Goal: Task Accomplishment & Management: Manage account settings

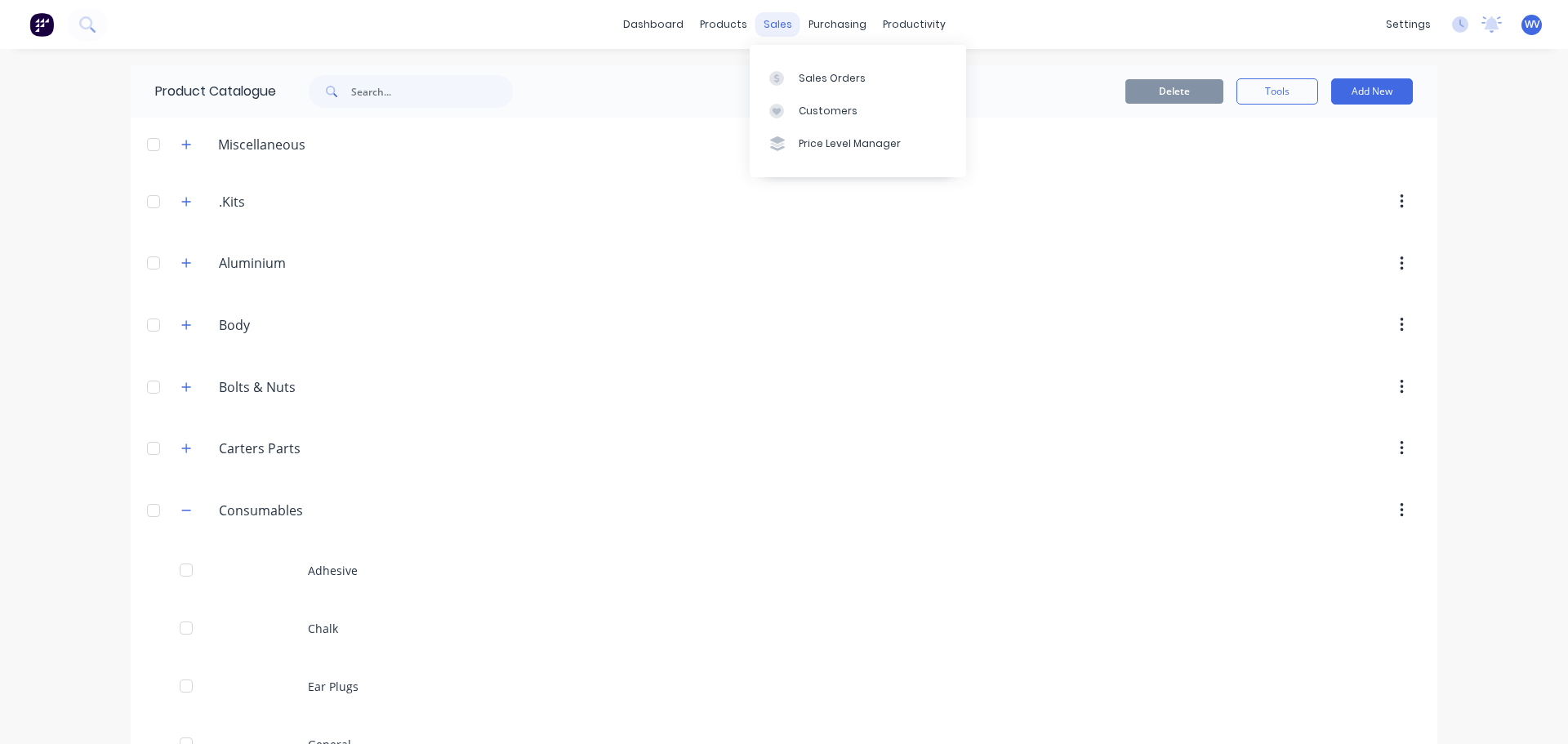
click at [780, 23] on div "sales" at bounding box center [777, 24] width 45 height 25
click at [811, 80] on div "Sales Orders" at bounding box center [833, 78] width 67 height 15
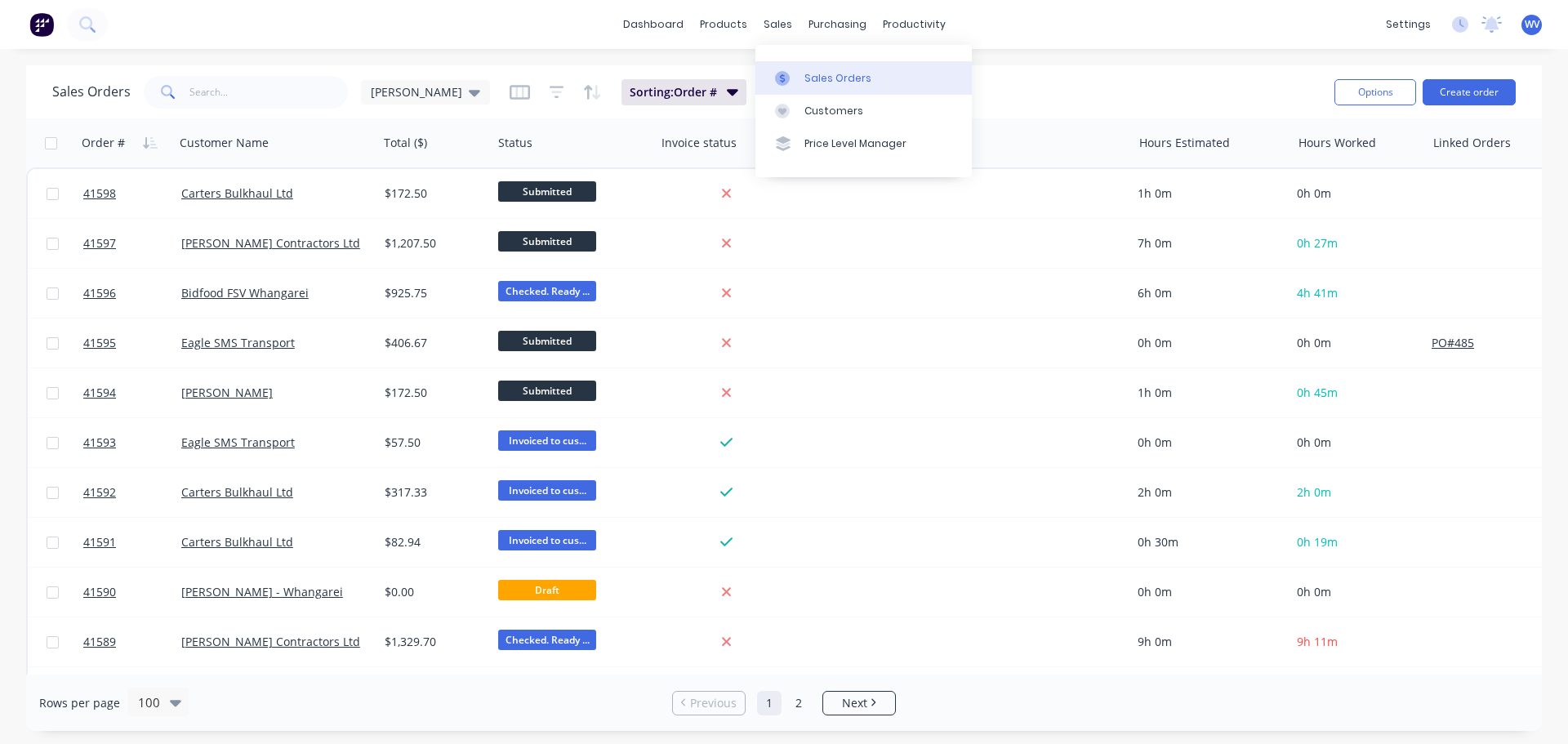
click at [835, 77] on div "Sales Orders" at bounding box center [838, 78] width 67 height 15
click at [843, 74] on div "Sales Orders" at bounding box center [838, 78] width 67 height 15
click at [1486, 91] on button "Create order" at bounding box center [1469, 92] width 93 height 26
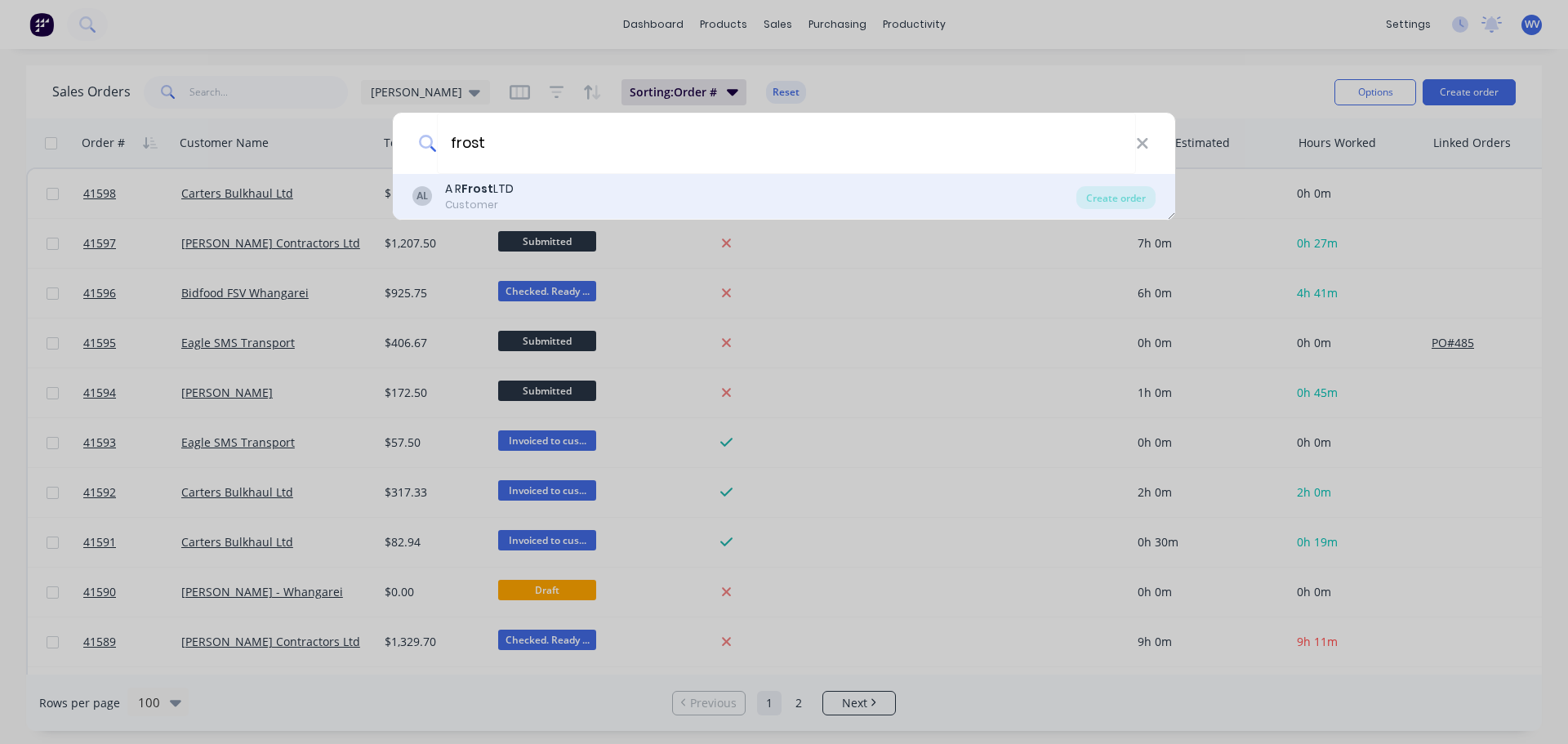
type input "frost"
click at [481, 197] on div "Customer" at bounding box center [479, 204] width 68 height 15
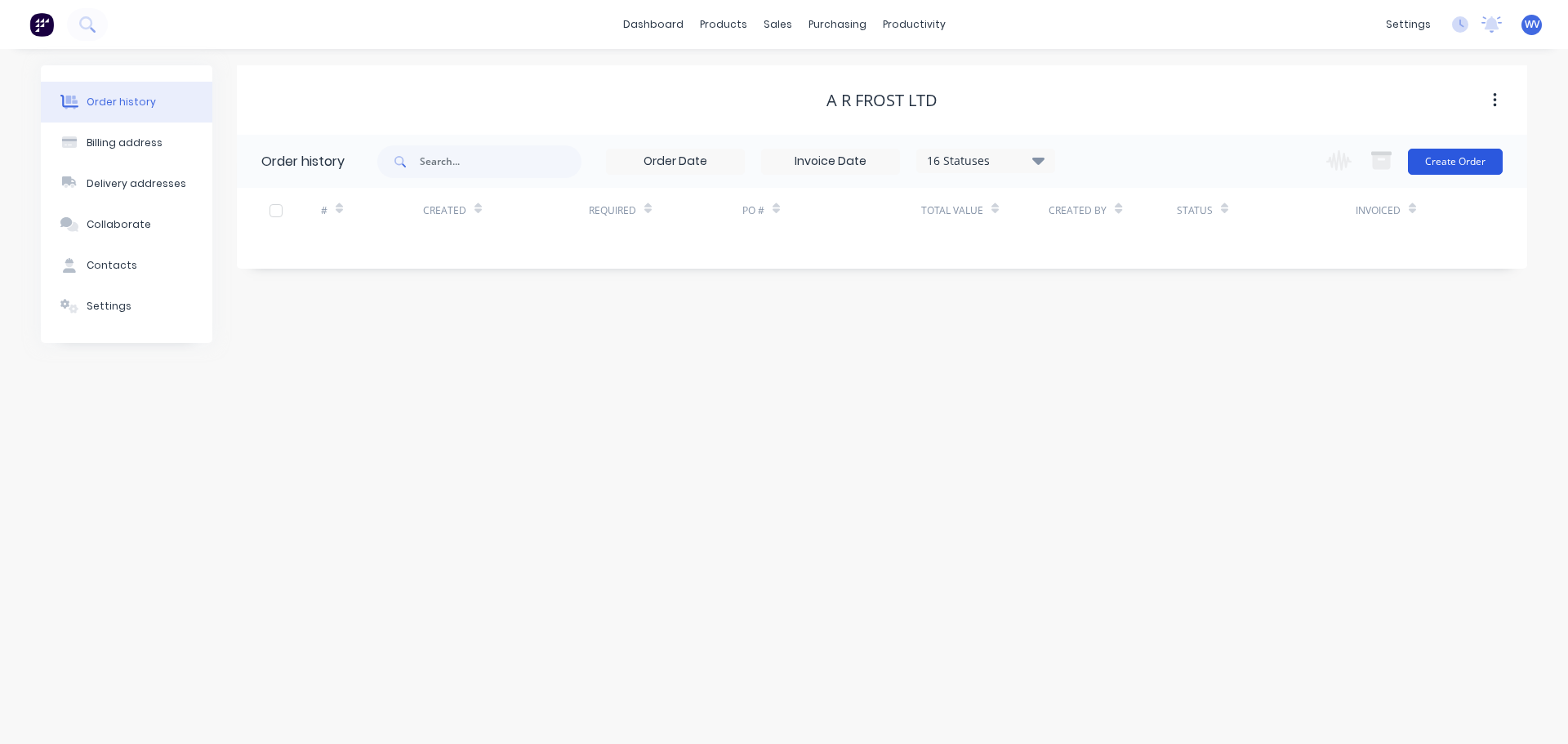
click at [1456, 159] on button "Create Order" at bounding box center [1455, 161] width 95 height 26
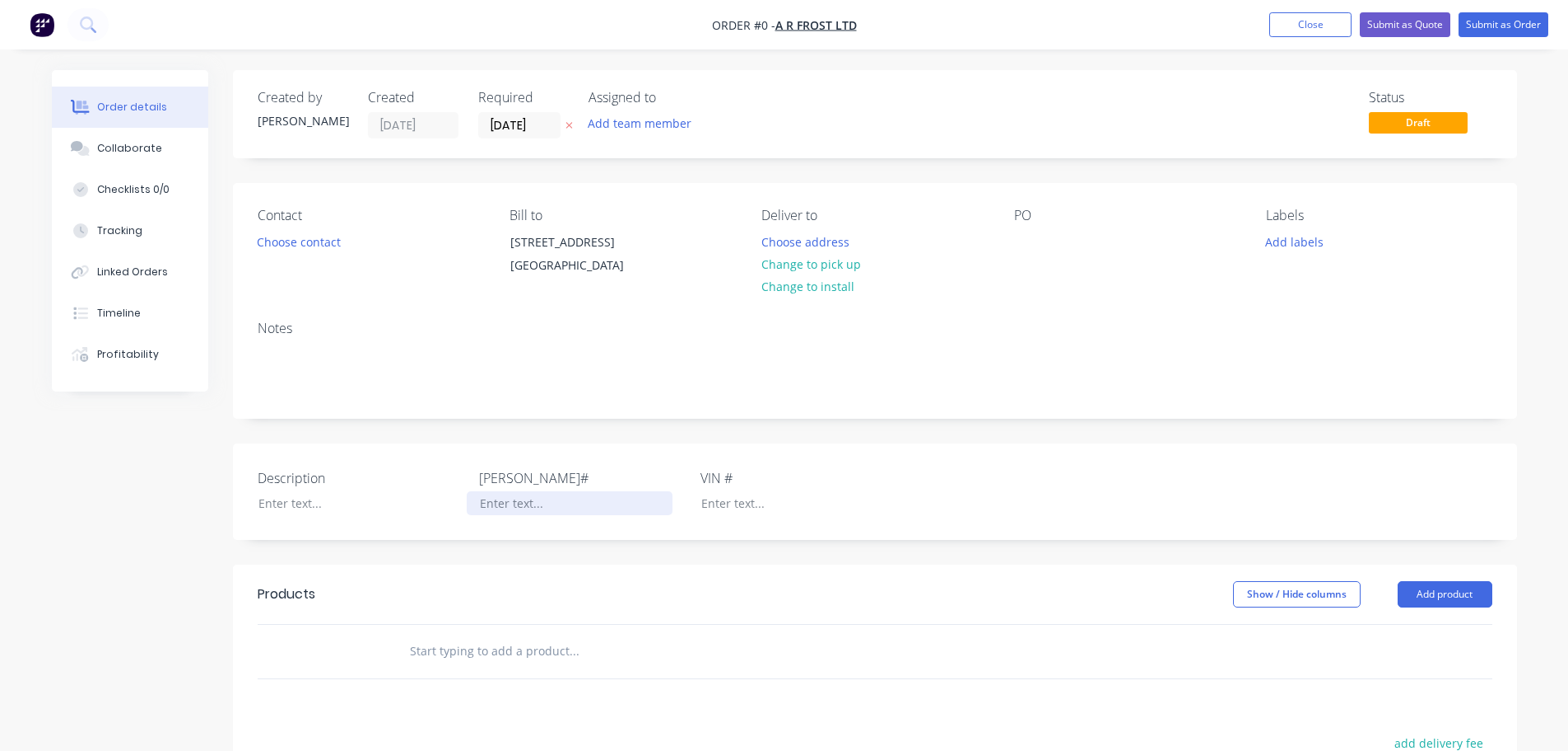
click at [539, 515] on div at bounding box center [570, 503] width 206 height 24
click at [556, 515] on div at bounding box center [570, 503] width 206 height 24
click at [325, 525] on div "Order details Collaborate Checklists 0/0 Tracking Linked Orders Timeline Profit…" at bounding box center [784, 584] width 1498 height 1029
click at [518, 515] on div at bounding box center [570, 503] width 206 height 24
click at [302, 515] on div at bounding box center [349, 503] width 206 height 24
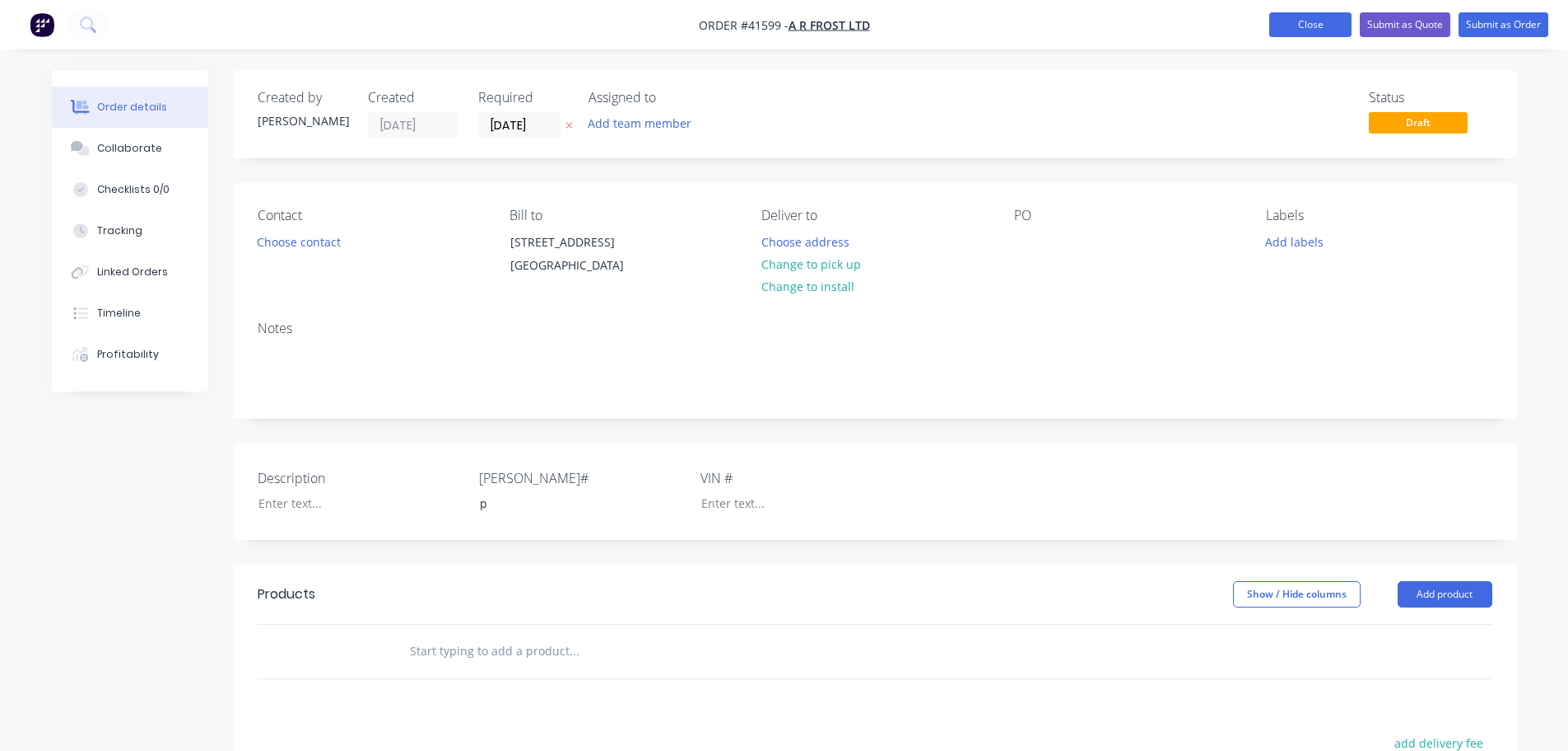
click at [1290, 29] on button "Close" at bounding box center [1310, 24] width 82 height 25
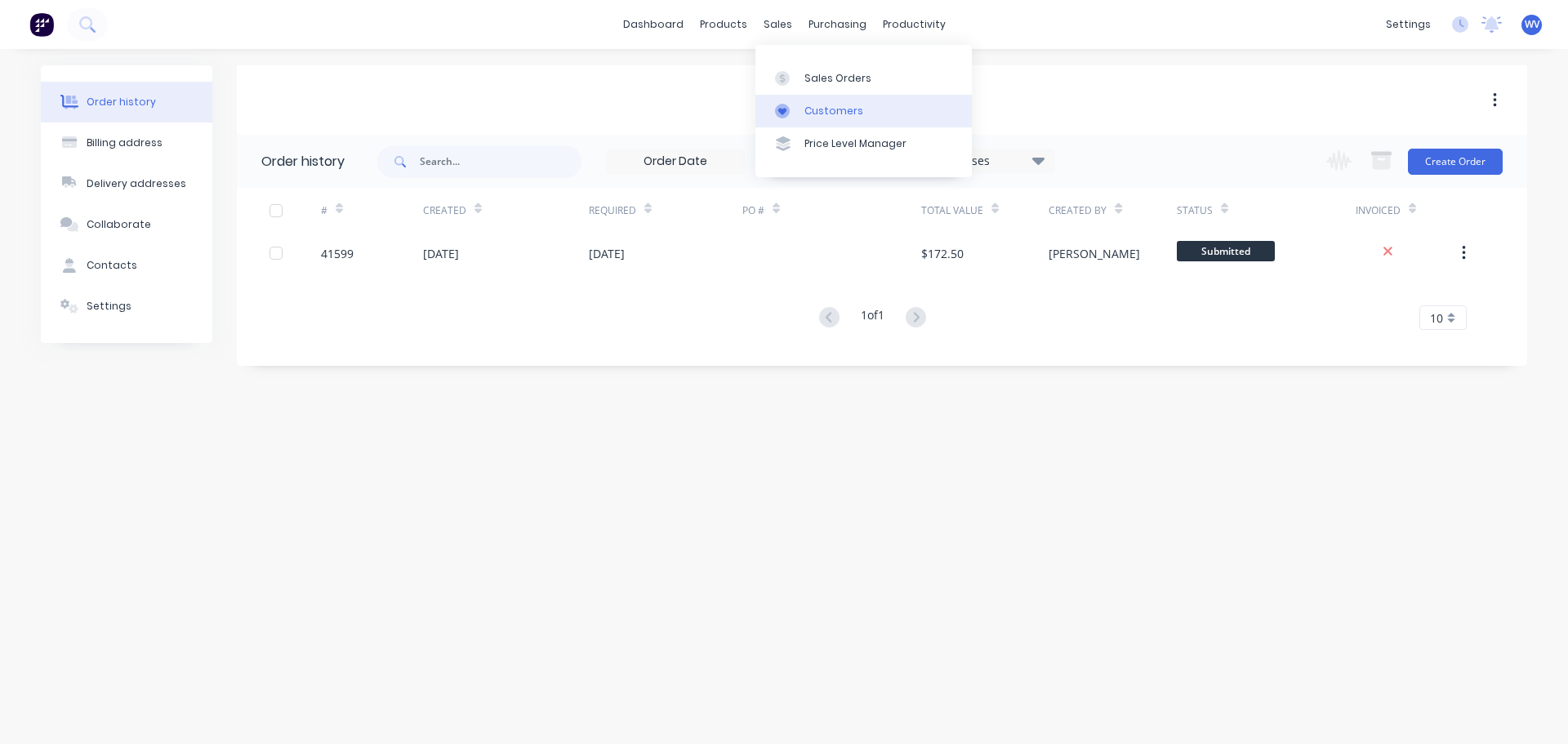
click at [800, 107] on link "Customers" at bounding box center [863, 111] width 216 height 33
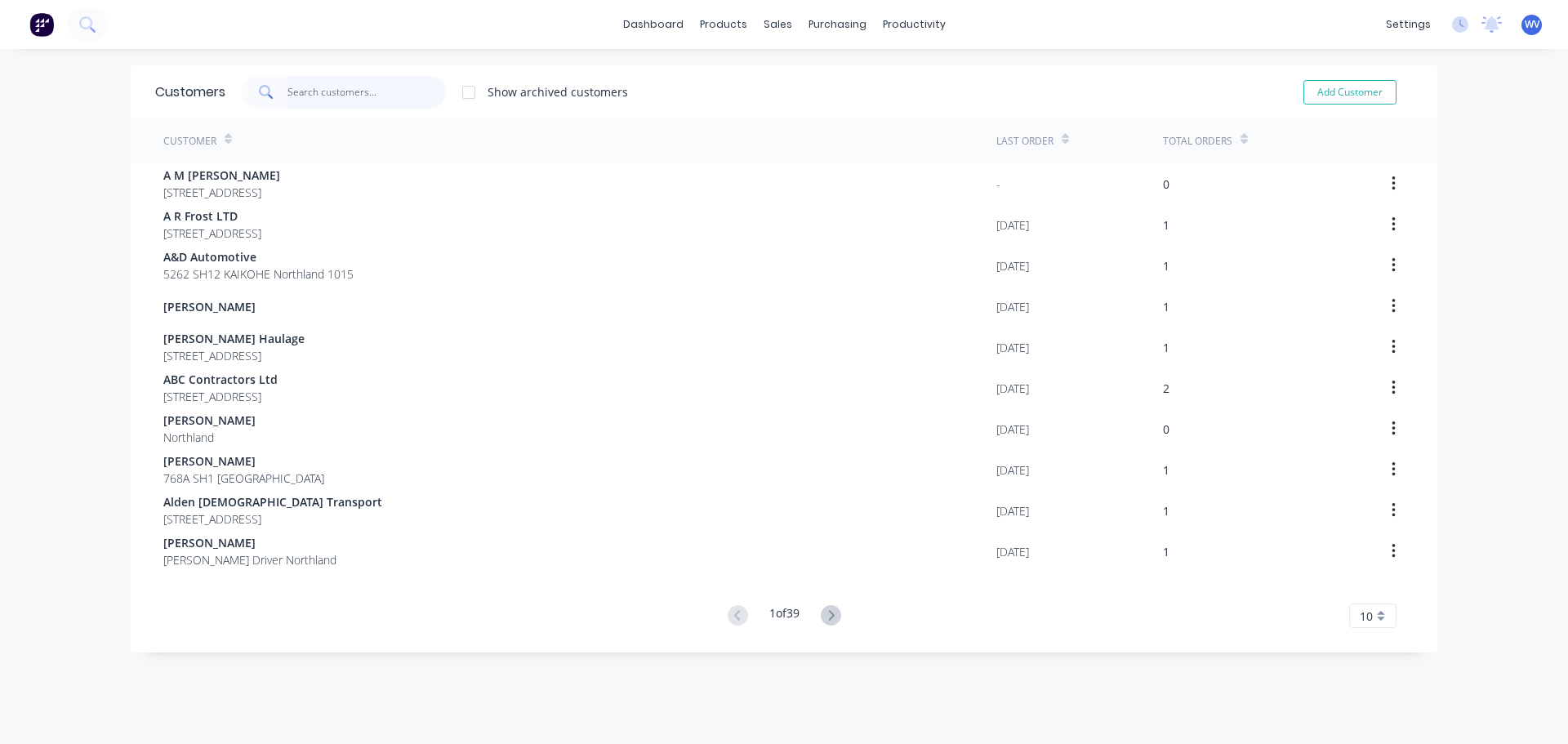
click at [341, 97] on input "text" at bounding box center [367, 92] width 160 height 33
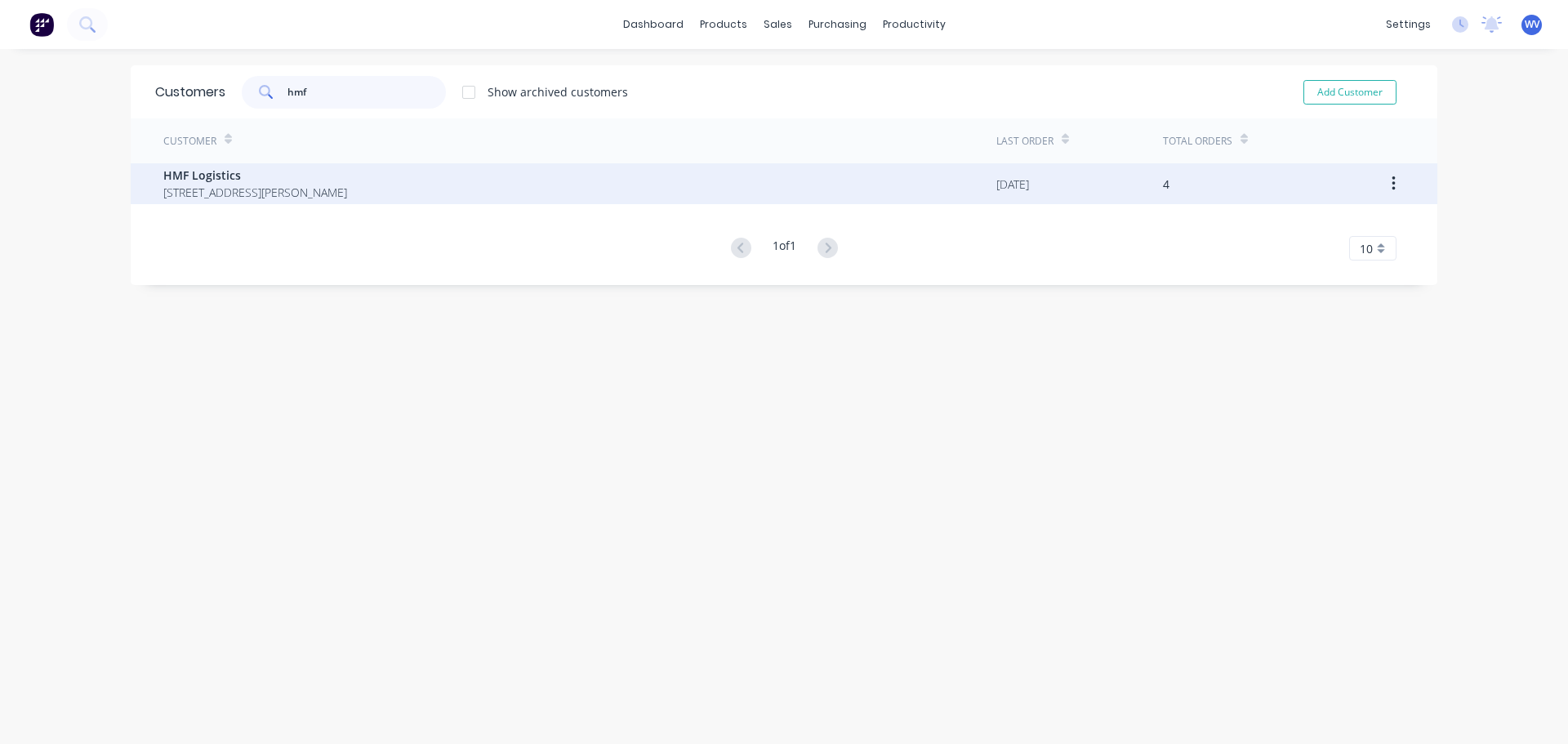
type input "hmf"
click at [208, 182] on span "HMF Logistics" at bounding box center [255, 174] width 183 height 17
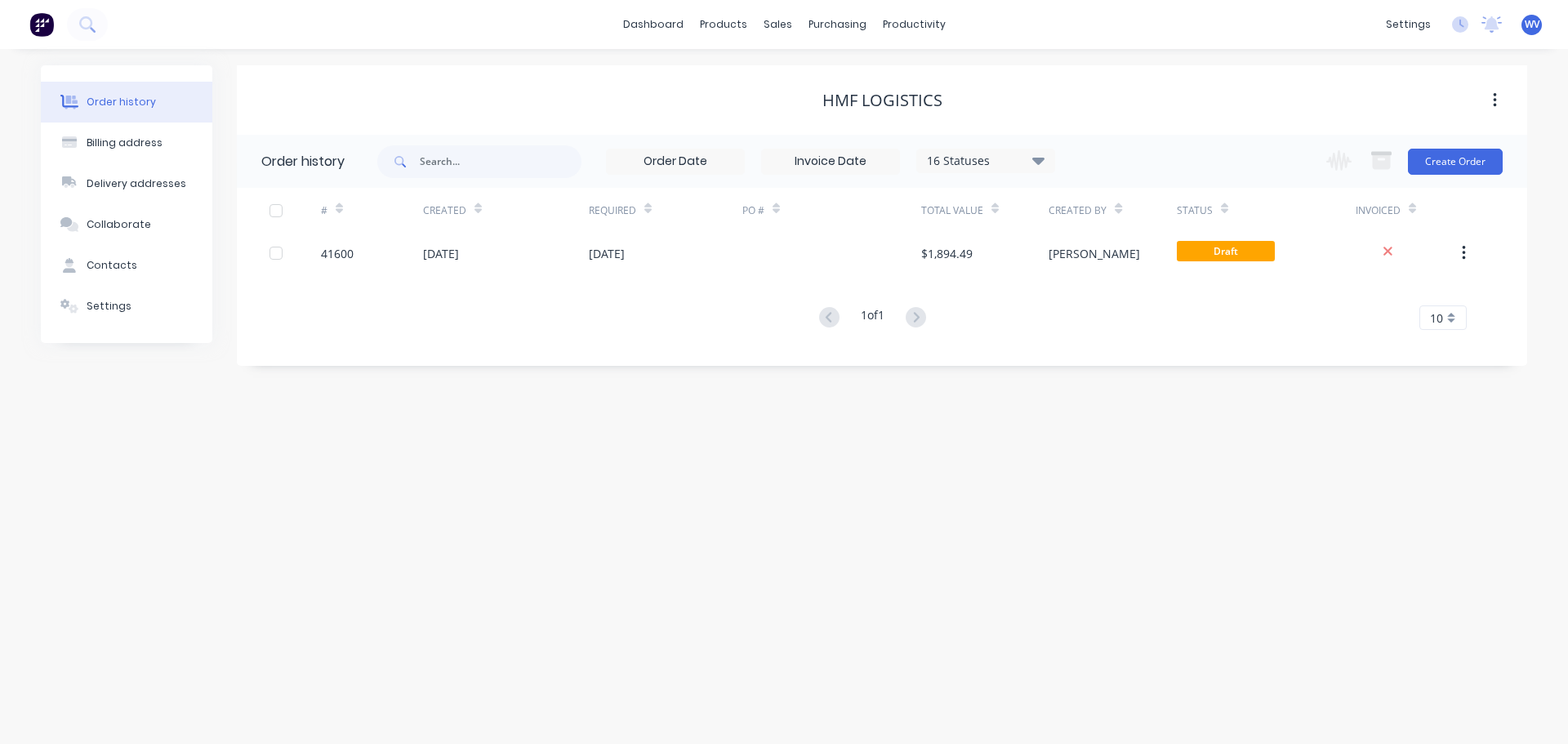
click at [1046, 164] on div "16 Statuses" at bounding box center [985, 160] width 137 height 18
click at [1120, 381] on label at bounding box center [1120, 381] width 0 height 0
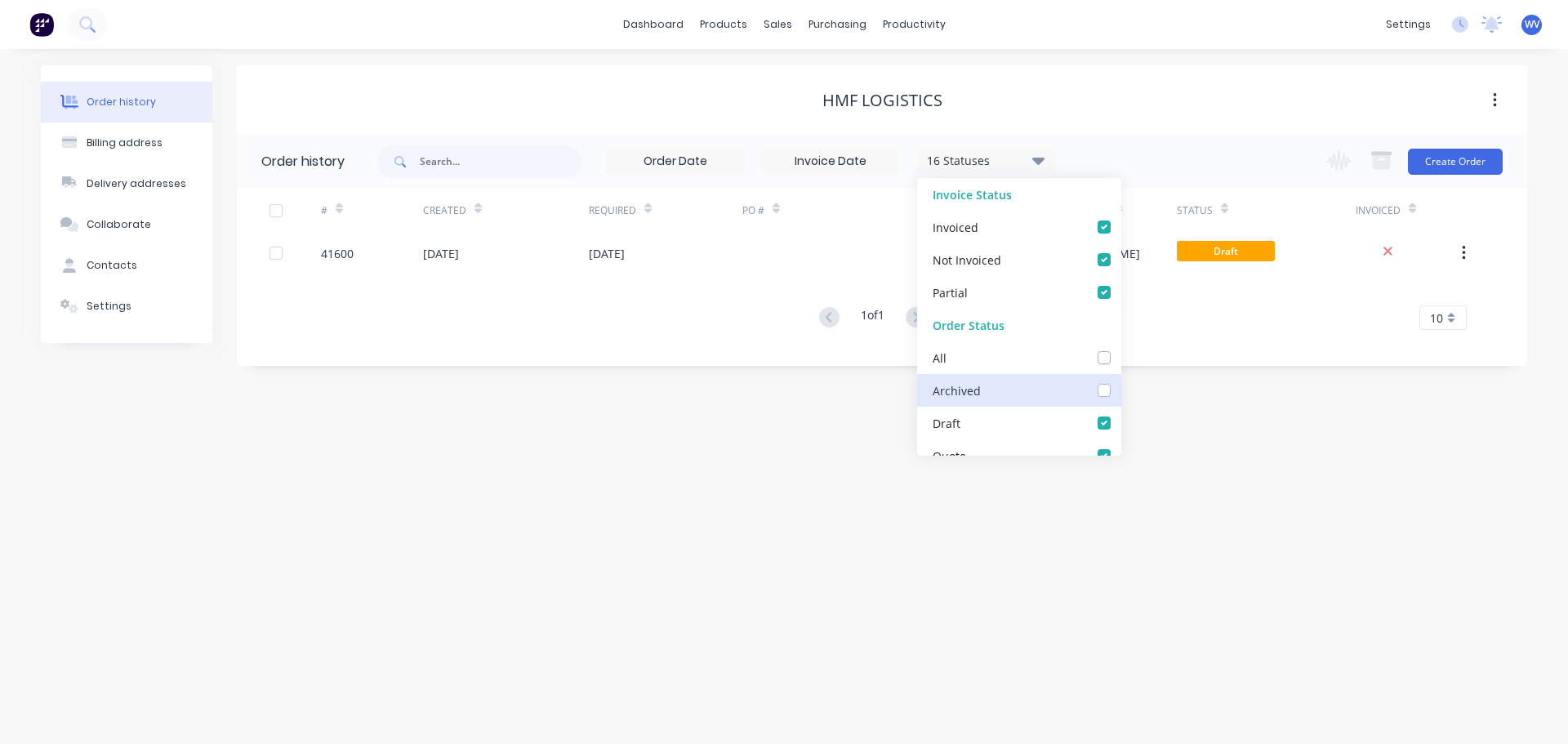
click at [1120, 389] on input "checkbox" at bounding box center [1126, 389] width 13 height 16
checkbox input "true"
click at [1185, 452] on div "Order history Billing address Delivery addresses Collaborate Contacts Settings …" at bounding box center [784, 395] width 1568 height 694
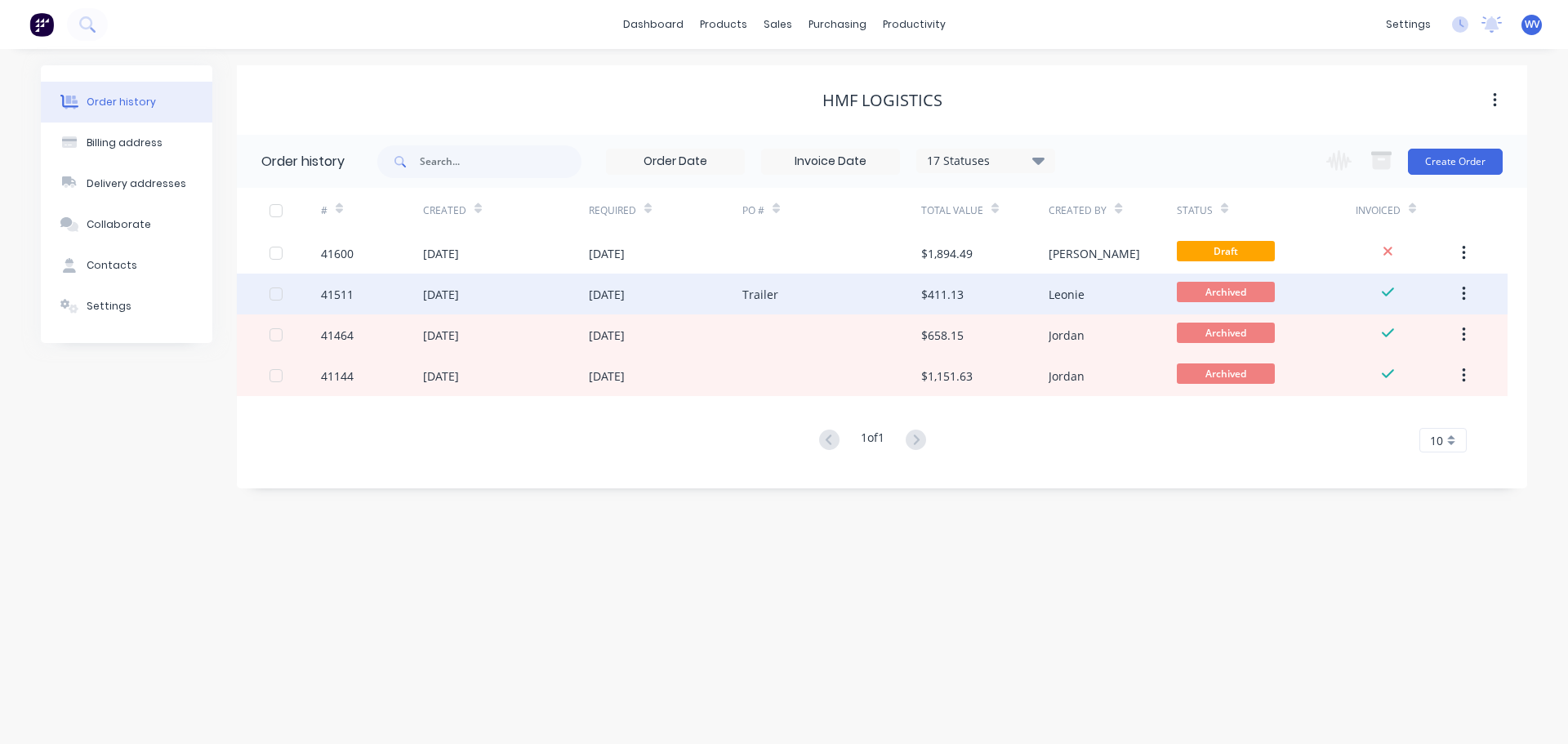
click at [554, 289] on div "[DATE]" at bounding box center [505, 293] width 166 height 41
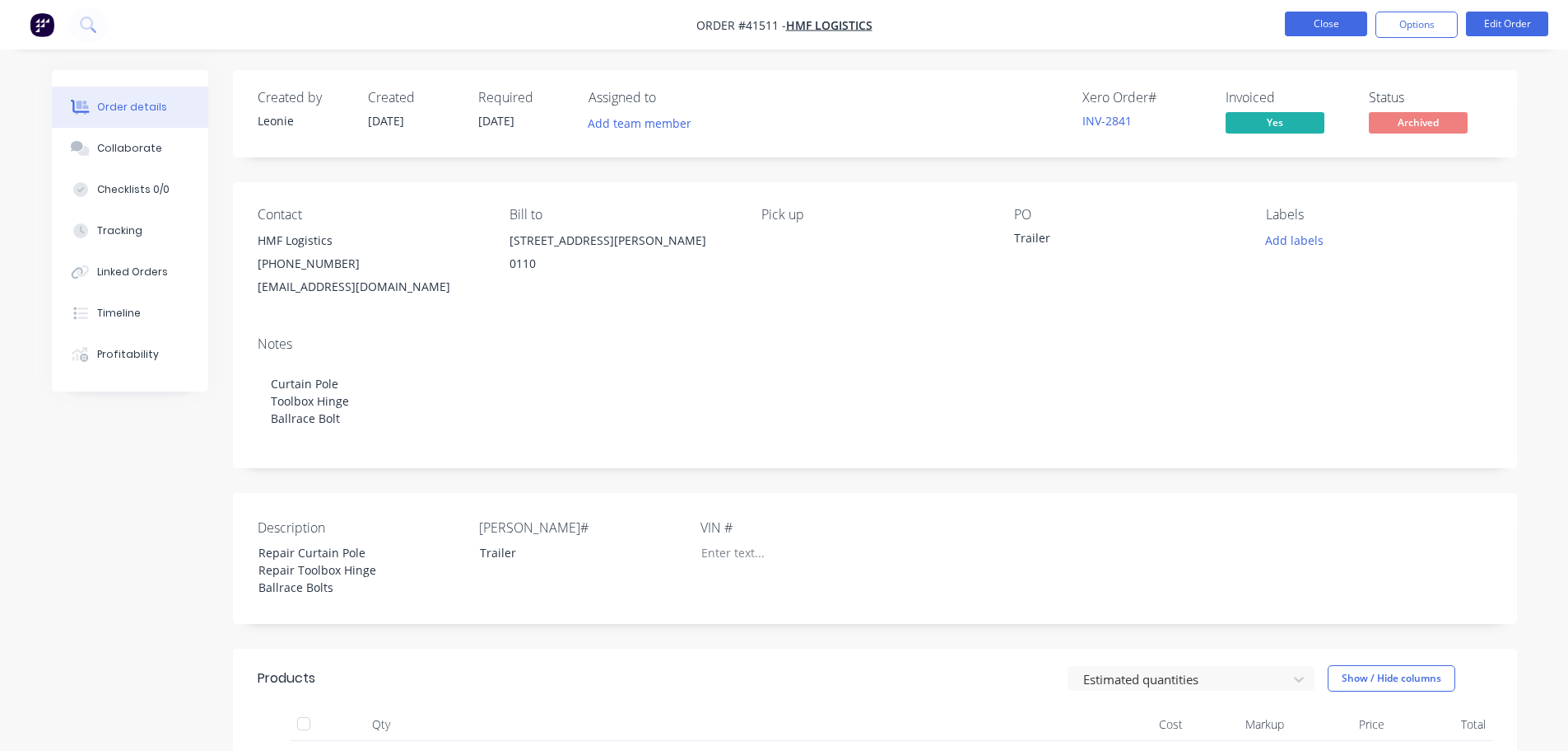
click at [1326, 19] on button "Close" at bounding box center [1326, 24] width 82 height 25
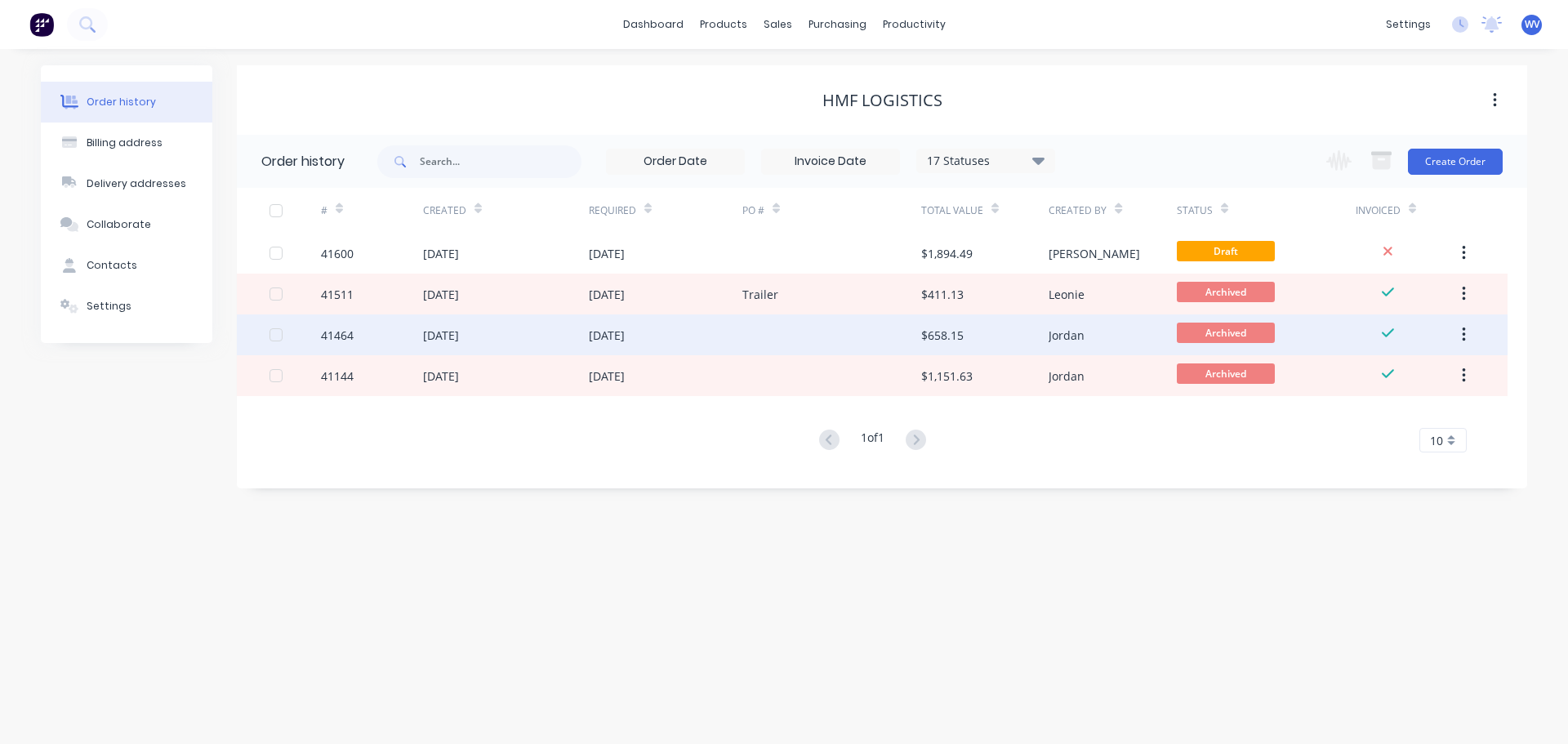
click at [925, 341] on div "$658.15" at bounding box center [942, 335] width 43 height 17
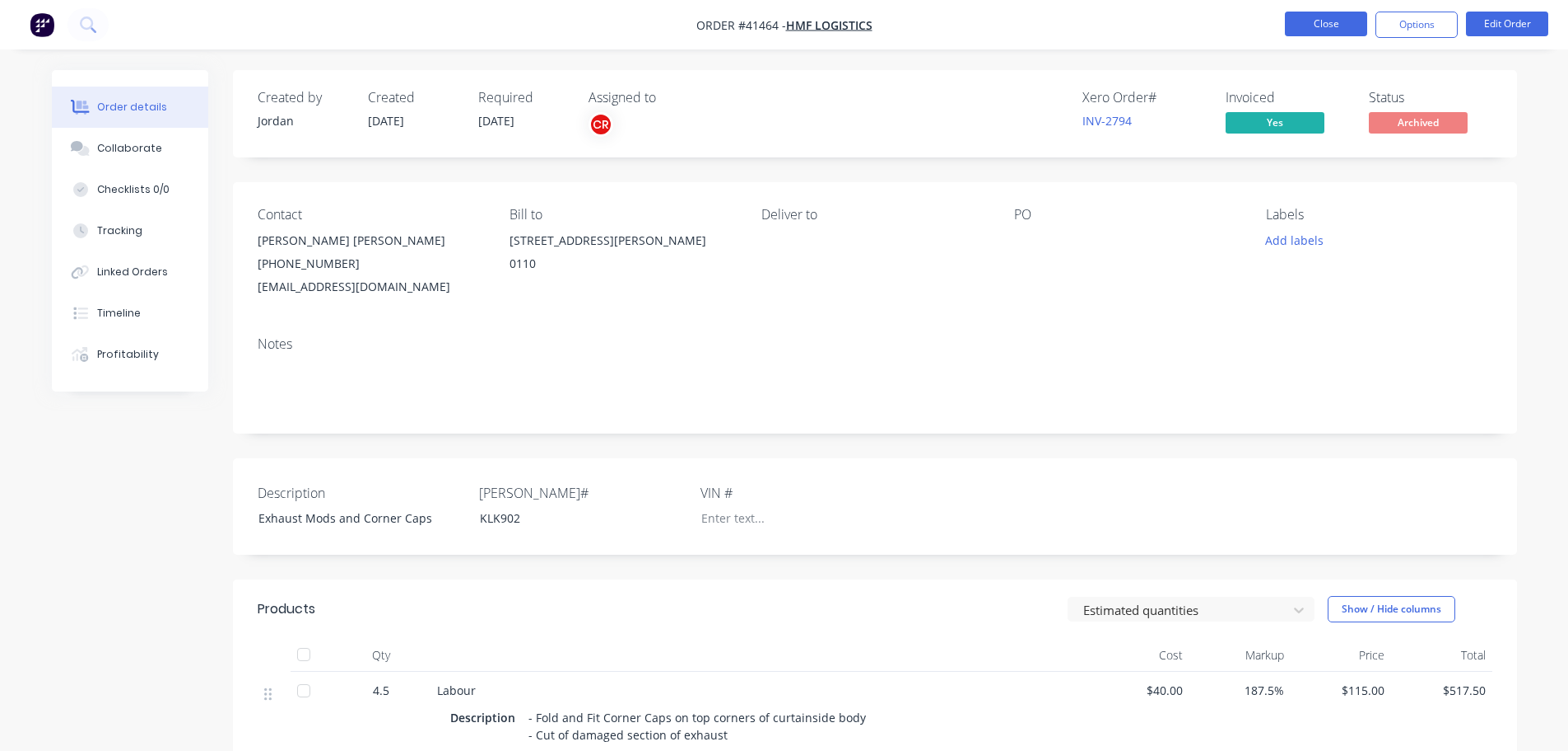
click at [1349, 26] on button "Close" at bounding box center [1326, 24] width 82 height 25
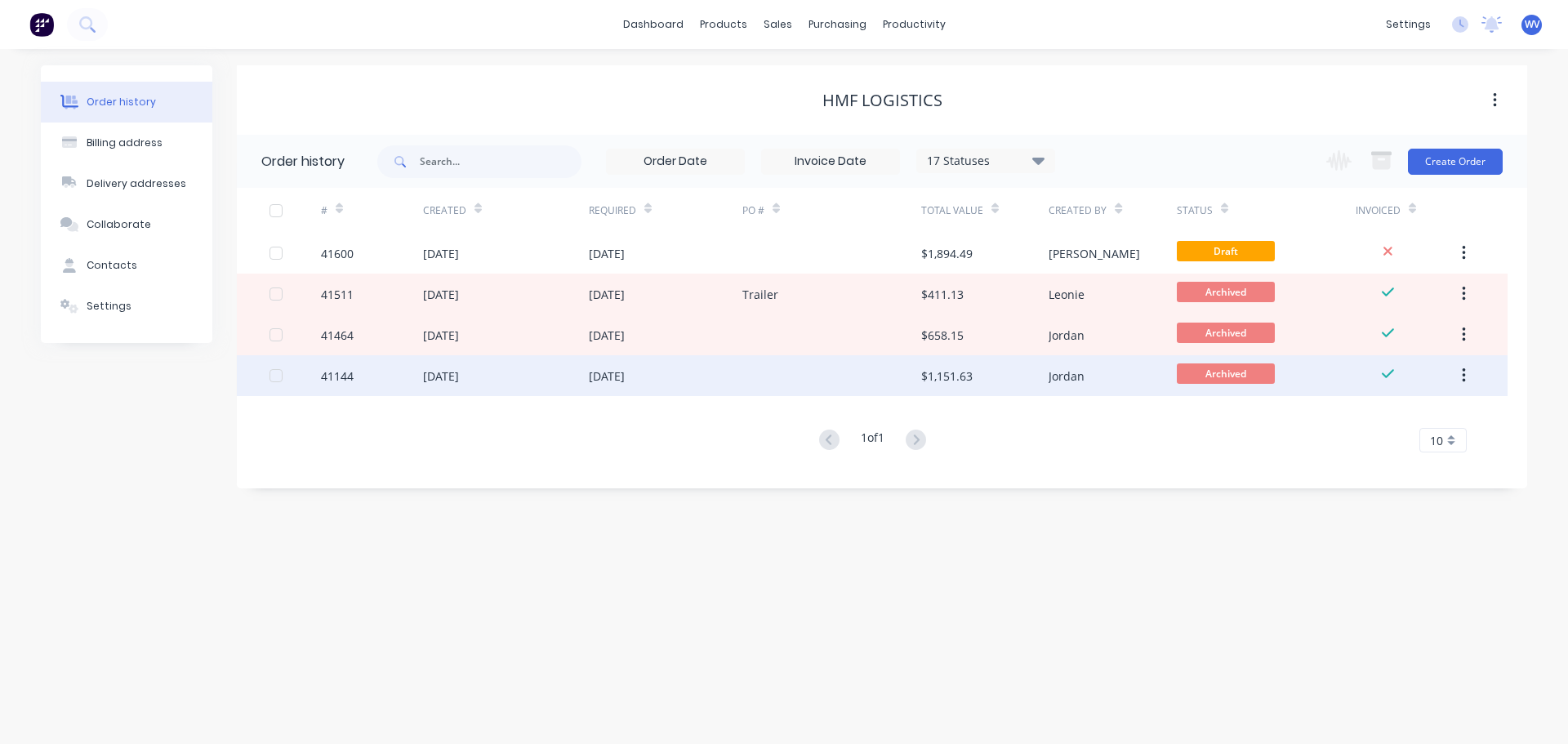
click at [661, 369] on div "[DATE]" at bounding box center [665, 374] width 154 height 41
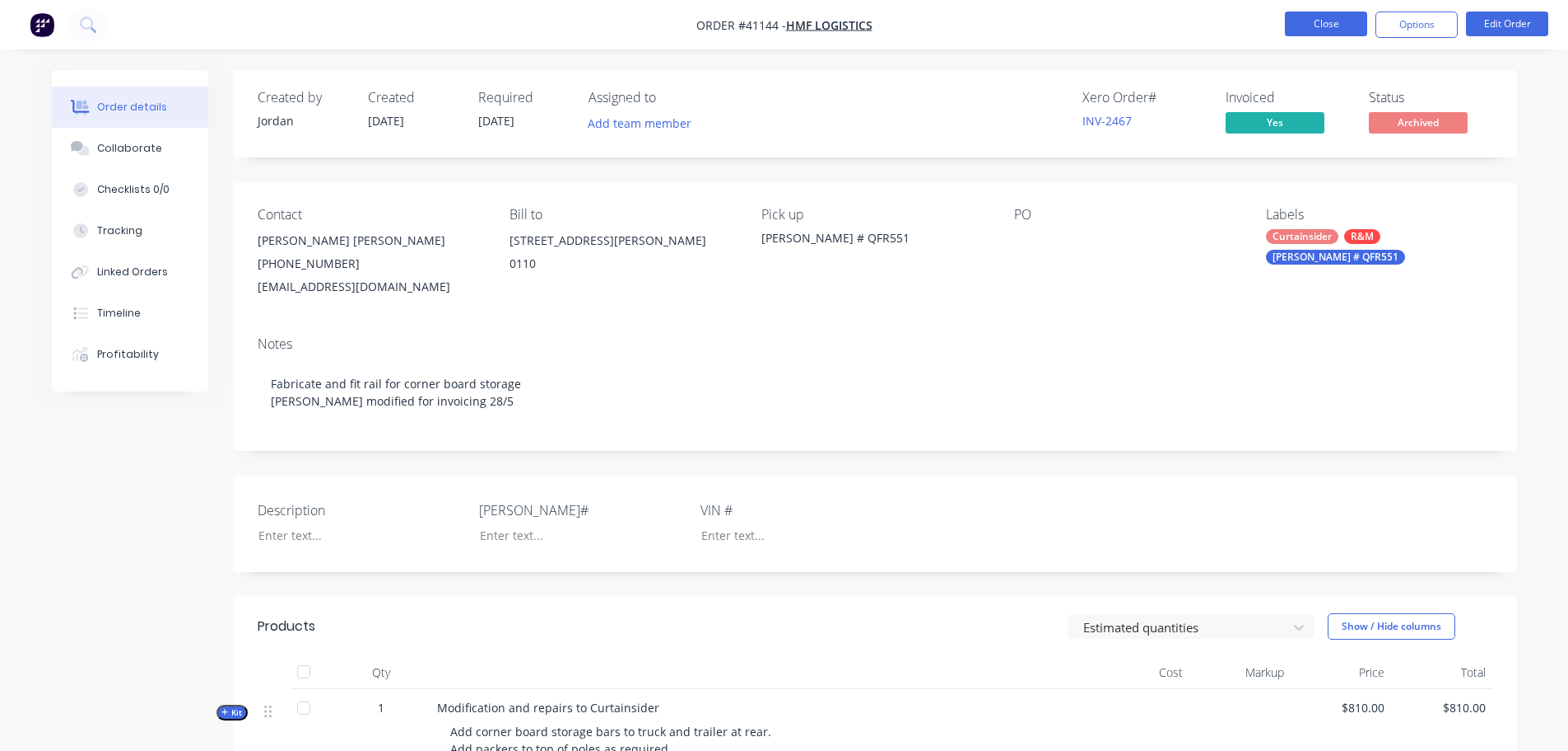
click at [1334, 21] on button "Close" at bounding box center [1326, 24] width 82 height 25
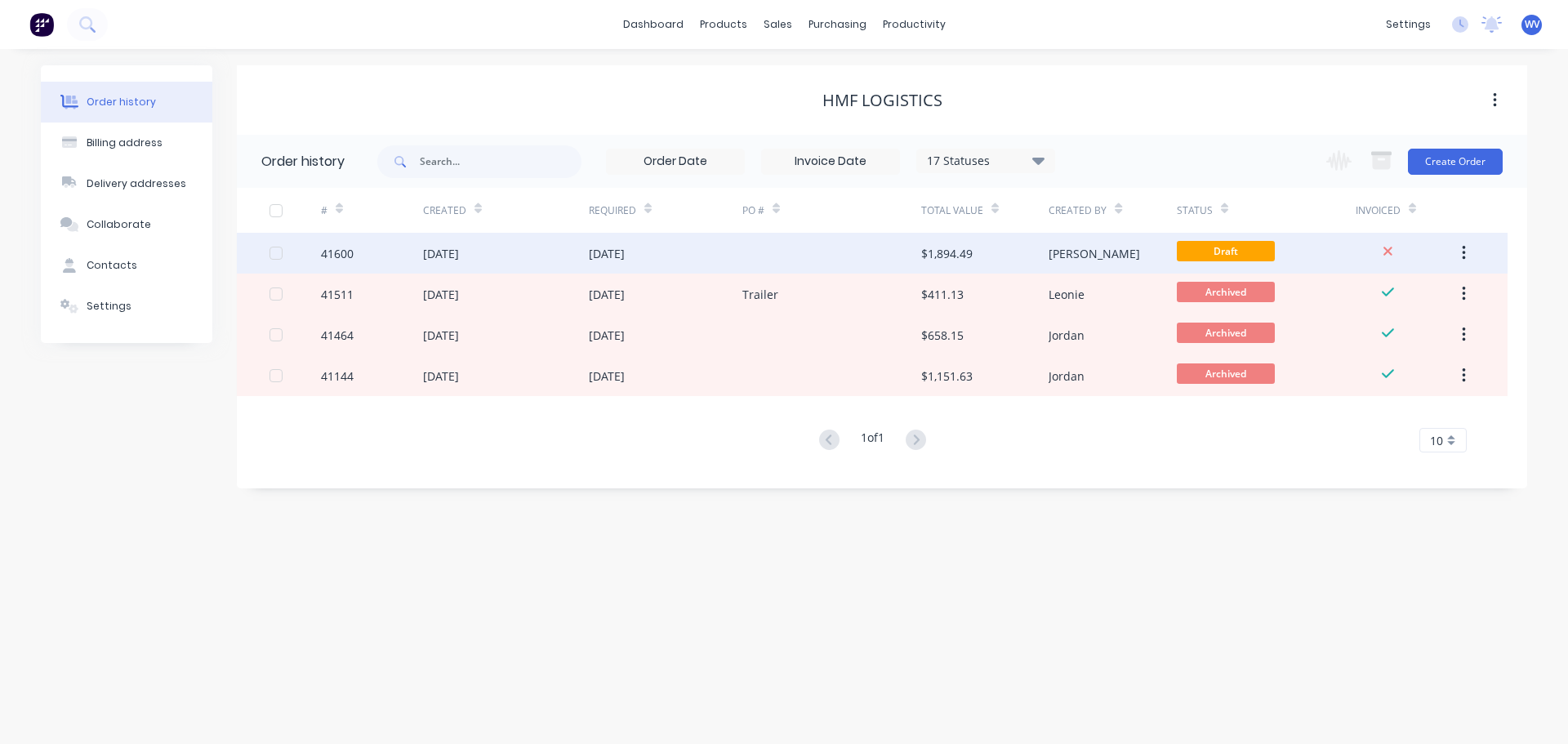
click at [1007, 247] on div "$1,894.49" at bounding box center [984, 253] width 128 height 41
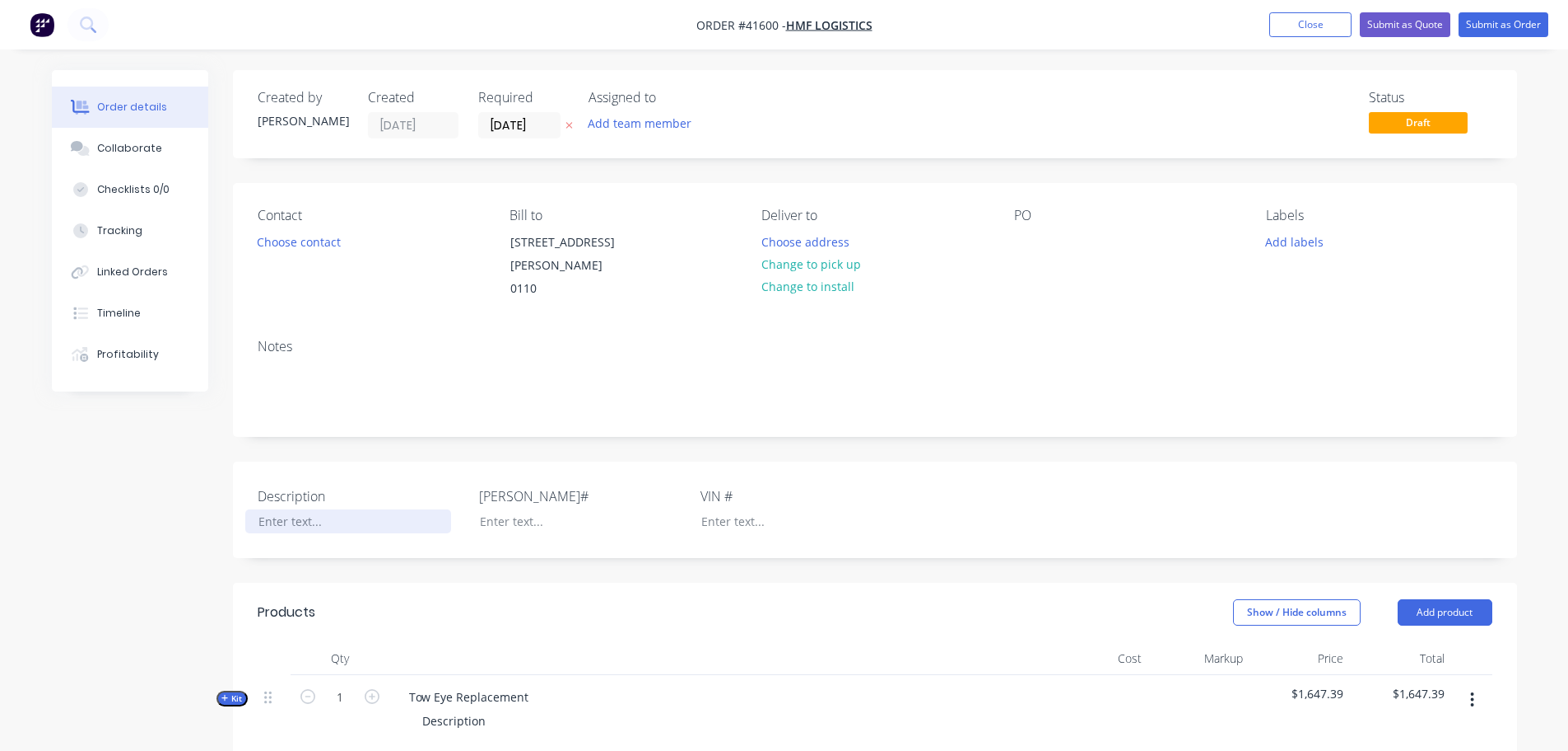
click at [303, 509] on div at bounding box center [349, 521] width 206 height 24
click at [1496, 24] on button "Submit as Order" at bounding box center [1504, 24] width 90 height 25
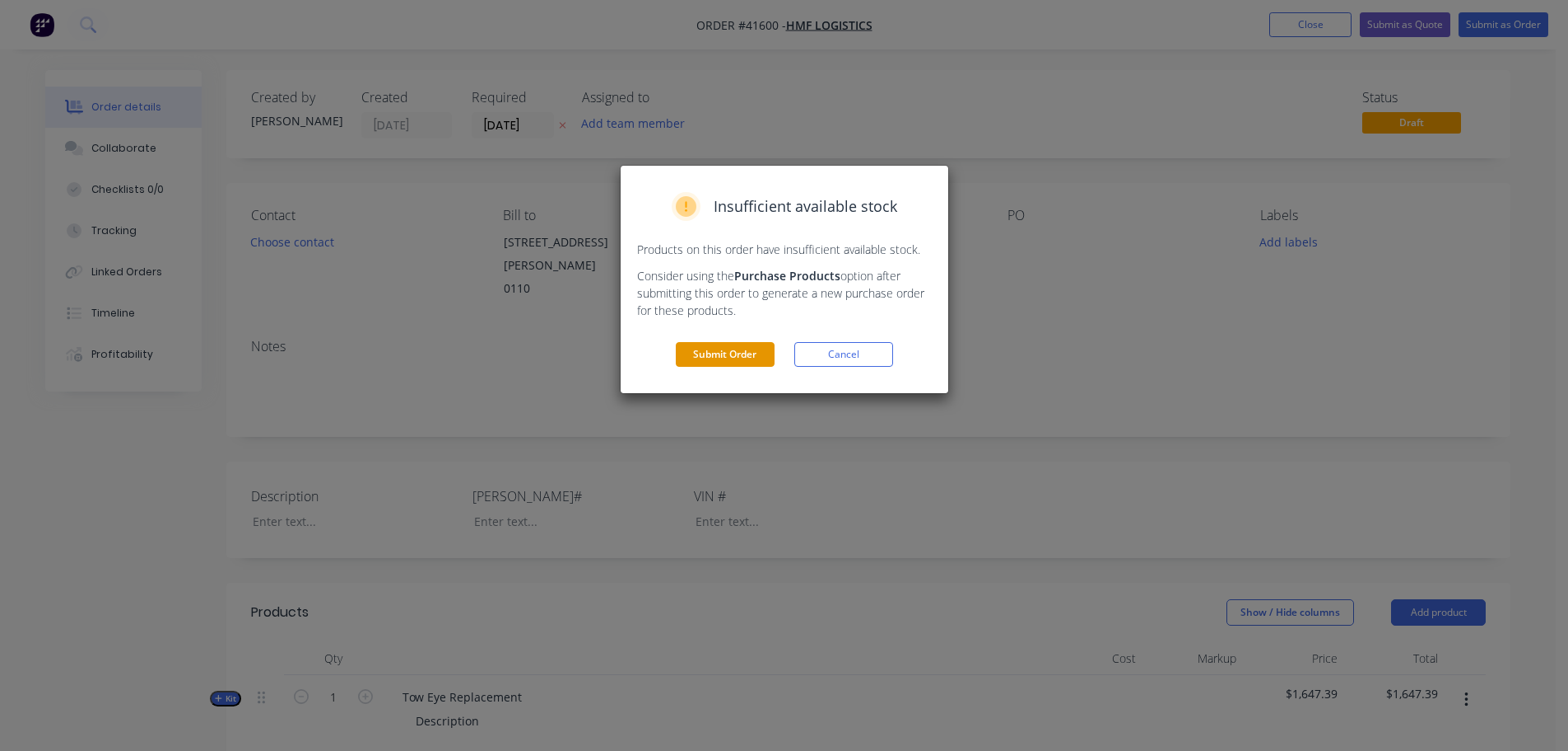
click at [722, 350] on button "Submit Order" at bounding box center [725, 354] width 99 height 25
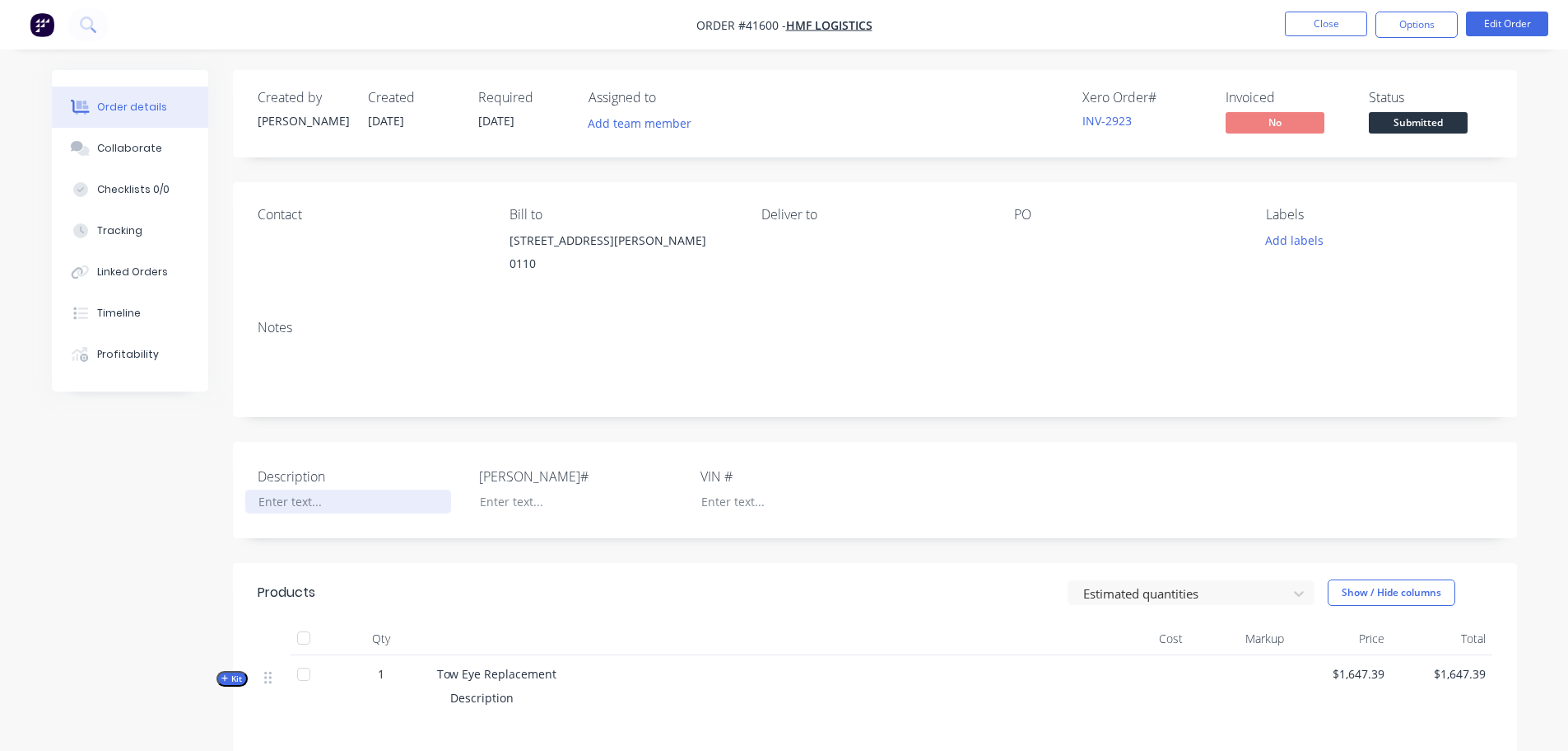
click at [298, 503] on div at bounding box center [349, 501] width 206 height 24
click at [1345, 28] on button "Close" at bounding box center [1326, 24] width 82 height 25
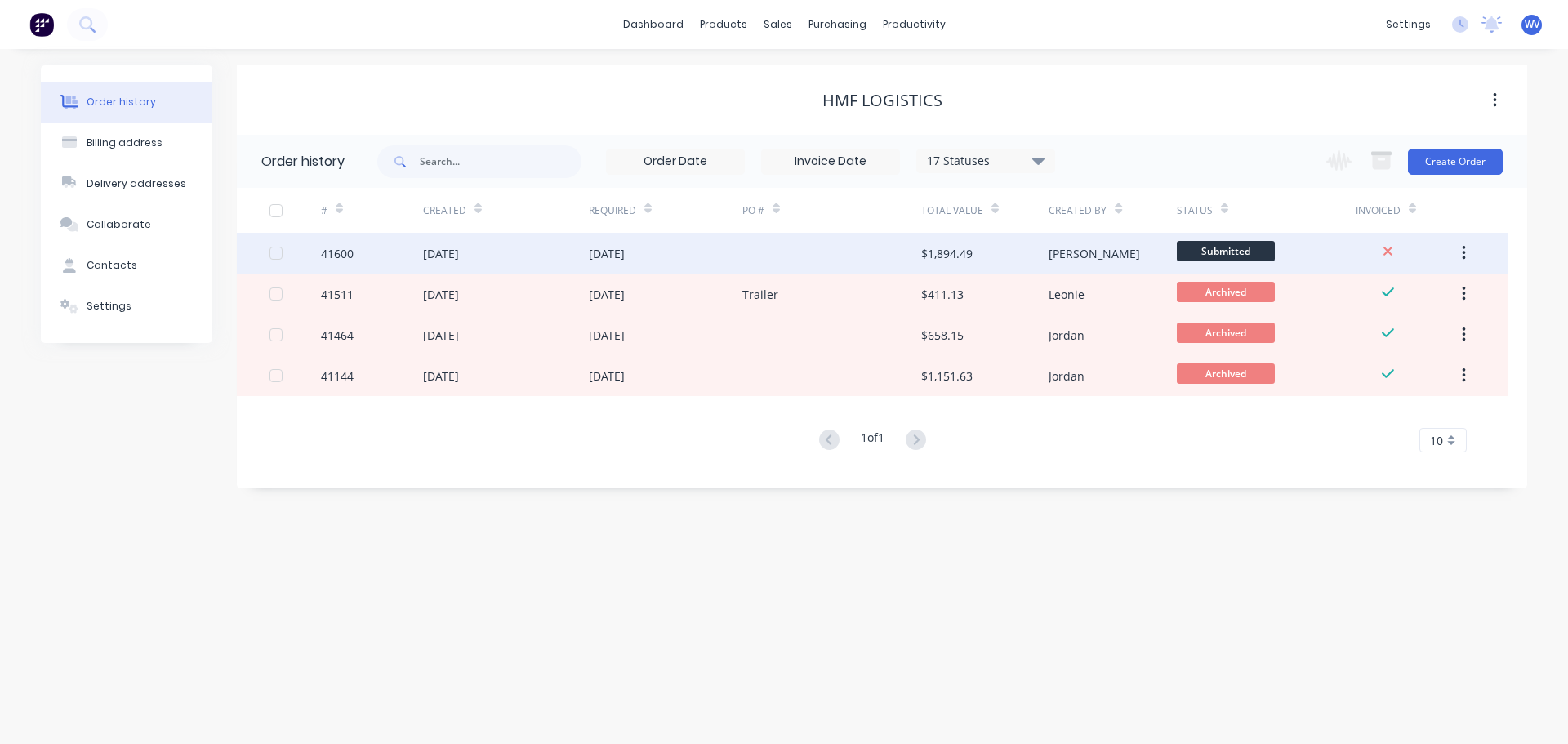
click at [646, 262] on div "[DATE]" at bounding box center [665, 253] width 154 height 41
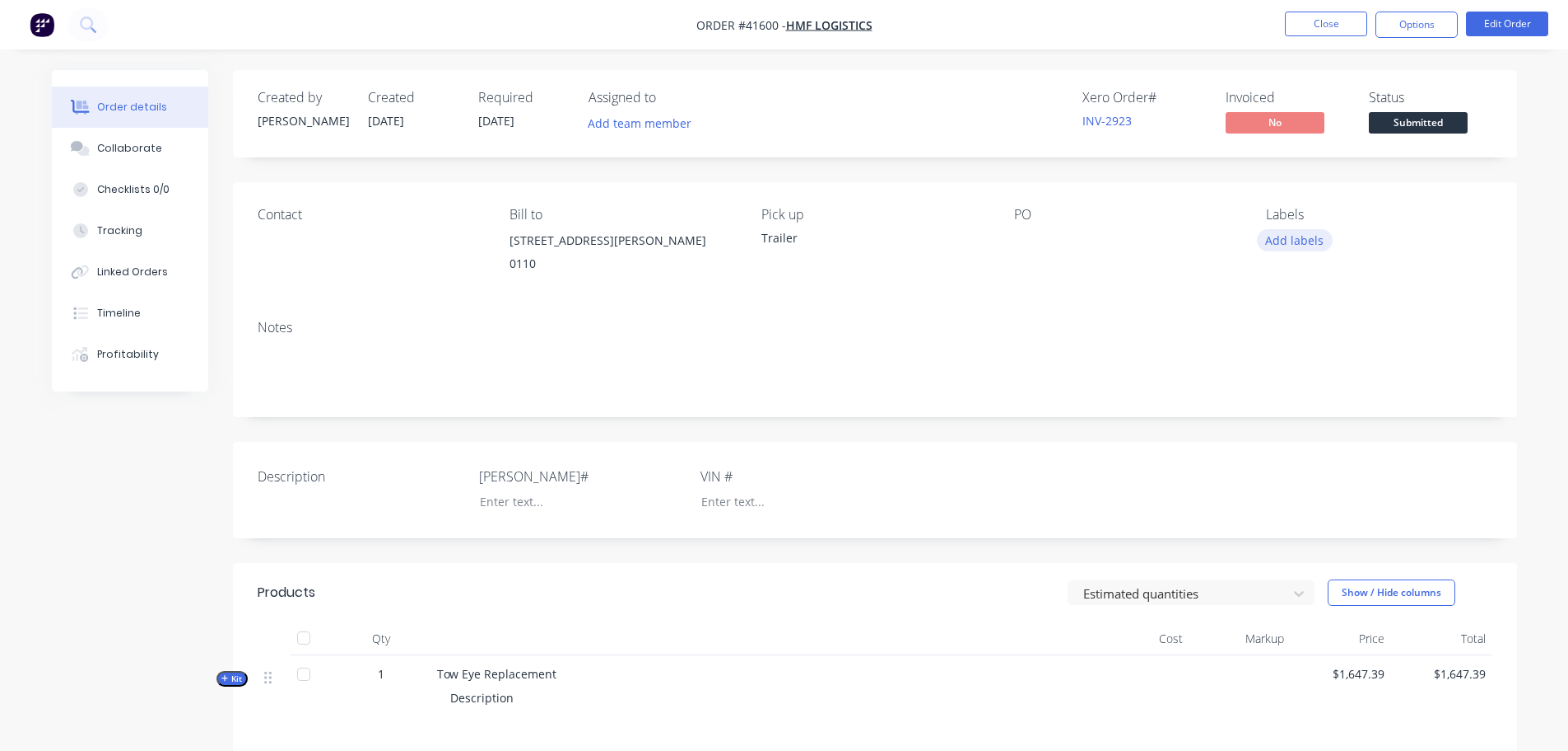
click at [1314, 237] on button "Add labels" at bounding box center [1295, 240] width 76 height 22
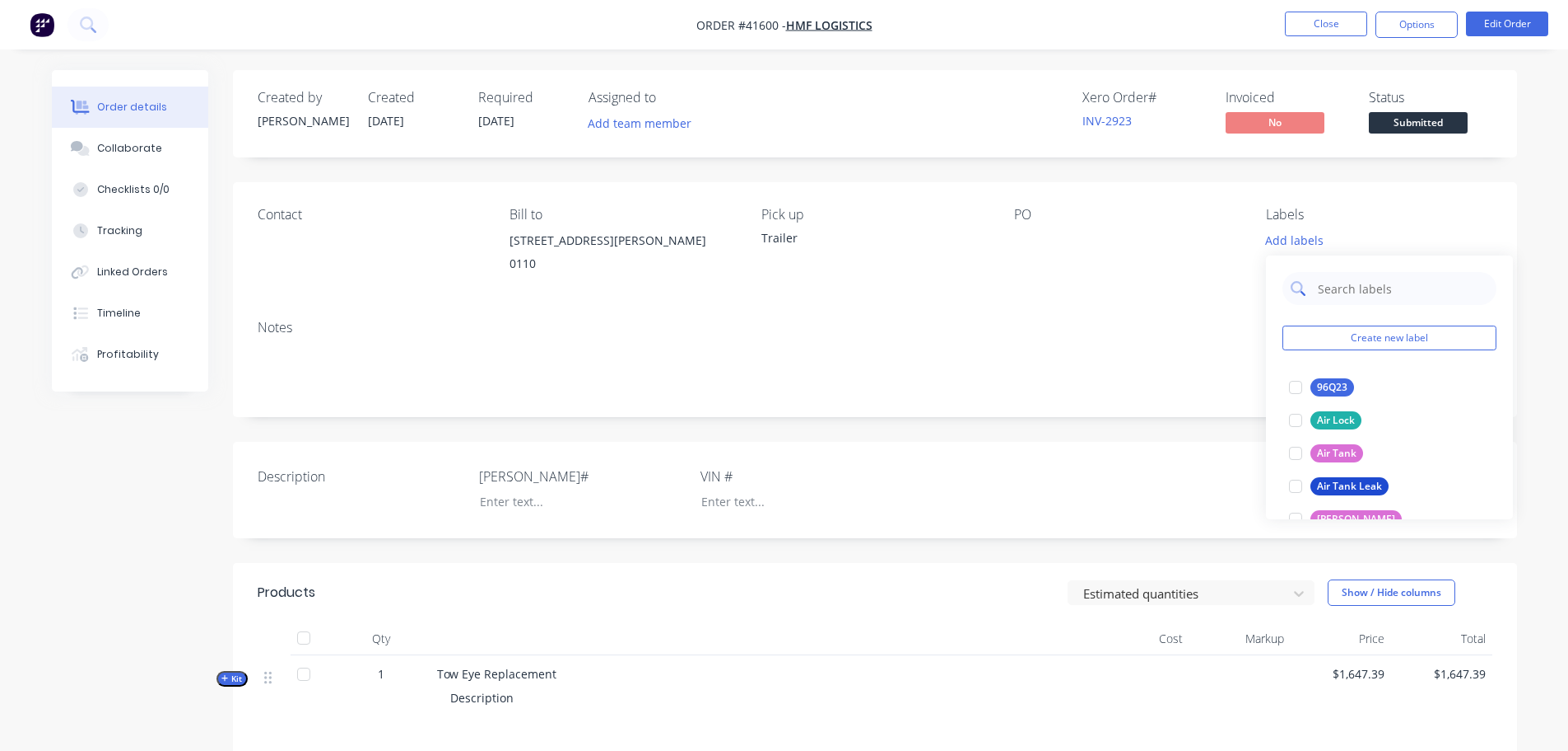
click at [1353, 297] on input "text" at bounding box center [1402, 288] width 172 height 33
type input "tow"
click at [1331, 391] on div "Tow Eye" at bounding box center [1336, 387] width 51 height 18
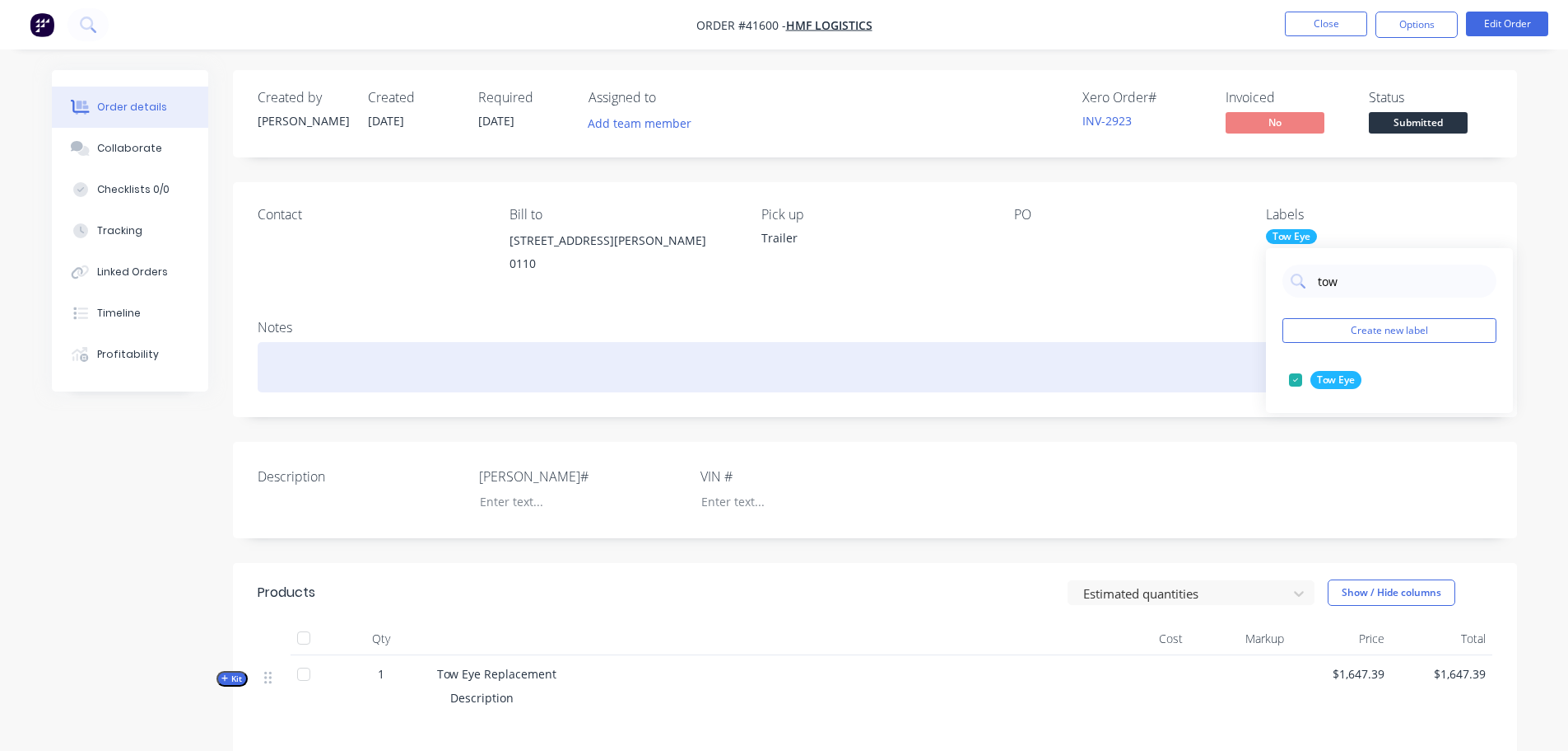
click at [1119, 351] on div at bounding box center [875, 367] width 1235 height 50
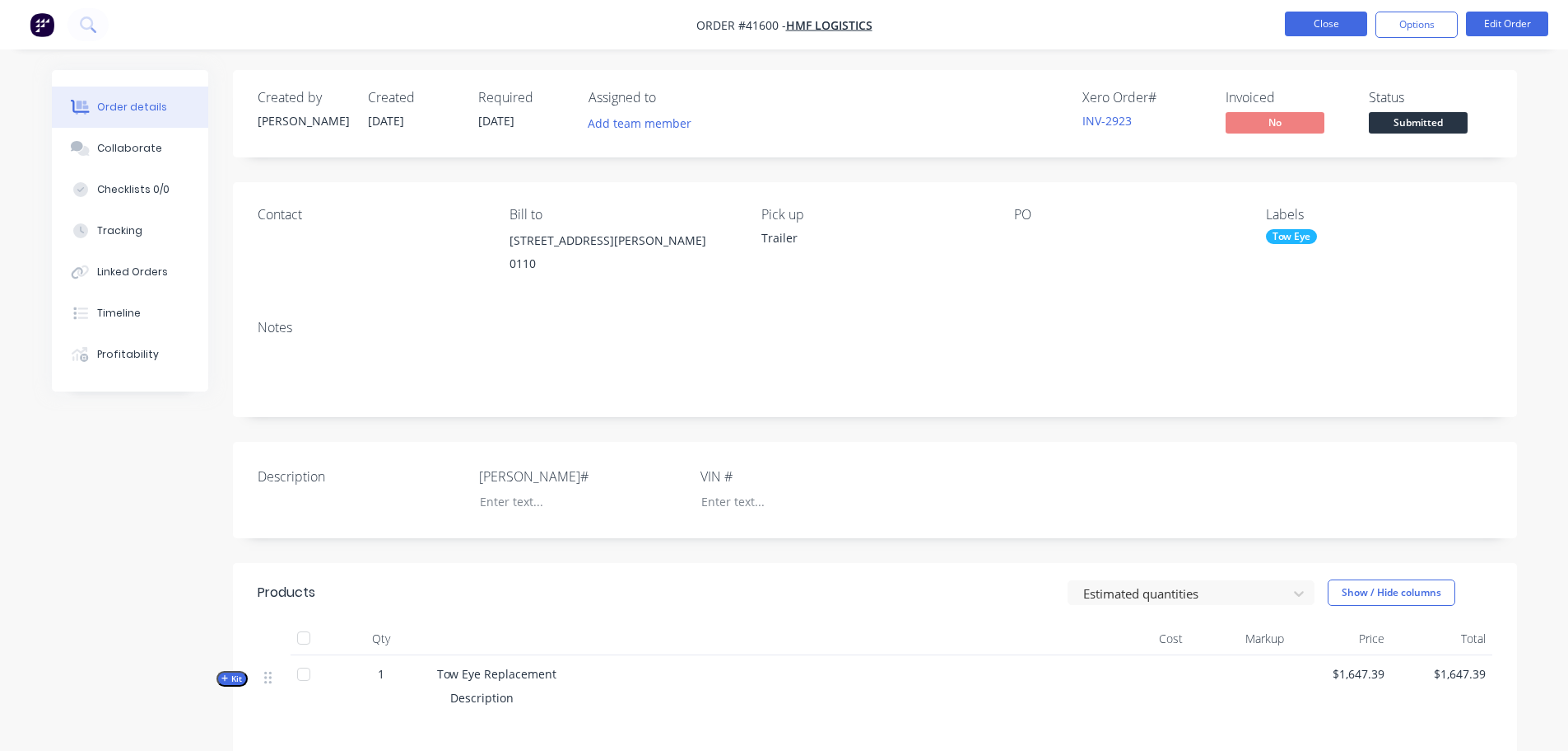
click at [1342, 25] on button "Close" at bounding box center [1326, 24] width 82 height 25
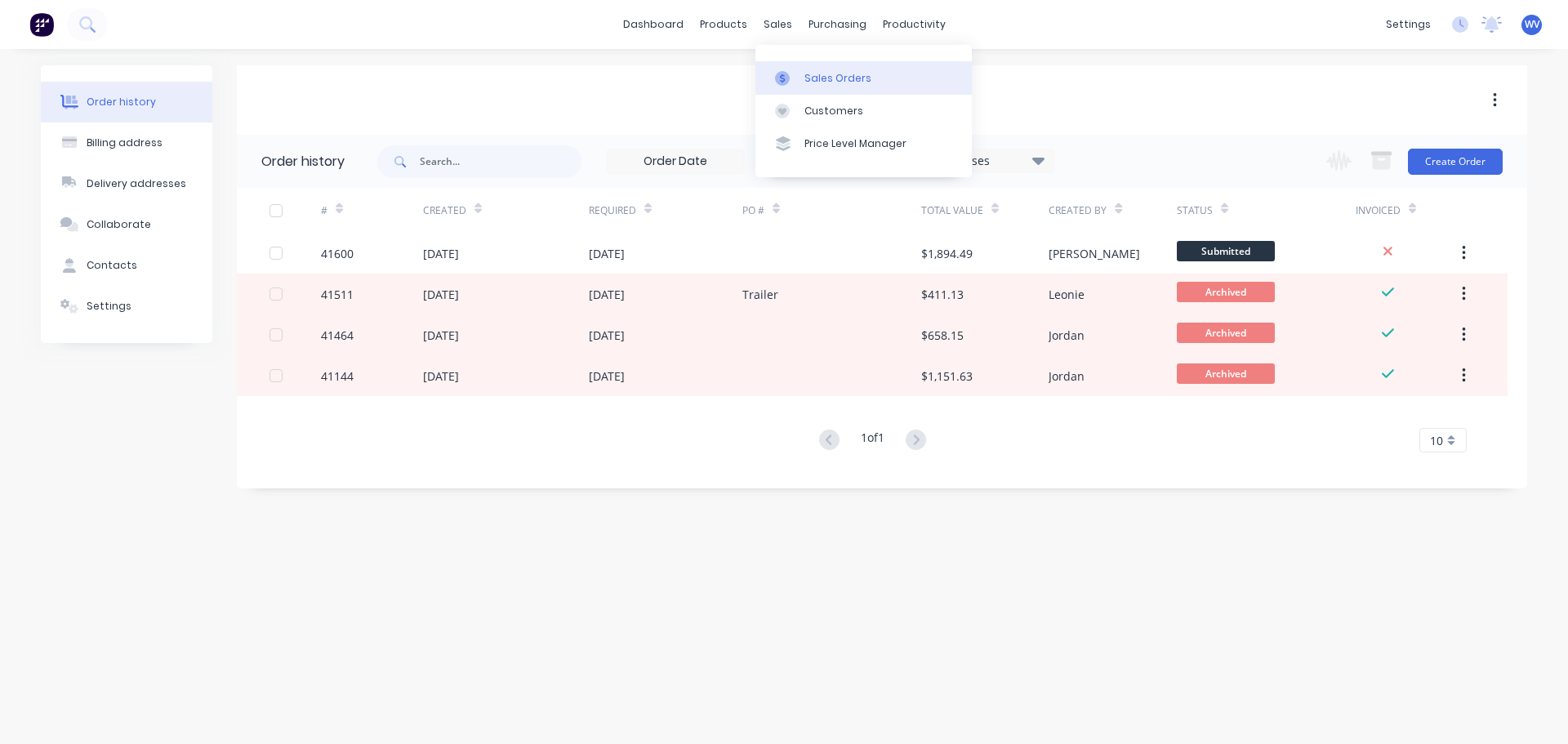
click at [801, 82] on link "Sales Orders" at bounding box center [863, 77] width 216 height 33
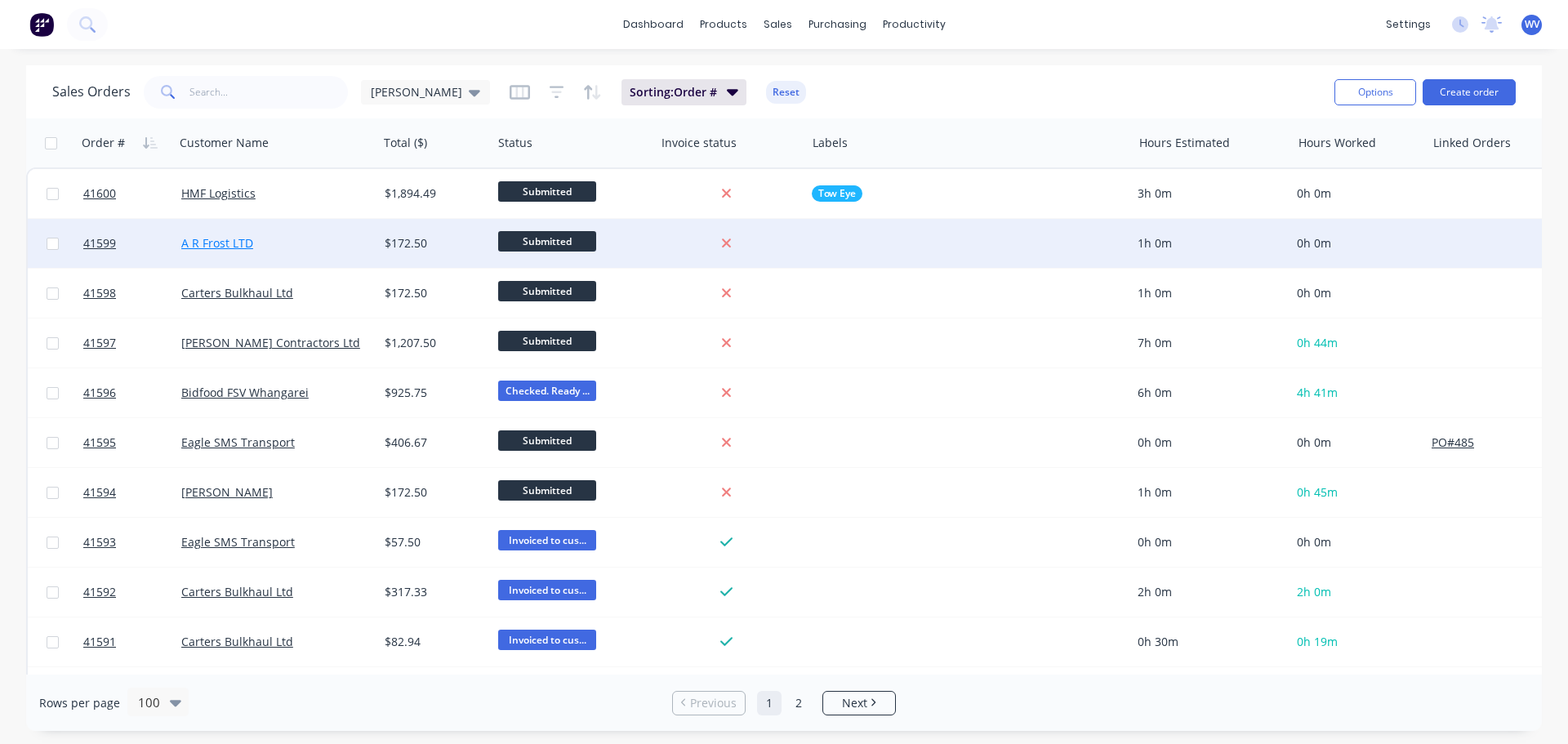
click at [211, 238] on link "A R Frost LTD" at bounding box center [217, 243] width 71 height 16
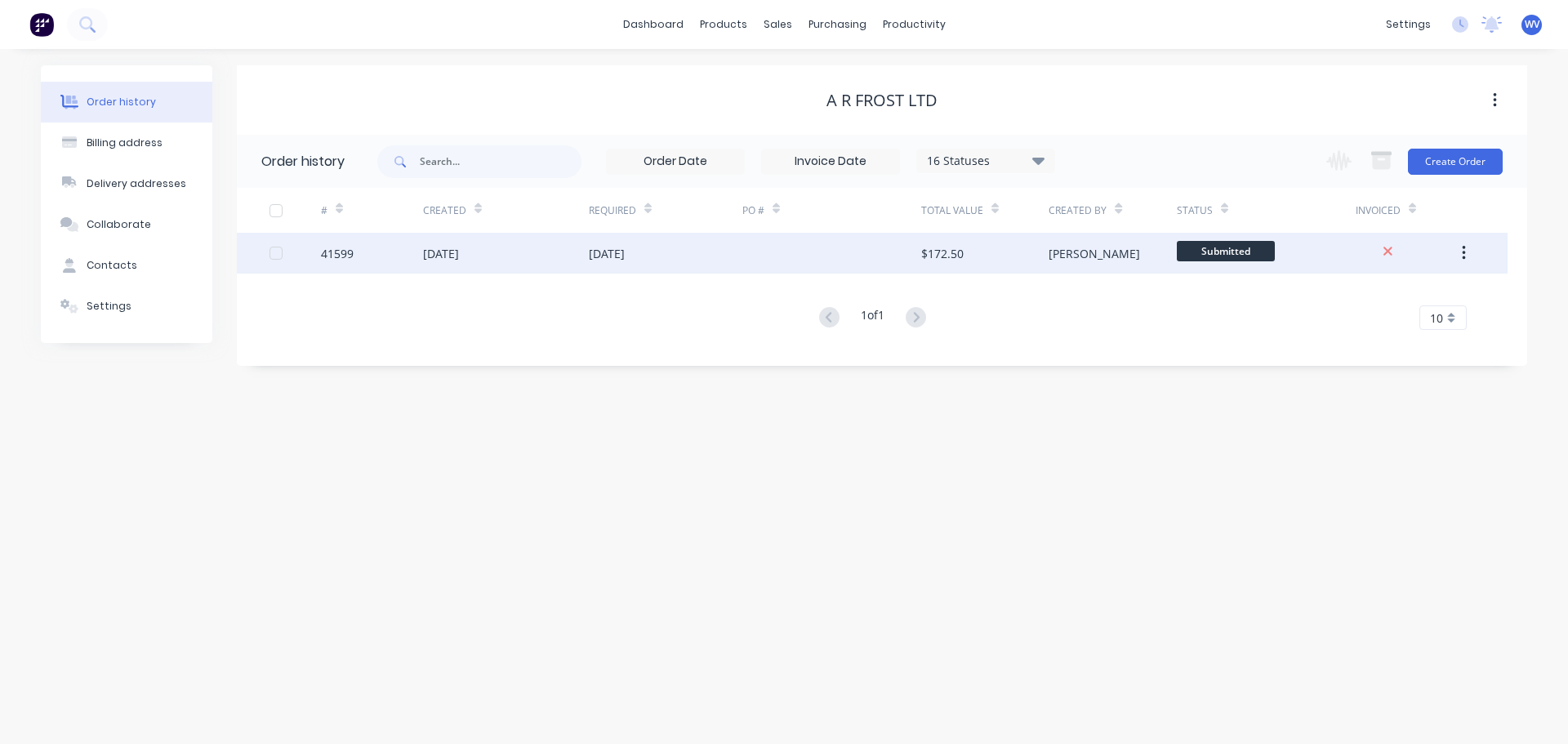
click at [1018, 253] on div "$172.50" at bounding box center [984, 253] width 128 height 41
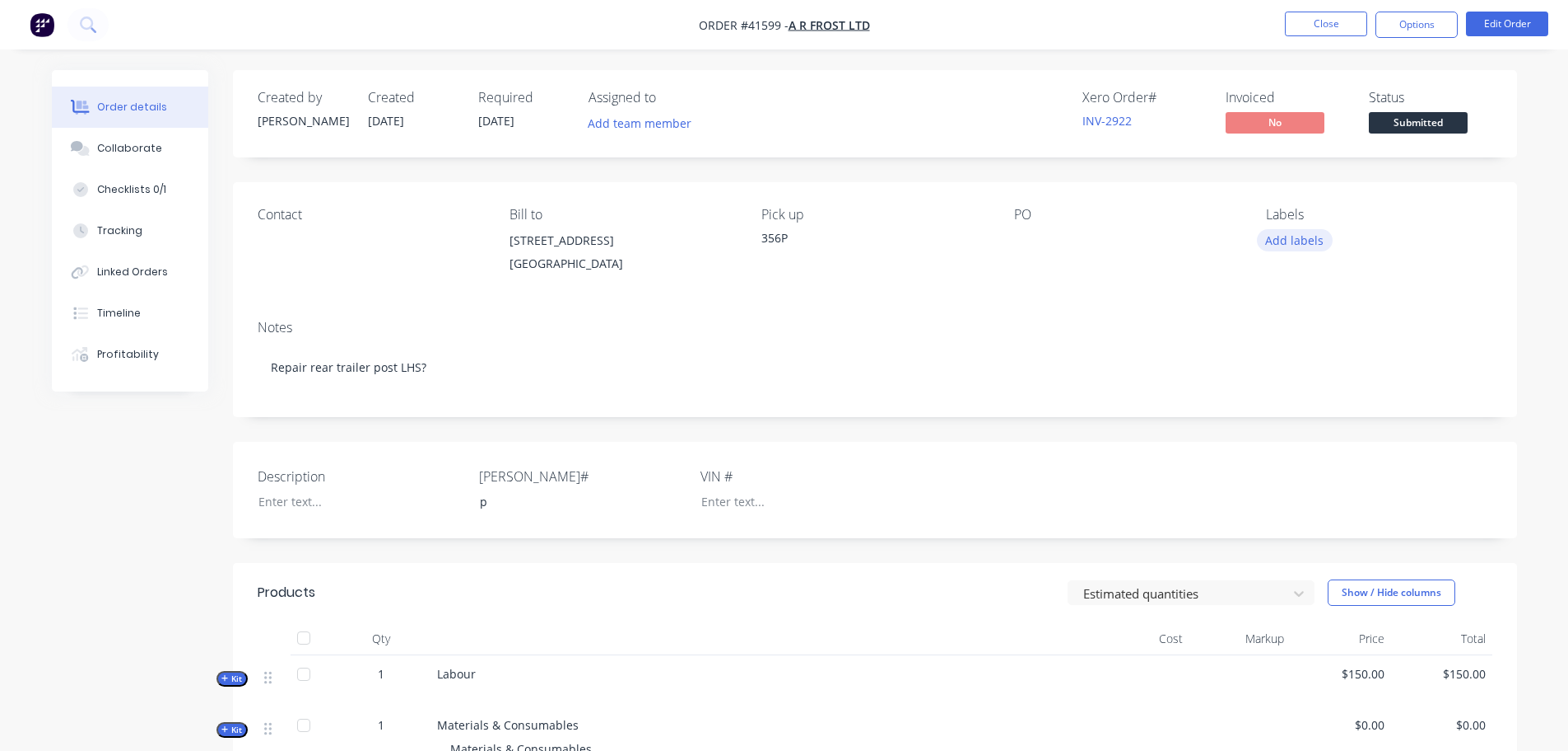
click at [1314, 236] on button "Add labels" at bounding box center [1295, 240] width 76 height 22
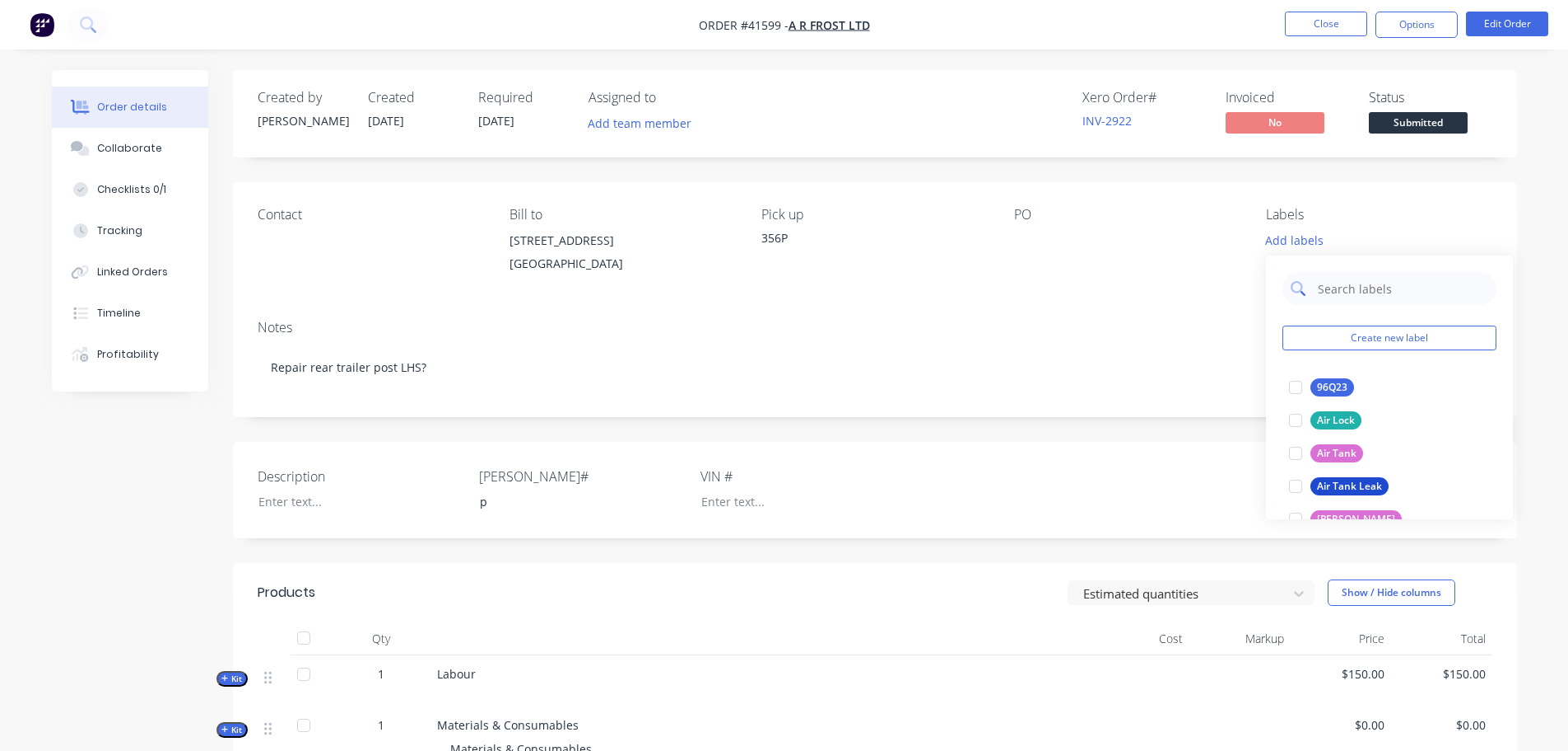
click at [1332, 282] on input "text" at bounding box center [1402, 288] width 172 height 33
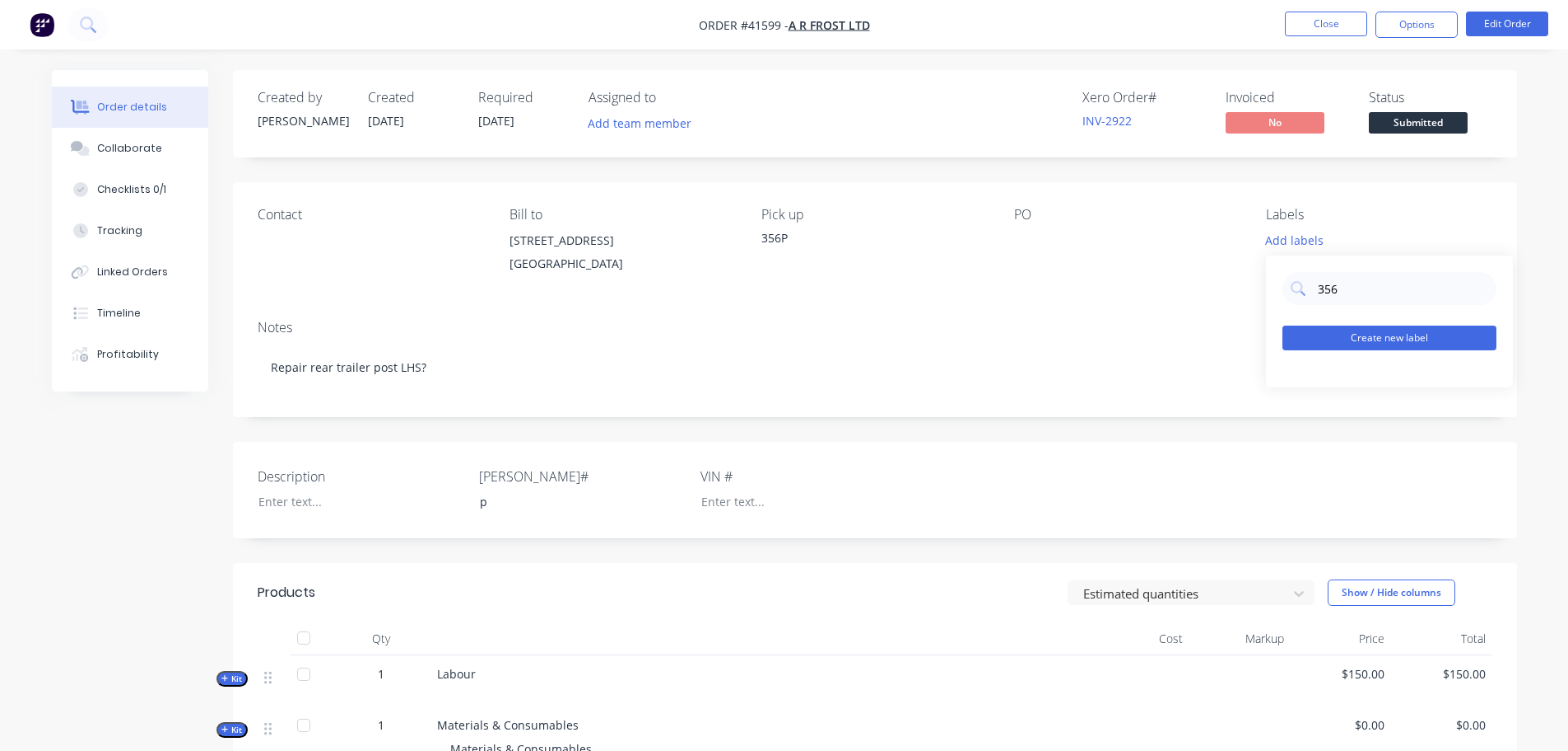
type input "356"
click at [1403, 339] on button "Create new label" at bounding box center [1390, 337] width 214 height 25
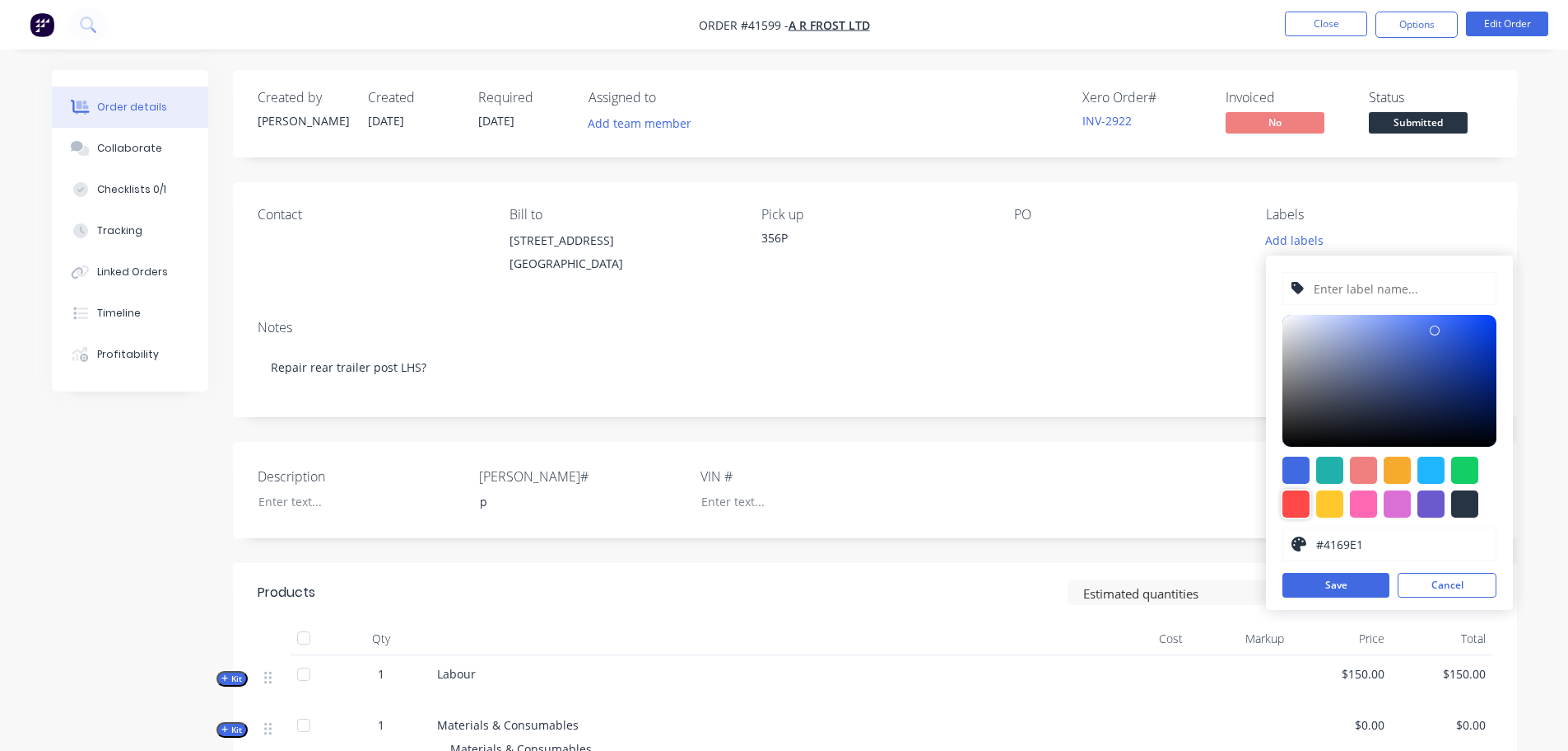
click at [1297, 502] on div at bounding box center [1296, 503] width 27 height 27
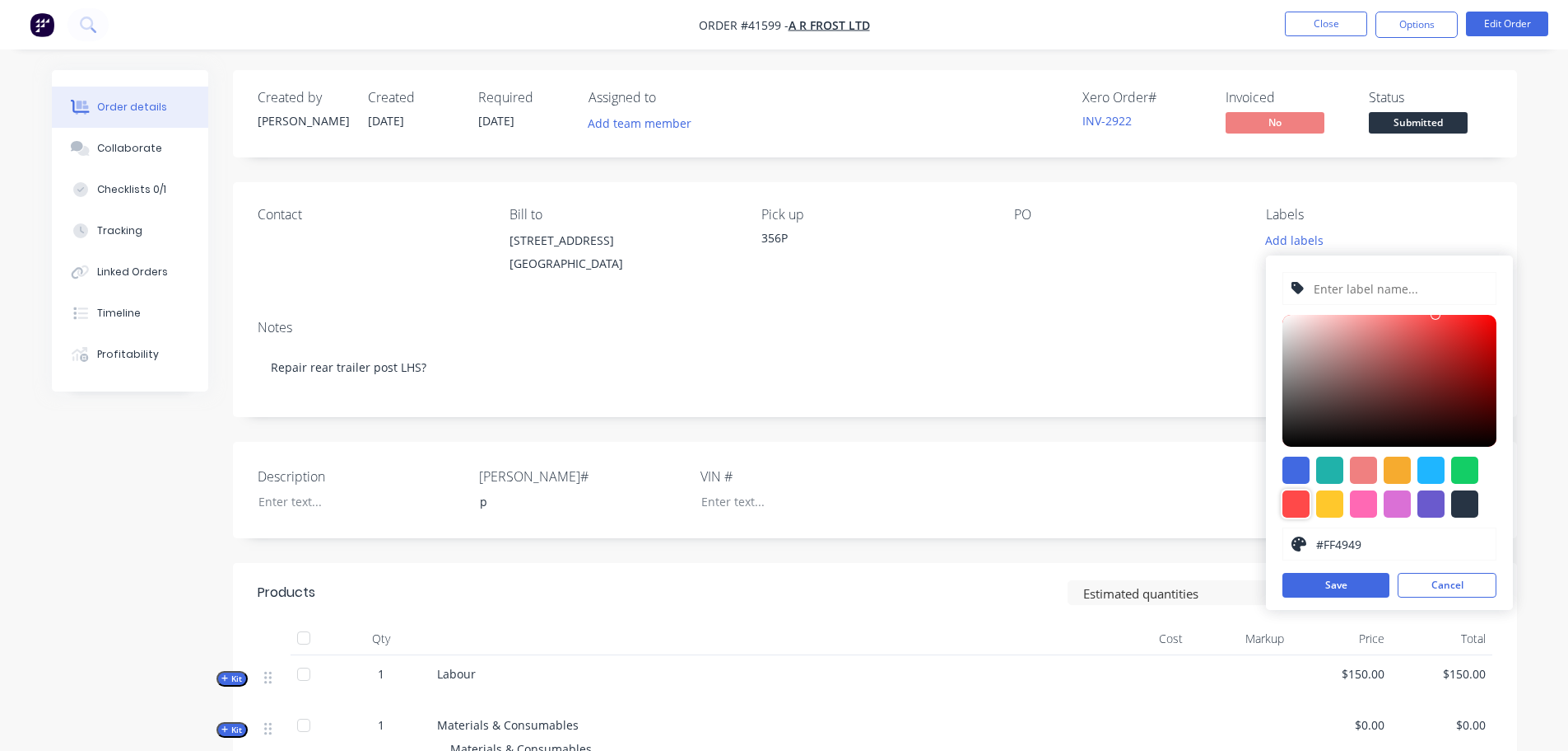
type input "#D11313"
click at [1477, 339] on div at bounding box center [1390, 381] width 214 height 132
click at [1340, 292] on input "text" at bounding box center [1399, 288] width 175 height 31
type input "356P"
click at [1339, 593] on button "Save" at bounding box center [1336, 585] width 107 height 25
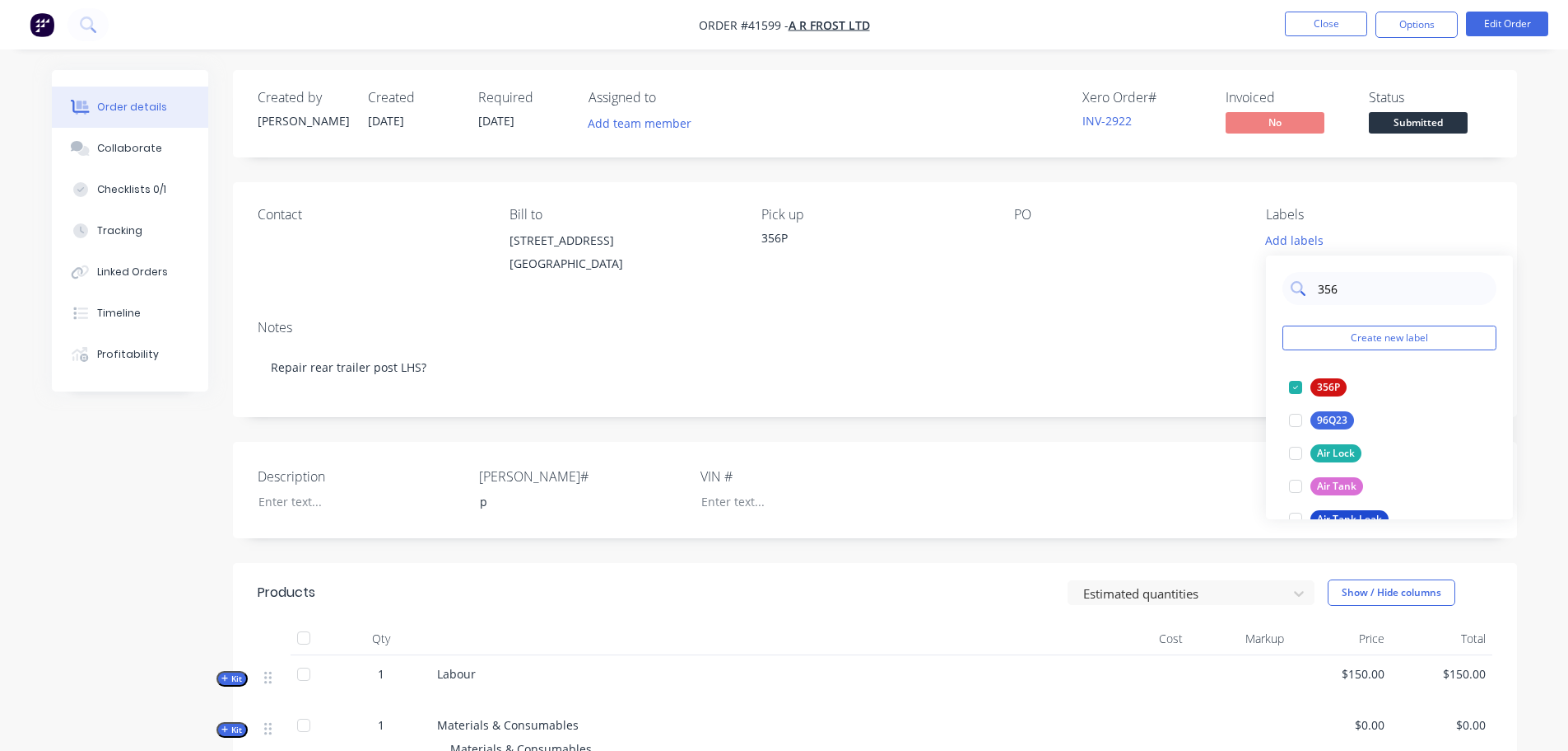
drag, startPoint x: 1339, startPoint y: 289, endPoint x: 1299, endPoint y: 292, distance: 40.1
click at [1299, 292] on div "356" at bounding box center [1390, 288] width 214 height 33
type input "Cra"
click at [1363, 384] on div "Body Cracks" at bounding box center [1346, 387] width 71 height 18
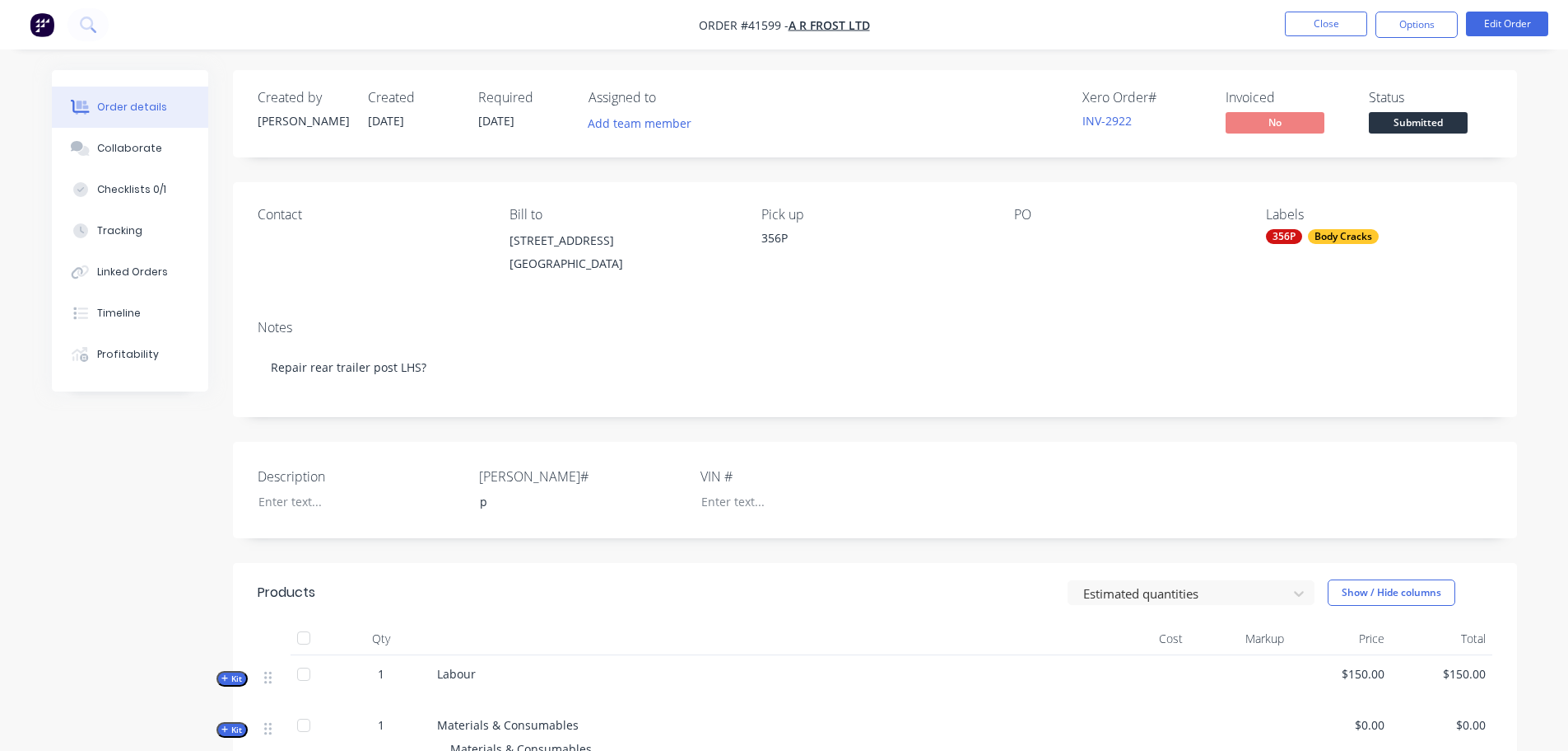
click at [1133, 335] on div "Notes Repair rear trailer post LHS?" at bounding box center [874, 361] width 1284 height 110
click at [1322, 30] on button "Close" at bounding box center [1326, 24] width 82 height 25
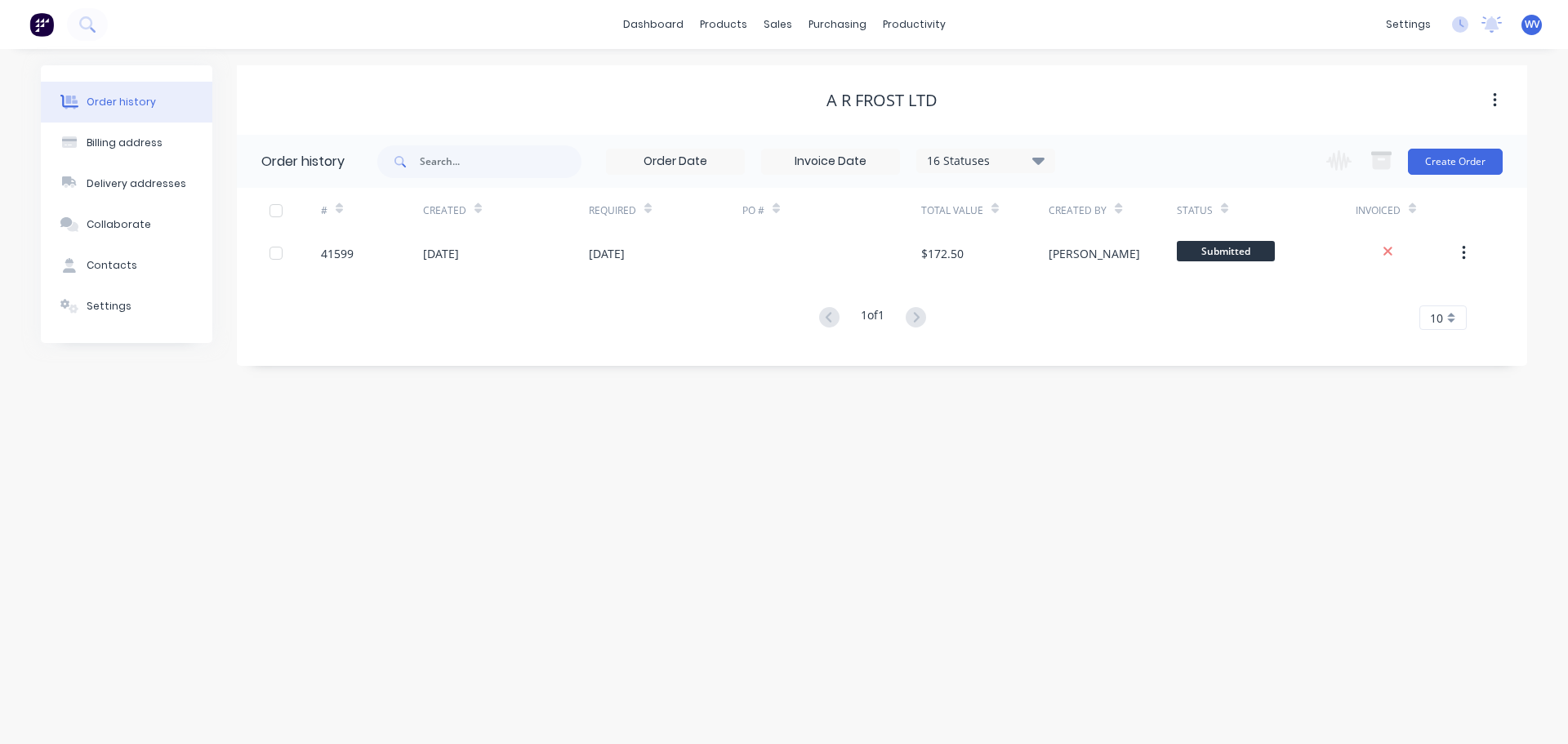
click at [504, 460] on div "Order history Billing address Delivery addresses Collaborate Contacts Settings …" at bounding box center [784, 395] width 1568 height 694
click at [142, 226] on div "Collaborate" at bounding box center [118, 224] width 64 height 15
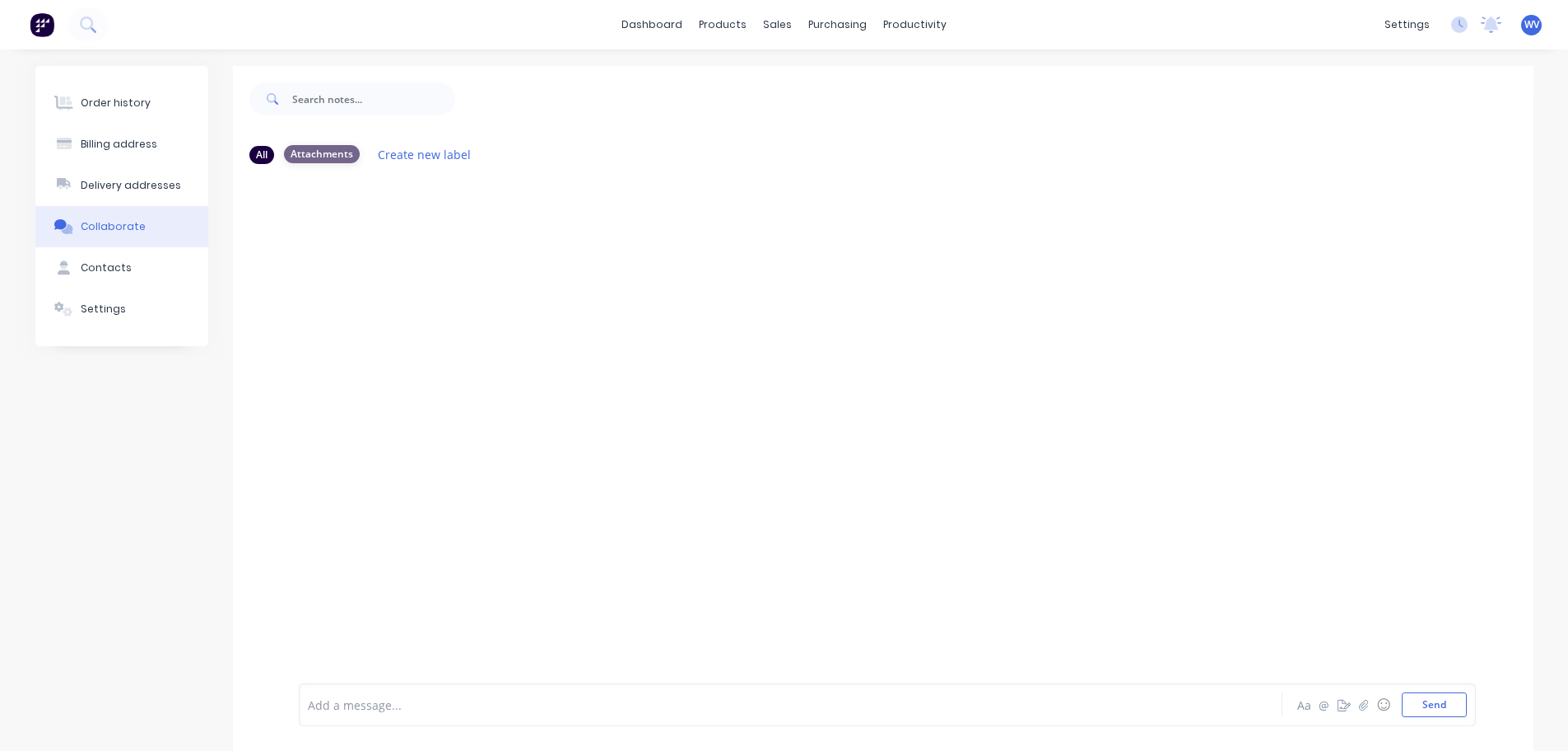
click at [315, 149] on div "Attachments" at bounding box center [322, 154] width 76 height 18
drag, startPoint x: 314, startPoint y: 237, endPoint x: 686, endPoint y: 414, distance: 412.0
click at [686, 414] on div at bounding box center [883, 428] width 1301 height 502
click at [317, 227] on div at bounding box center [883, 428] width 1301 height 502
drag, startPoint x: 442, startPoint y: 699, endPoint x: 333, endPoint y: 701, distance: 109.0
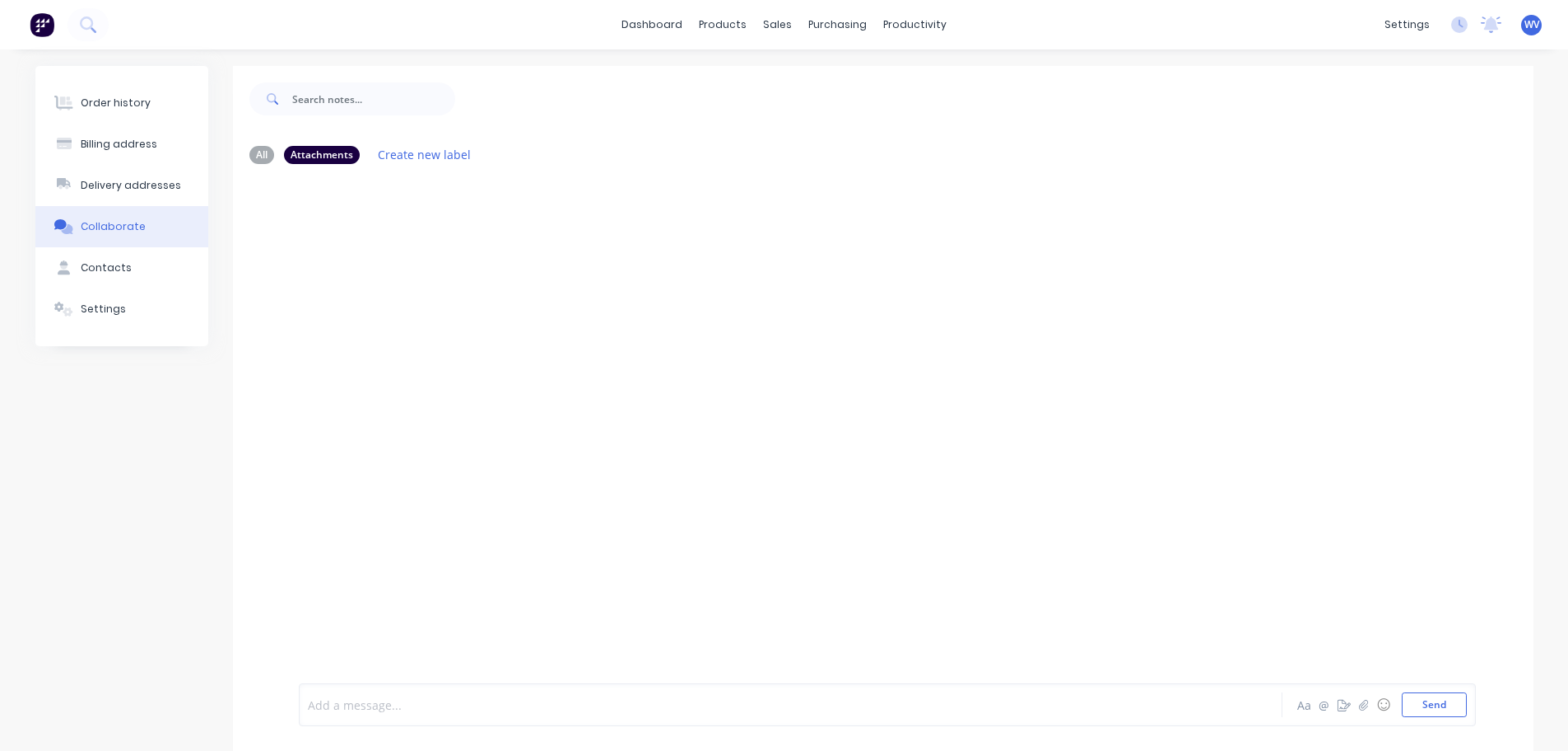
click at [333, 701] on div at bounding box center [743, 704] width 868 height 17
click at [1367, 699] on icon "button" at bounding box center [1363, 704] width 9 height 11
click at [1366, 701] on icon "button" at bounding box center [1363, 705] width 10 height 12
click at [1439, 706] on button "Send" at bounding box center [1434, 704] width 65 height 25
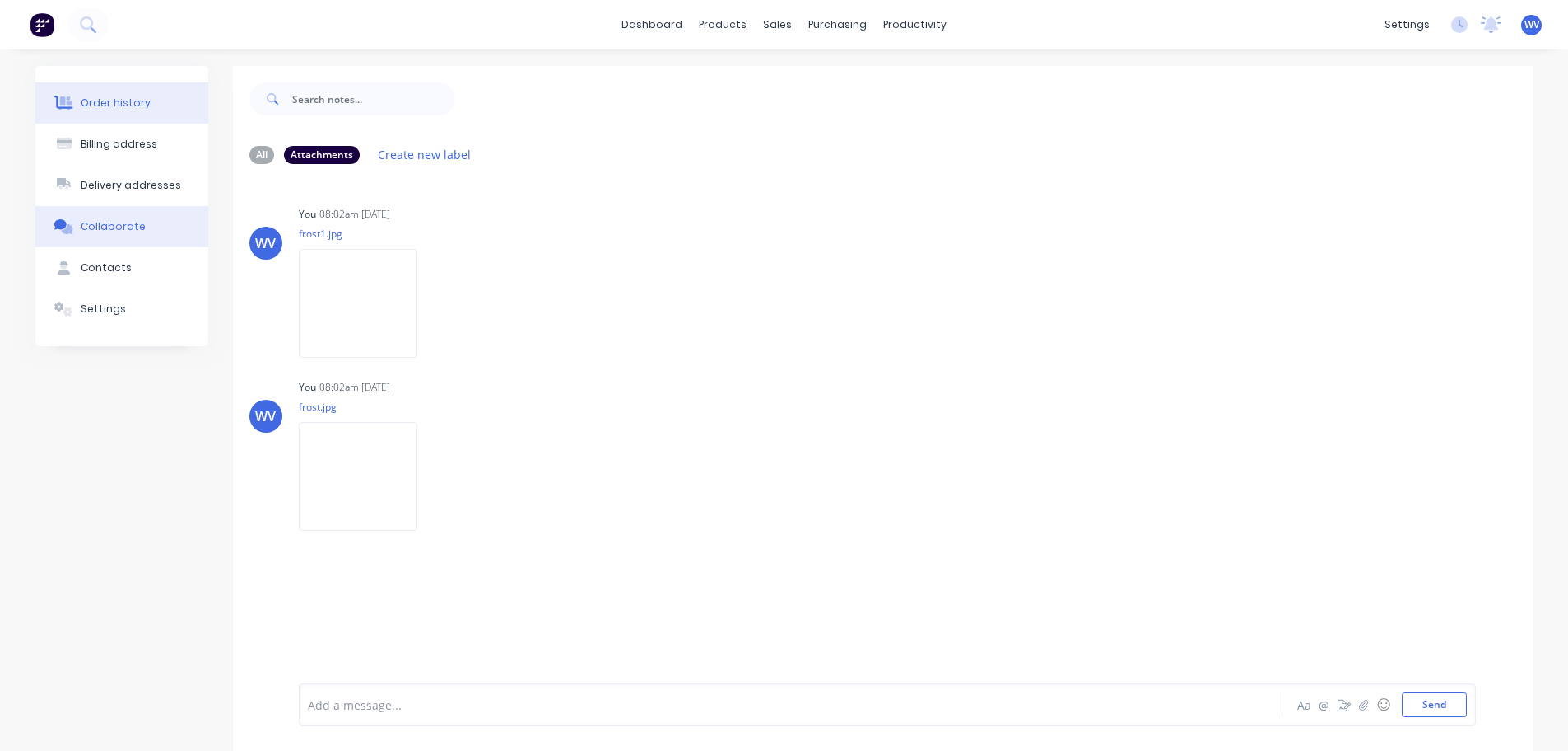
click at [119, 110] on div "Order history" at bounding box center [116, 103] width 70 height 15
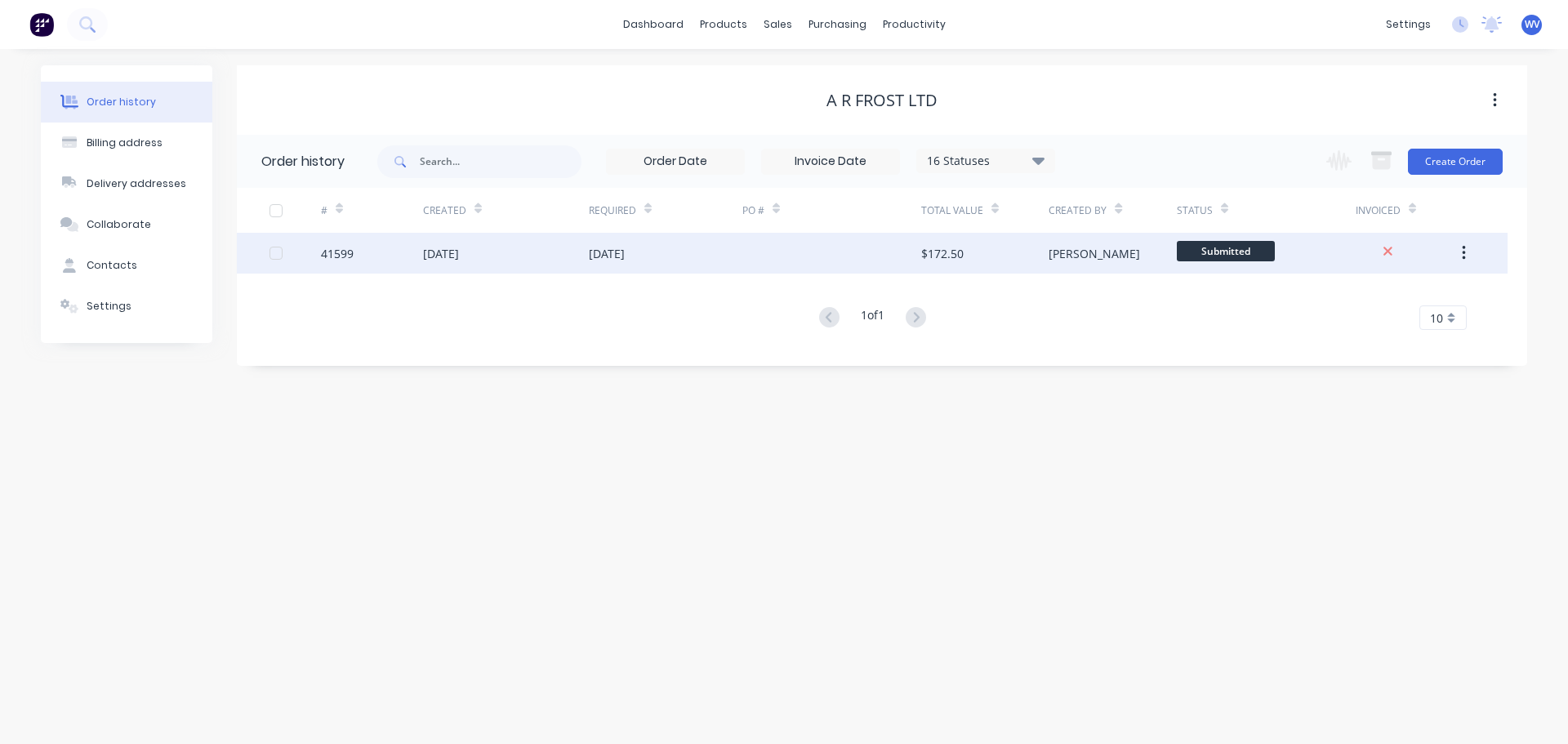
click at [378, 260] on div "41599" at bounding box center [372, 253] width 102 height 41
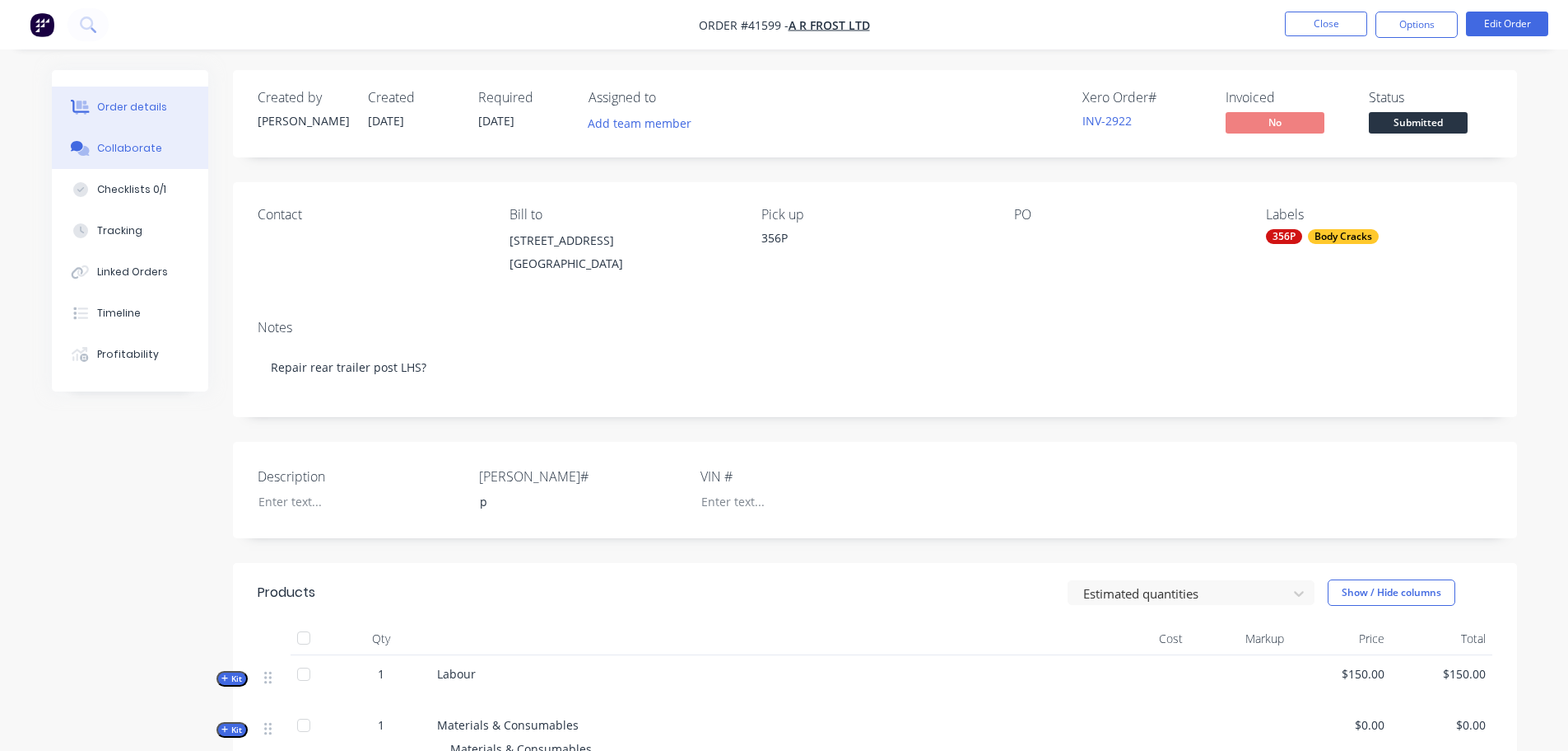
click at [134, 155] on button "Collaborate" at bounding box center [130, 148] width 157 height 41
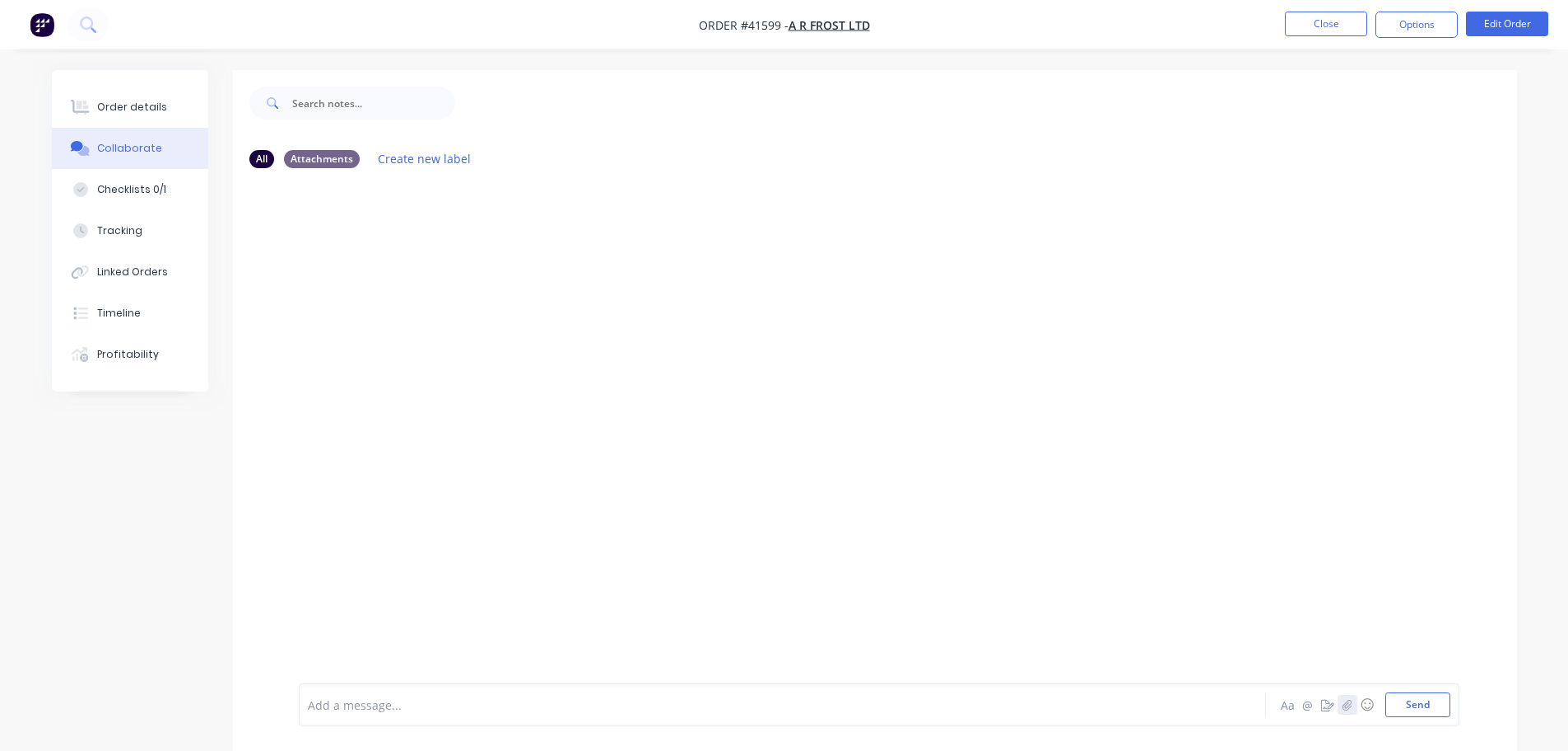
click at [1348, 704] on icon "button" at bounding box center [1347, 705] width 10 height 12
click at [1404, 705] on button "Send" at bounding box center [1418, 704] width 65 height 25
click at [144, 189] on div "Checklists 0/1" at bounding box center [131, 189] width 69 height 15
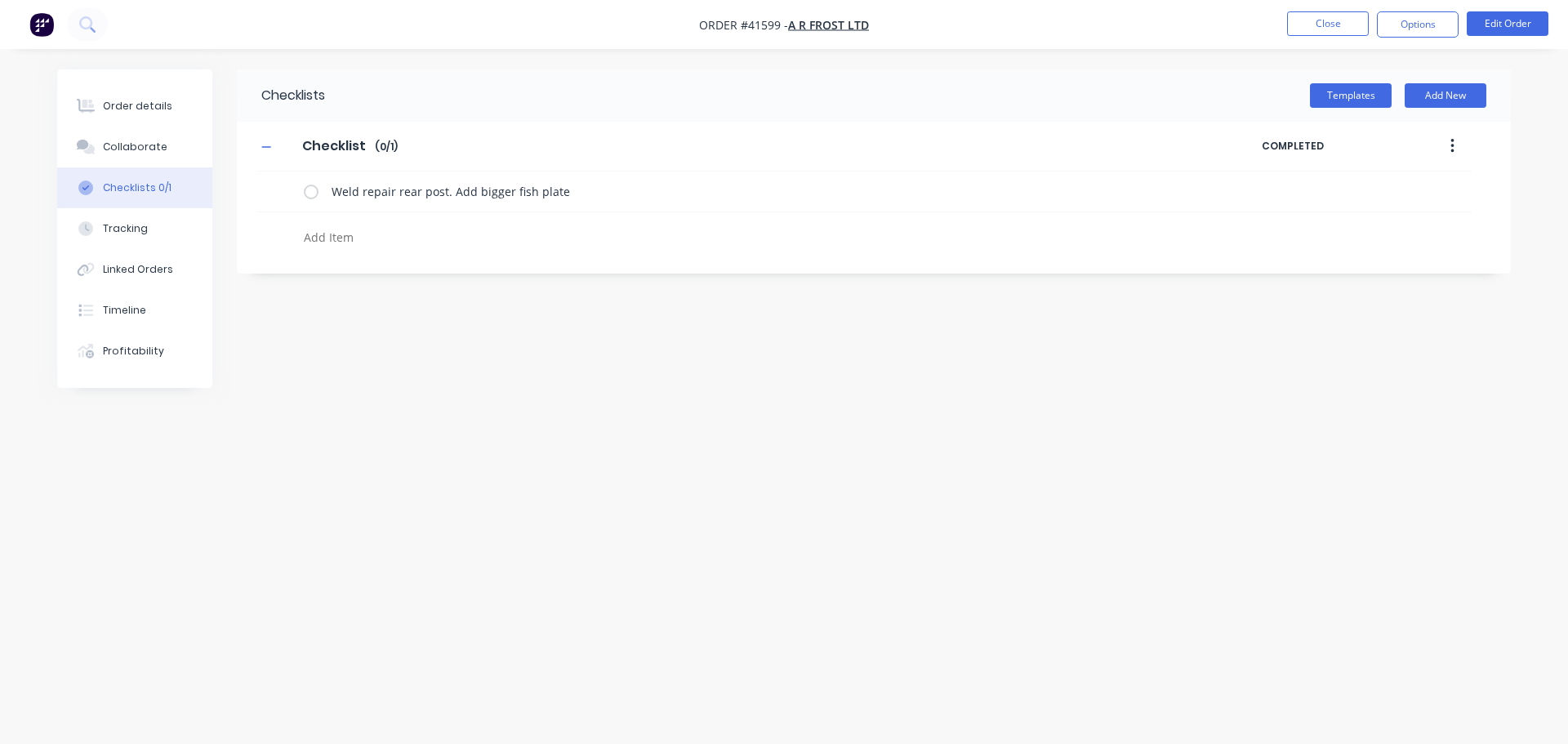
click at [326, 238] on textarea at bounding box center [690, 237] width 786 height 24
type textarea "x"
type textarea "c"
type textarea "x"
type textarea "ch"
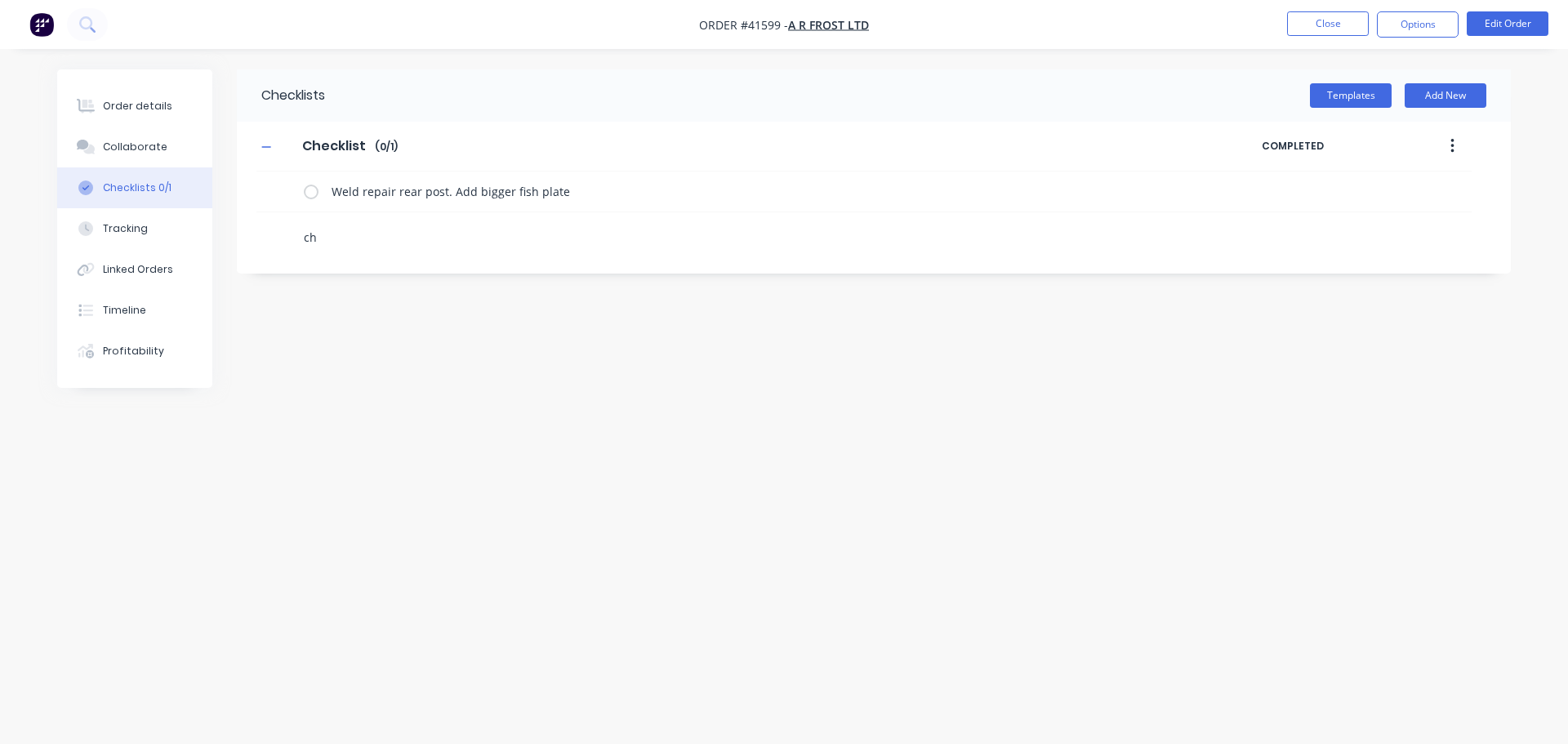
type textarea "x"
type textarea "che"
type textarea "x"
type textarea "chec"
type textarea "x"
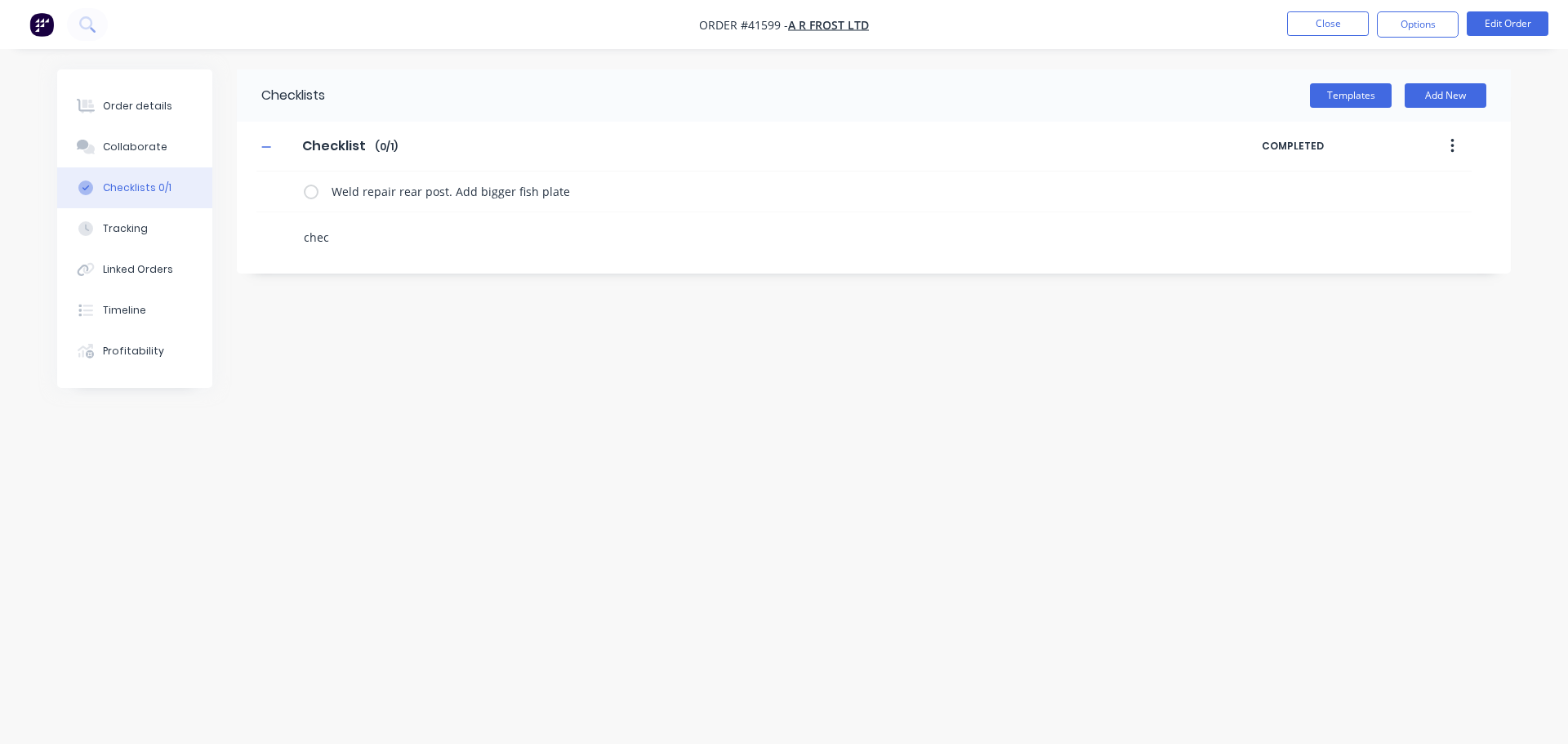
type textarea "check"
type textarea "x"
type textarea "check"
type textarea "x"
type textarea "check p"
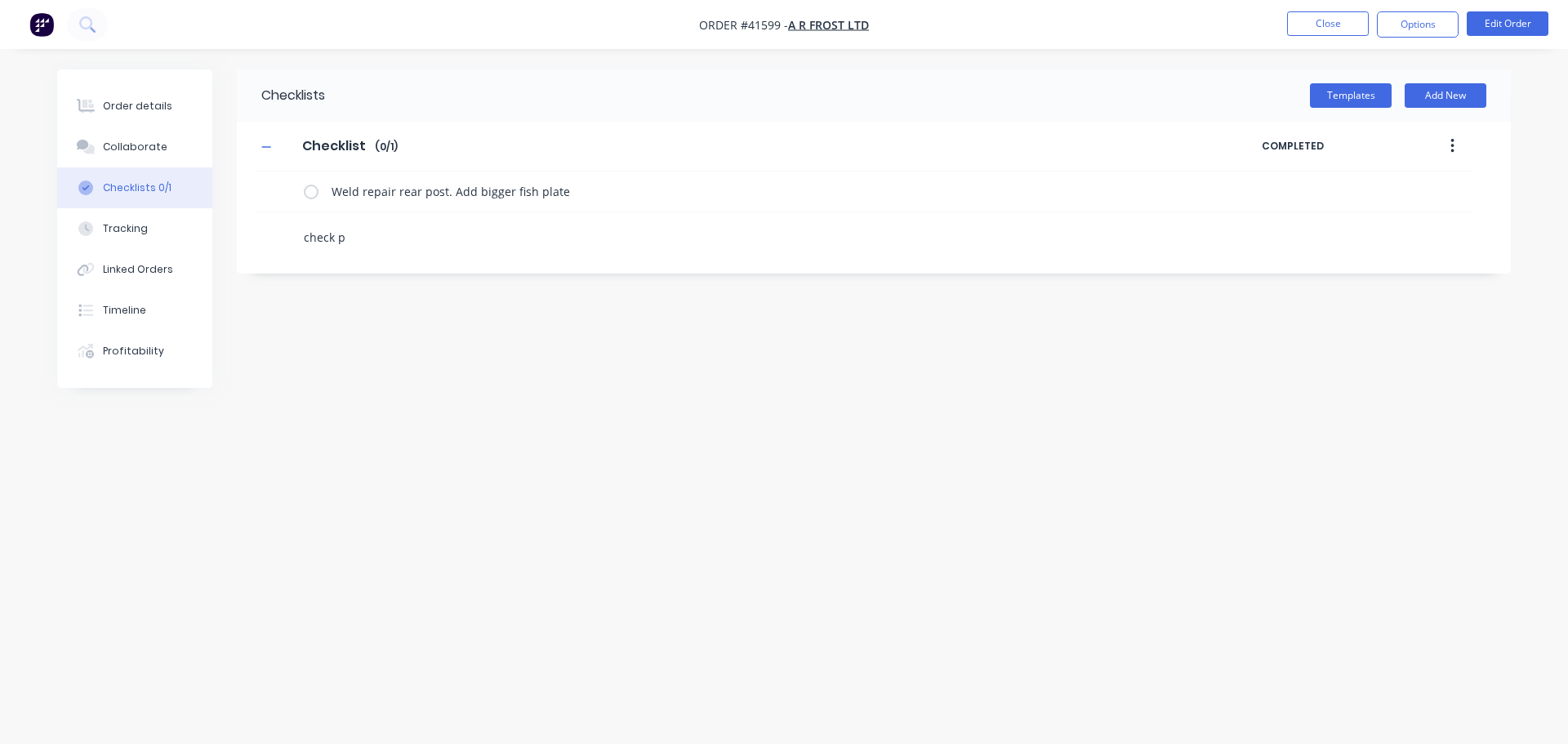
type textarea "x"
type textarea "check ph"
type textarea "x"
type textarea "check phg"
type textarea "x"
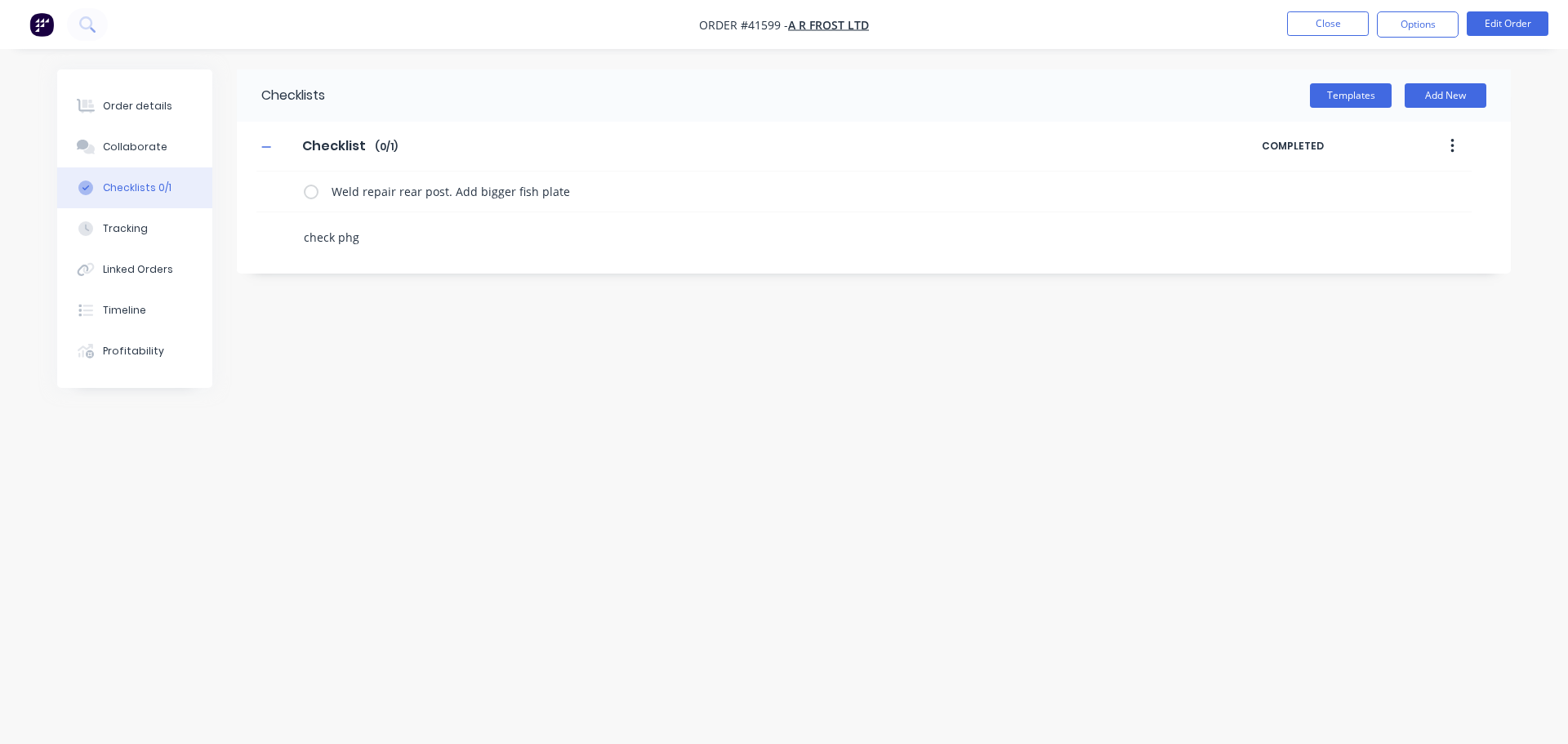
type textarea "check phgp"
type textarea "x"
type textarea "check phg"
type textarea "x"
type textarea "check ph"
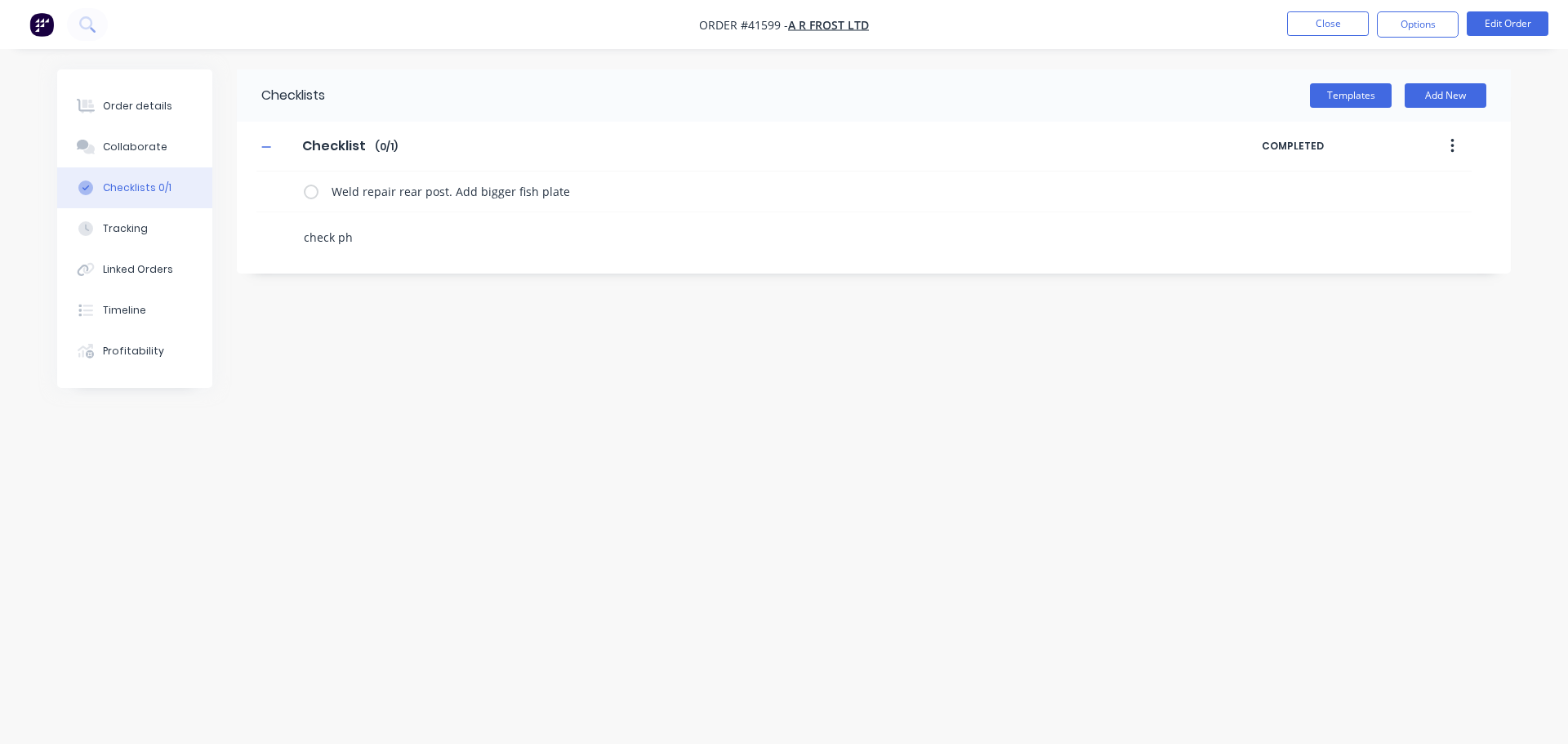
type textarea "x"
type textarea "check pho"
type textarea "x"
type textarea "check phot"
type textarea "x"
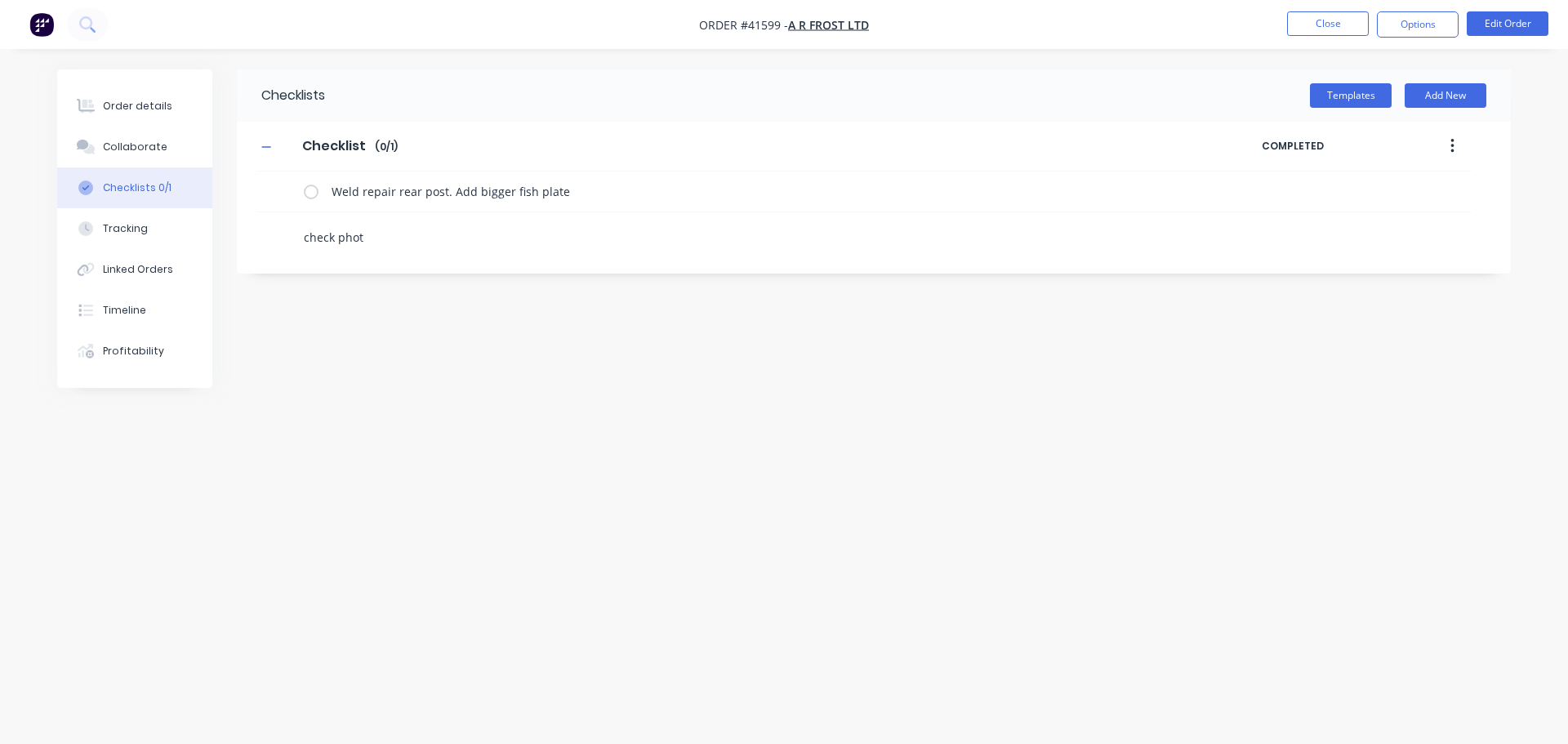
type textarea "check photo"
type textarea "x"
type textarea "check photos"
type textarea "x"
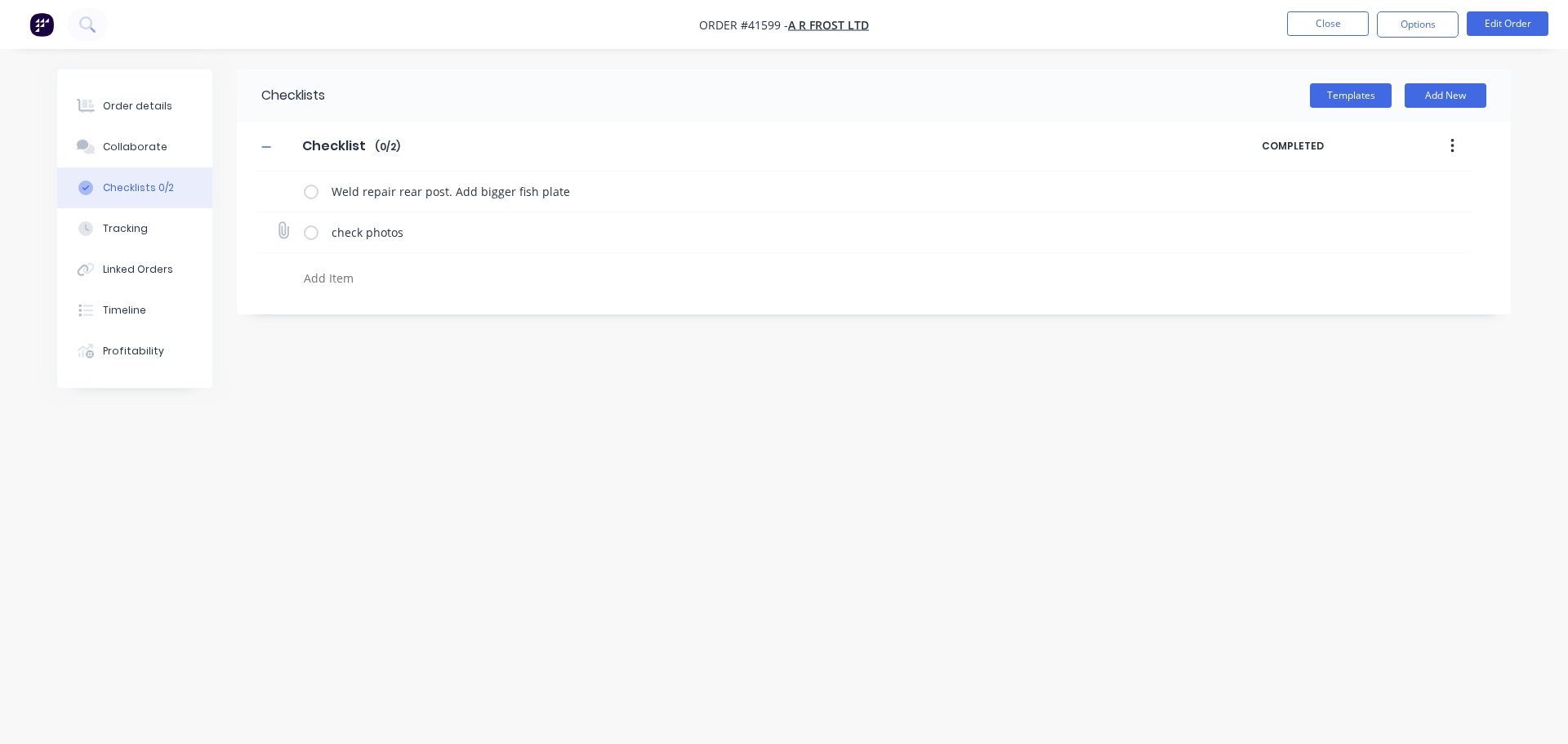
click at [283, 231] on icon at bounding box center [282, 231] width 22 height 22
click at [276, 222] on input "file" at bounding box center [276, 222] width 0 height 0
type textarea "x"
type input "C:\fakepath\frost1.jpg"
type textarea "x"
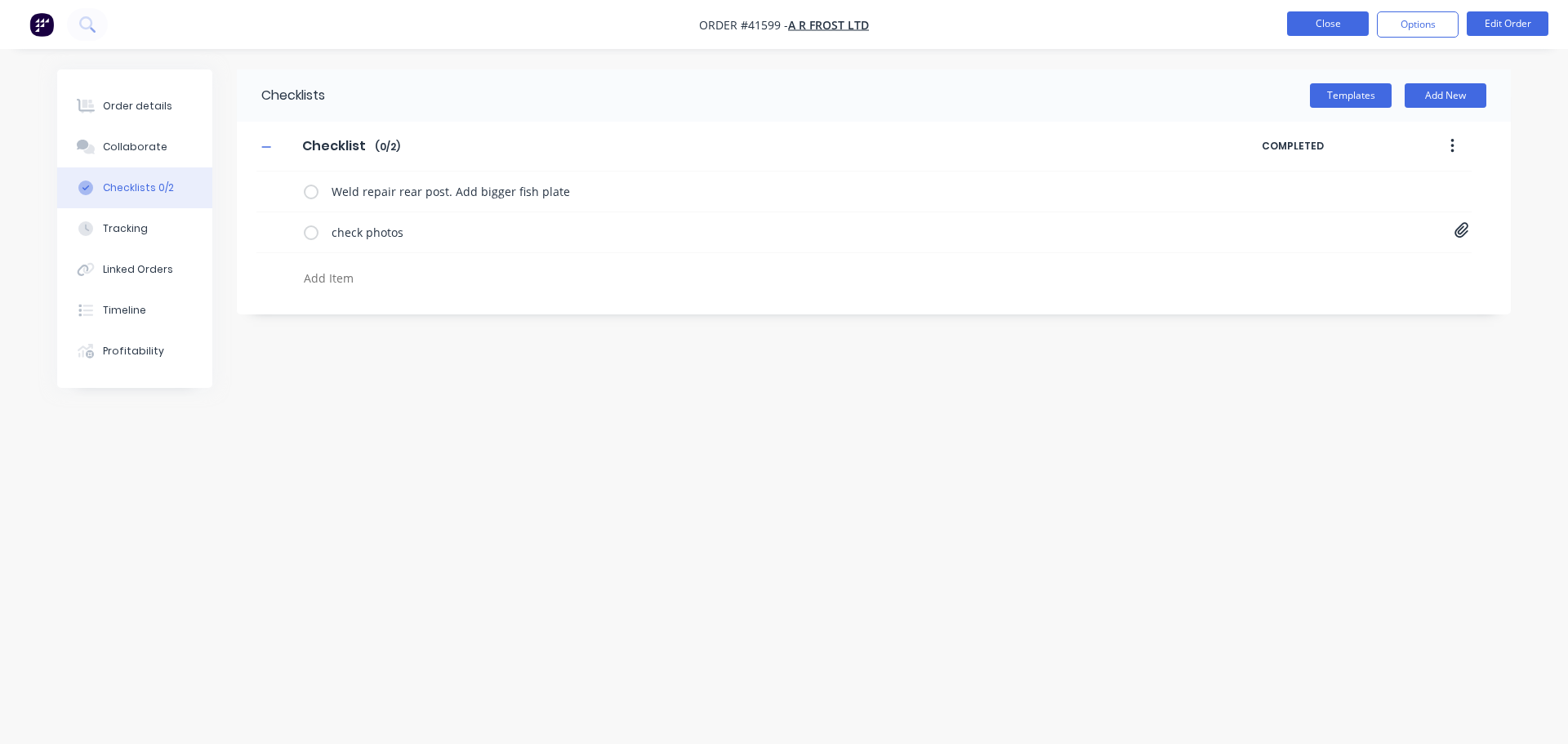
click at [1338, 24] on button "Close" at bounding box center [1327, 24] width 81 height 25
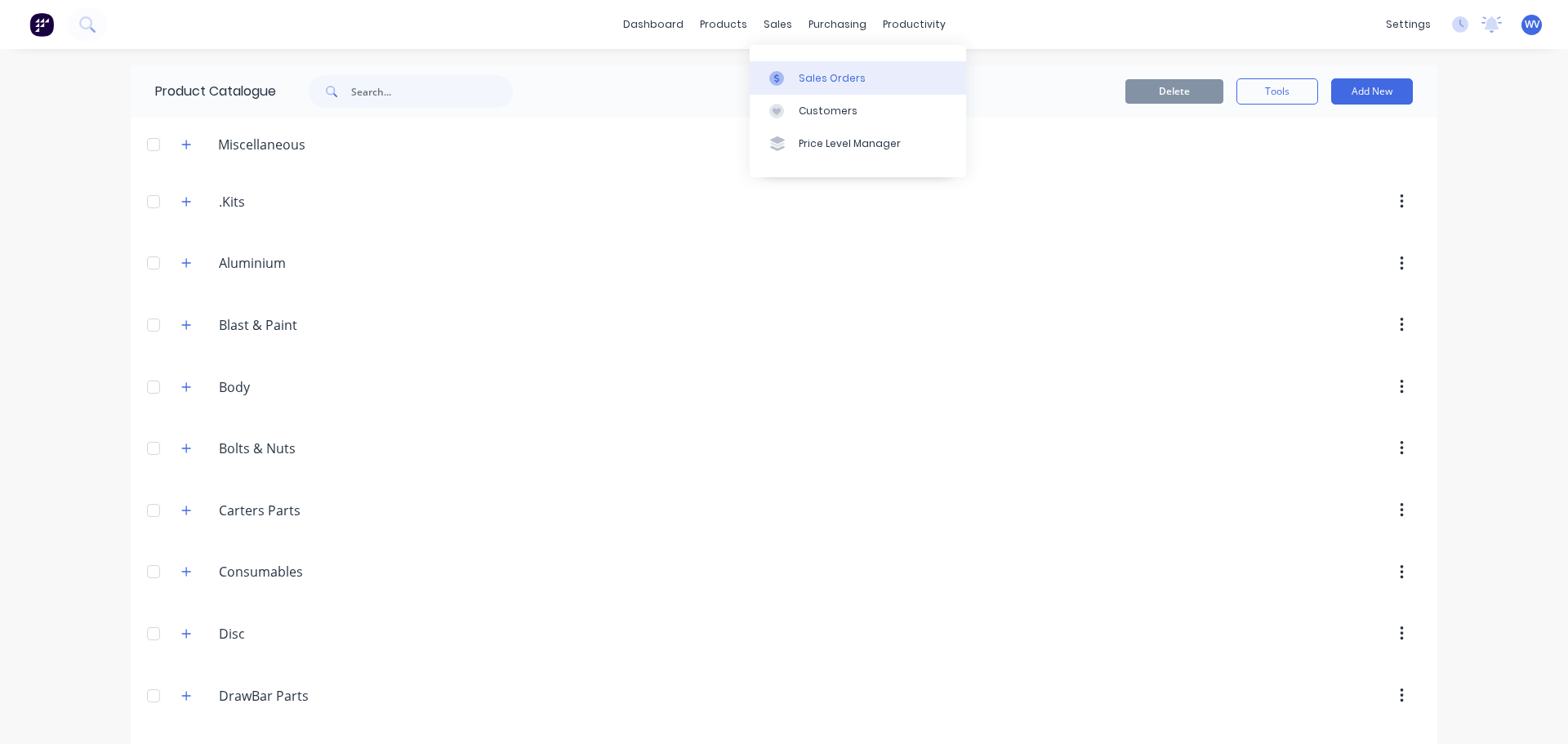
click at [823, 75] on div "Sales Orders" at bounding box center [833, 78] width 67 height 15
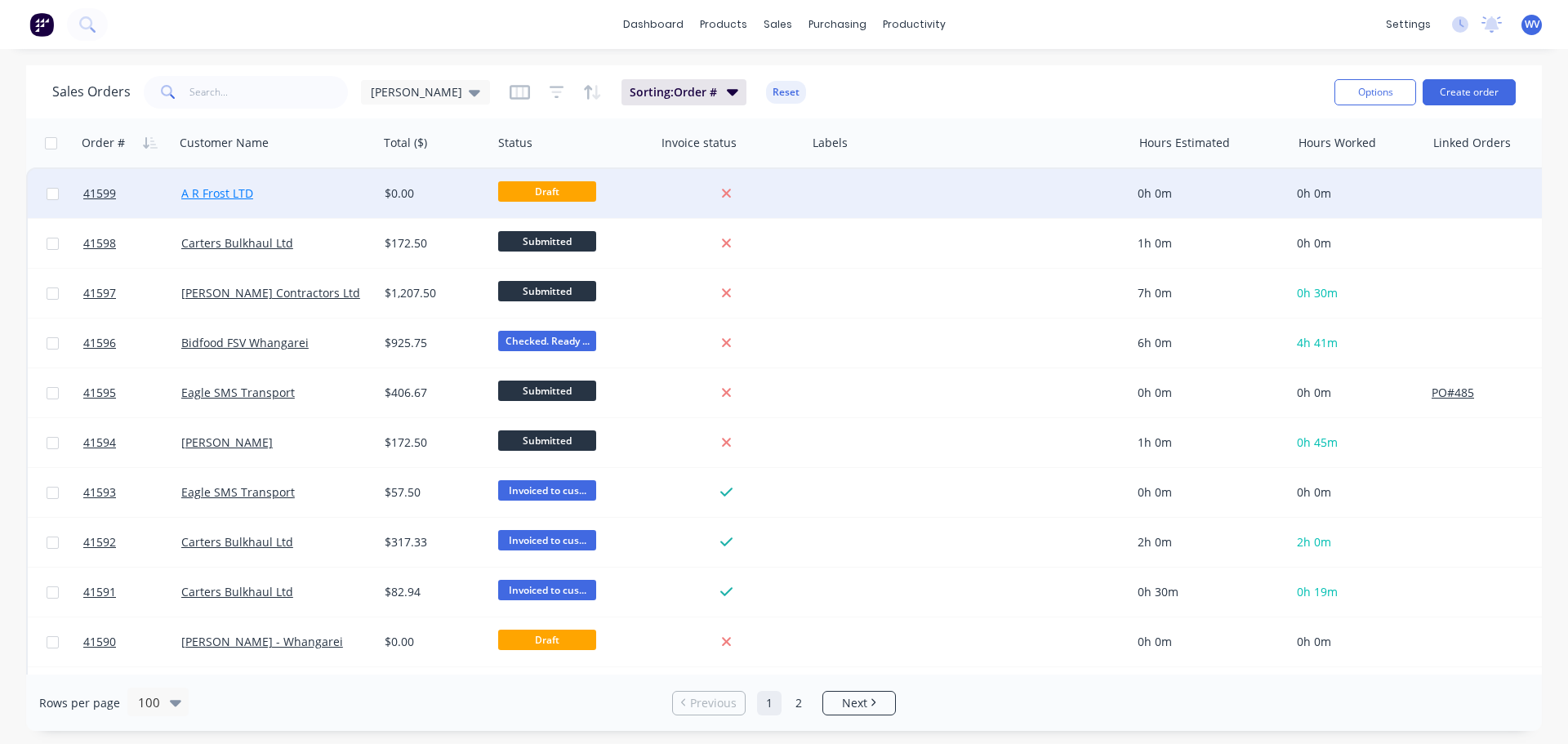
click at [221, 196] on link "A R Frost LTD" at bounding box center [217, 193] width 71 height 16
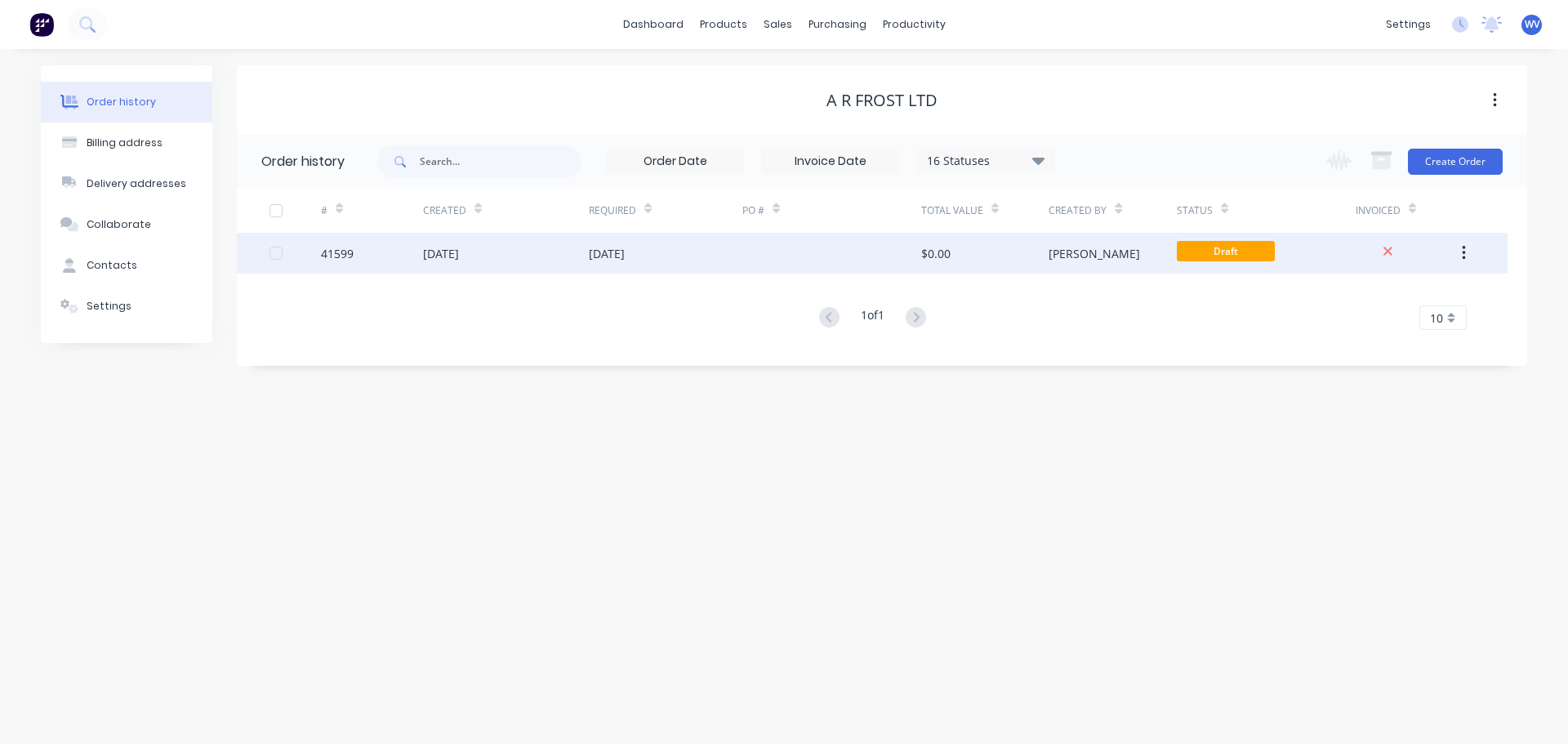
click at [508, 247] on div "[DATE]" at bounding box center [505, 253] width 166 height 41
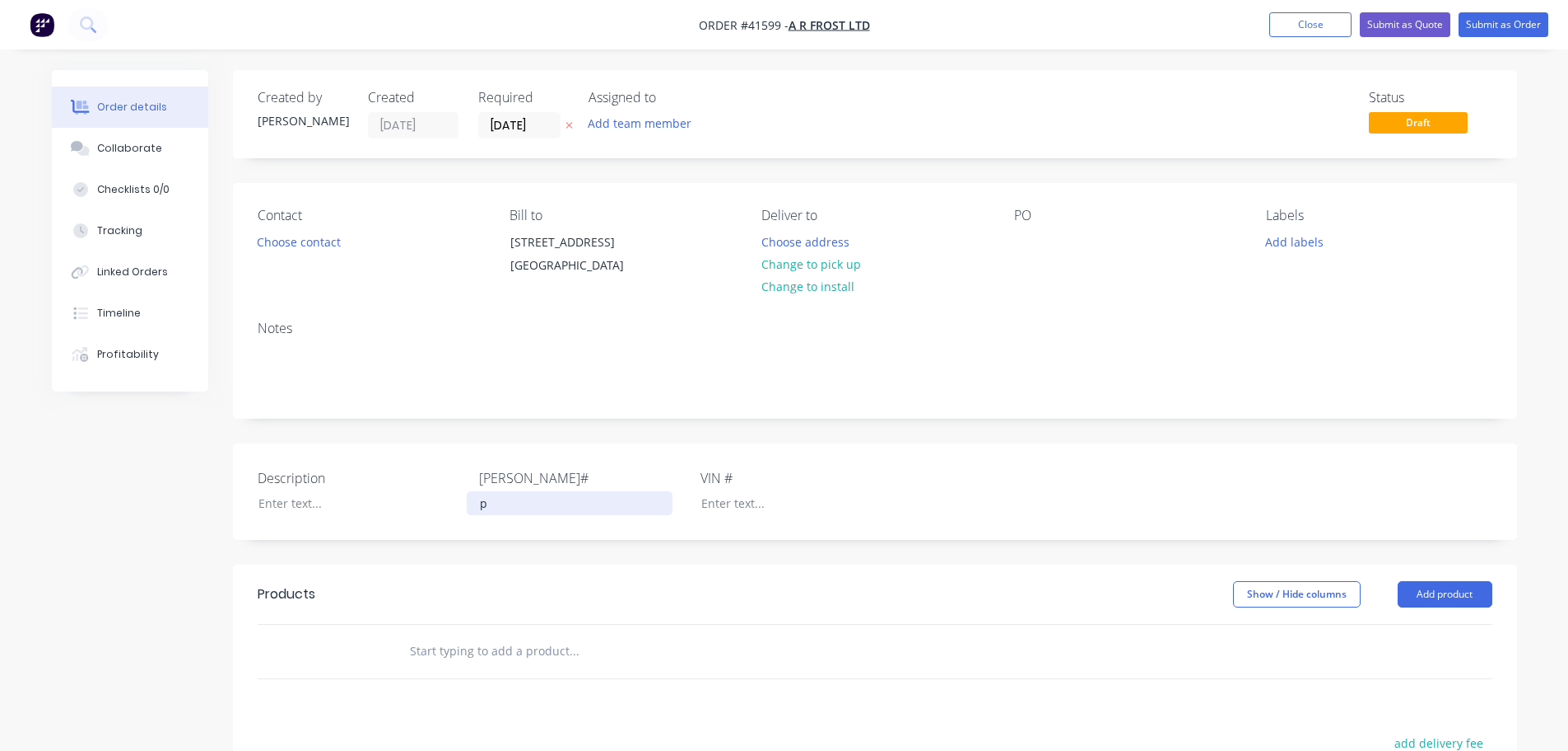
click at [521, 515] on div "p" at bounding box center [570, 503] width 206 height 24
drag, startPoint x: 520, startPoint y: 518, endPoint x: 477, endPoint y: 517, distance: 43.0
click at [477, 515] on div "p" at bounding box center [570, 503] width 206 height 24
click at [303, 515] on div at bounding box center [349, 503] width 206 height 24
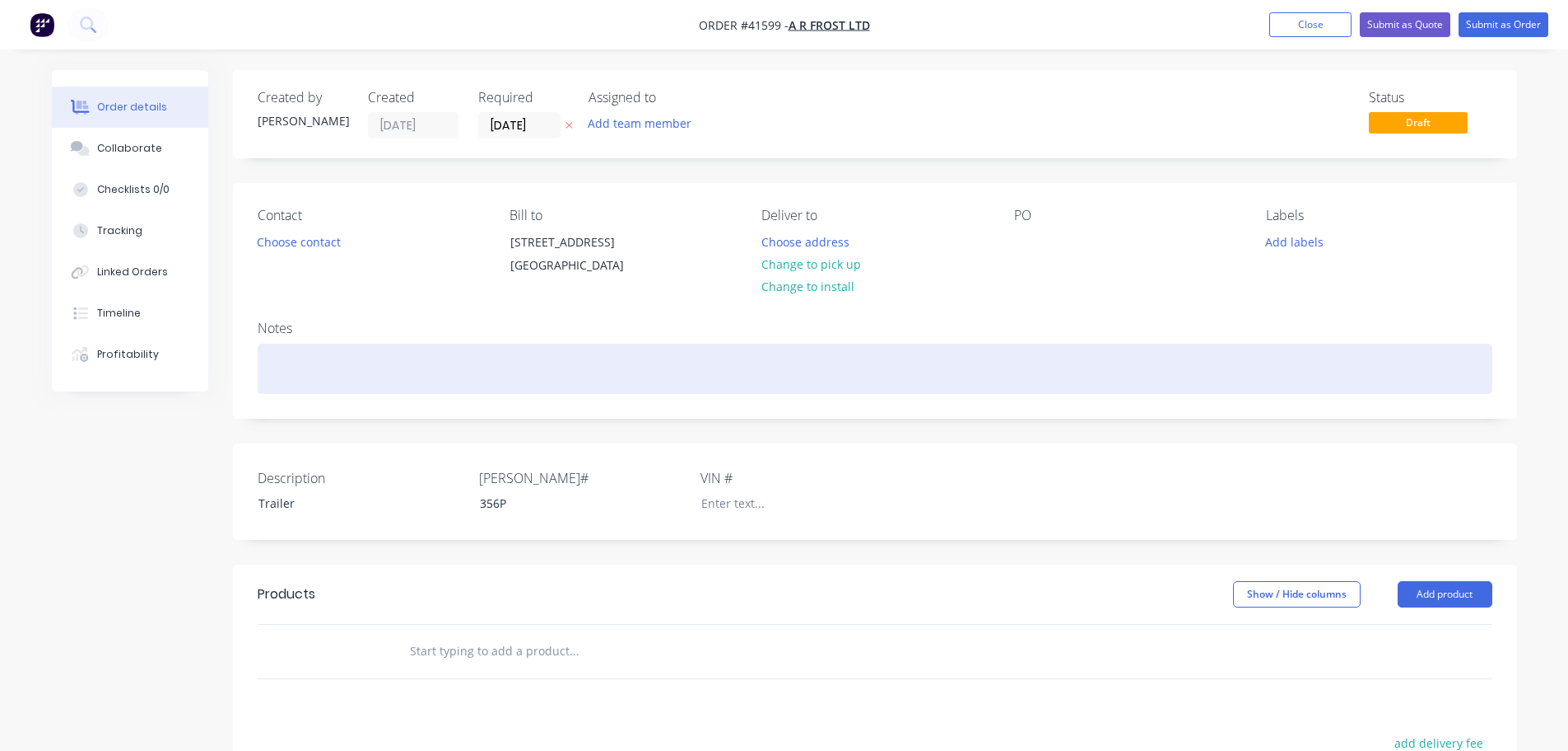
click at [282, 368] on div at bounding box center [875, 369] width 1235 height 50
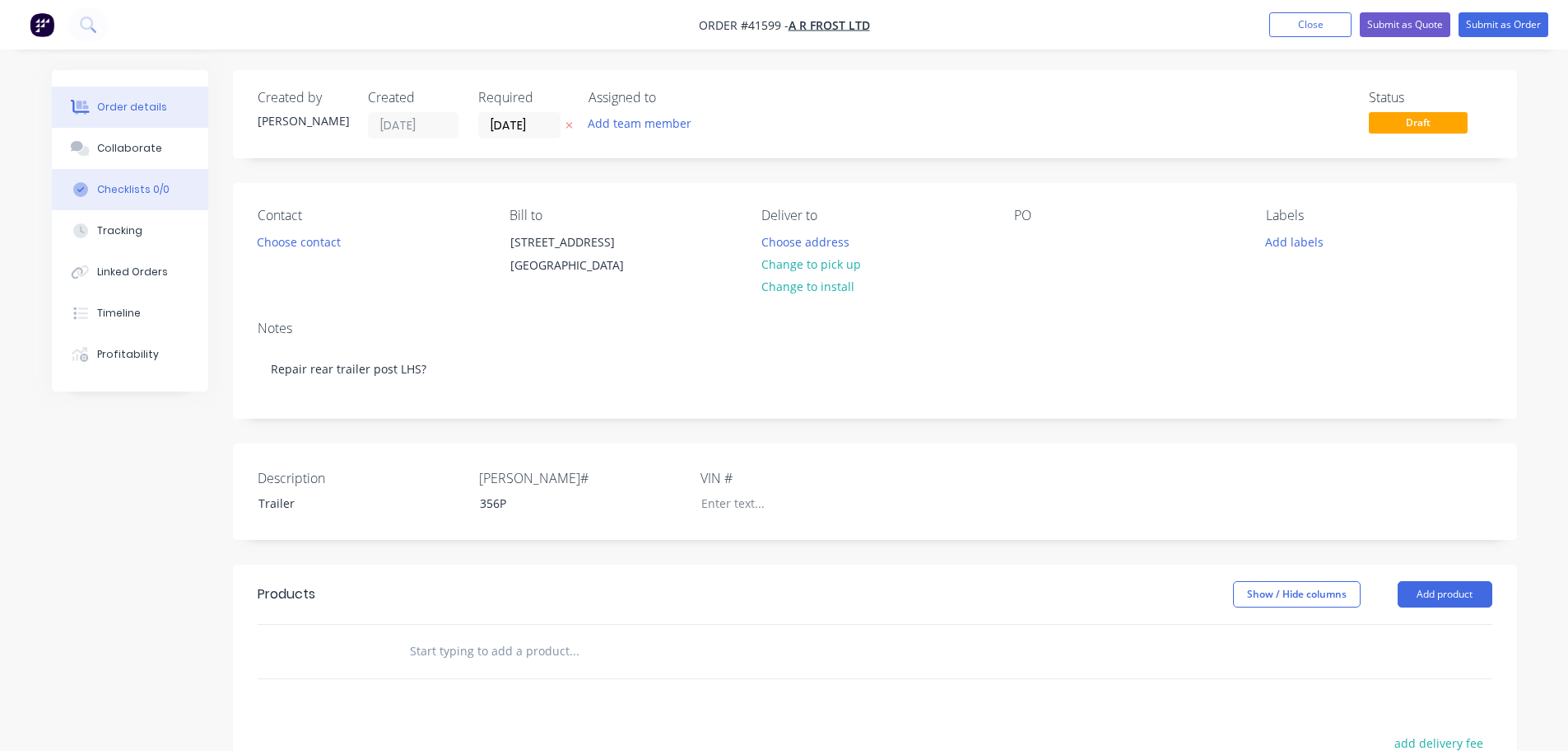
click at [141, 182] on div "Checklists 0/0" at bounding box center [133, 189] width 72 height 15
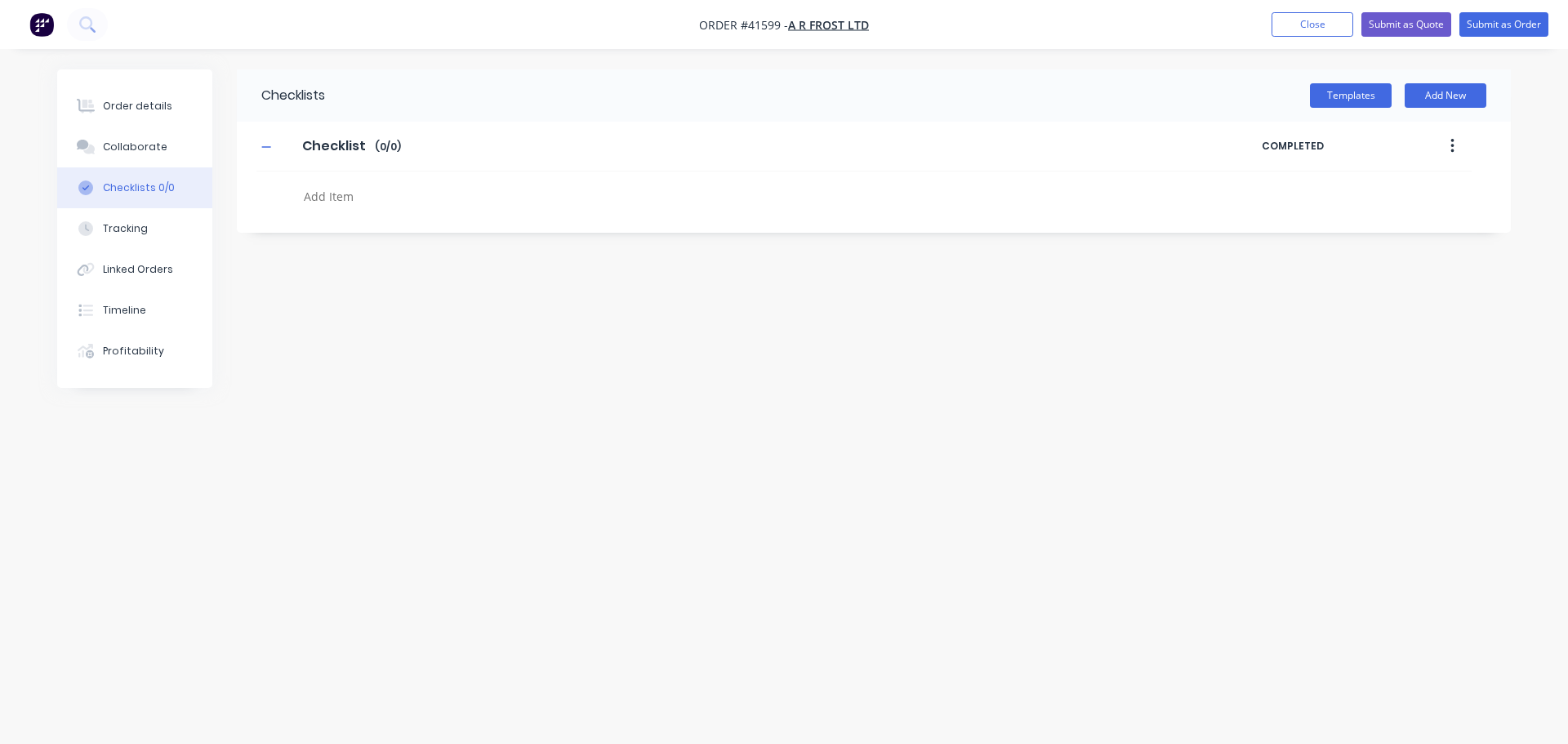
click at [333, 202] on textarea at bounding box center [690, 196] width 786 height 24
click at [271, 147] on icon "button" at bounding box center [267, 148] width 10 height 12
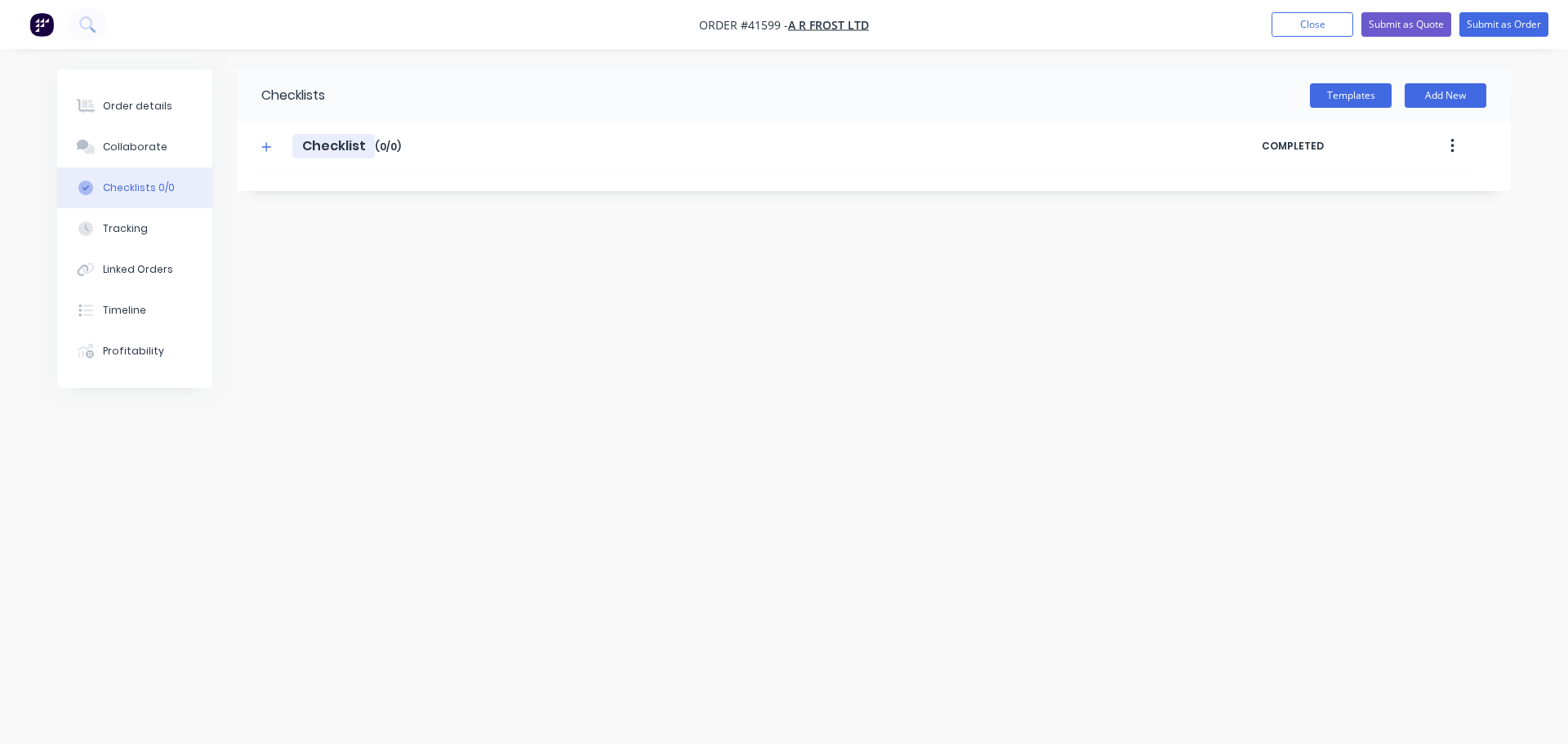
click at [345, 147] on input "Checklist" at bounding box center [333, 146] width 82 height 25
click at [262, 146] on icon "button" at bounding box center [267, 148] width 10 height 12
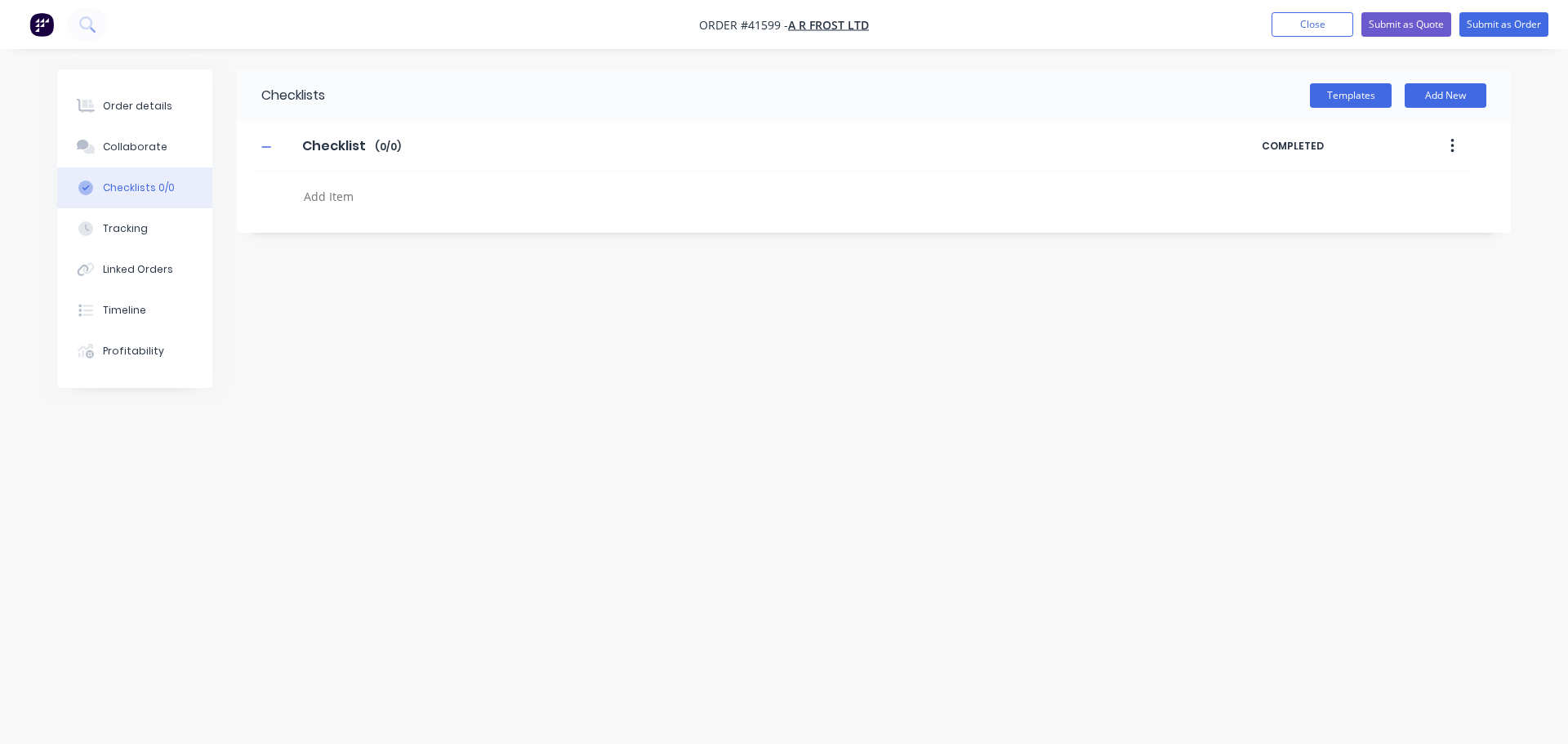
click at [336, 200] on textarea at bounding box center [690, 196] width 786 height 24
type textarea "x"
type textarea "W"
type textarea "x"
type textarea "We"
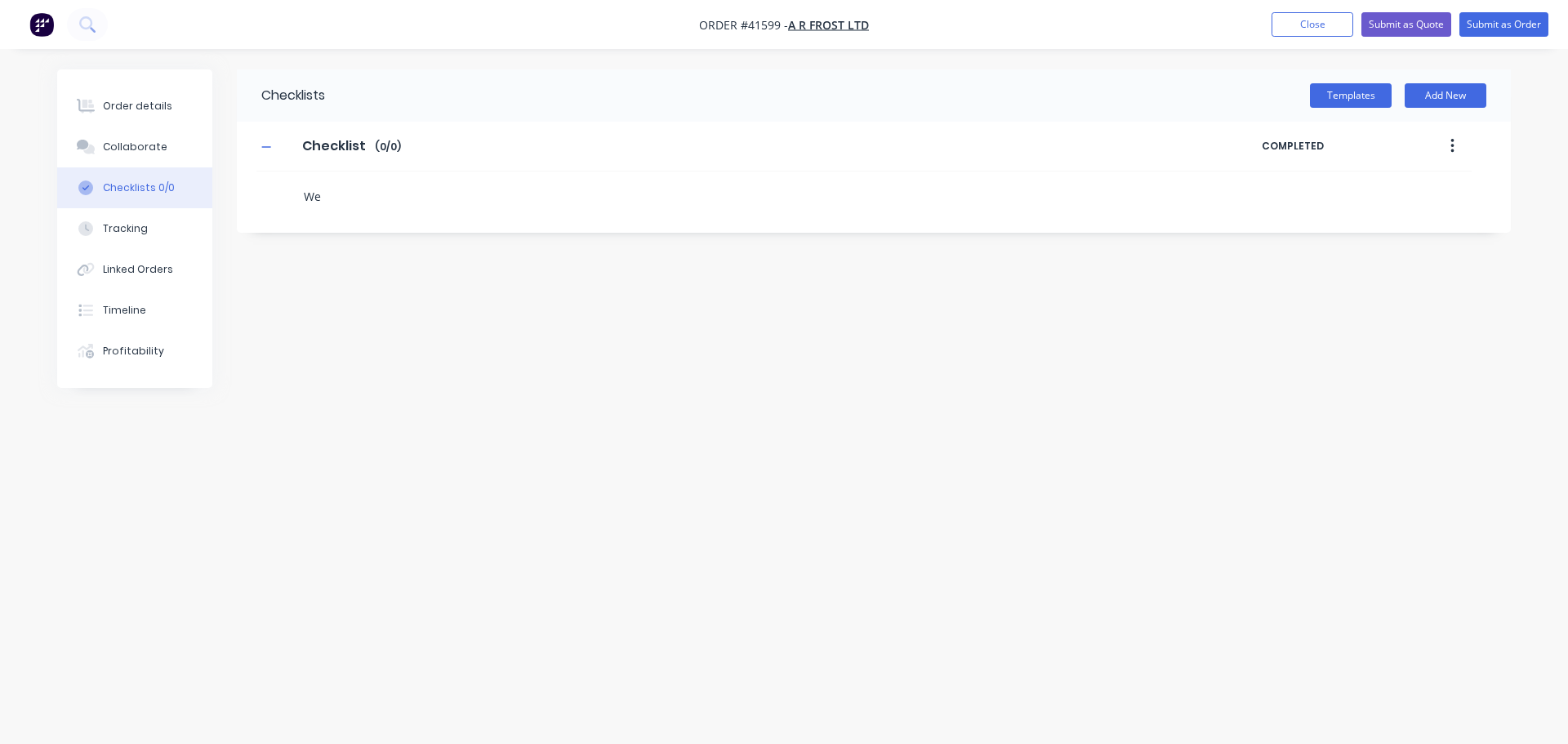
type textarea "x"
type textarea "Wel"
type textarea "x"
type textarea "Wels"
type textarea "x"
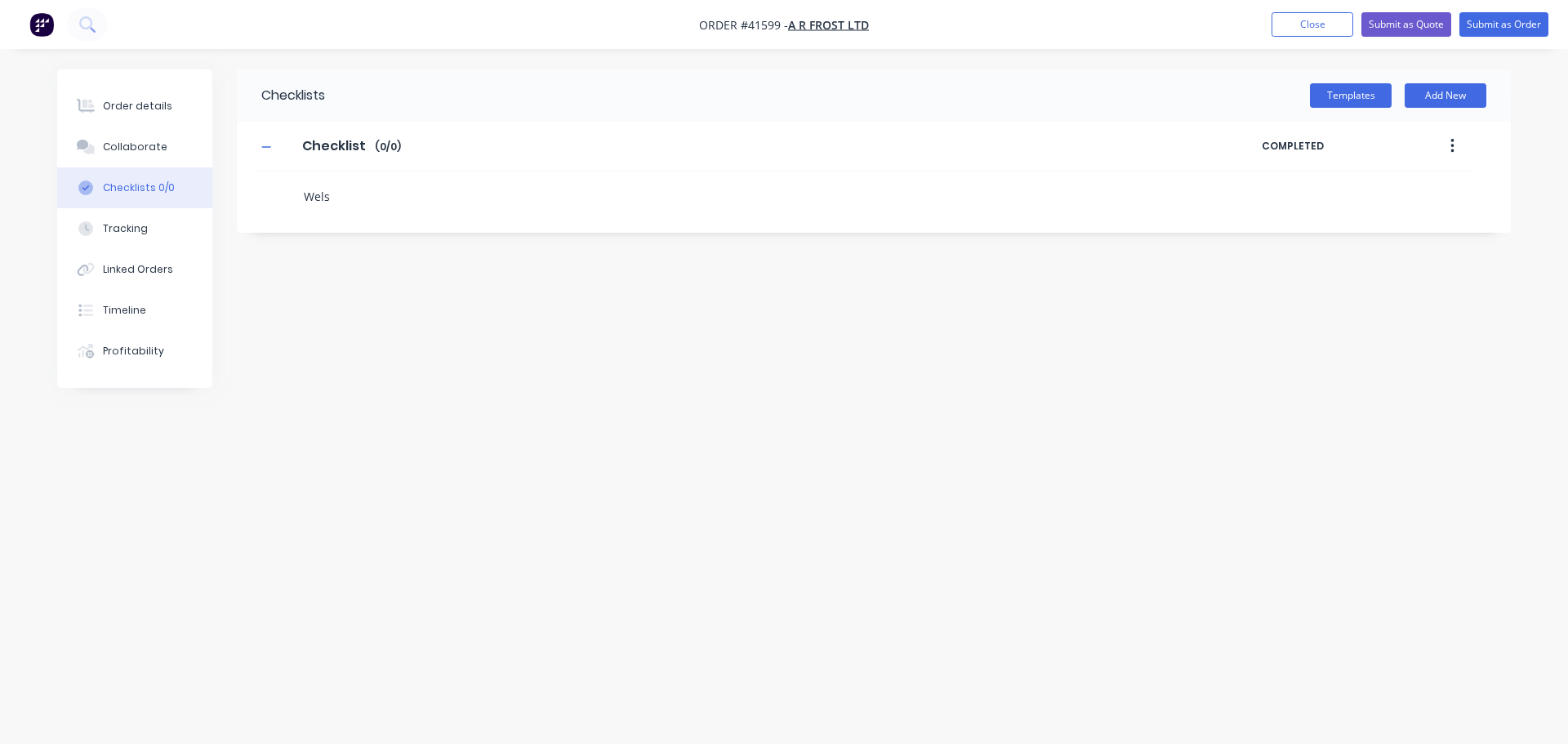
type textarea "Wel"
type textarea "x"
type textarea "Weld"
type textarea "x"
type textarea "Weld"
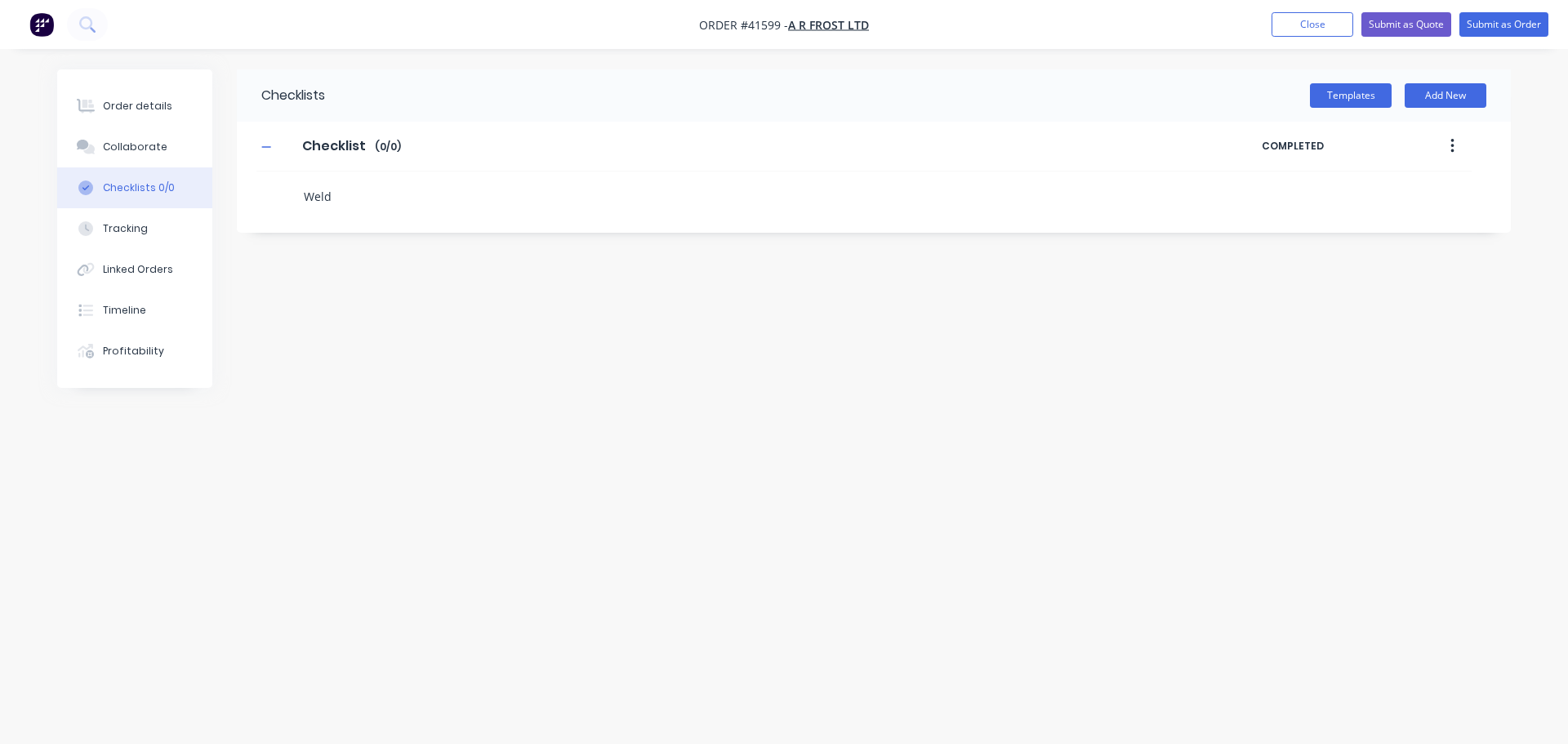
type textarea "x"
type textarea "Weld r"
type textarea "x"
type textarea "Weld re"
type textarea "x"
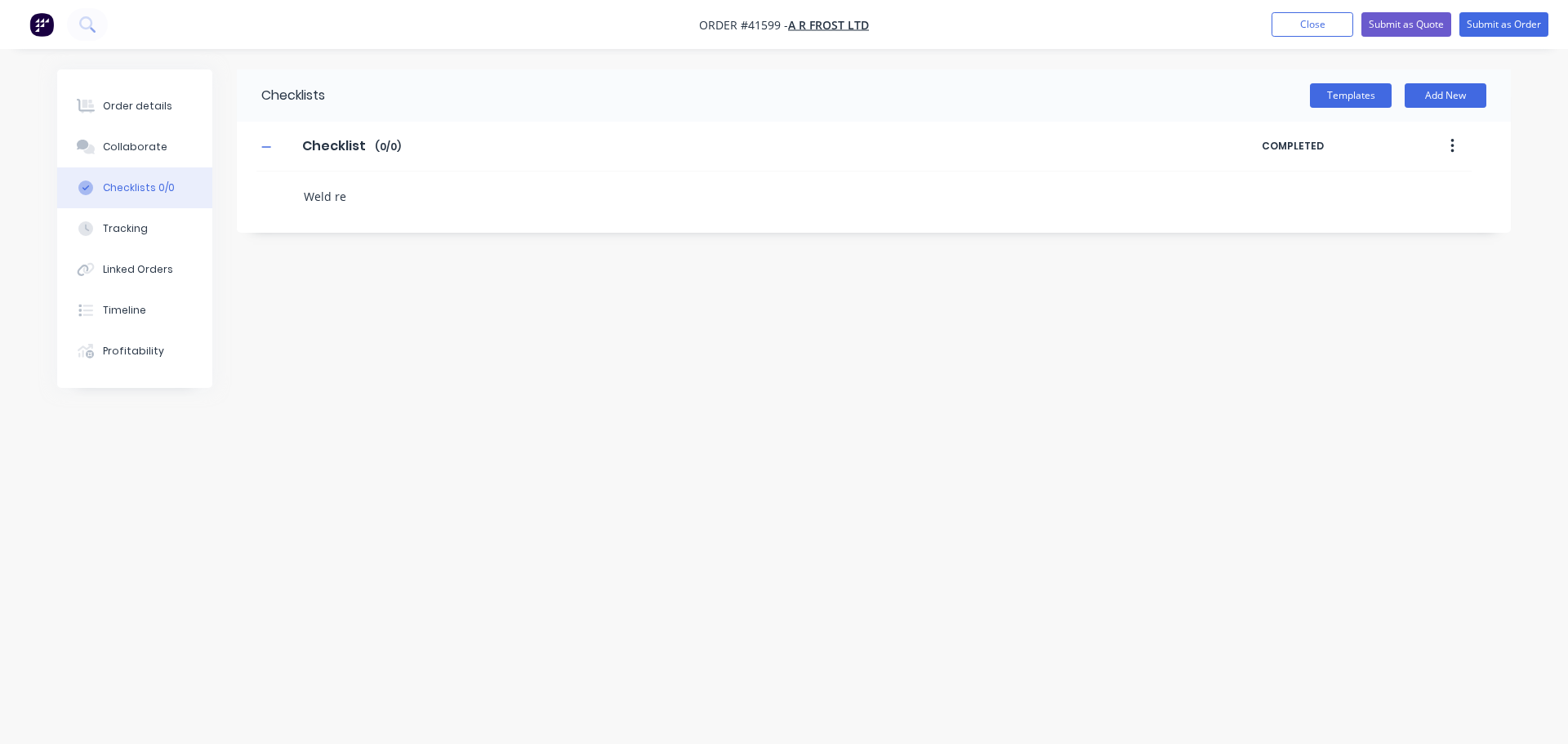
type textarea "Weld rep"
type textarea "x"
type textarea "Weld repa"
type textarea "x"
type textarea "Weld repai"
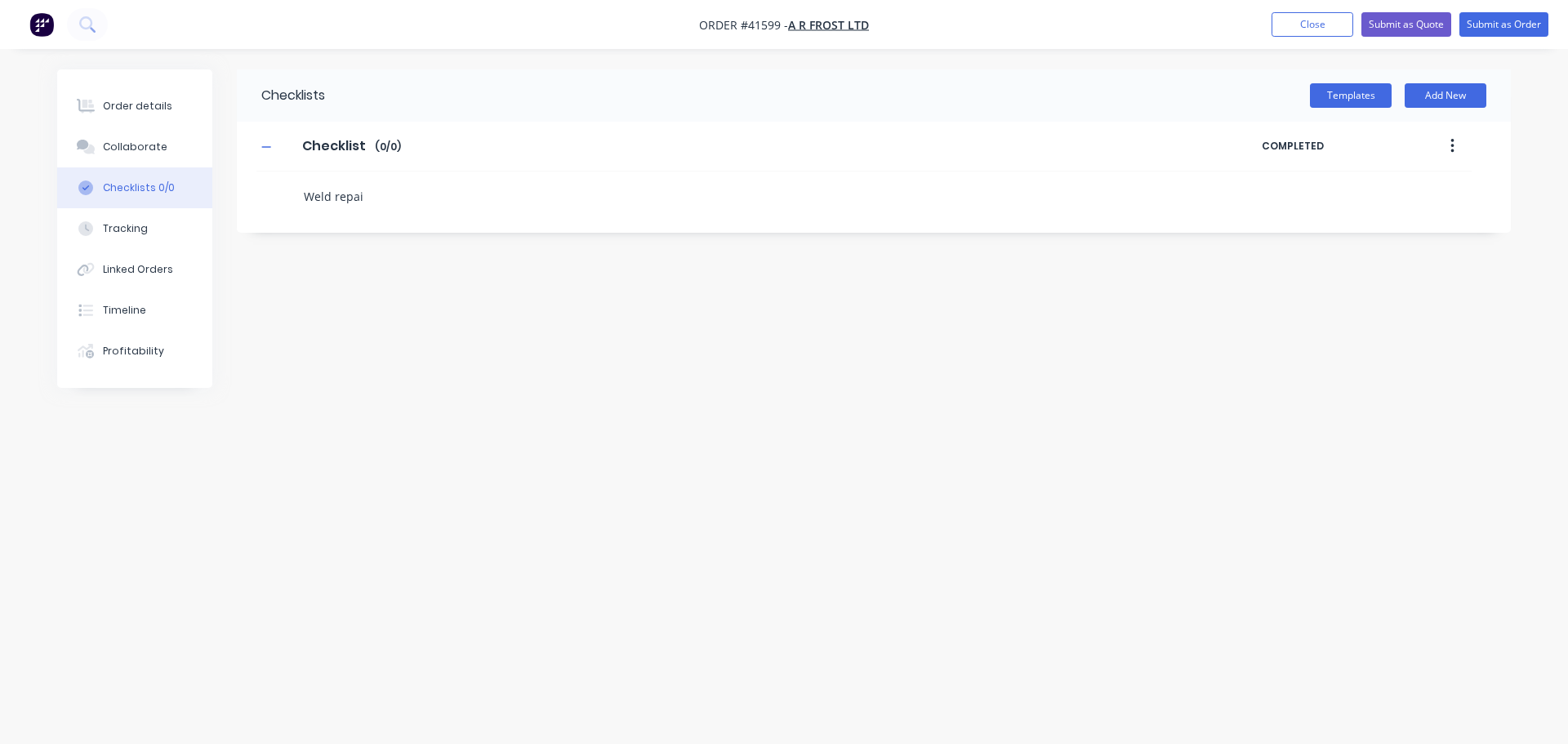
type textarea "x"
type textarea "Weld repair"
type textarea "x"
type textarea "Weld repair"
type textarea "x"
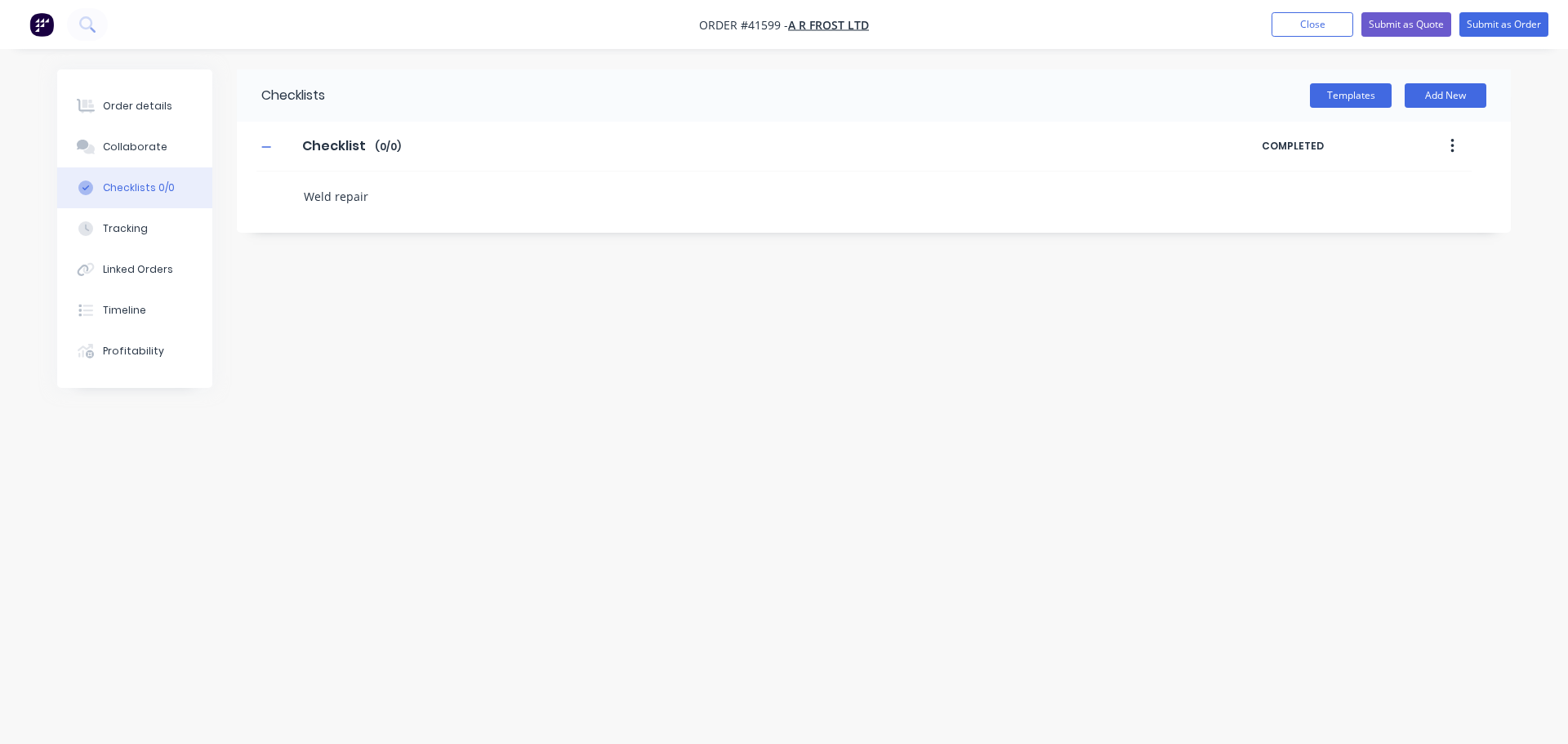
type textarea "Weld repair r"
type textarea "x"
type textarea "Weld repair re"
type textarea "x"
type textarea "Weld repair rea"
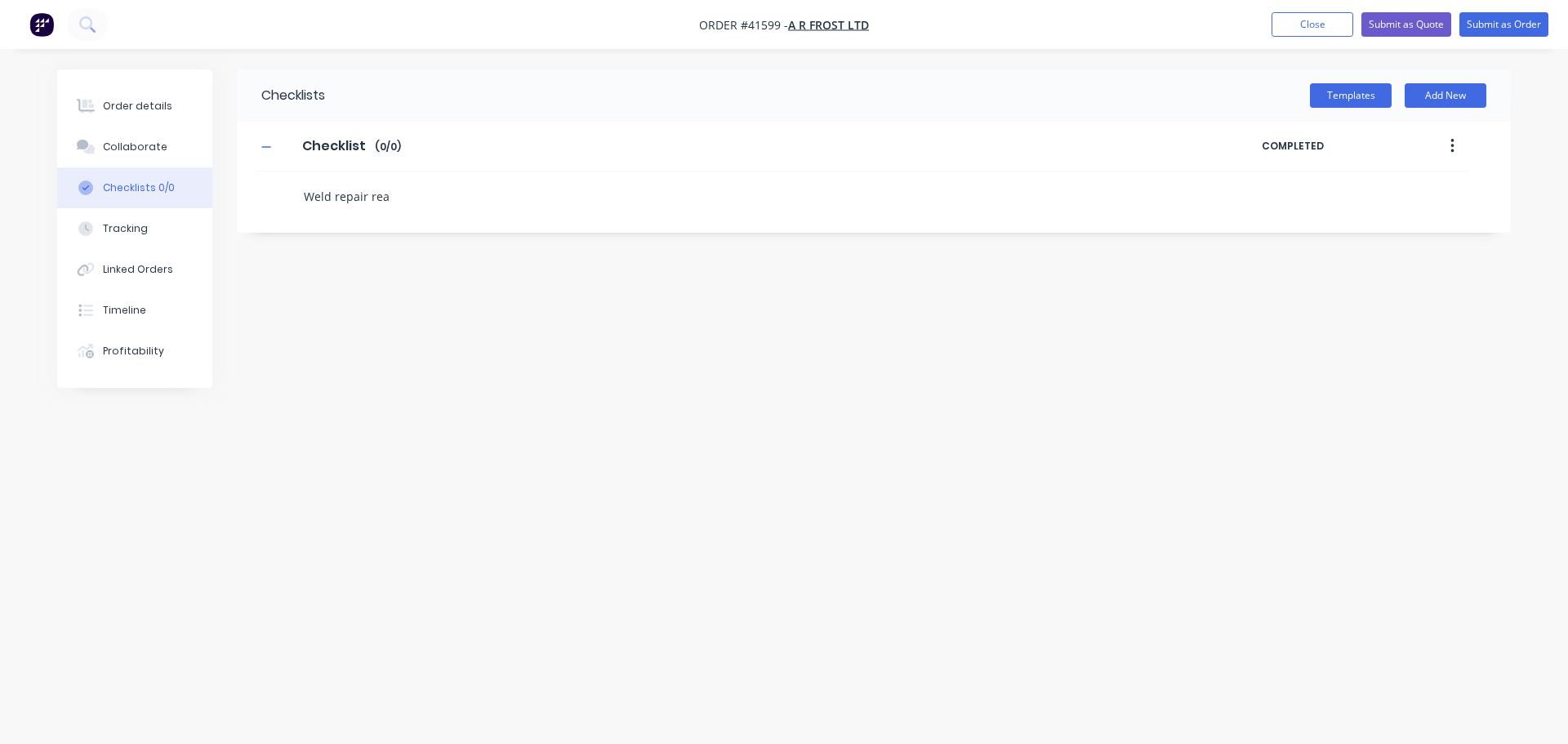
type textarea "x"
type textarea "Weld repair rear"
type textarea "x"
type textarea "Weld repair rear"
type textarea "x"
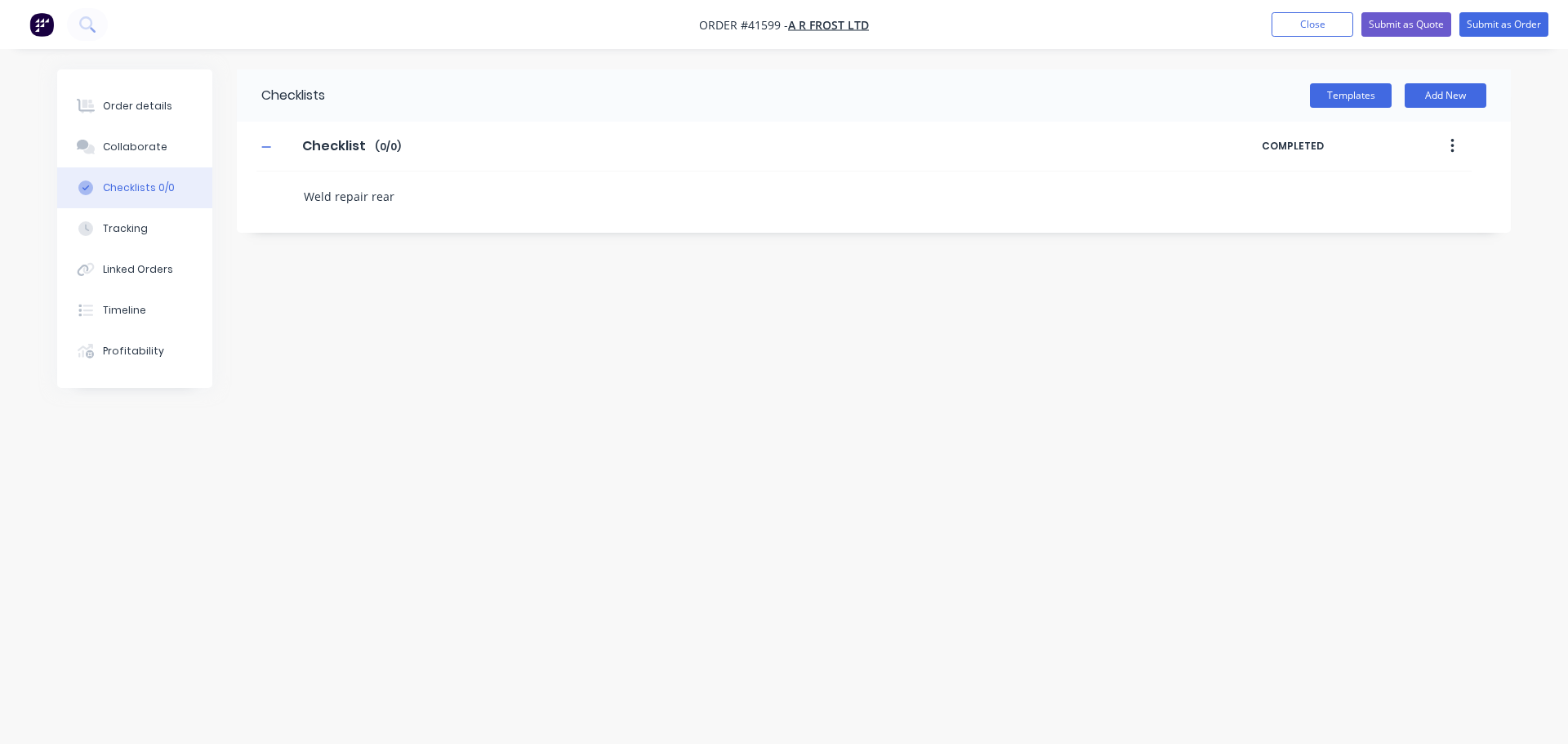
type textarea "Weld repair rear p"
type textarea "x"
type textarea "Weld repair rear po"
type textarea "x"
type textarea "Weld repair rear pos"
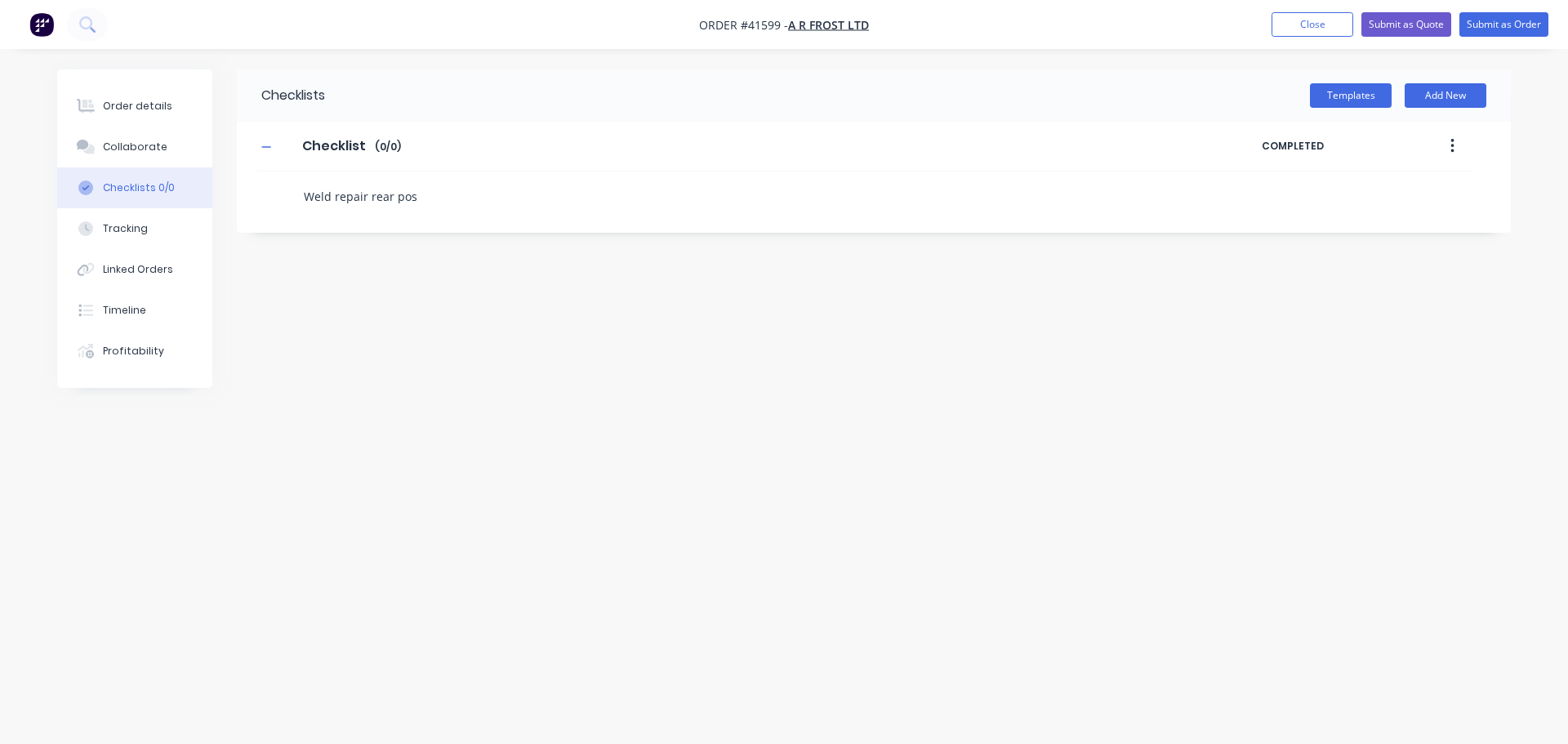
type textarea "x"
type textarea "Weld repair rear post"
type textarea "x"
type textarea "Weld repair rear post"
type textarea "x"
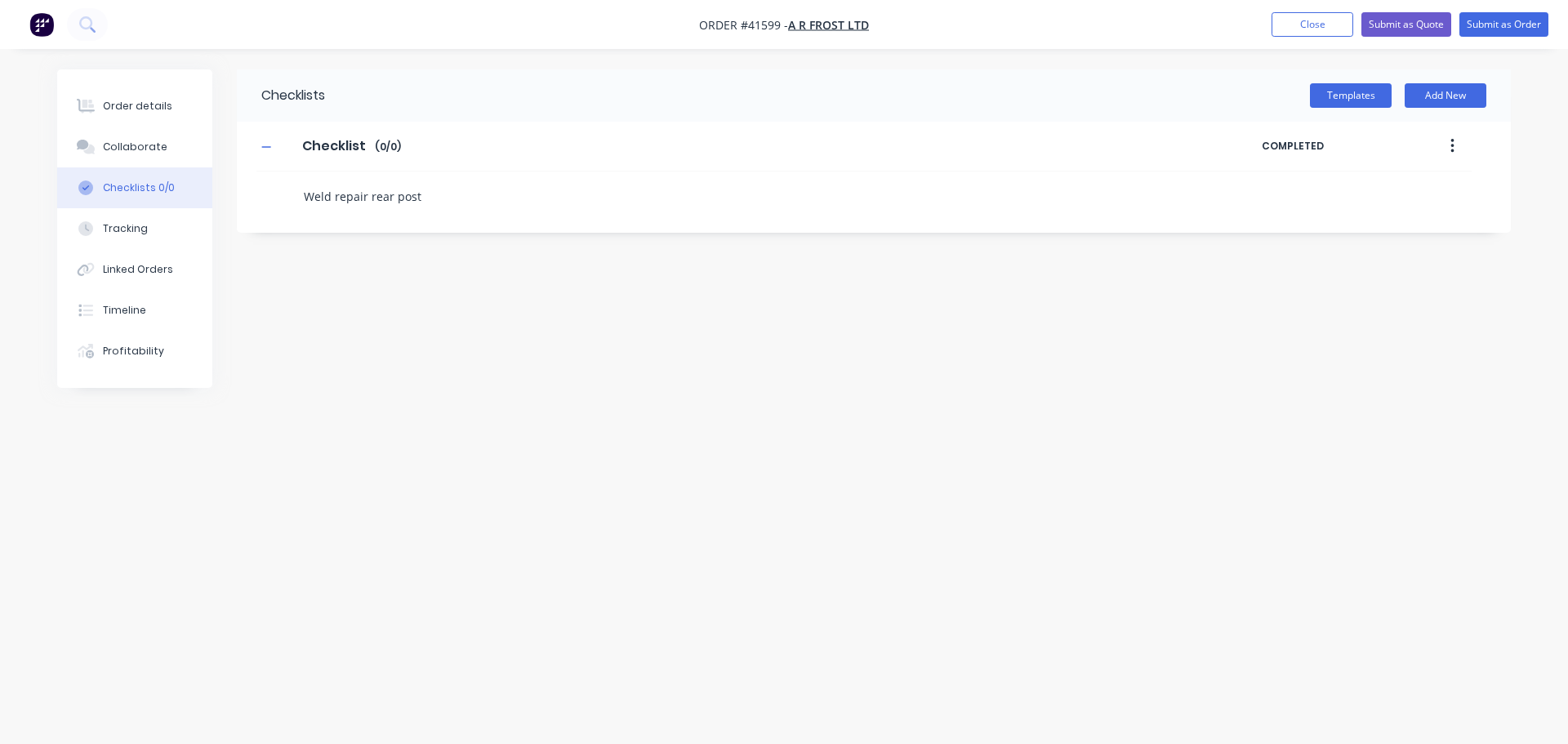
type textarea "Weld repair rear post"
type textarea "x"
type textarea "Weld repair rear post a"
type textarea "x"
type textarea "Weld repair rear post ad"
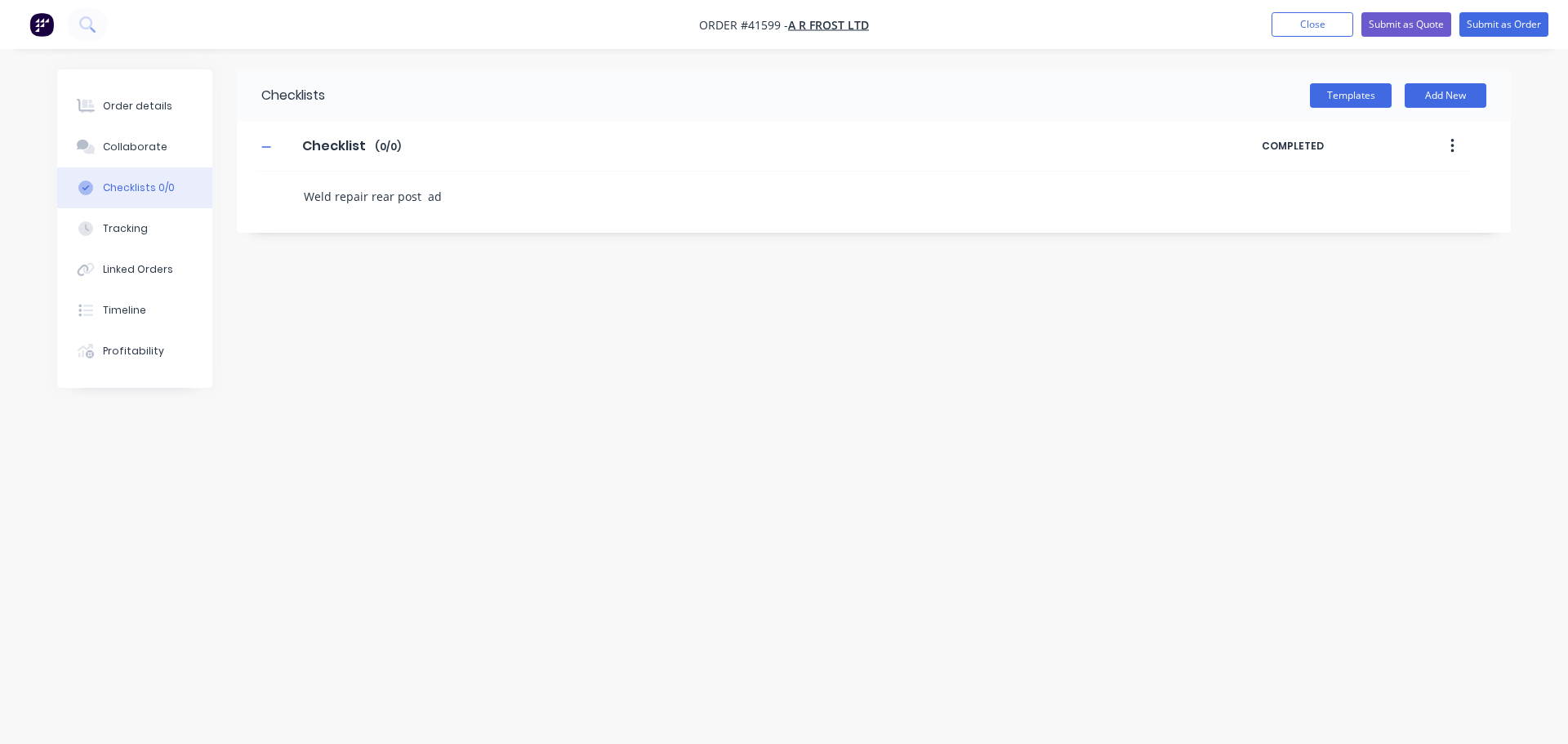
type textarea "x"
type textarea "Weld repair rear post add"
type textarea "x"
type textarea "Weld repair rear post ad"
type textarea "x"
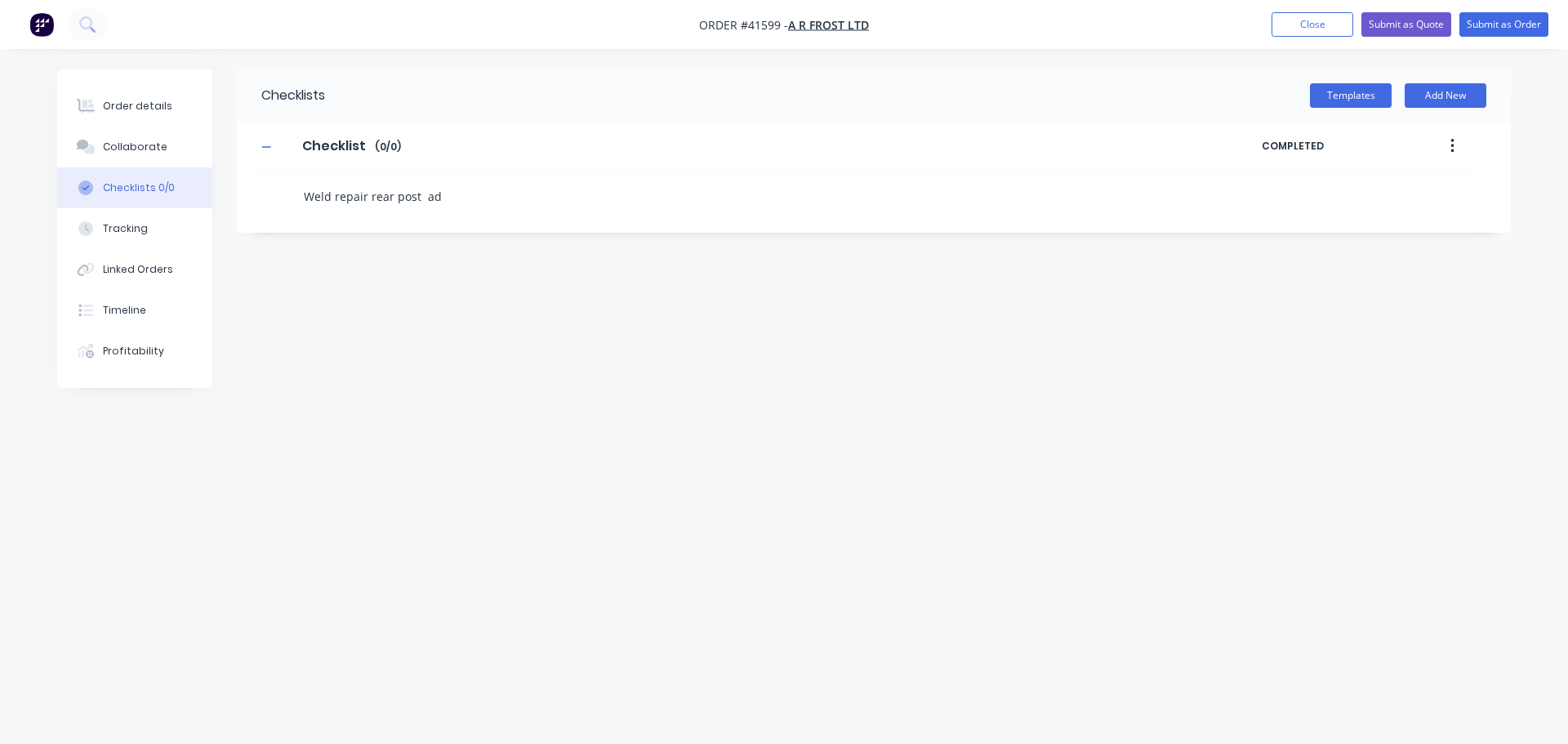
type textarea "Weld repair rear post a"
type textarea "x"
type textarea "Weld repair rear post"
type textarea "x"
type textarea "Weld repair rear post"
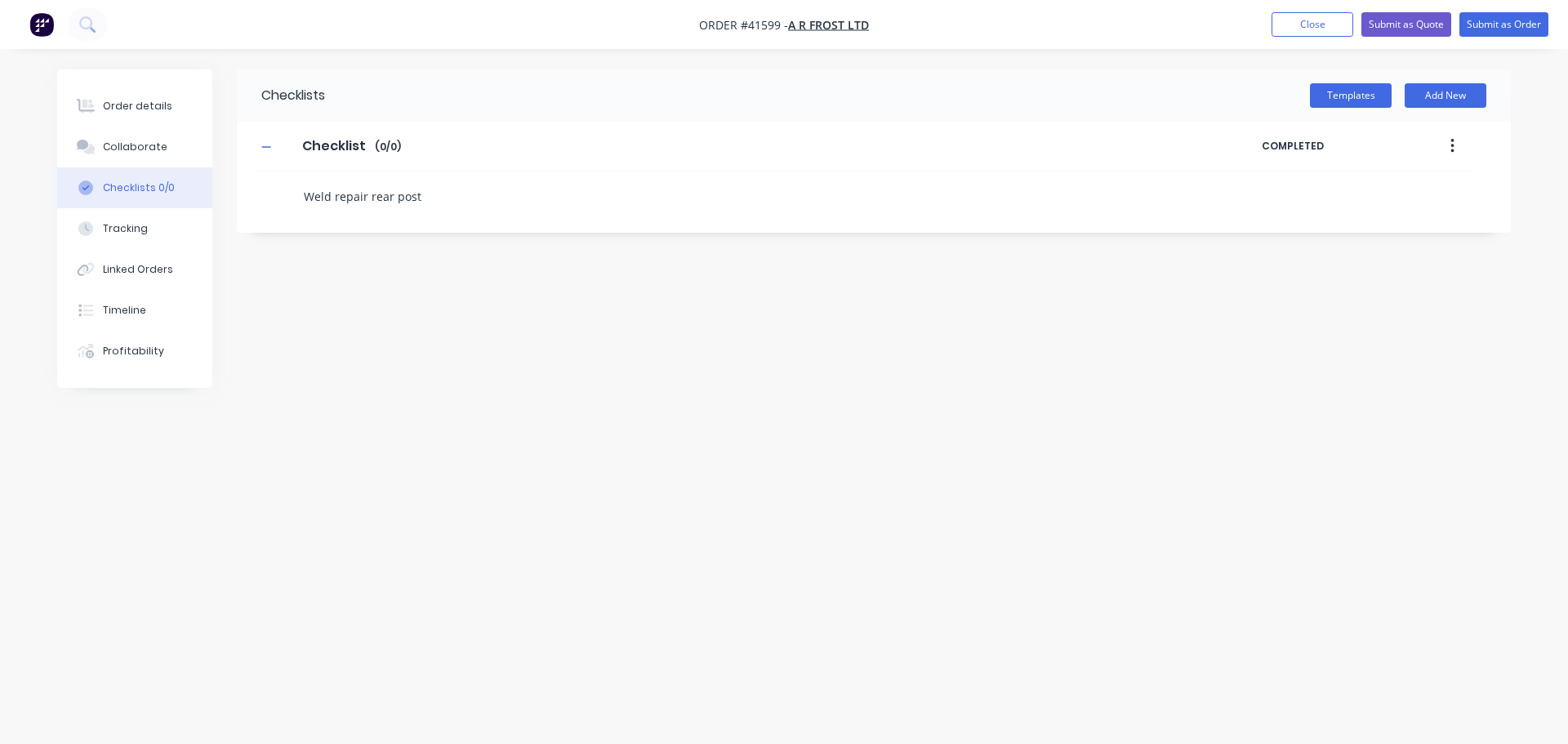
type textarea "x"
type textarea "Weld repair rear post"
type textarea "x"
type textarea "Weld repair rear post."
type textarea "x"
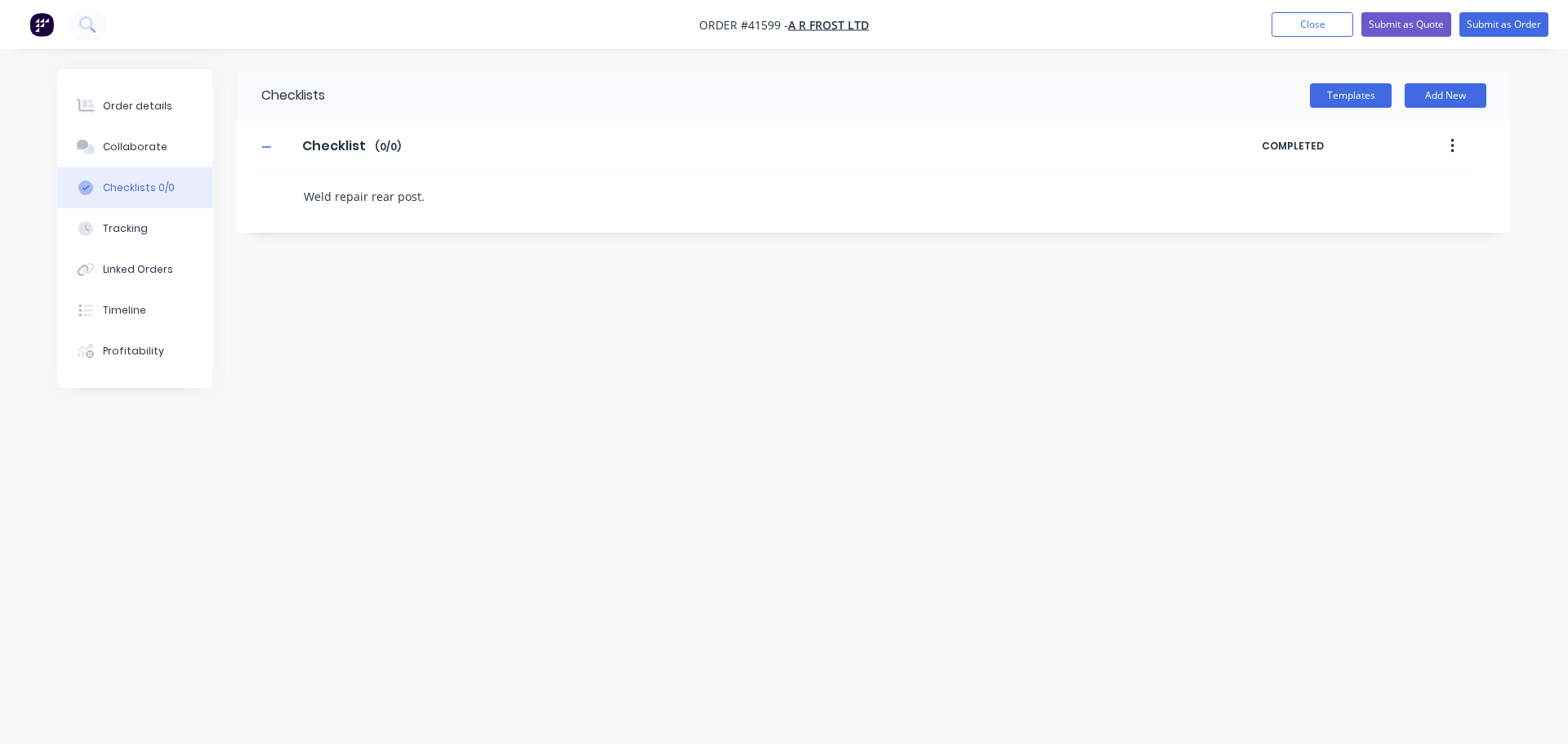
type textarea "Weld repair rear post."
type textarea "x"
type textarea "Weld repair rear post. A"
type textarea "x"
type textarea "Weld repair rear post. Ad"
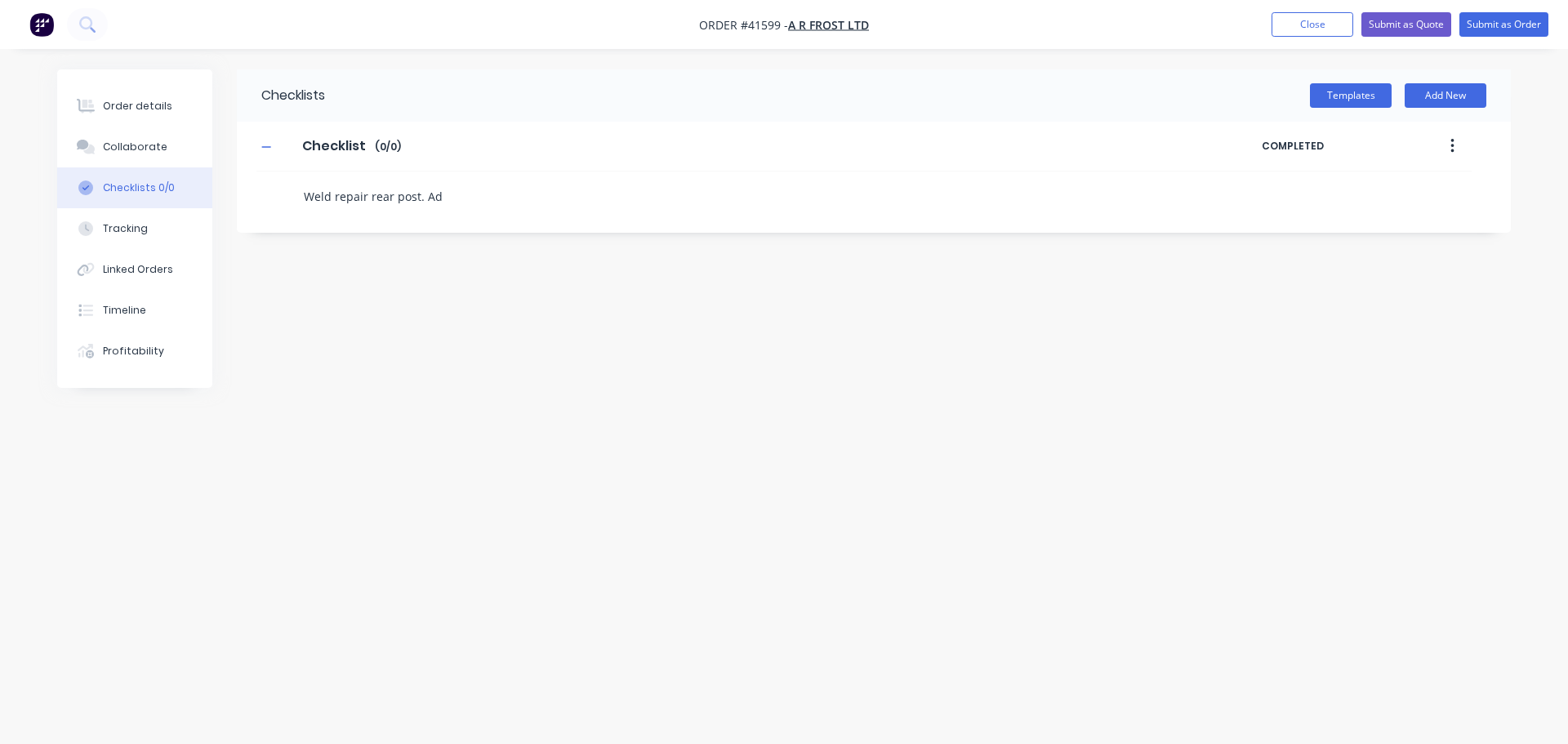
type textarea "x"
type textarea "Weld repair rear post. Add"
type textarea "x"
type textarea "Weld repair rear post. Add"
type textarea "x"
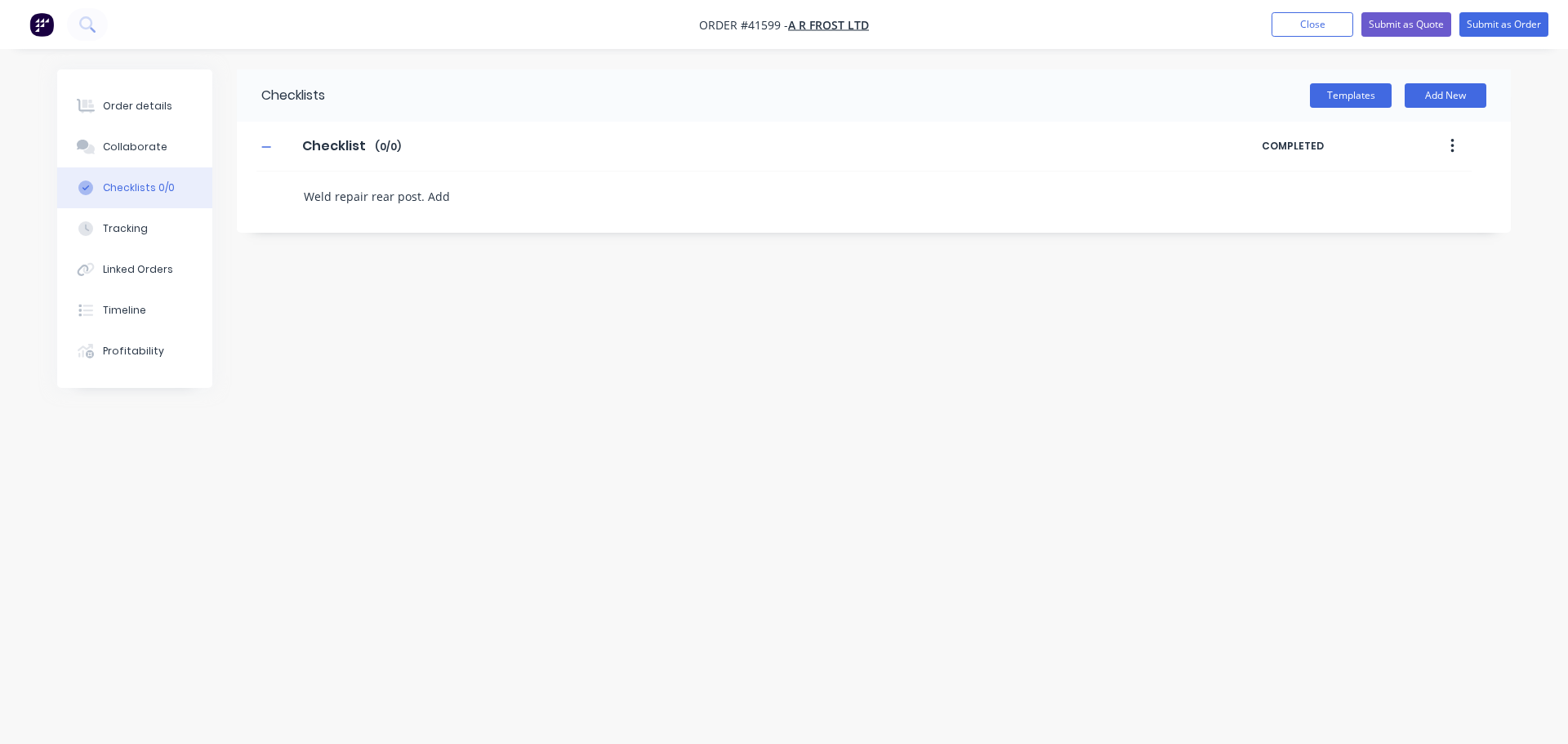
type textarea "Weld repair rear post. Add b"
type textarea "x"
type textarea "Weld repair rear post. Add bi"
type textarea "x"
type textarea "Weld repair rear post. Add big"
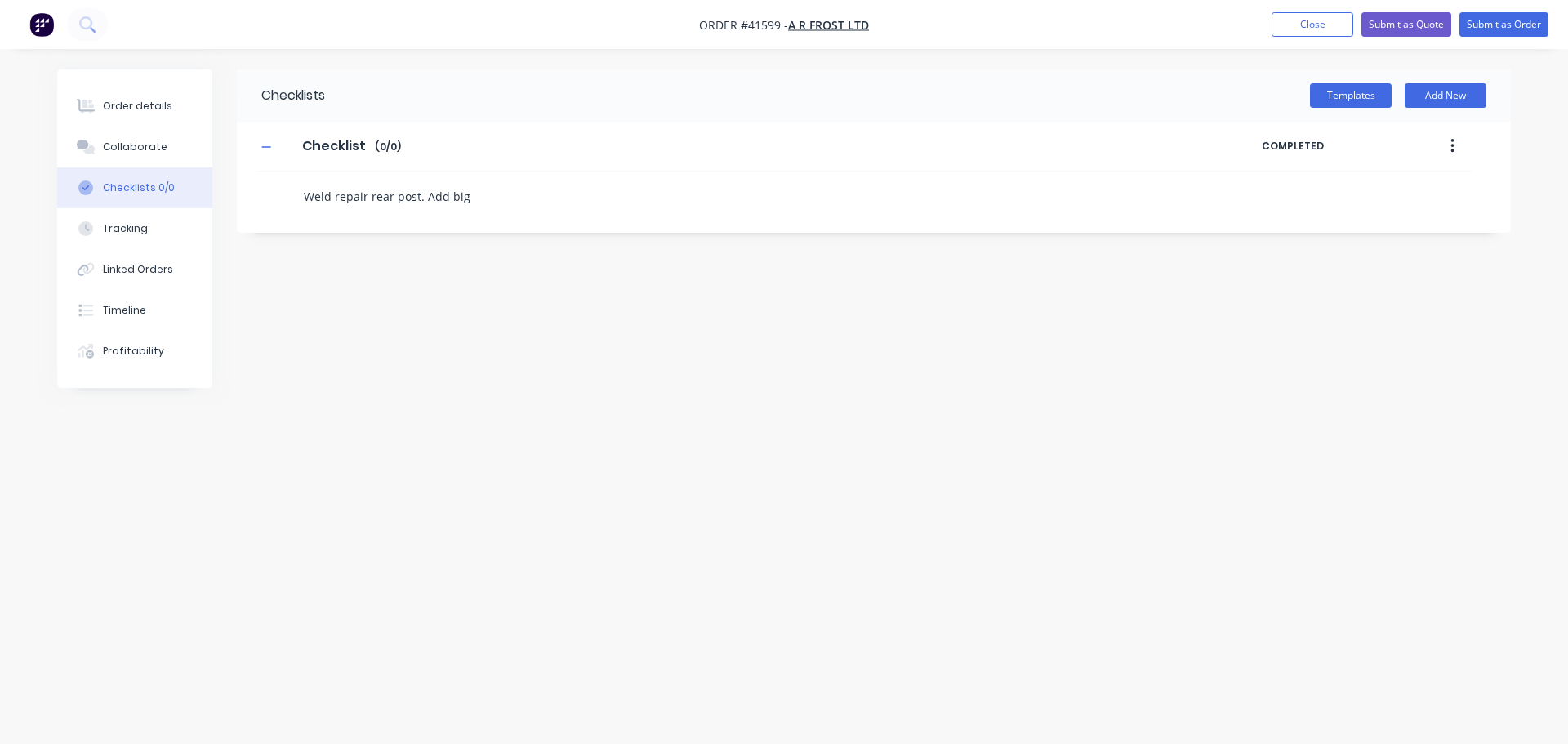
type textarea "x"
type textarea "Weld repair rear post. Add bigg"
type textarea "x"
type textarea "Weld repair rear post. Add bigge"
type textarea "x"
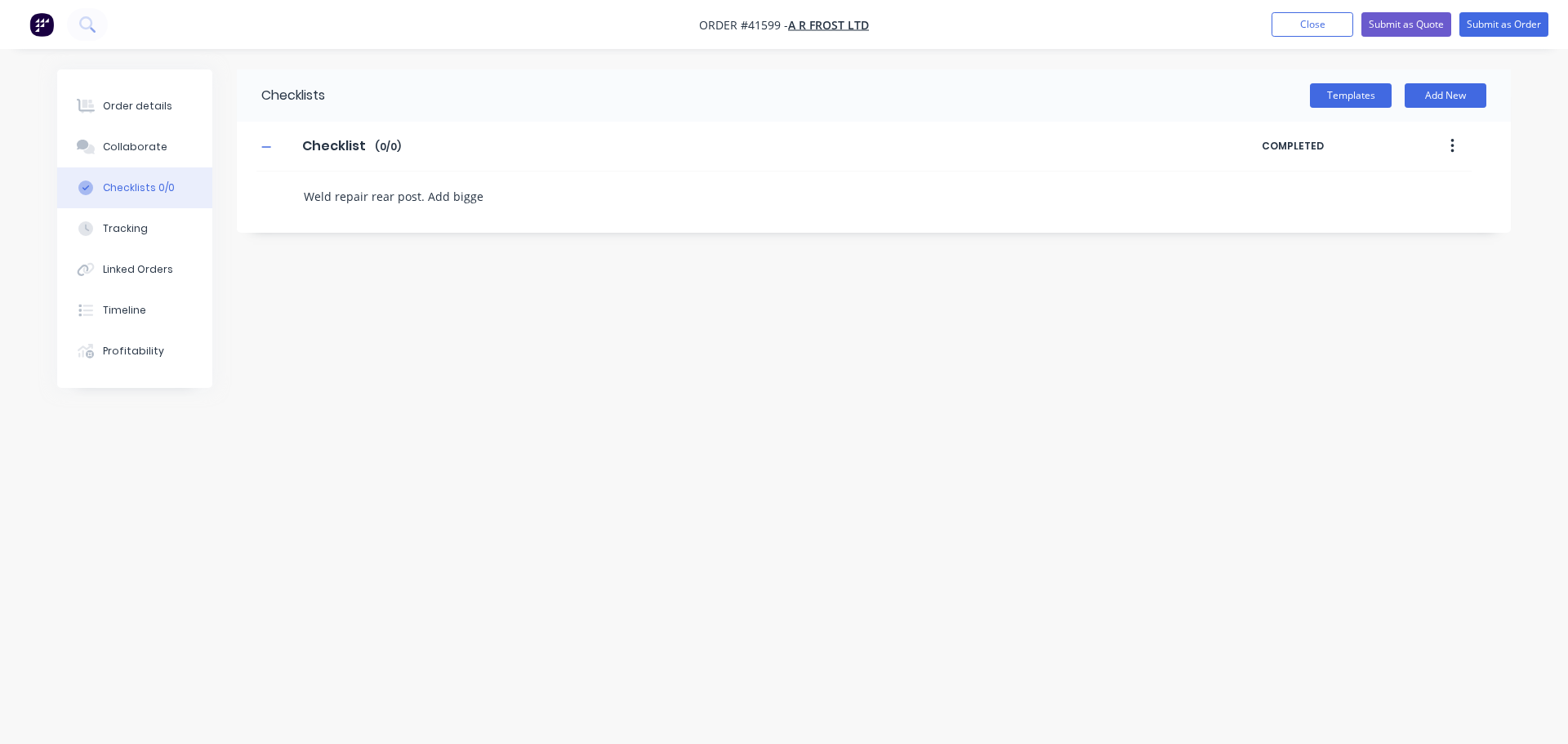
type textarea "Weld repair rear post. Add bigger"
type textarea "x"
type textarea "Weld repair rear post. Add bigger"
type textarea "x"
type textarea "Weld repair rear post. Add bigger f"
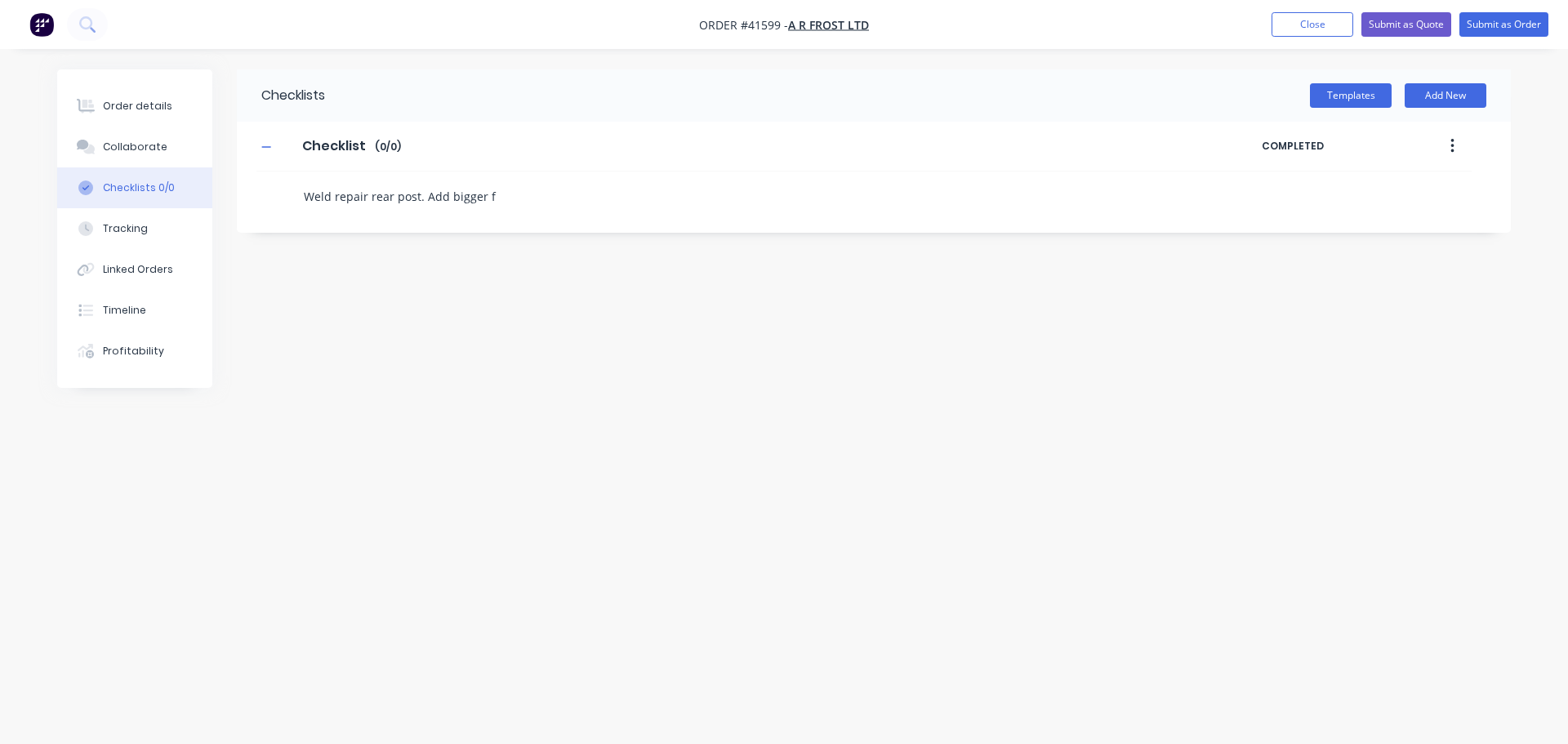
type textarea "x"
type textarea "Weld repair rear post. Add bigger fi"
type textarea "x"
type textarea "Weld repair rear post. Add bigger fis"
type textarea "x"
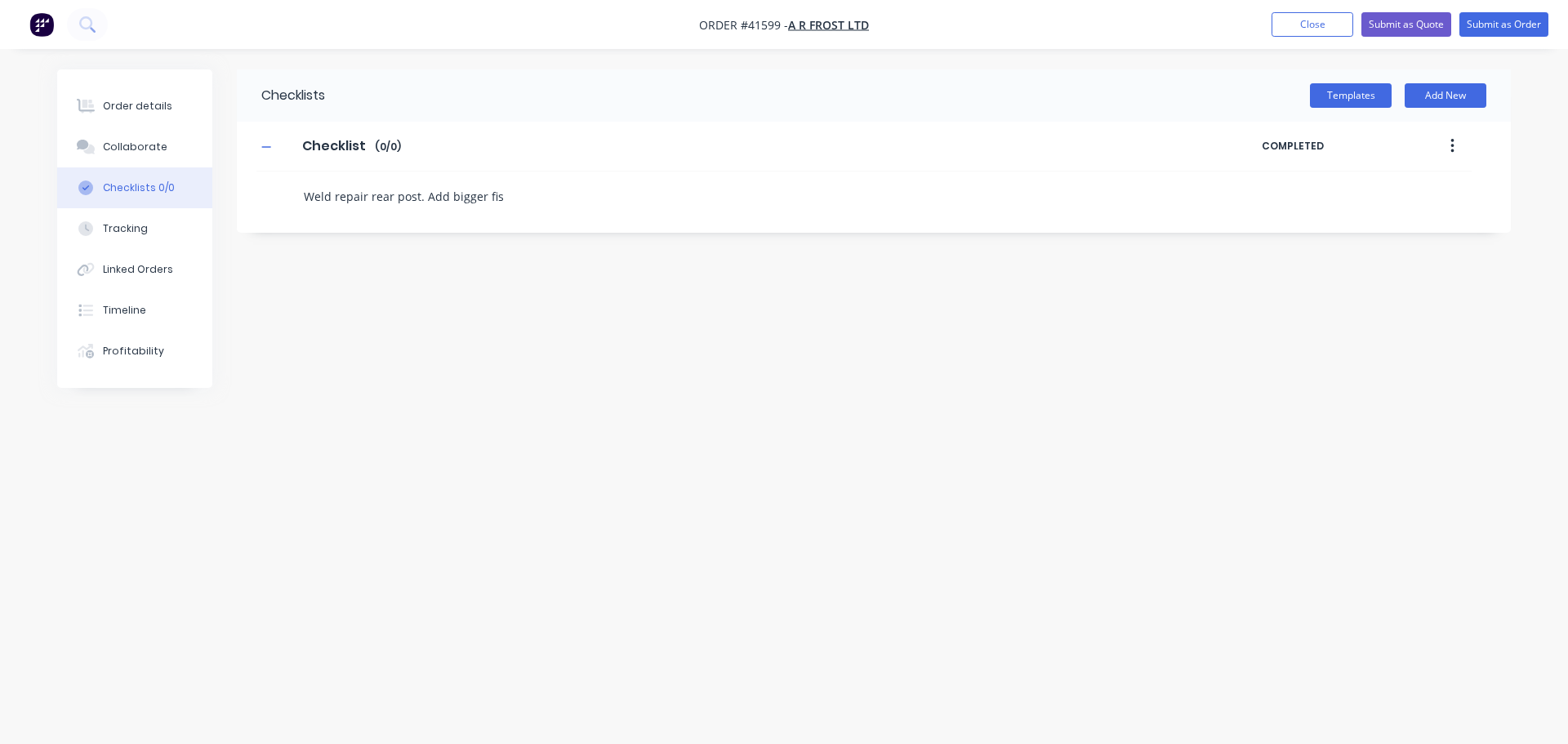
type textarea "Weld repair rear post. Add bigger fish"
type textarea "x"
type textarea "Weld repair rear post. Add bigger fish"
type textarea "x"
type textarea "Weld repair rear post. Add bigger fish p"
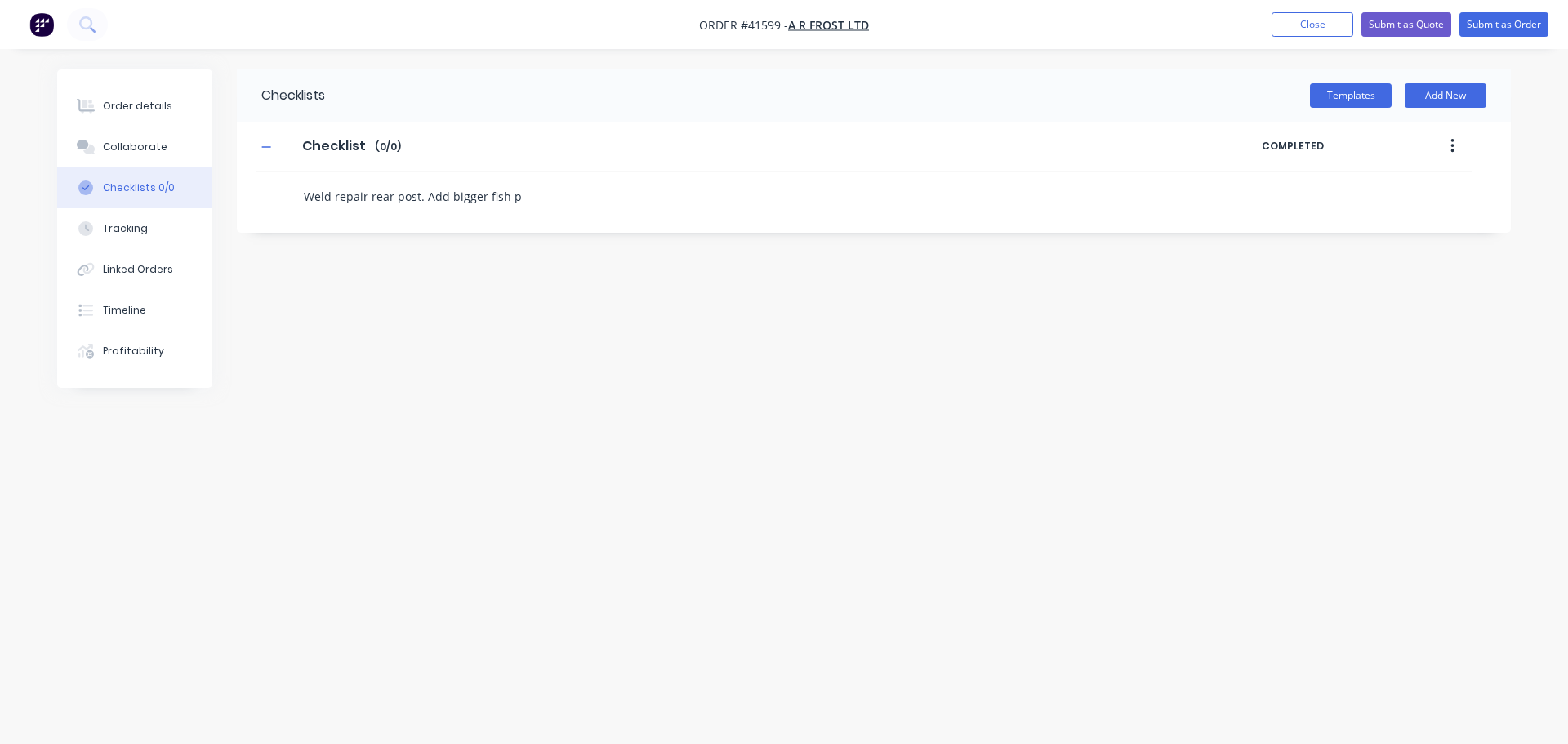
type textarea "x"
type textarea "Weld repair rear post. Add bigger fish pl"
type textarea "x"
type textarea "Weld repair rear post. Add bigger fish pla"
type textarea "x"
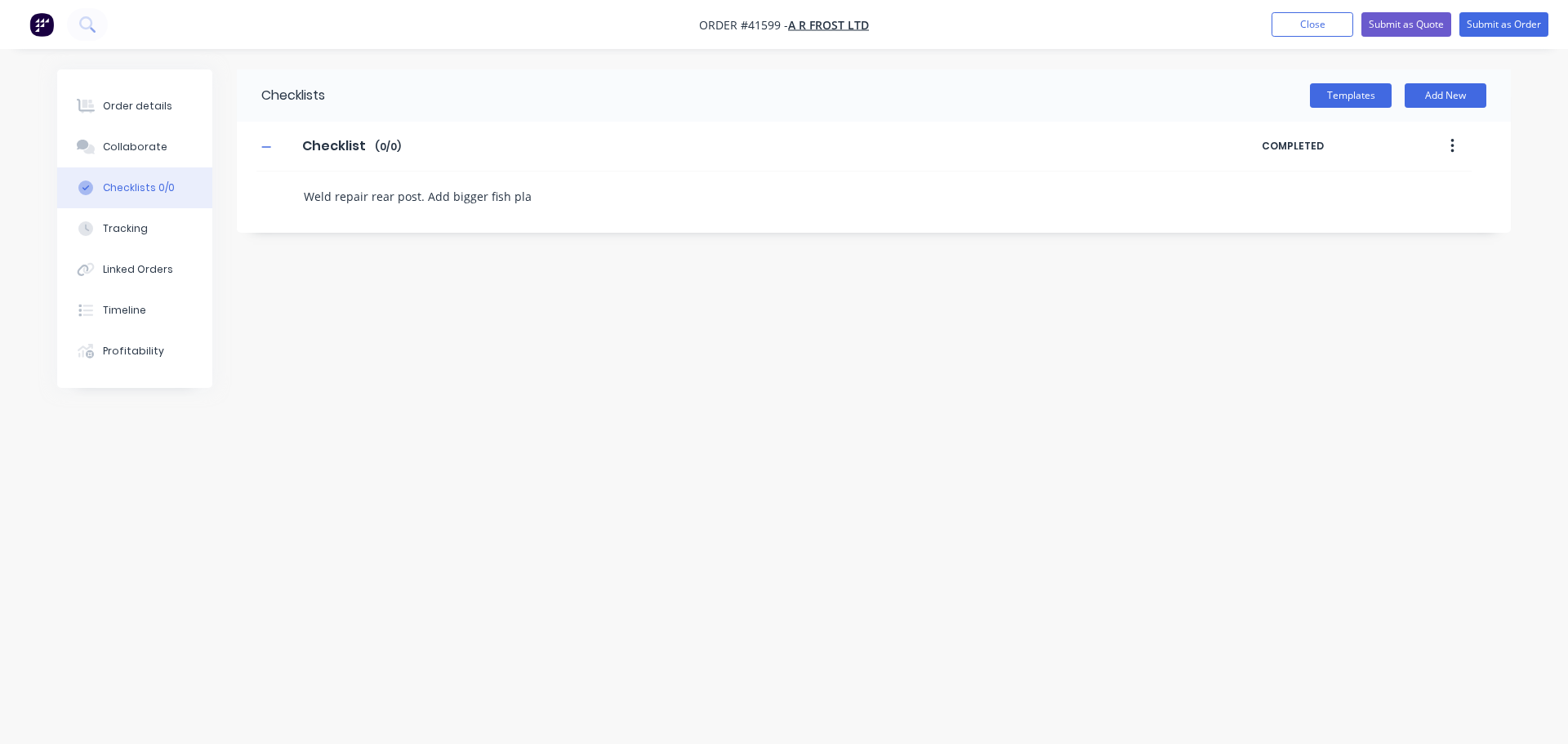
type textarea "Weld repair rear post. Add bigger fish plat"
type textarea "x"
type textarea "Weld repair rear post. Add bigger fish plate"
click at [1453, 89] on button "Add New" at bounding box center [1445, 95] width 81 height 25
drag, startPoint x: 567, startPoint y: 195, endPoint x: 904, endPoint y: 204, distance: 337.1
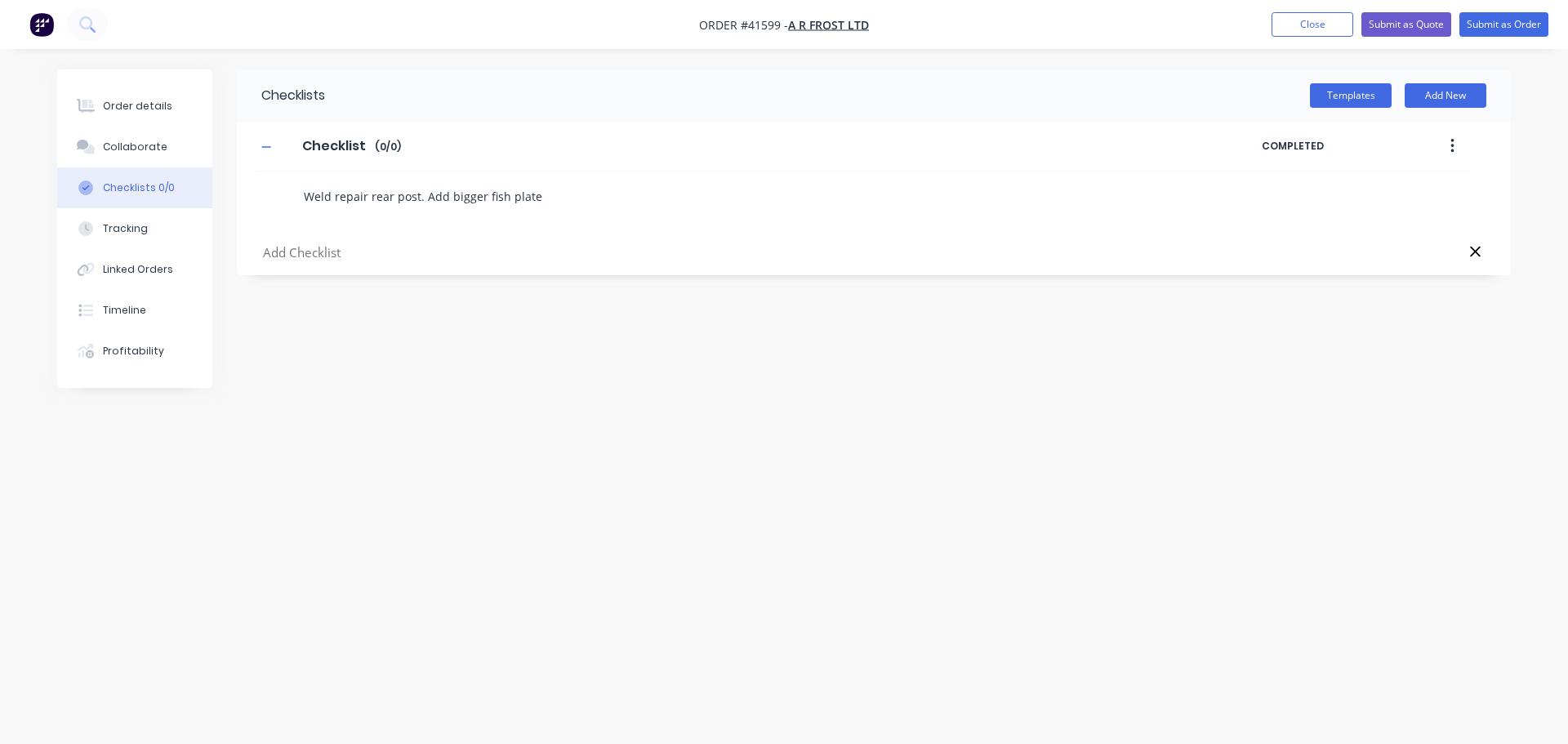
click at [935, 185] on textarea "Weld repair rear post. Add bigger fish plate" at bounding box center [690, 196] width 786 height 24
drag, startPoint x: 557, startPoint y: 191, endPoint x: 294, endPoint y: 197, distance: 263.1
click at [294, 197] on div "Weld repair rear post. Add bigger fish plate" at bounding box center [682, 192] width 850 height 42
type textarea "x"
click at [351, 254] on input "text" at bounding box center [690, 253] width 857 height 21
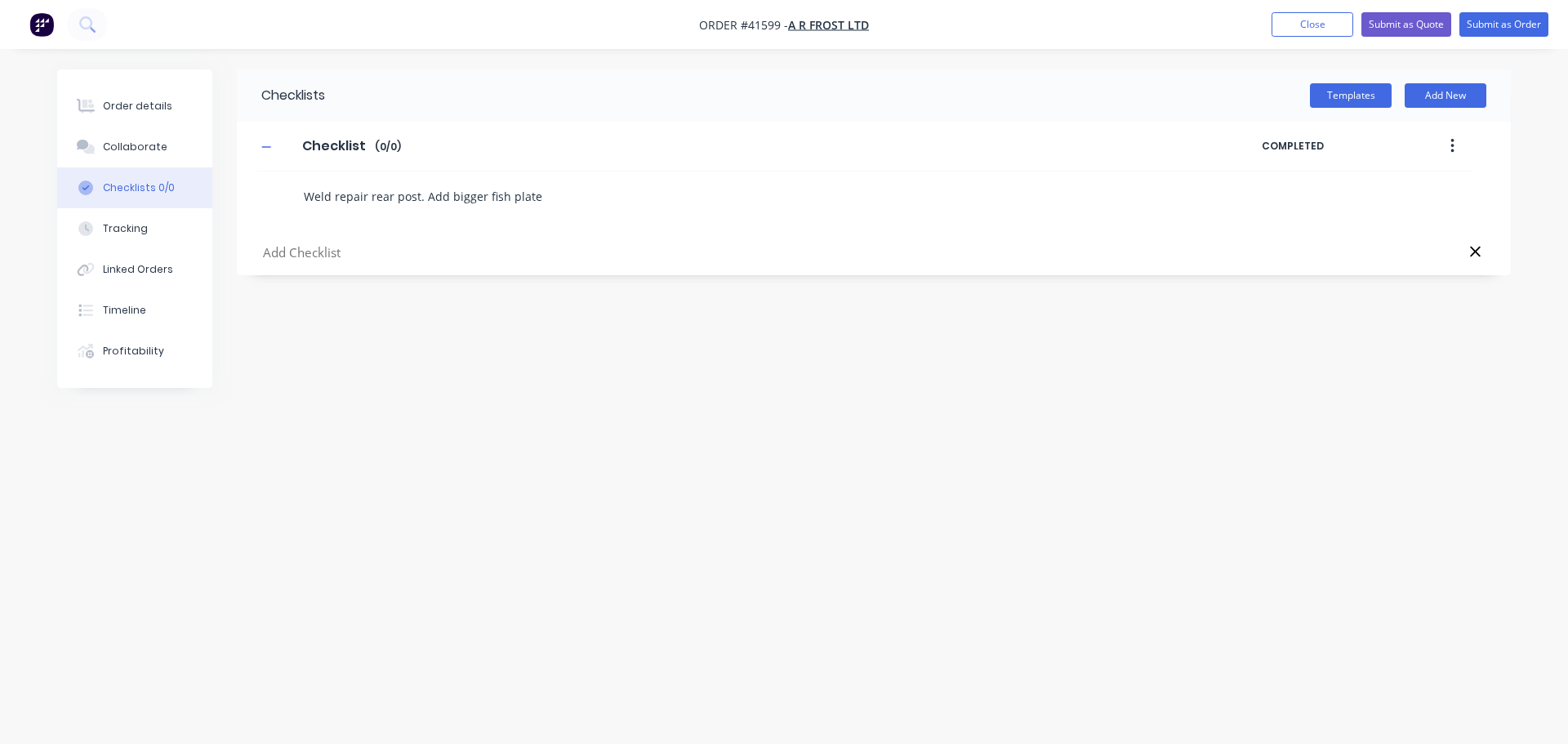
paste input "Weld repair rear post. Add bigger fish plate"
type input "Weld repair rear post. Add bigger fish plate"
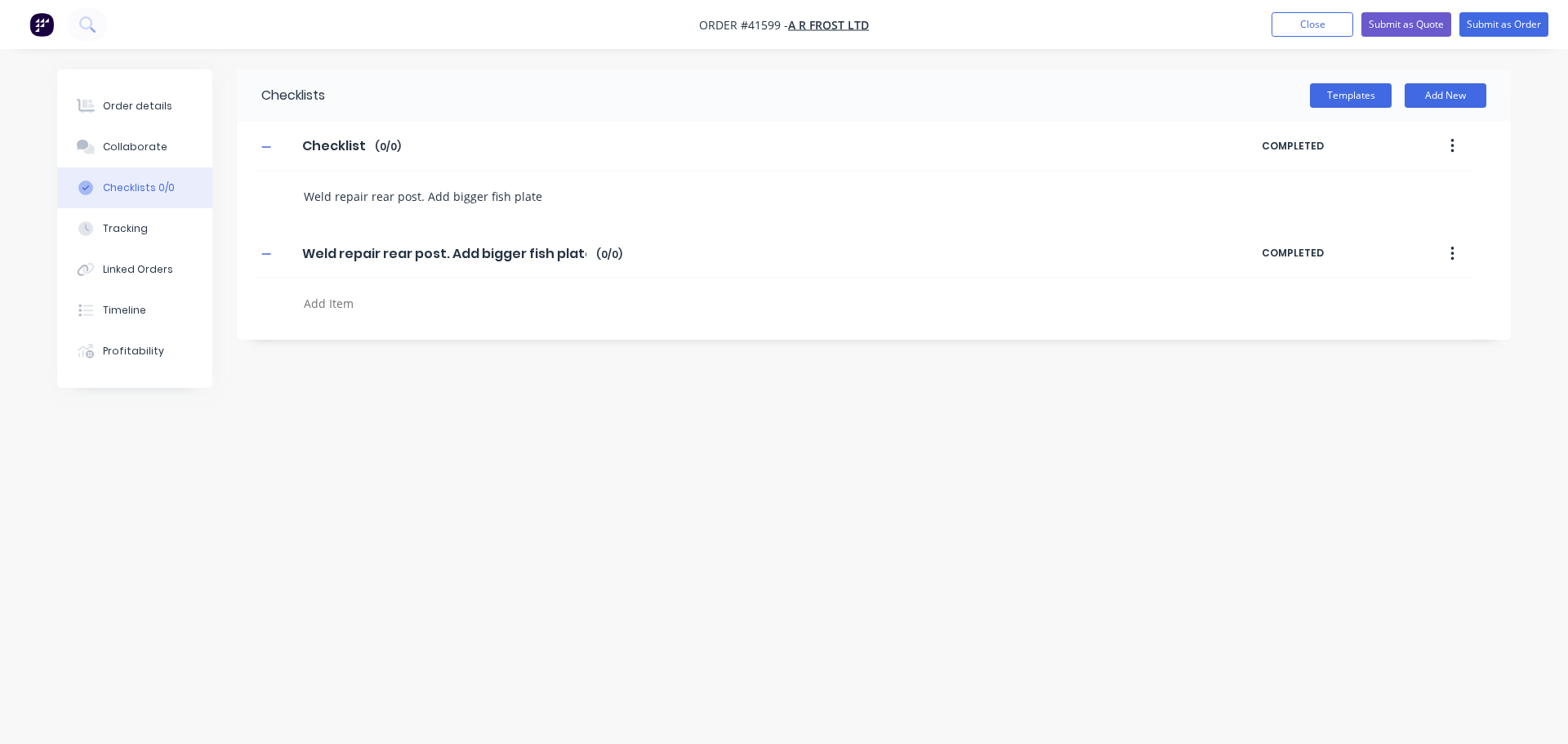
drag, startPoint x: 541, startPoint y: 191, endPoint x: 189, endPoint y: 183, distance: 352.1
click at [189, 183] on div "Order details Collaborate Checklists 0/0 Tracking Linked Orders Timeline Profit…" at bounding box center [783, 341] width 1486 height 543
type textarea "x"
click at [266, 147] on icon "button" at bounding box center [266, 146] width 9 height 1
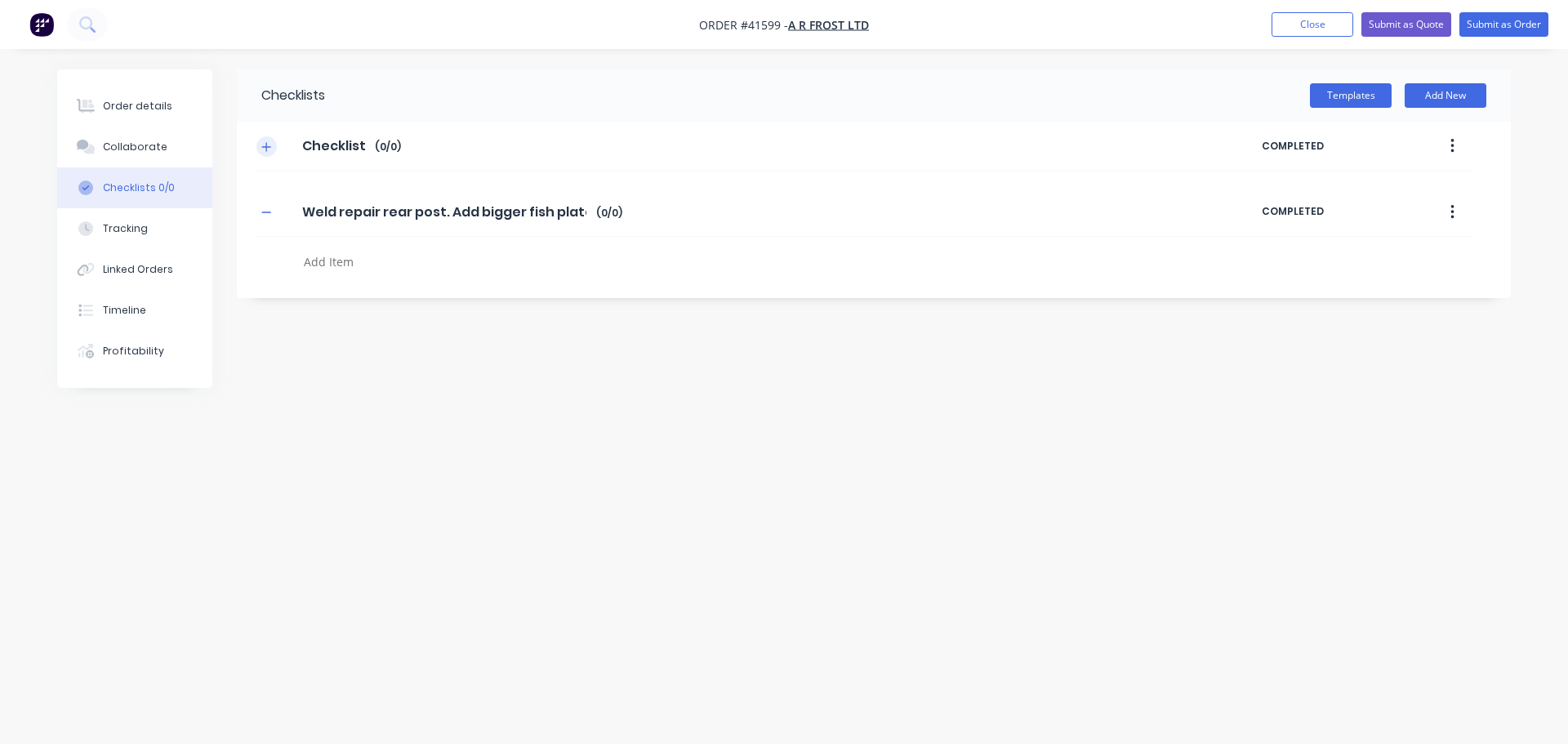
click at [266, 147] on icon "button" at bounding box center [266, 146] width 9 height 9
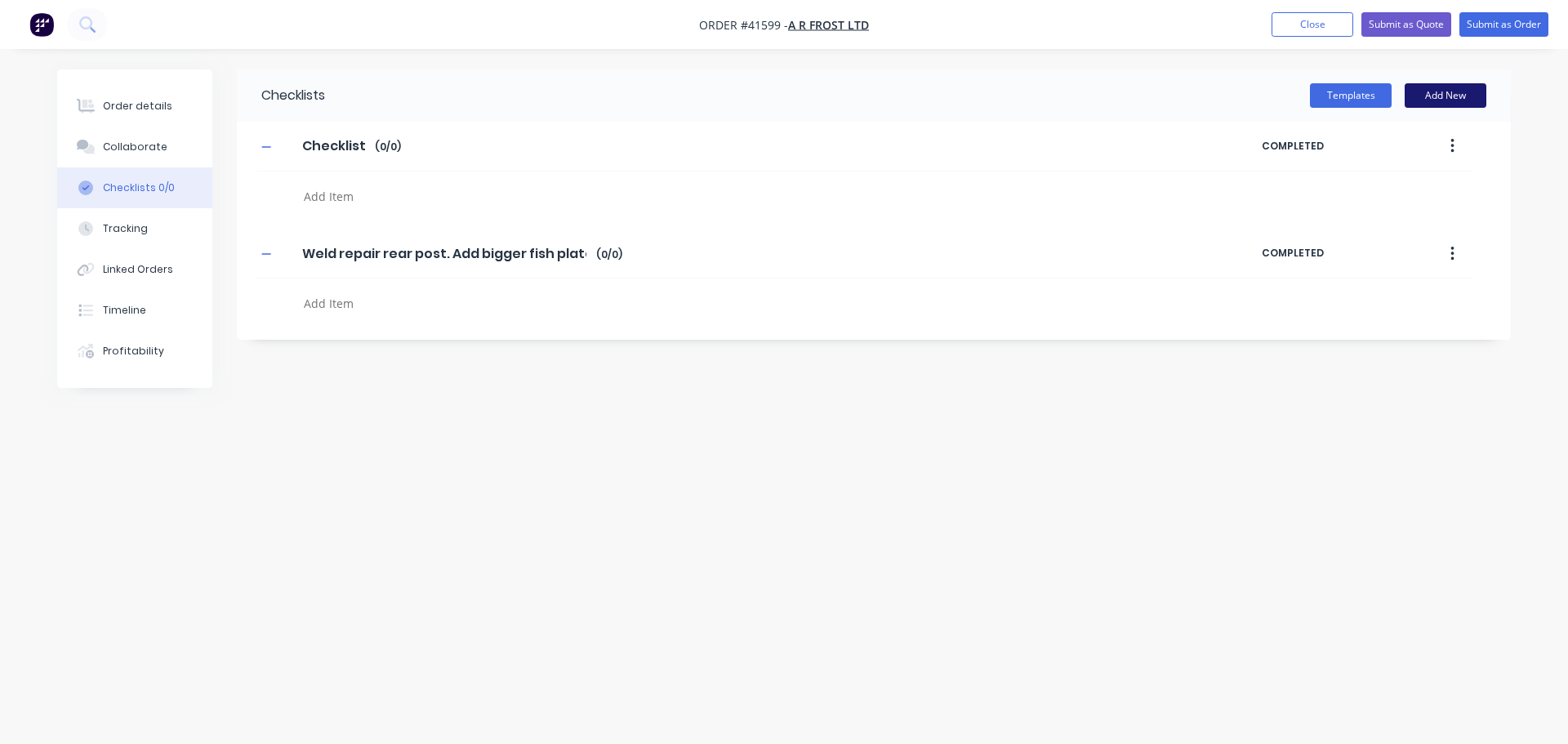
click at [1461, 99] on button "Add New" at bounding box center [1445, 95] width 81 height 25
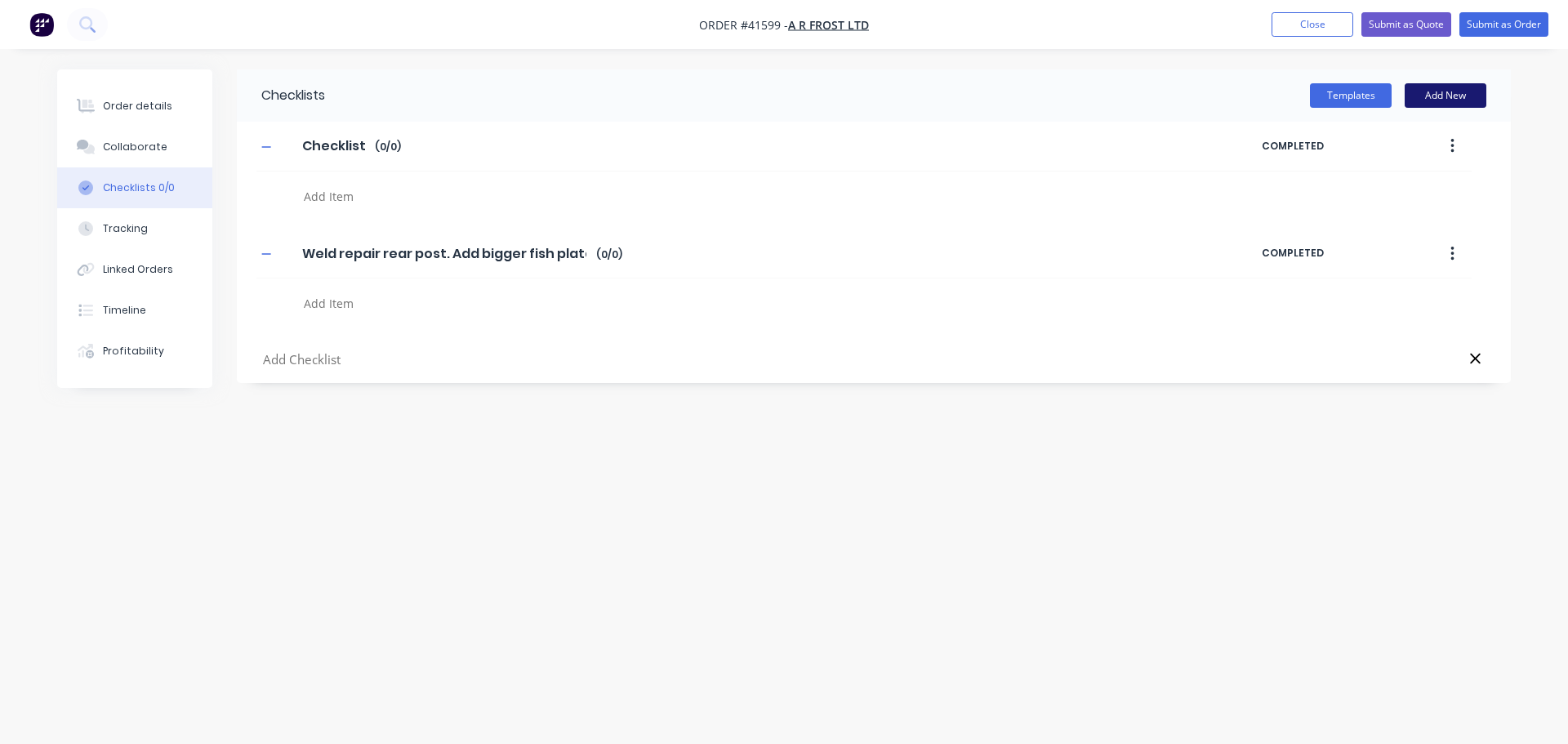
click at [1460, 99] on button "Add New" at bounding box center [1445, 95] width 81 height 25
click at [1477, 353] on icon at bounding box center [1475, 358] width 12 height 16
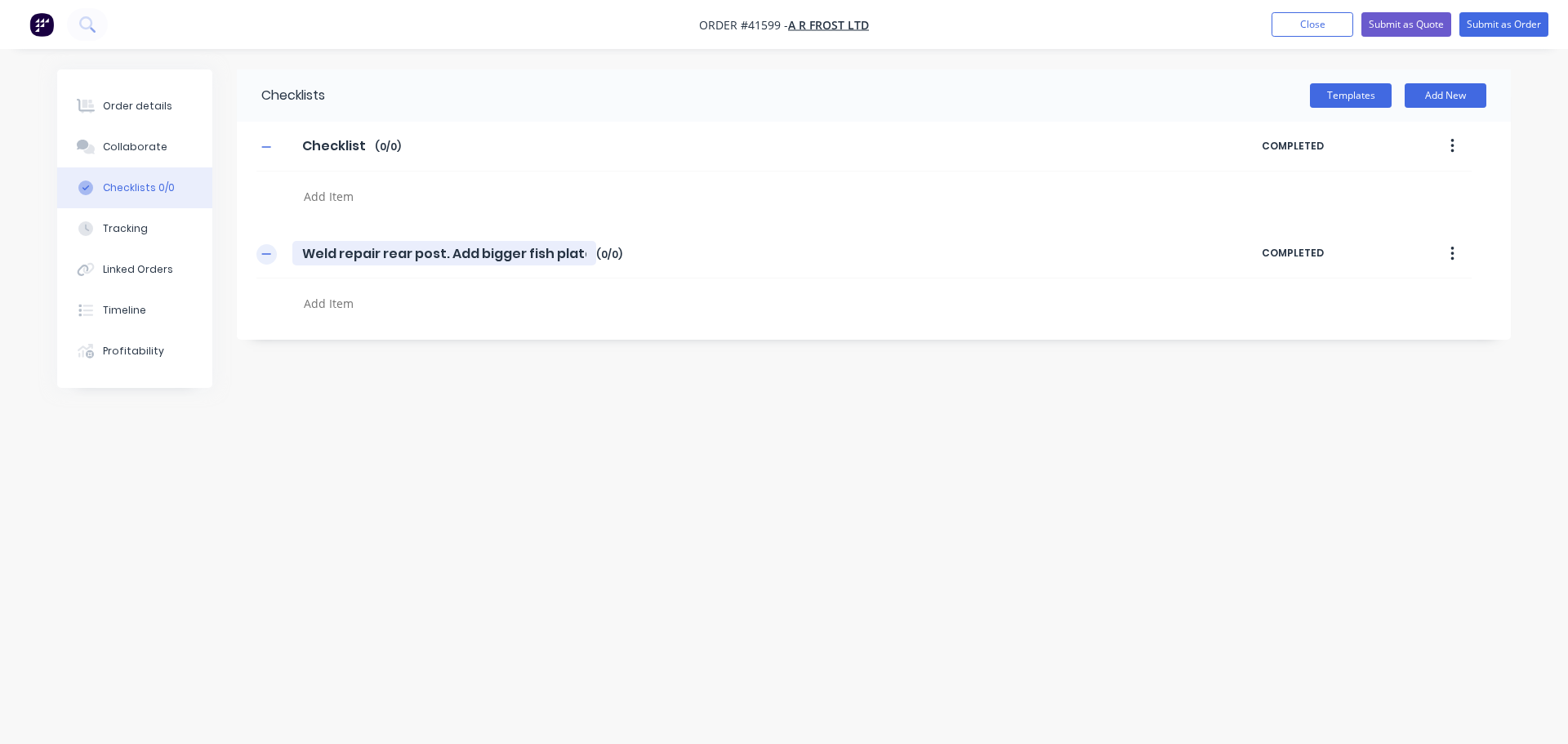
drag, startPoint x: 589, startPoint y: 257, endPoint x: 275, endPoint y: 258, distance: 314.0
click at [275, 258] on div "Weld repair rear post. Add bigger fish plate Weld repair rear post. Add bigger …" at bounding box center [759, 254] width 1005 height 30
click at [356, 197] on textarea at bounding box center [690, 196] width 786 height 24
paste textarea "Weld repair rear post. Add bigger fish plate"
type textarea "x"
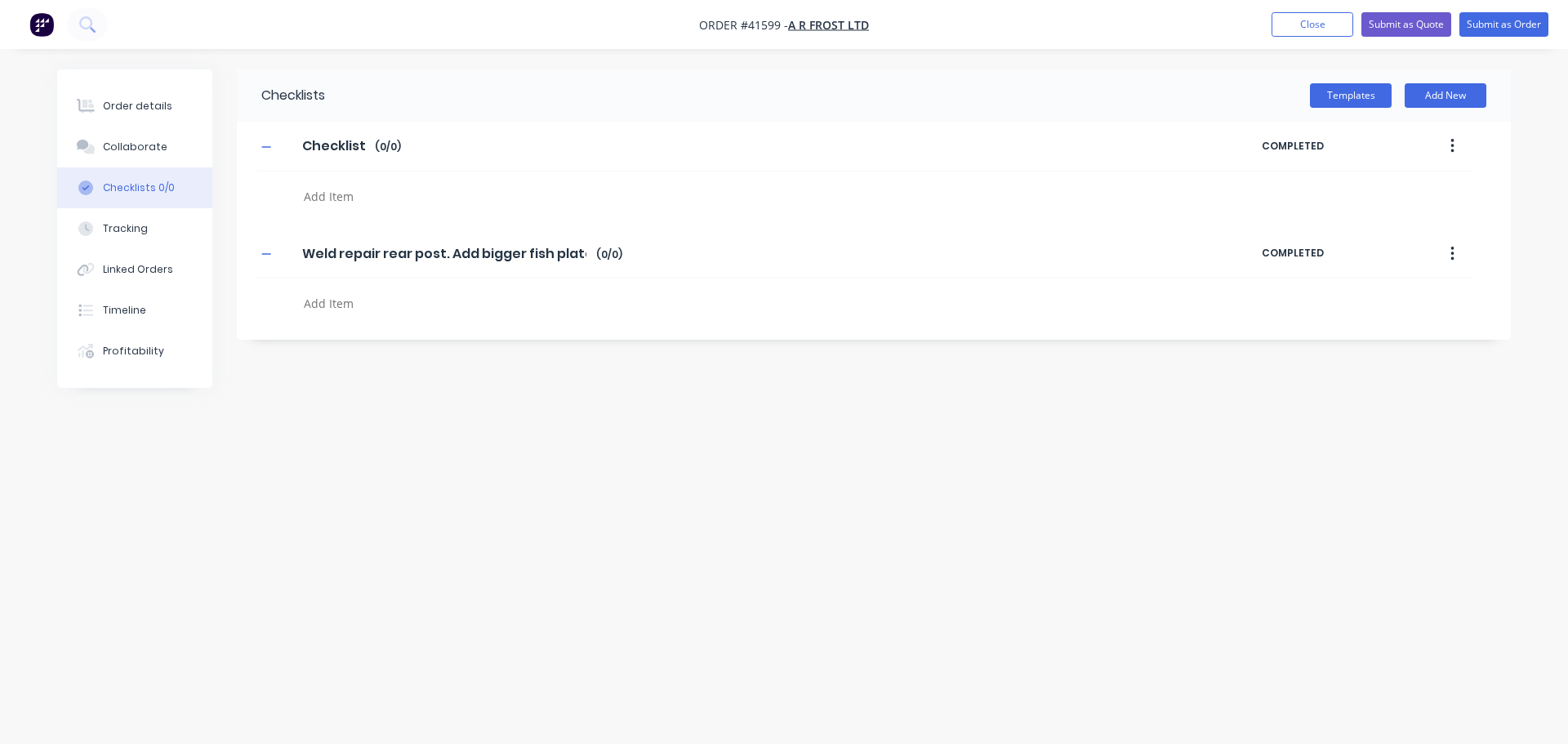
type textarea "Weld repair rear post. Add bigger fish plate"
type textarea "x"
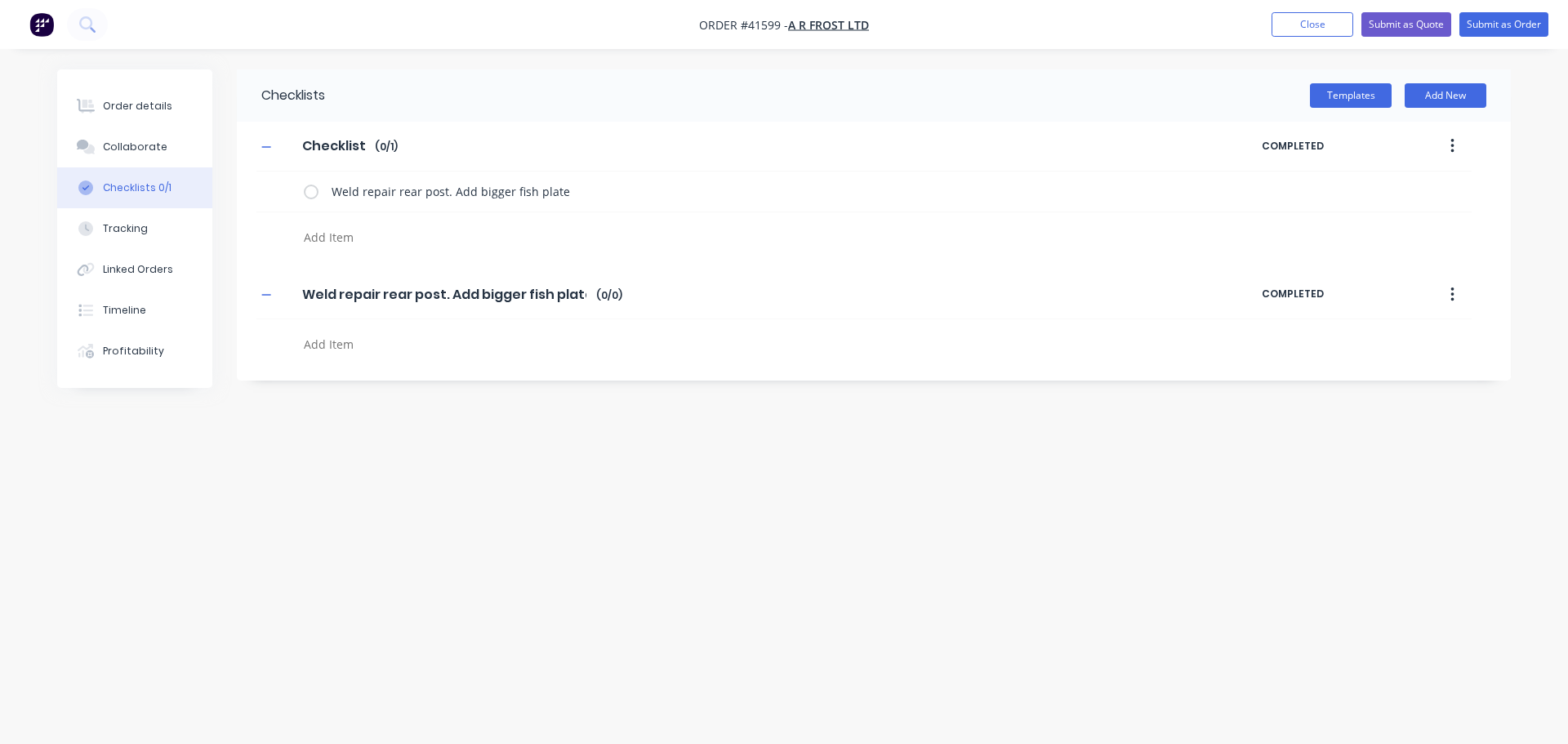
drag, startPoint x: 1440, startPoint y: 258, endPoint x: 1434, endPoint y: 265, distance: 9.2
drag, startPoint x: 1434, startPoint y: 265, endPoint x: 748, endPoint y: 337, distance: 689.8
click at [748, 337] on textarea at bounding box center [690, 344] width 786 height 24
click at [1459, 293] on button "button" at bounding box center [1452, 295] width 39 height 30
click at [1347, 372] on div "Delete" at bounding box center [1394, 371] width 126 height 24
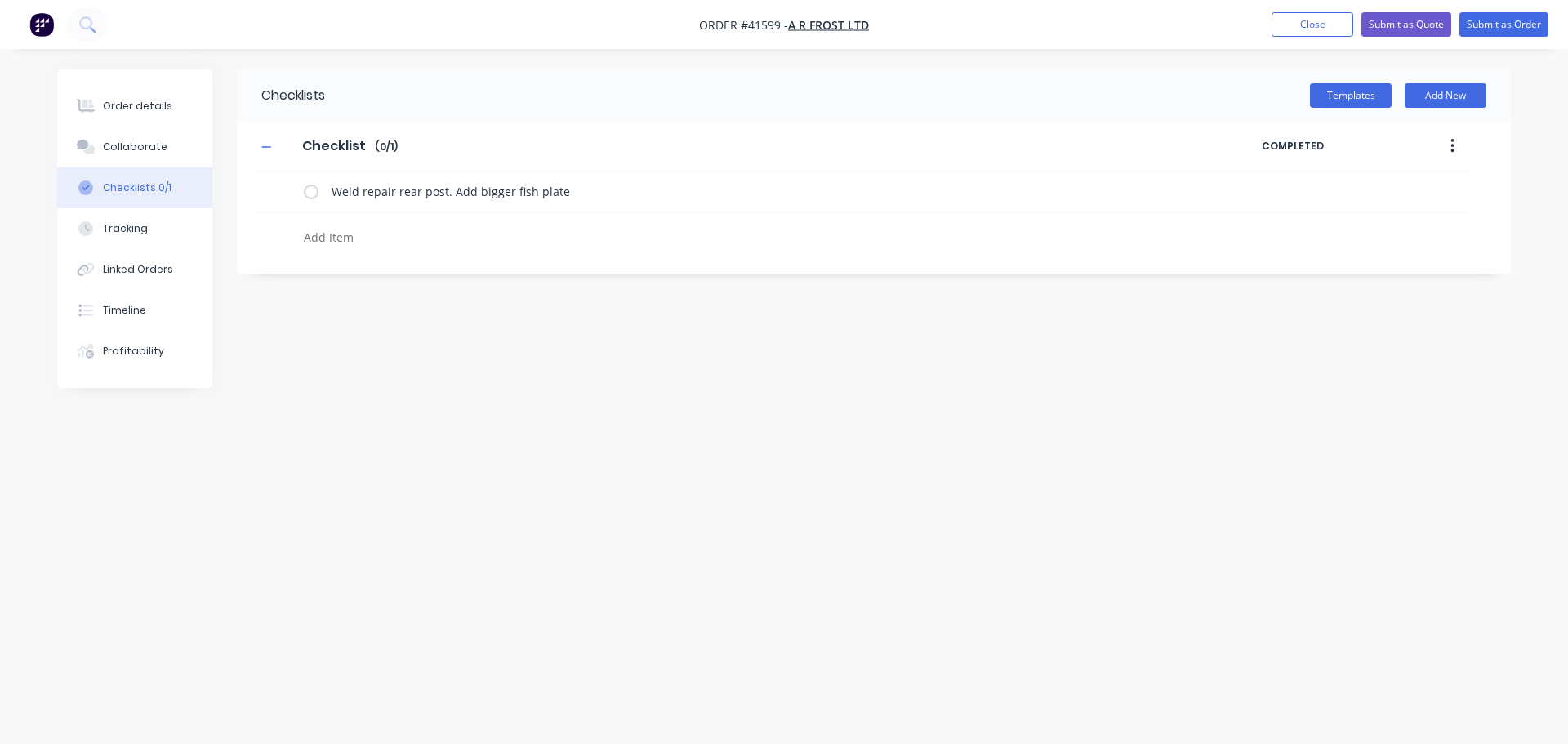
type textarea "x"
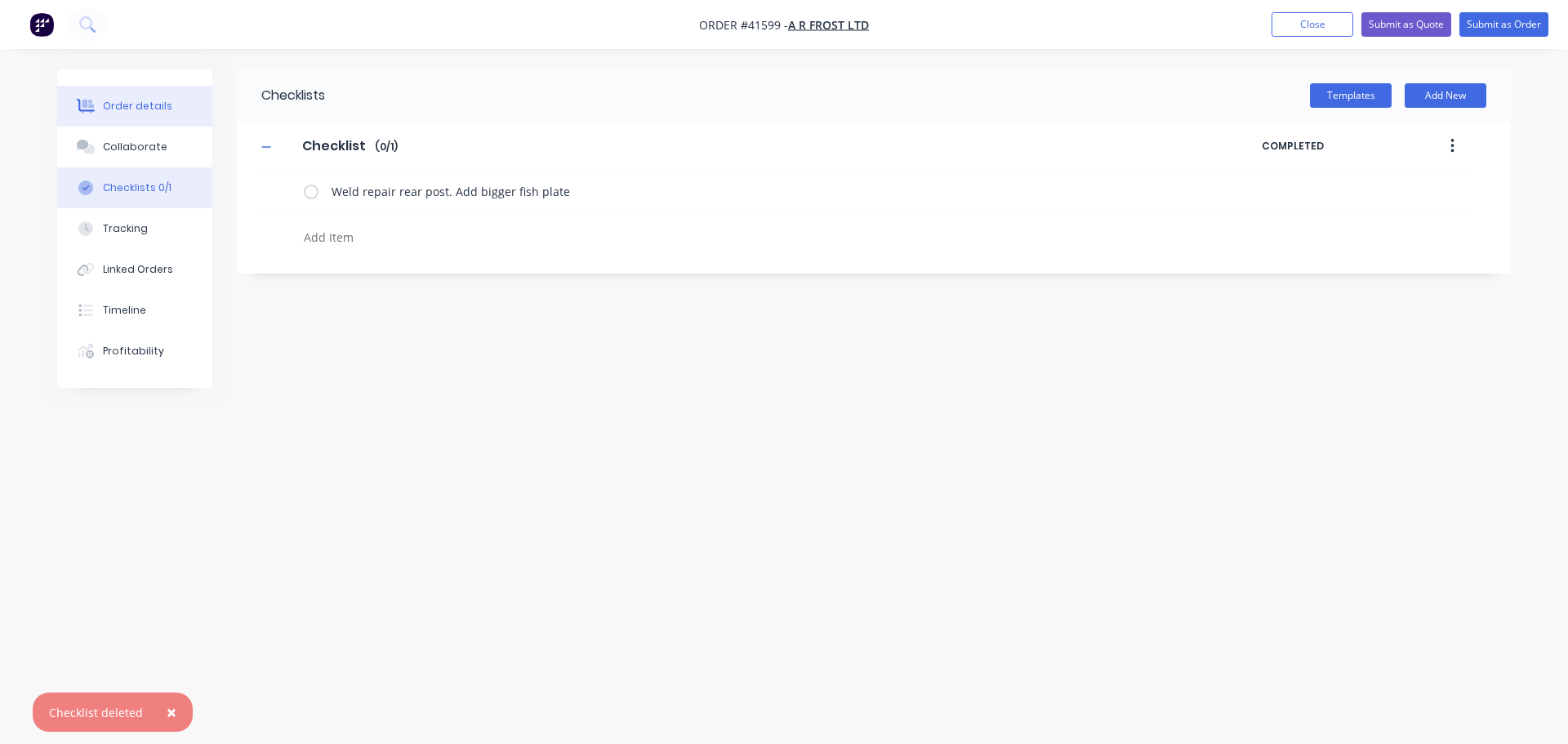
click at [141, 119] on button "Order details" at bounding box center [135, 106] width 156 height 41
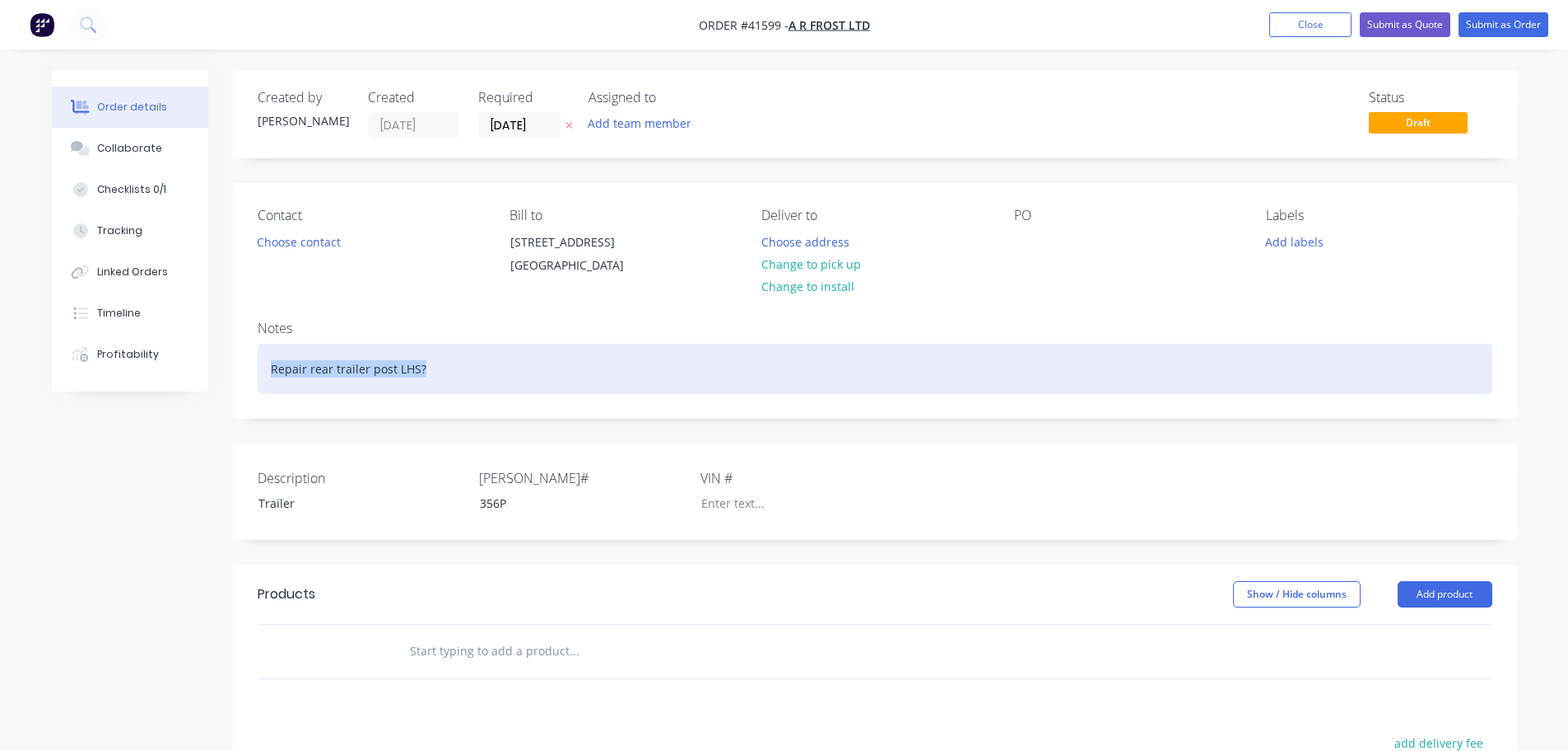
drag, startPoint x: 424, startPoint y: 388, endPoint x: 277, endPoint y: 386, distance: 147.0
click at [268, 394] on div "Repair rear trailer post LHS?" at bounding box center [875, 369] width 1235 height 50
copy div "Repair rear trailer post LHS?"
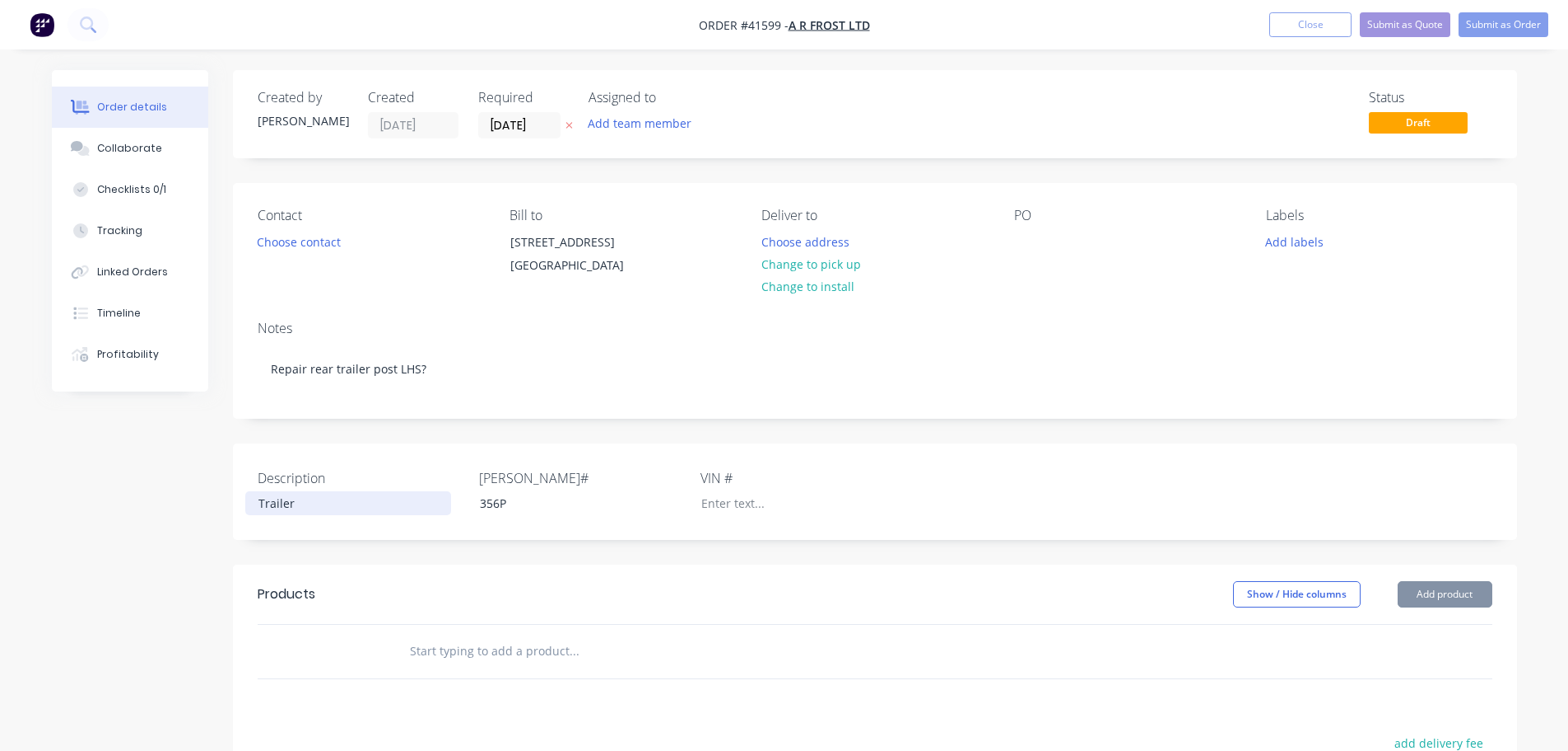
click at [295, 515] on div "Trailer" at bounding box center [349, 503] width 206 height 24
drag, startPoint x: 302, startPoint y: 522, endPoint x: 237, endPoint y: 532, distance: 65.8
click at [237, 530] on div "Description Trailer Rego# 356P VIN #" at bounding box center [874, 491] width 1284 height 96
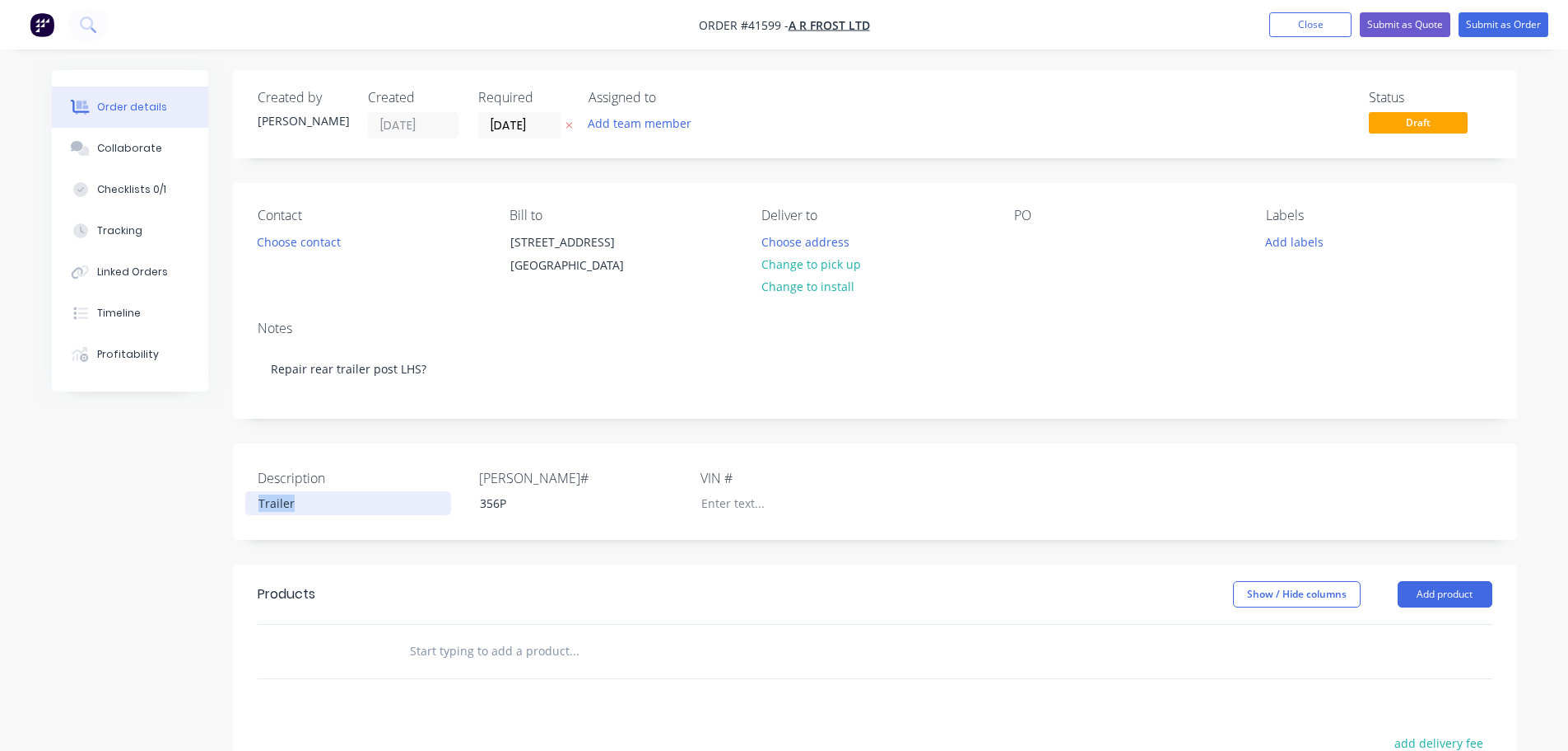
paste div
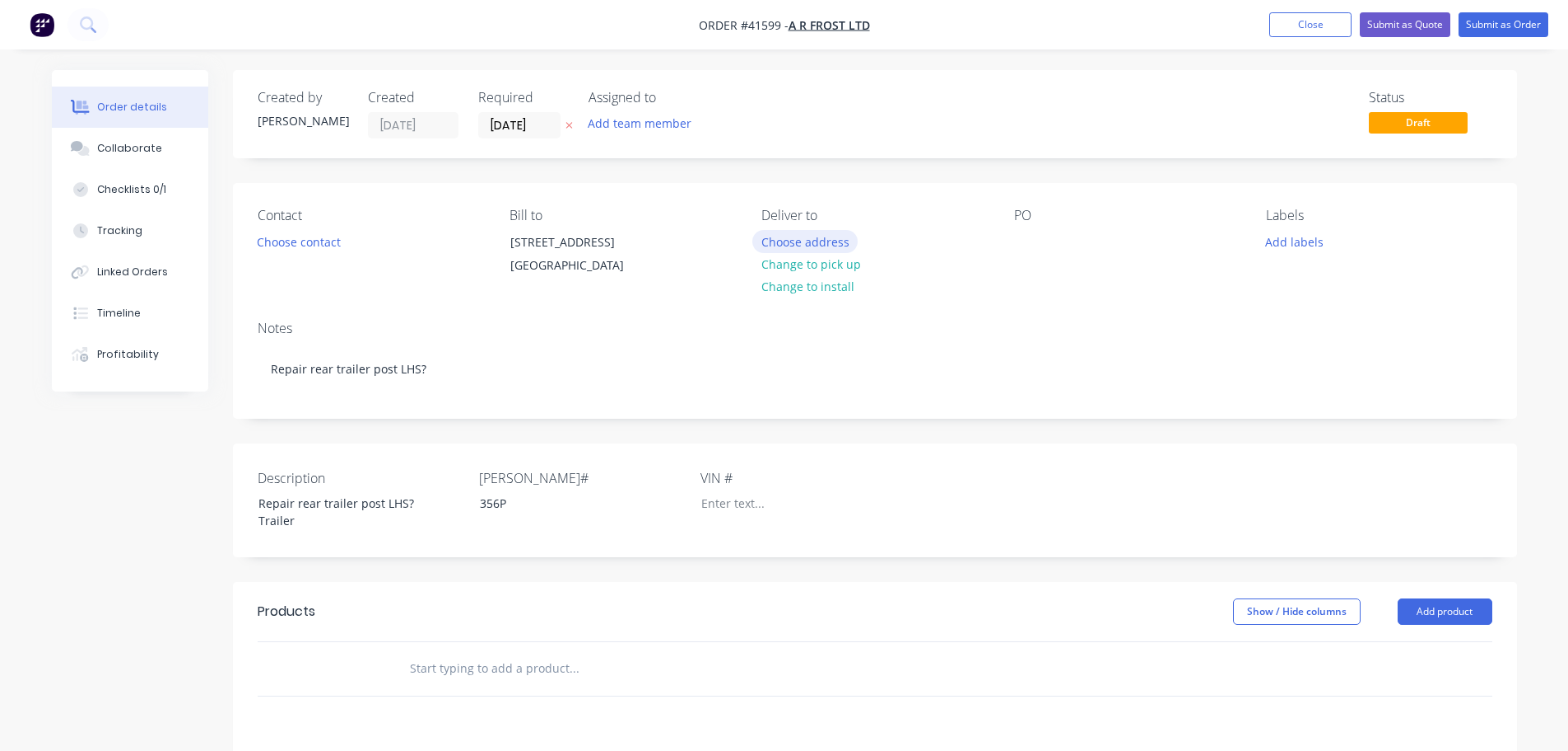
click at [823, 236] on button "Choose address" at bounding box center [804, 241] width 105 height 22
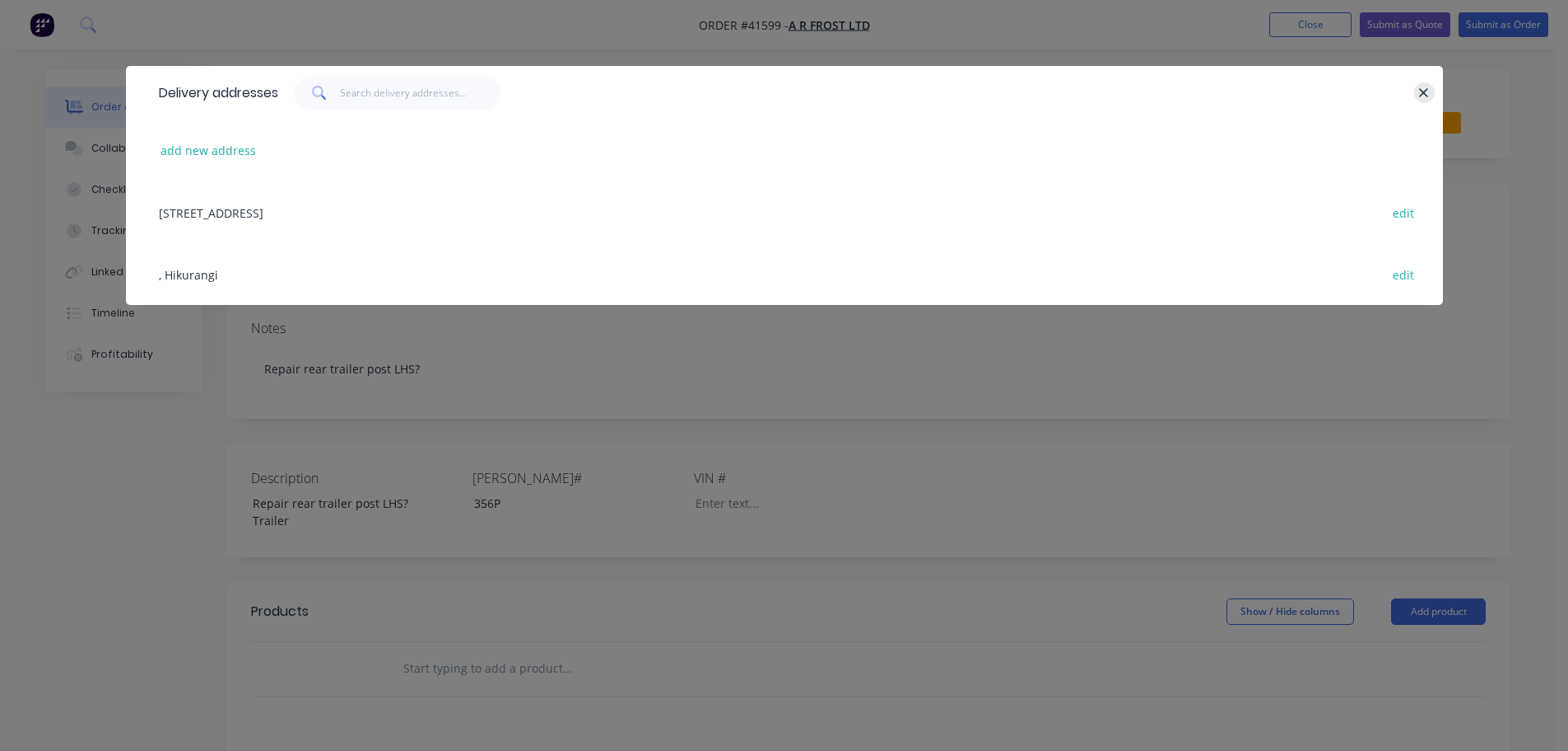
click at [1427, 90] on icon "button" at bounding box center [1424, 92] width 9 height 9
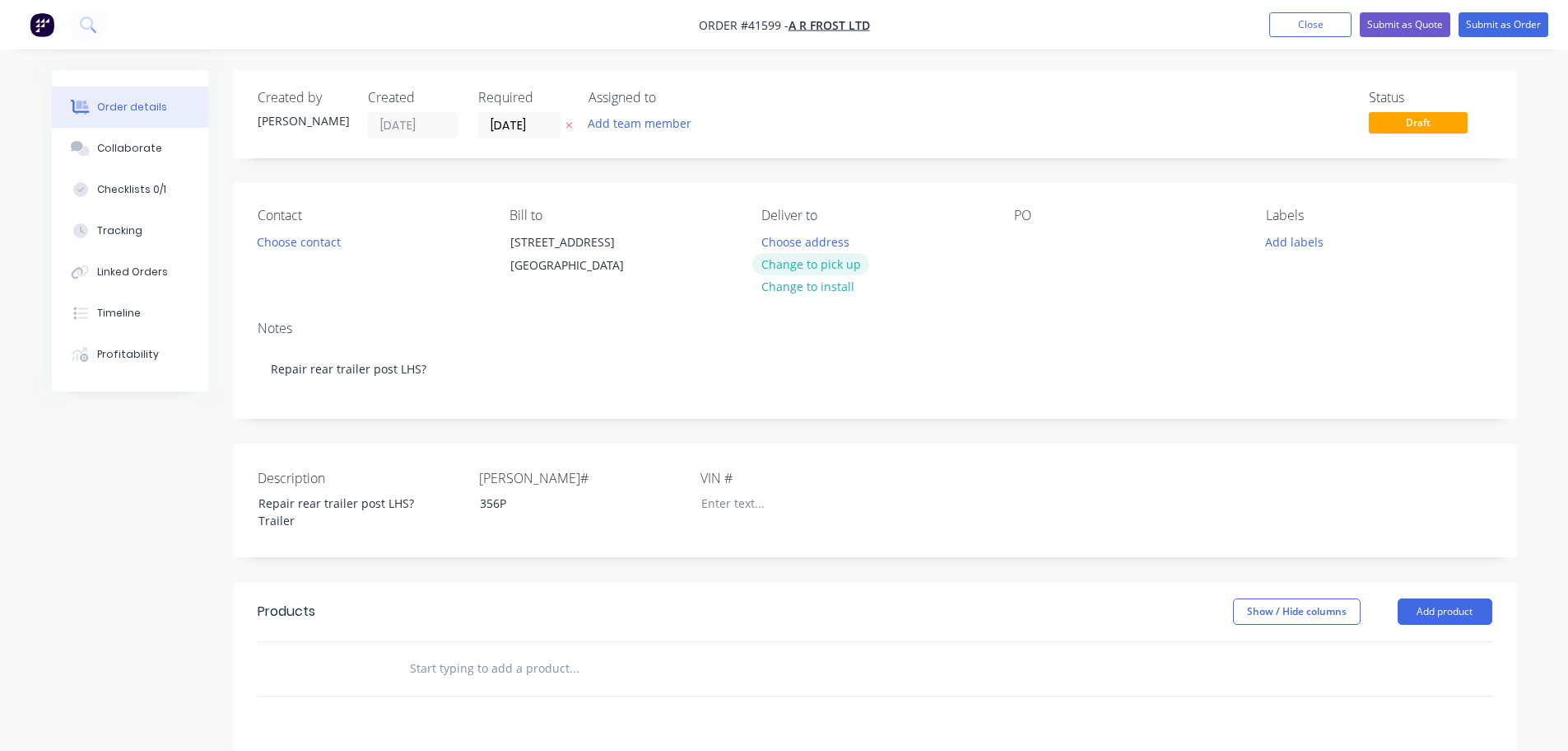
click at [849, 260] on button "Change to pick up" at bounding box center [810, 264] width 117 height 22
click at [776, 236] on div at bounding box center [775, 242] width 26 height 24
click at [1457, 624] on button "Add product" at bounding box center [1445, 611] width 95 height 26
click at [1371, 665] on div "Product catalogue" at bounding box center [1414, 653] width 127 height 24
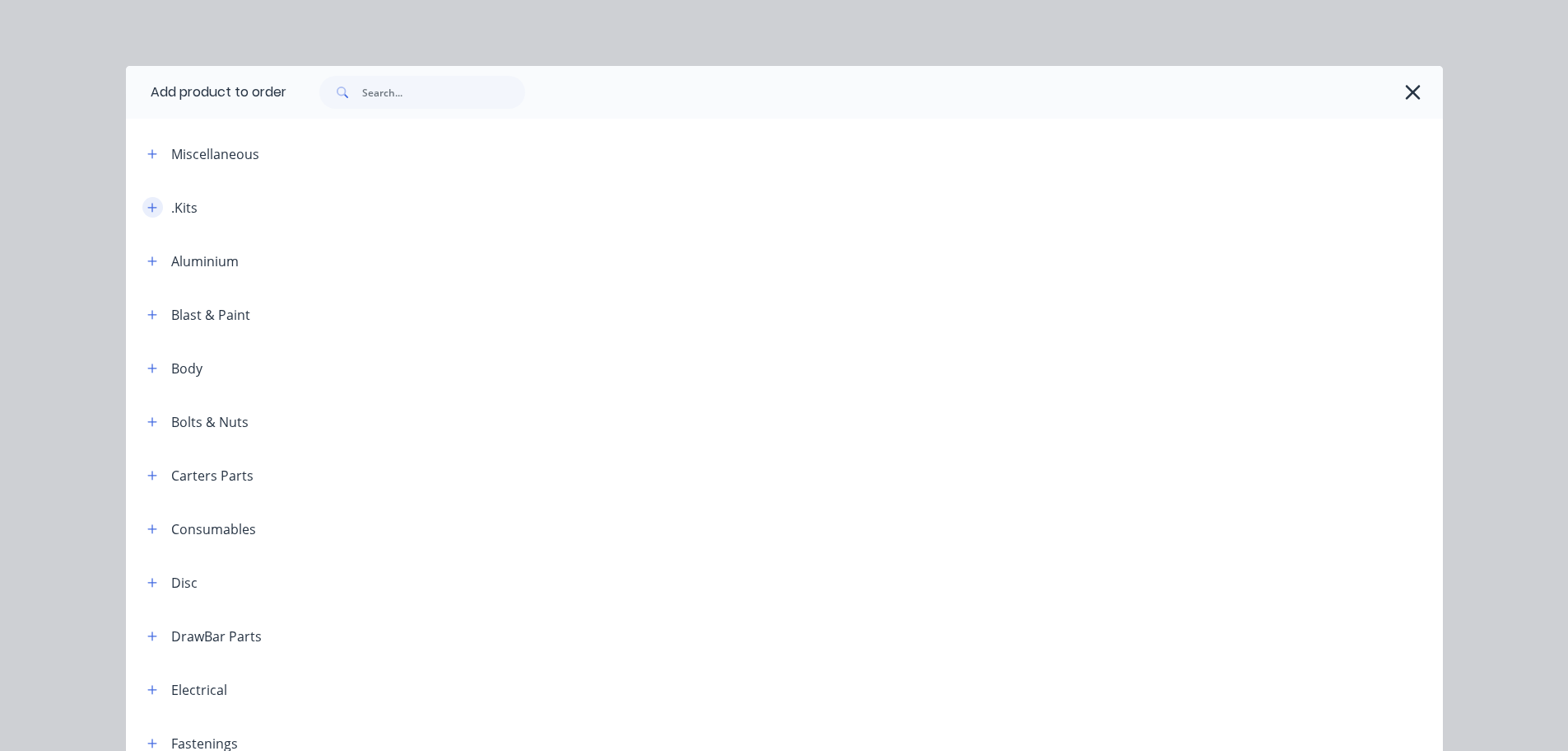
click at [147, 202] on icon "button" at bounding box center [152, 208] width 10 height 12
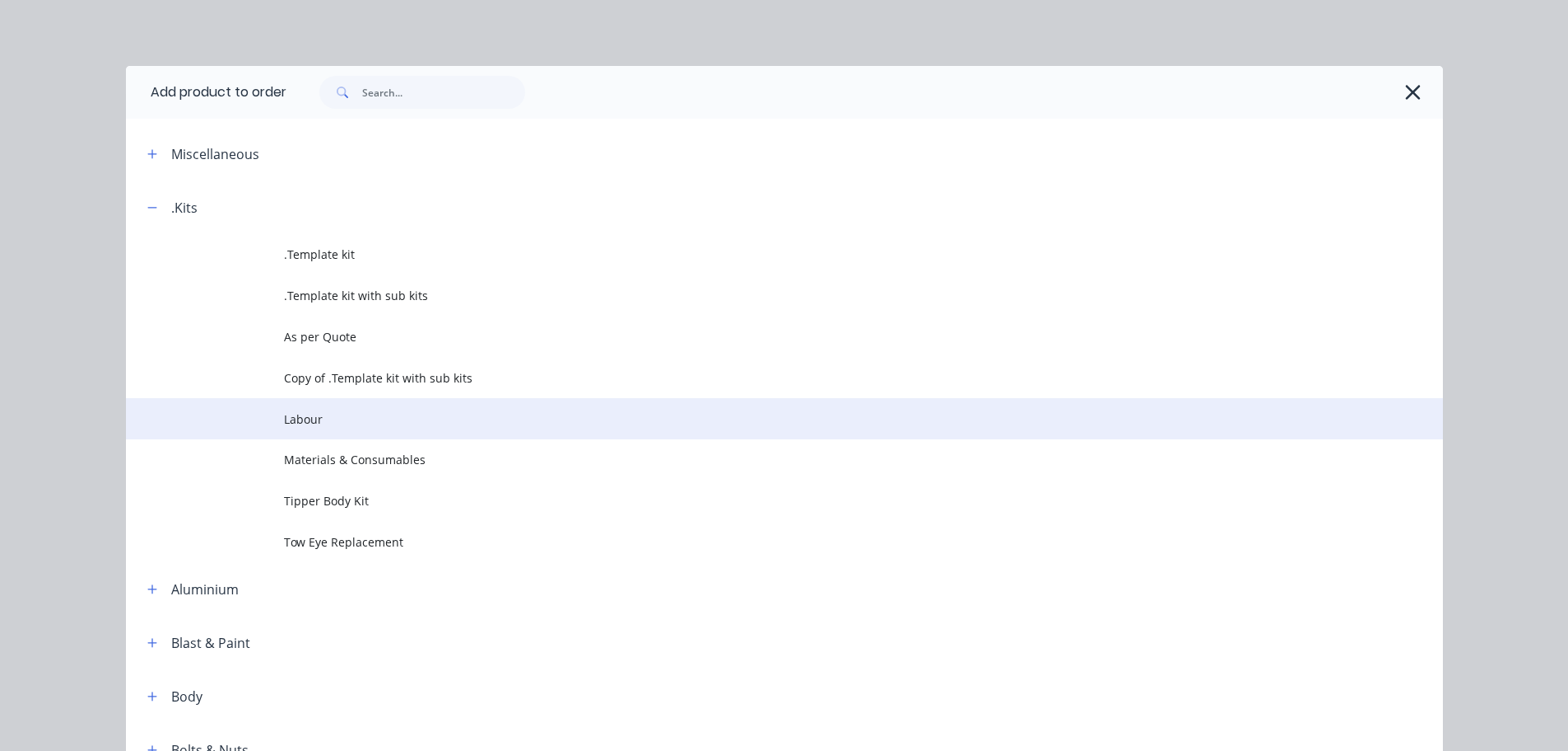
click at [309, 423] on span "Labour" at bounding box center [748, 418] width 927 height 17
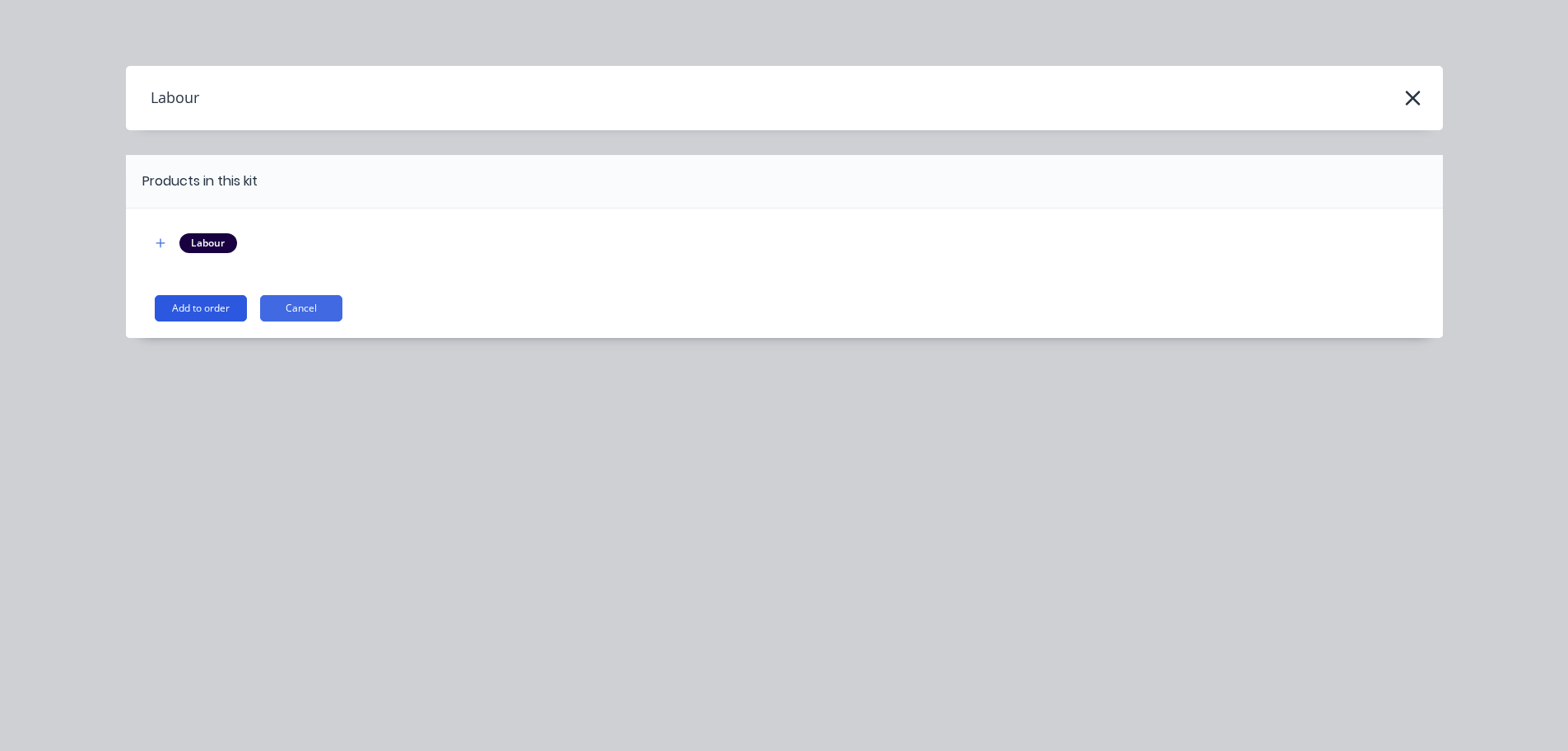
click at [189, 301] on button "Add to order" at bounding box center [201, 308] width 92 height 26
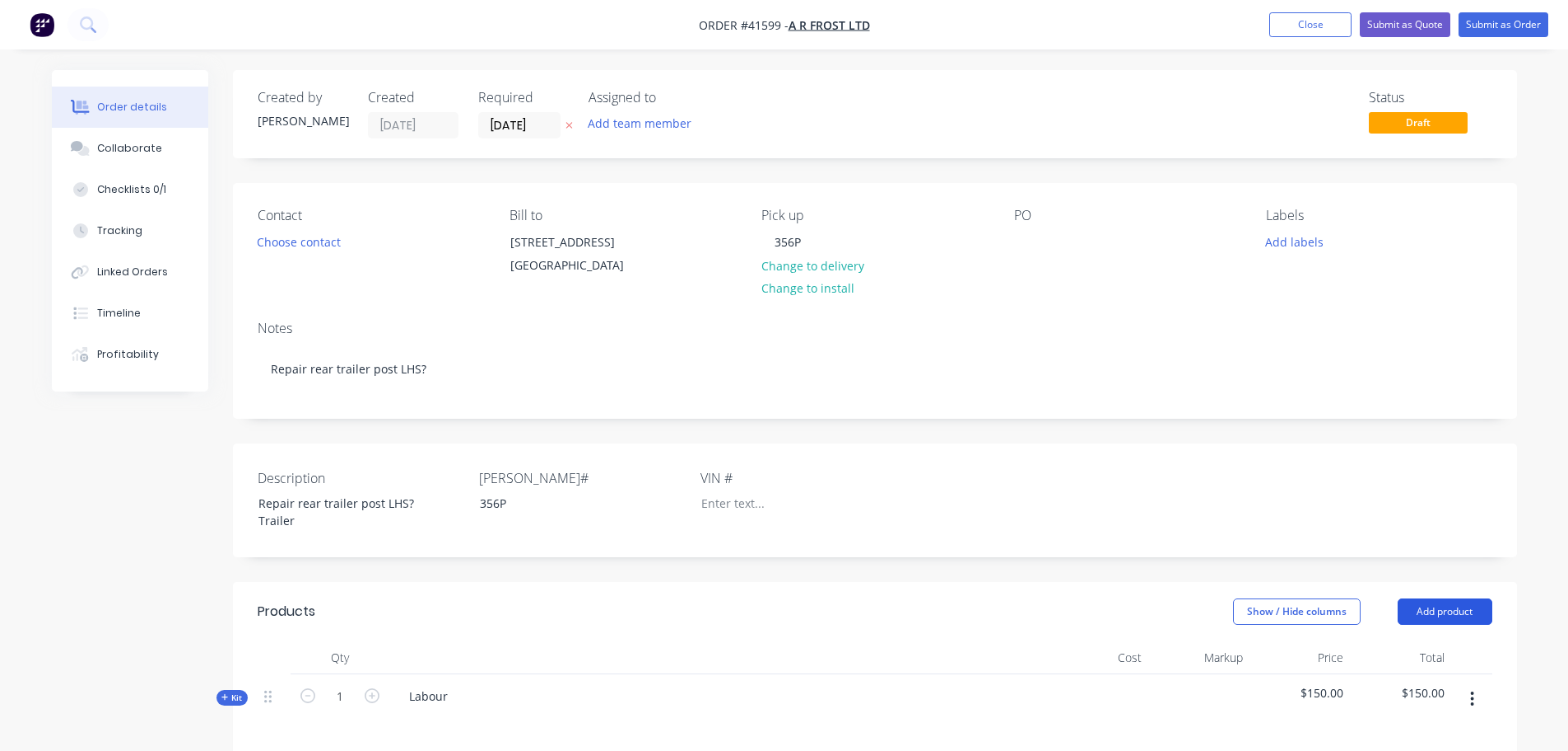
click at [1468, 620] on button "Add product" at bounding box center [1445, 611] width 95 height 26
click at [1399, 665] on div "Product catalogue" at bounding box center [1414, 653] width 127 height 24
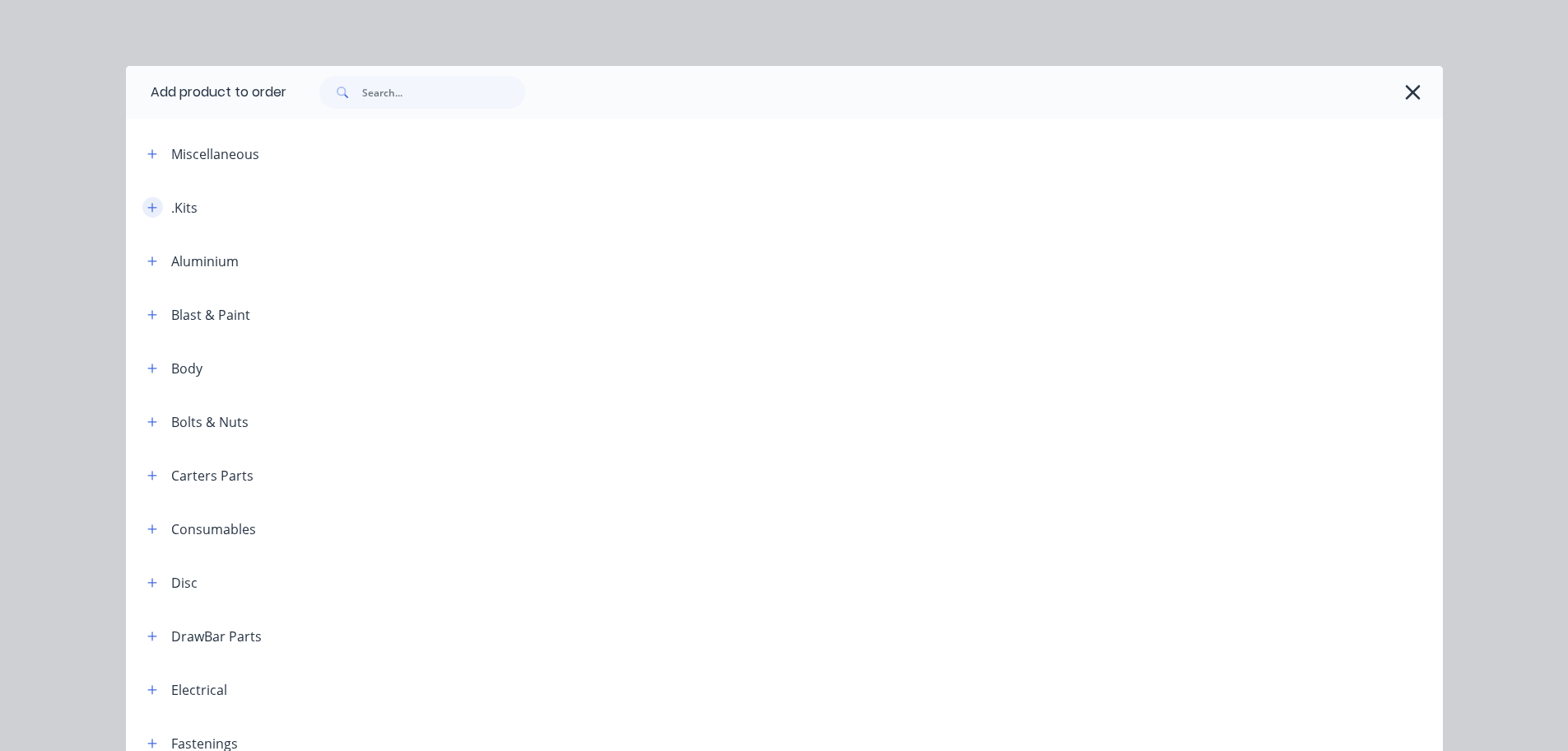
click at [149, 208] on icon "button" at bounding box center [152, 208] width 10 height 12
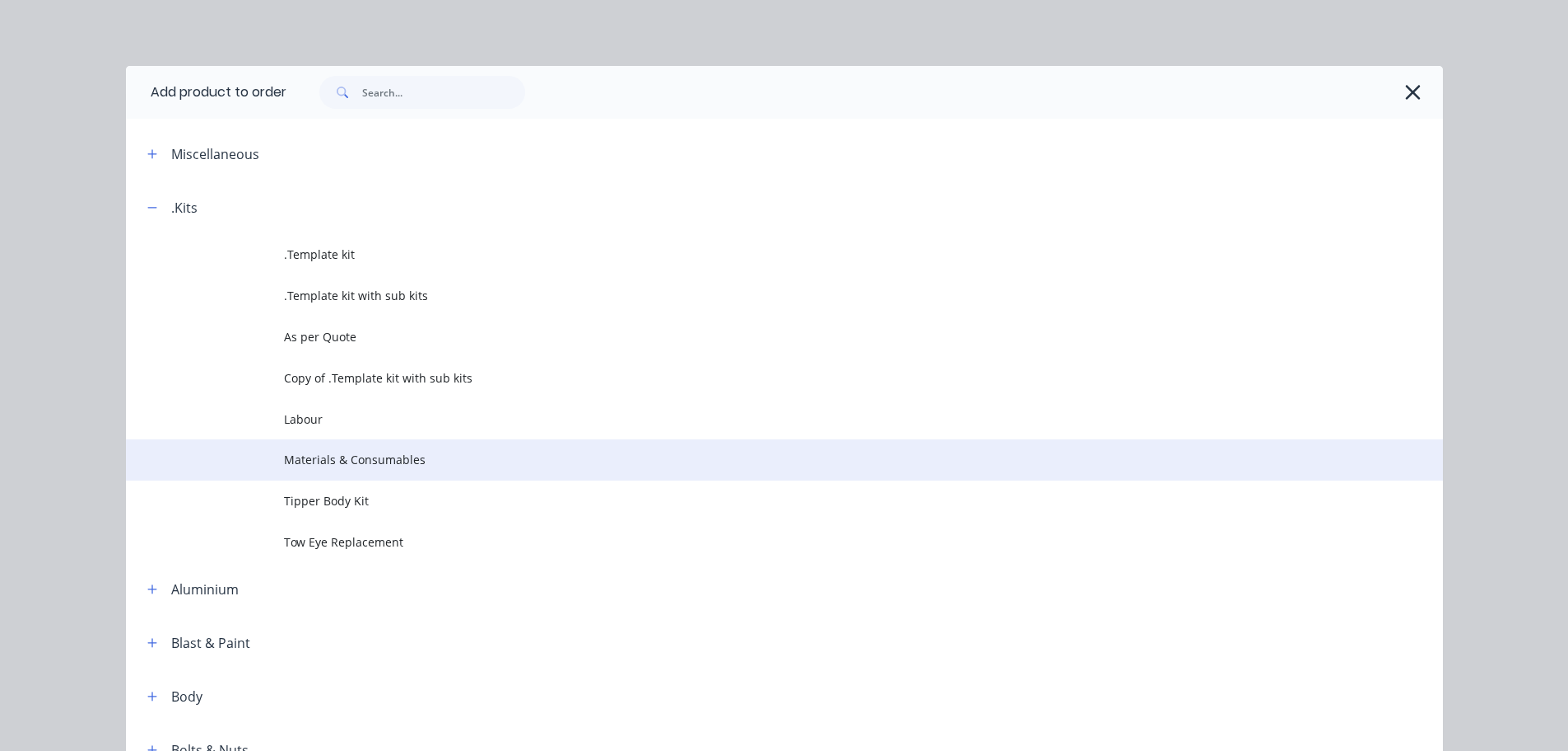
click at [330, 451] on span "Materials & Consumables" at bounding box center [748, 459] width 927 height 17
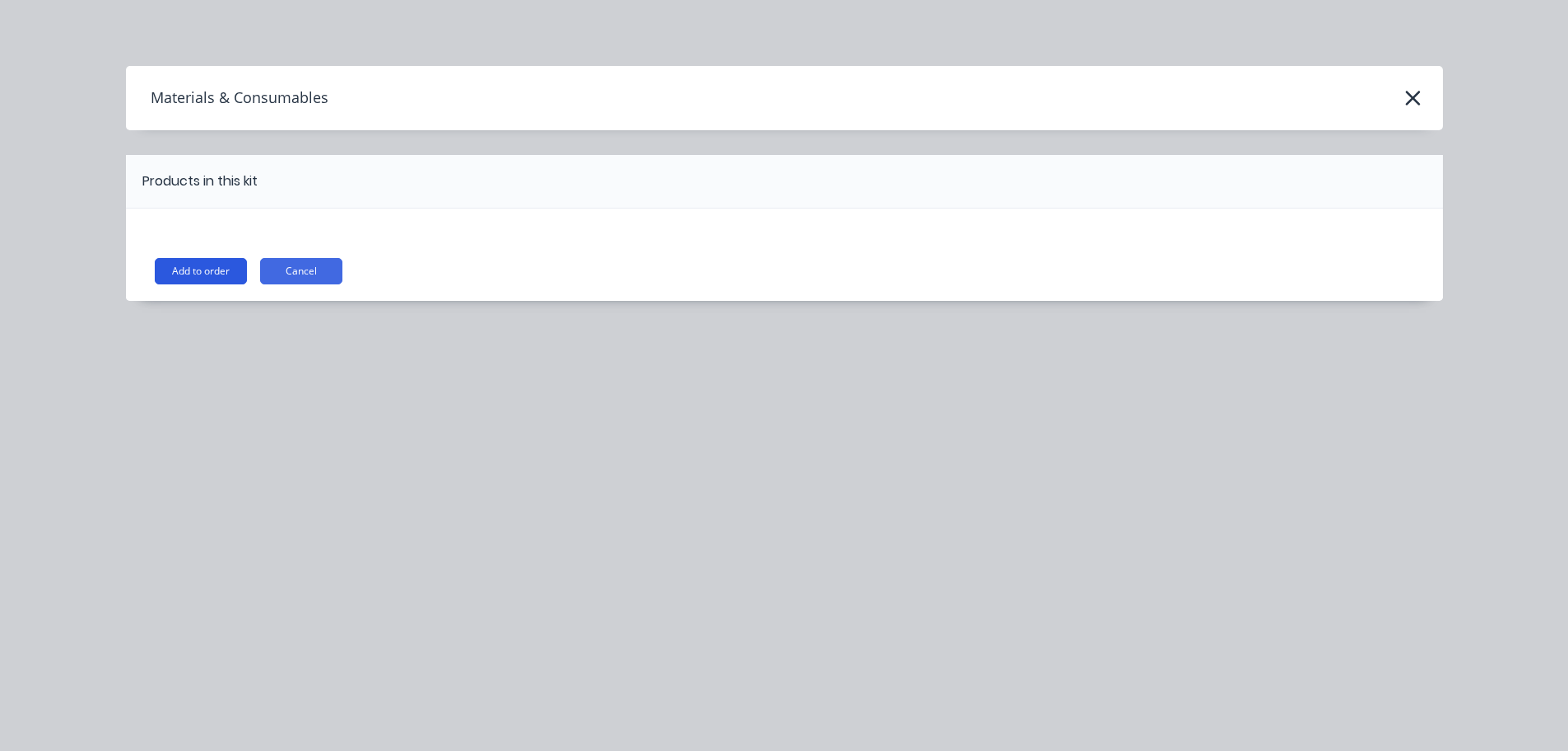
click at [217, 269] on button "Add to order" at bounding box center [201, 271] width 92 height 26
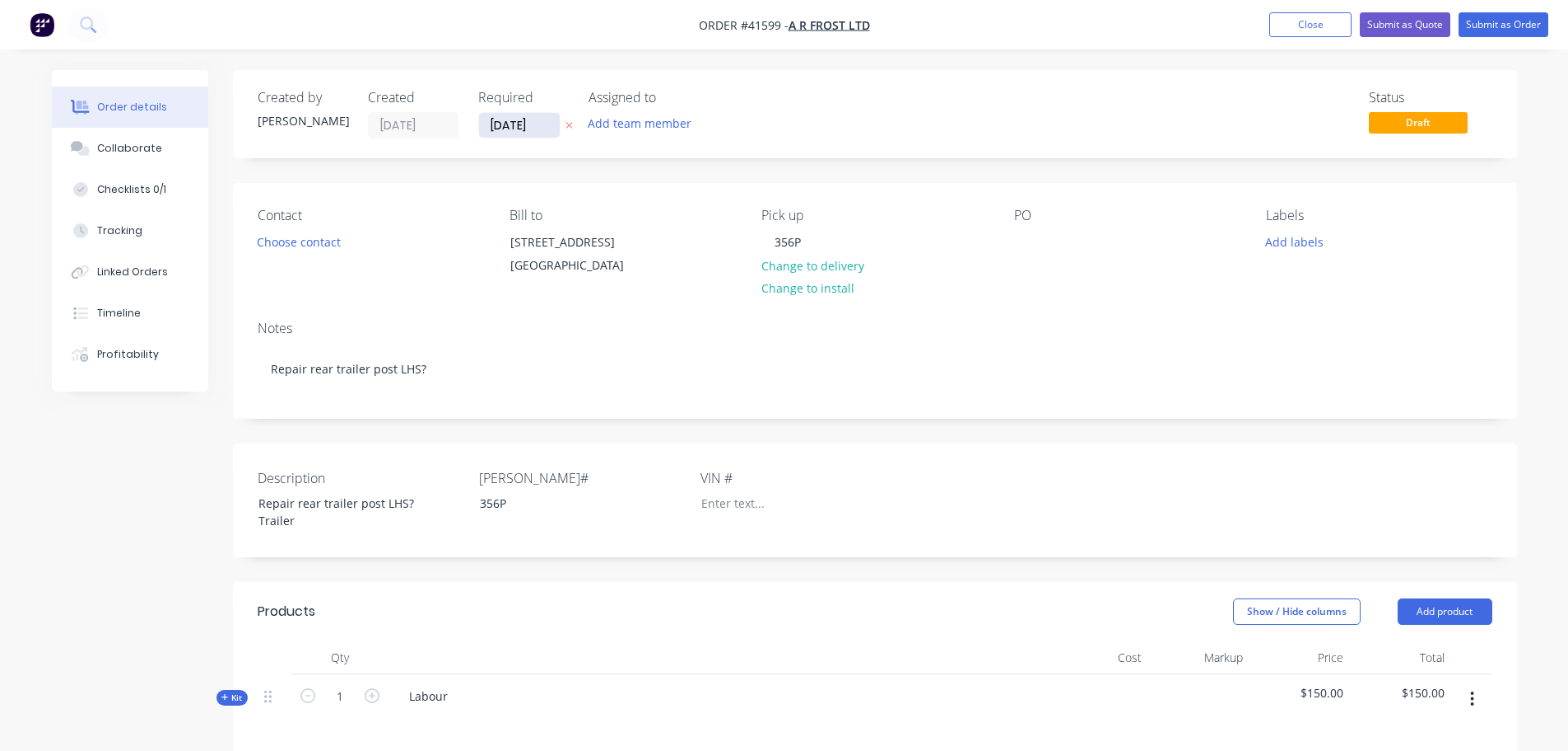
click at [549, 125] on input "[DATE]" at bounding box center [519, 125] width 81 height 25
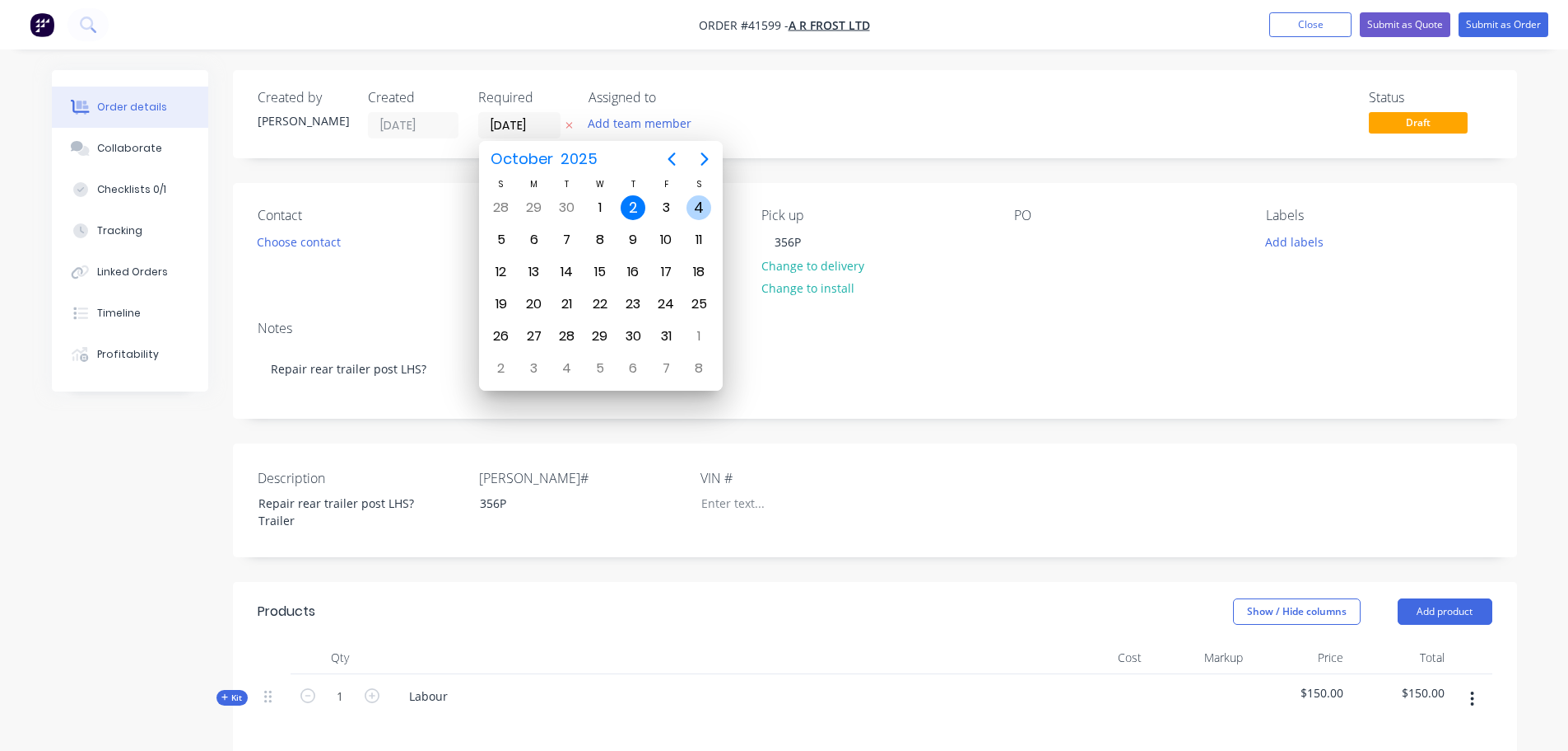
click at [697, 206] on div "4" at bounding box center [699, 207] width 25 height 25
type input "[DATE]"
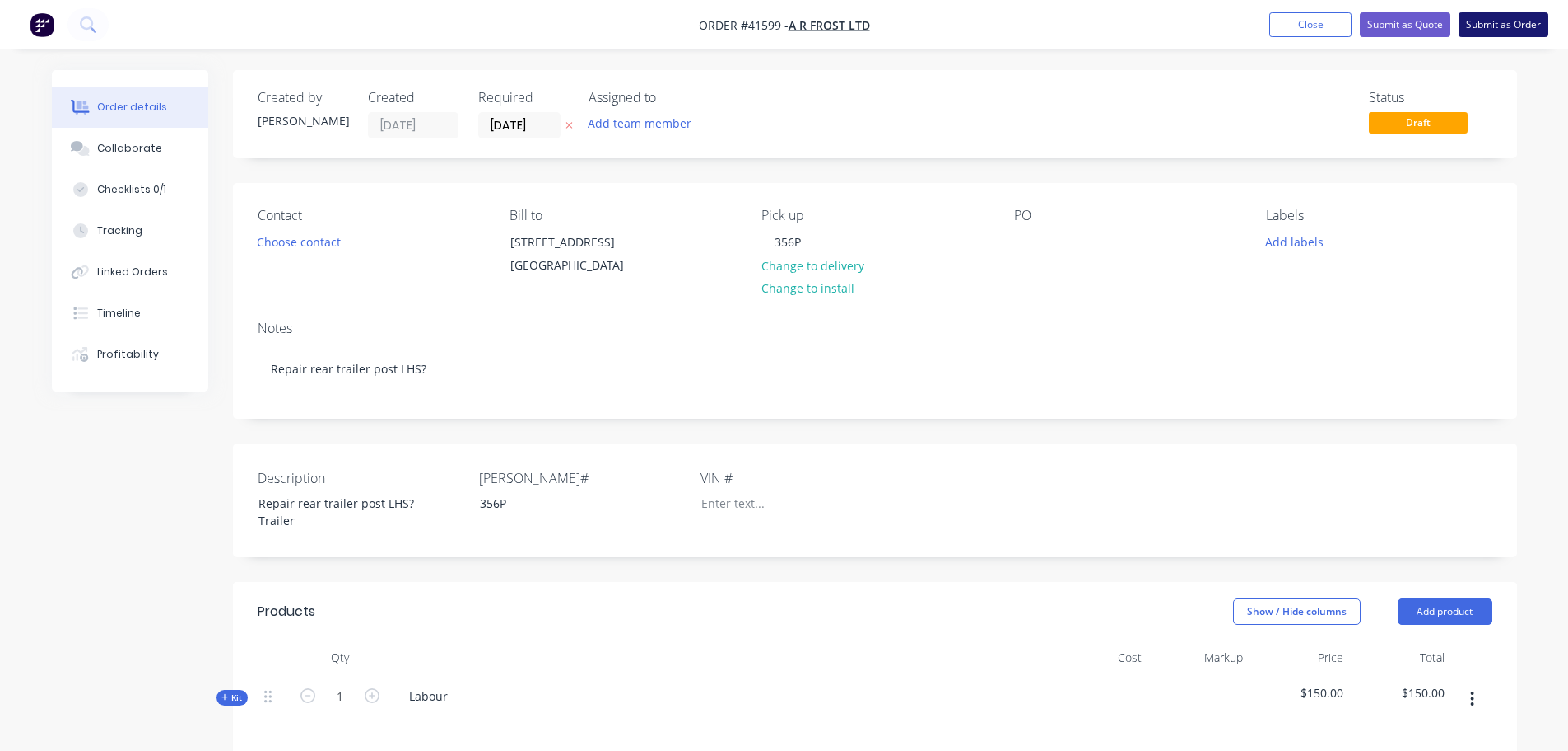
click at [1526, 22] on button "Submit as Order" at bounding box center [1504, 24] width 90 height 25
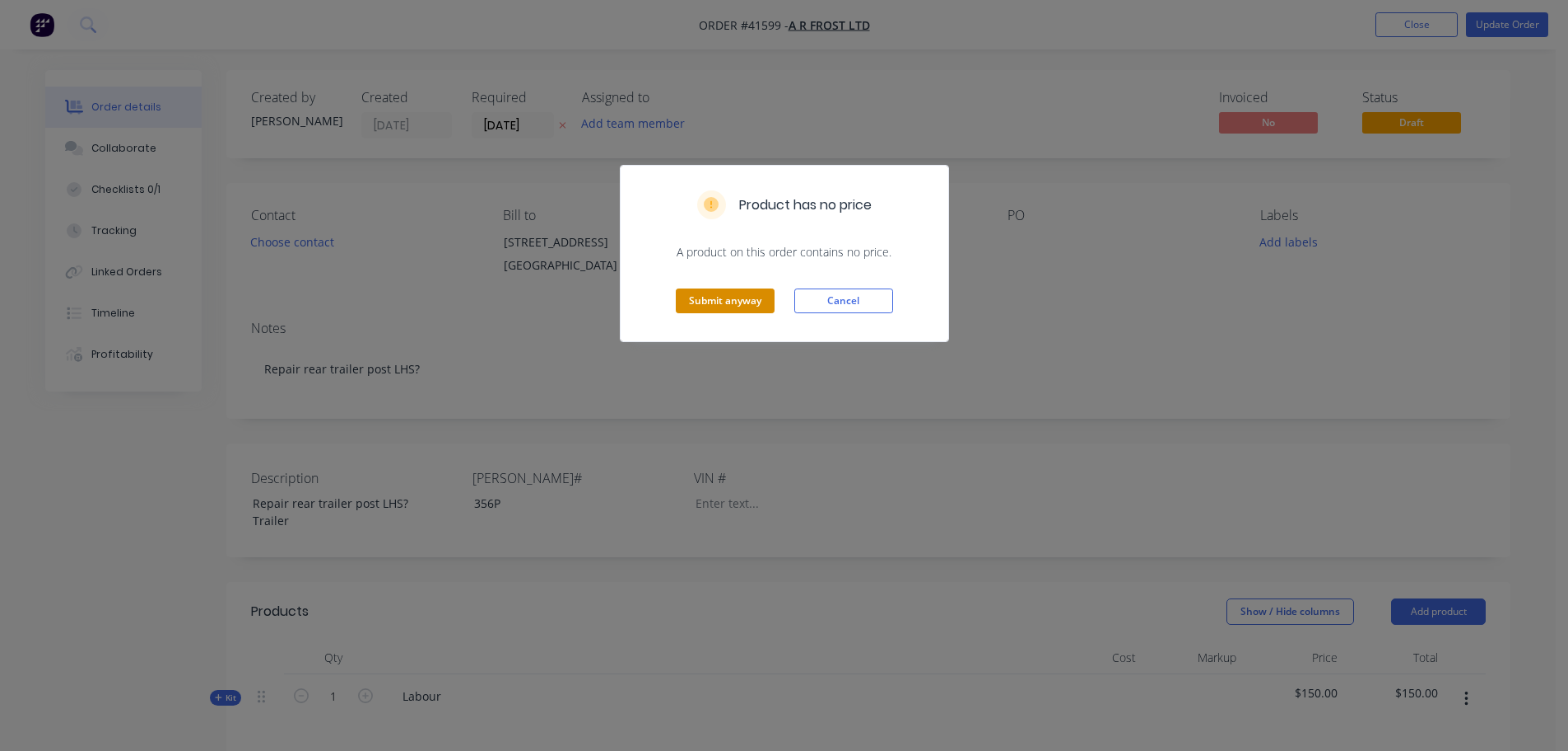
click at [720, 300] on button "Submit anyway" at bounding box center [725, 300] width 99 height 25
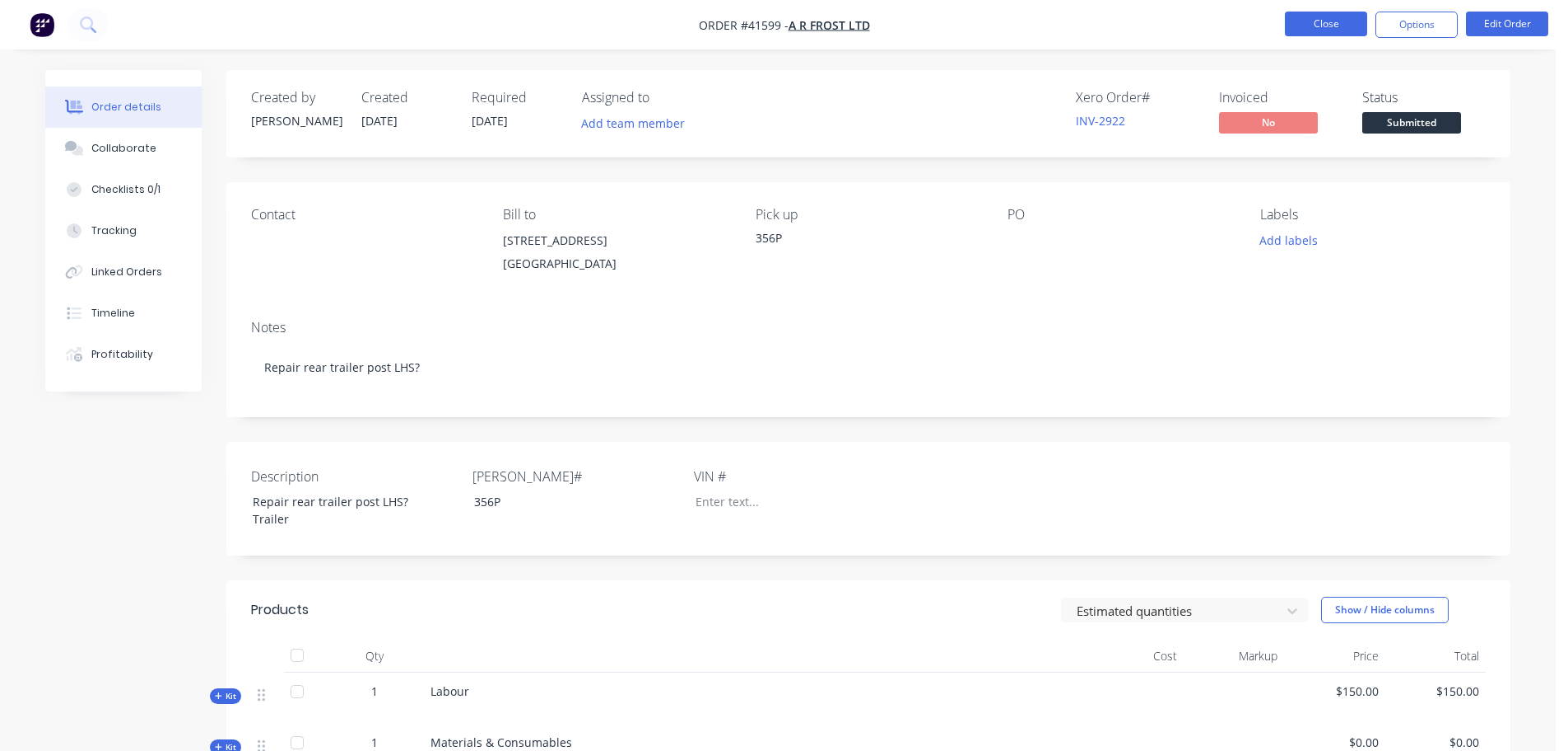
click at [1308, 24] on button "Close" at bounding box center [1326, 24] width 82 height 25
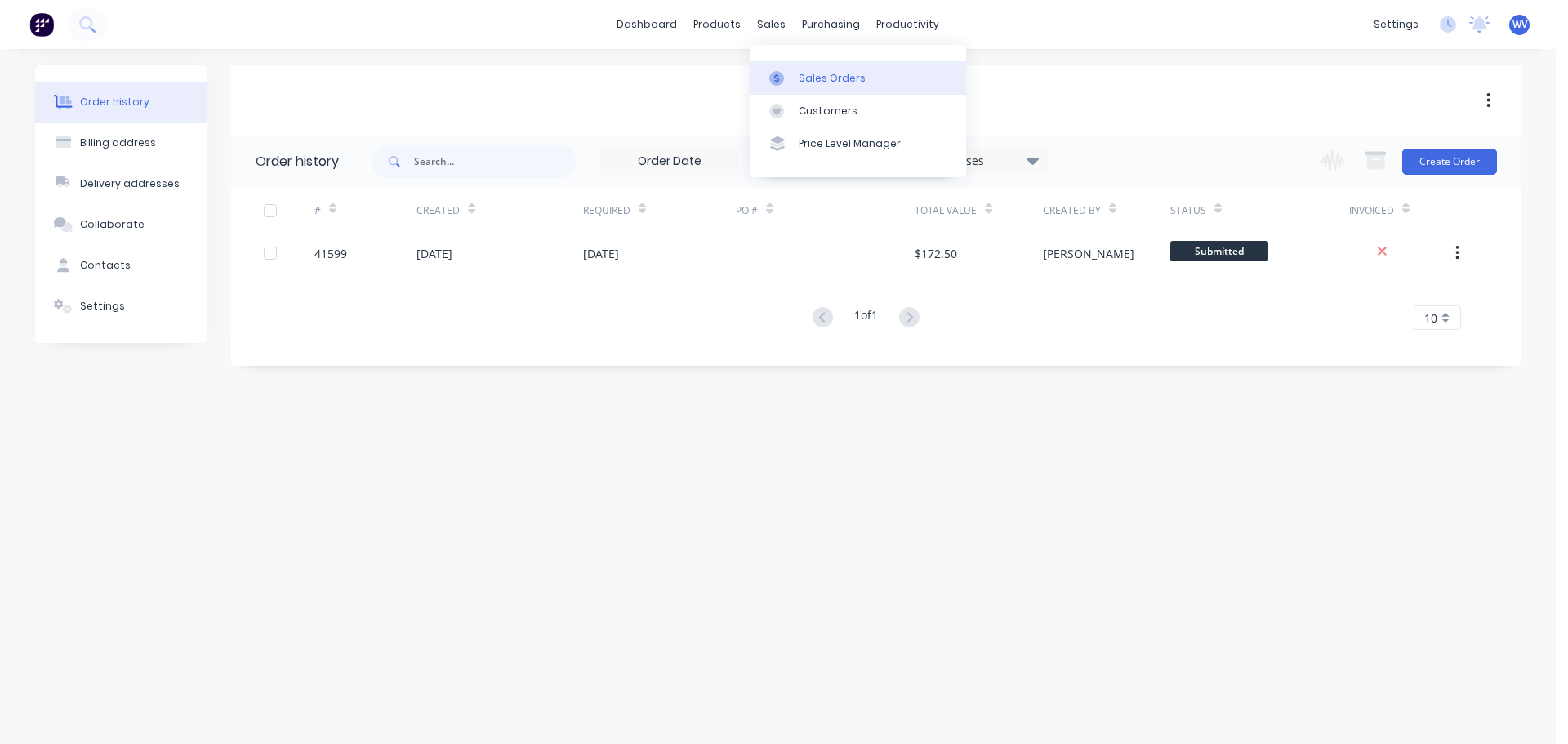
click at [814, 73] on div "Sales Orders" at bounding box center [833, 78] width 67 height 15
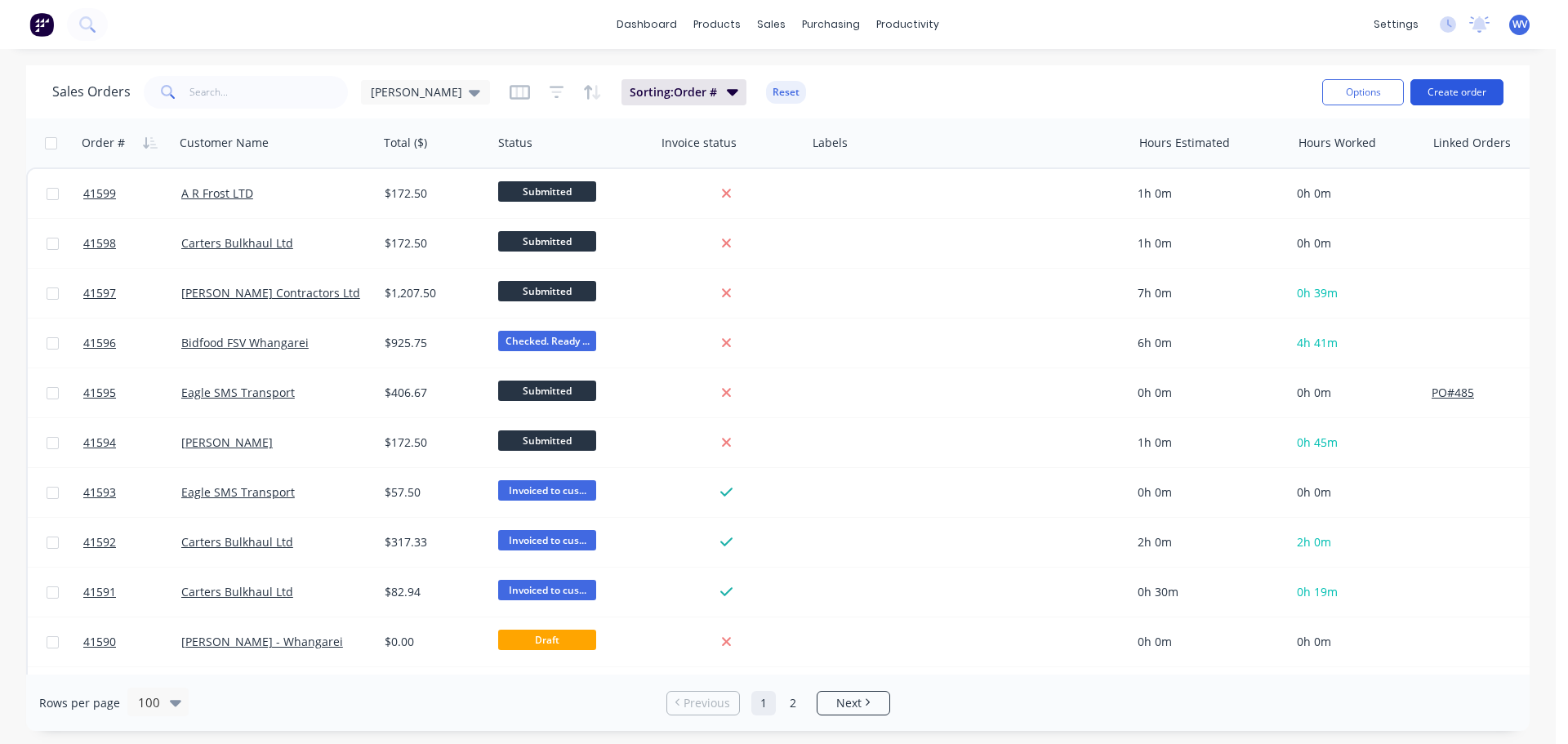
click at [1425, 86] on button "Create order" at bounding box center [1457, 92] width 93 height 26
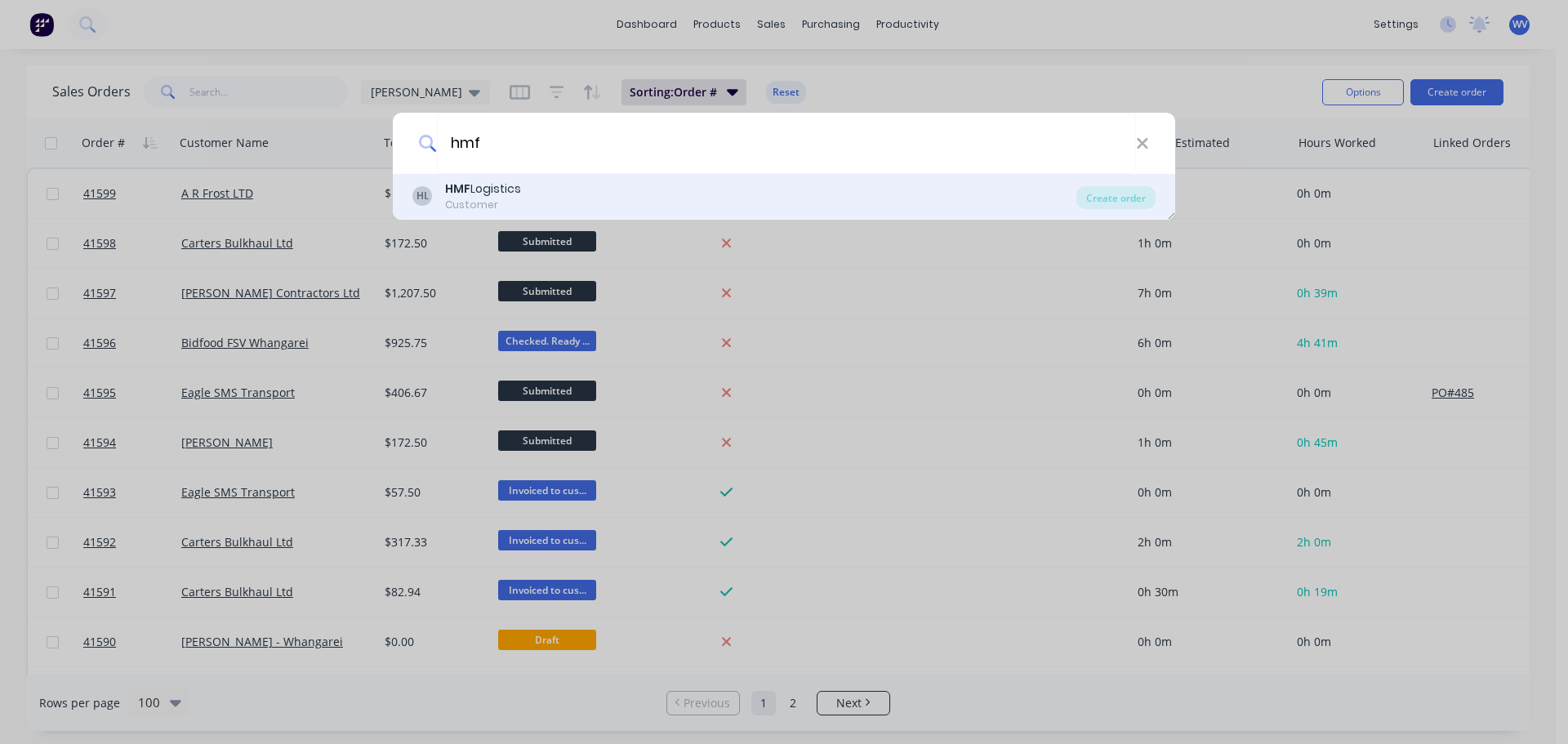
type input "hmf"
click at [494, 200] on div "Customer" at bounding box center [483, 204] width 76 height 15
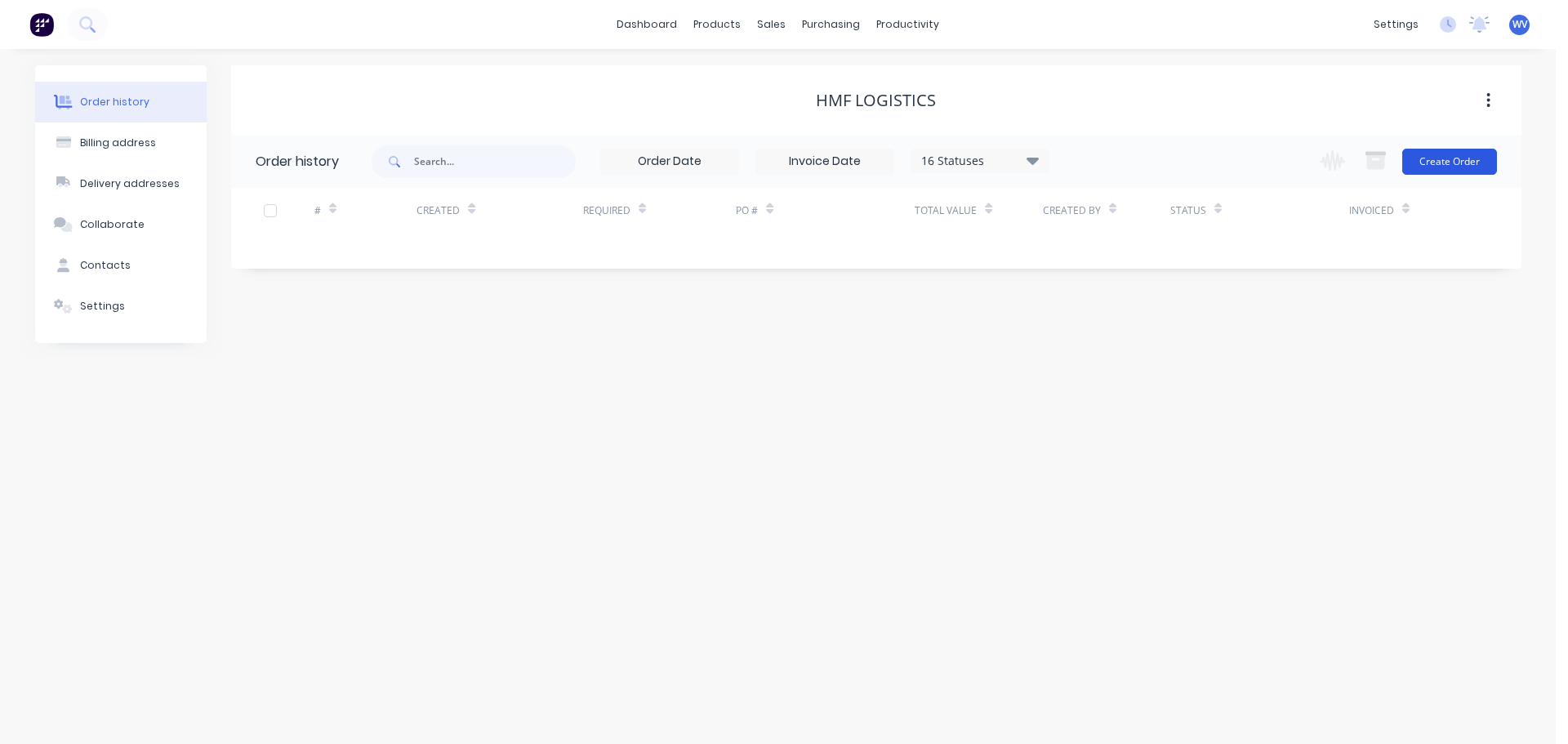
click at [1457, 163] on button "Create Order" at bounding box center [1450, 161] width 95 height 26
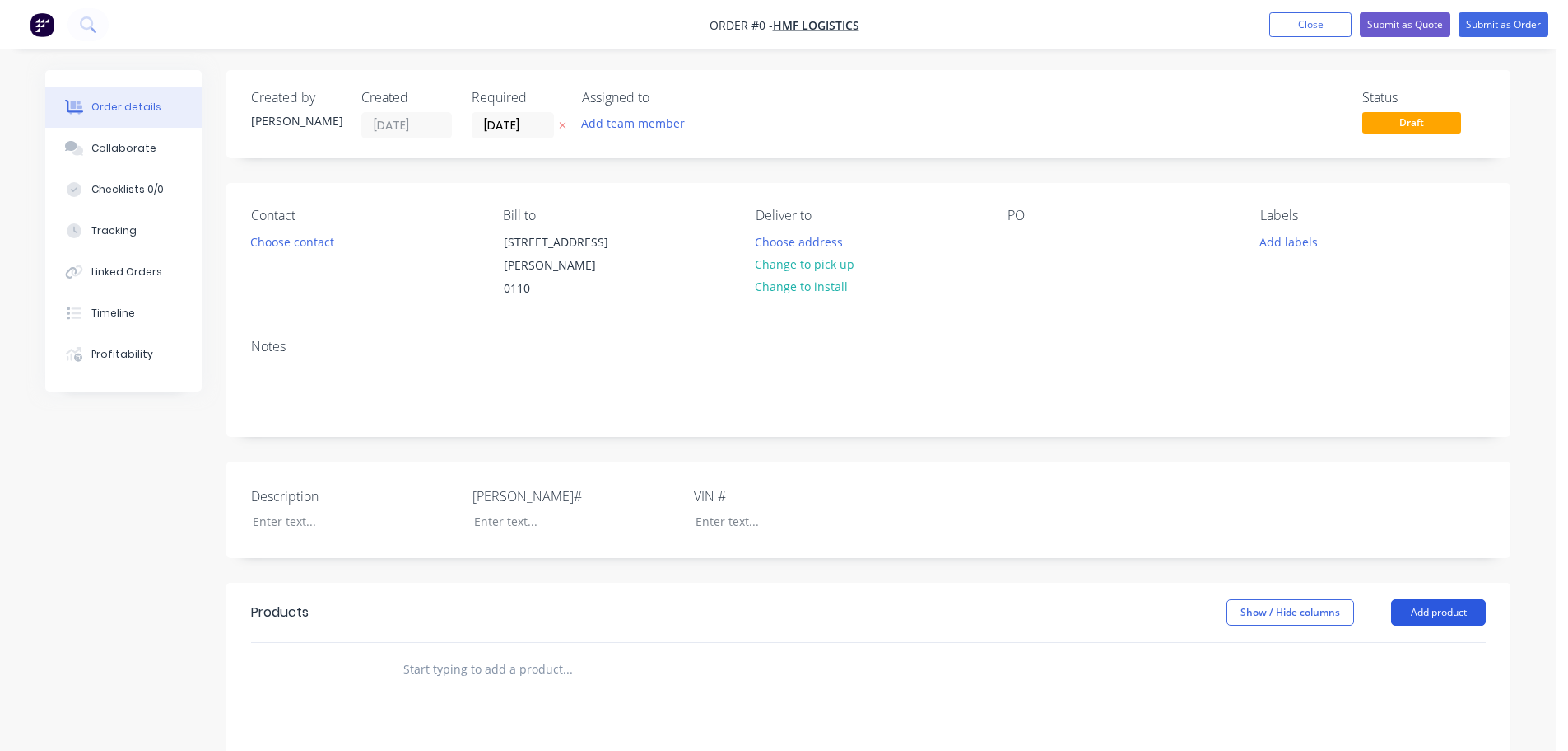
click at [1447, 601] on button "Add product" at bounding box center [1438, 612] width 95 height 26
click at [1376, 642] on div "Product catalogue" at bounding box center [1407, 654] width 127 height 24
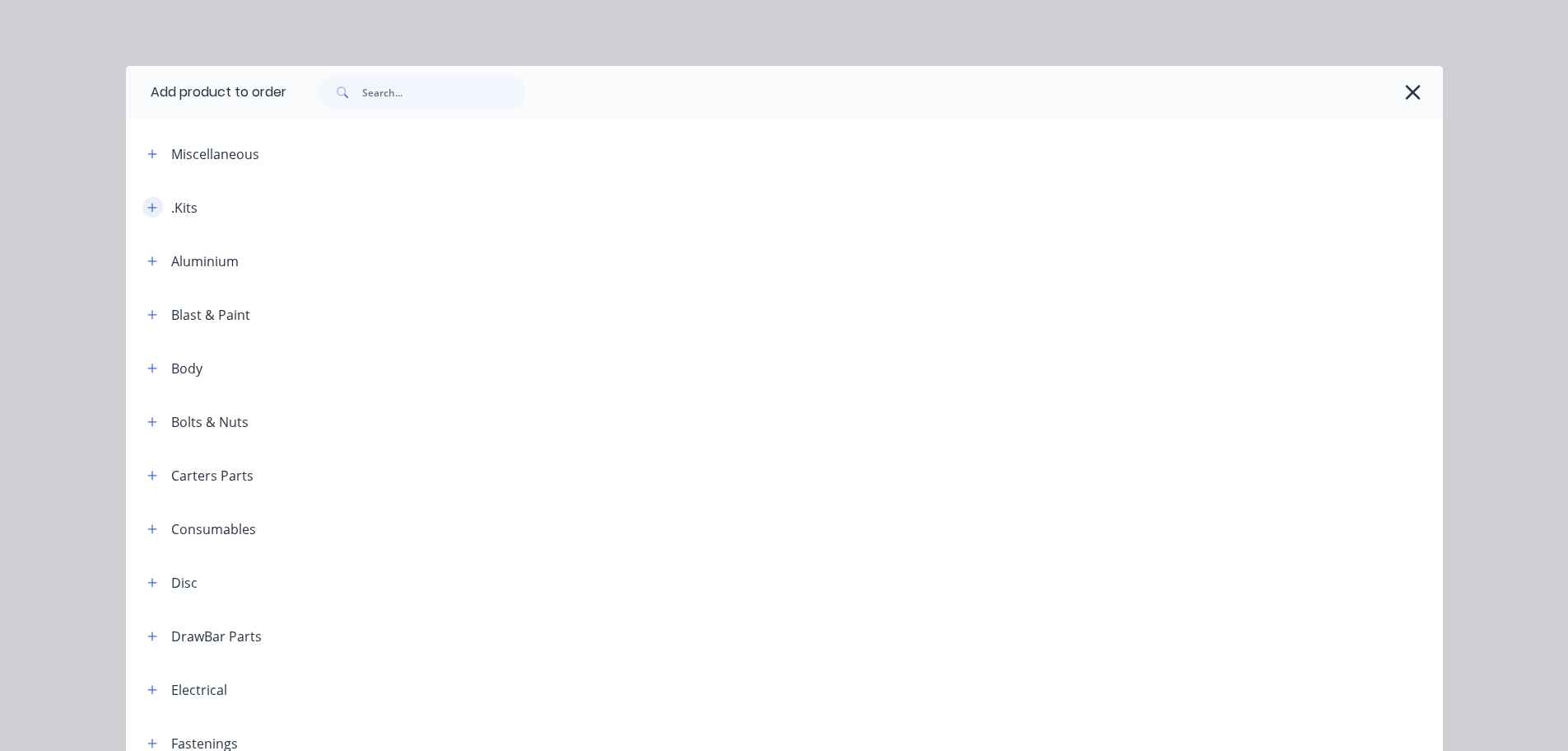
click at [147, 208] on icon "button" at bounding box center [151, 207] width 9 height 9
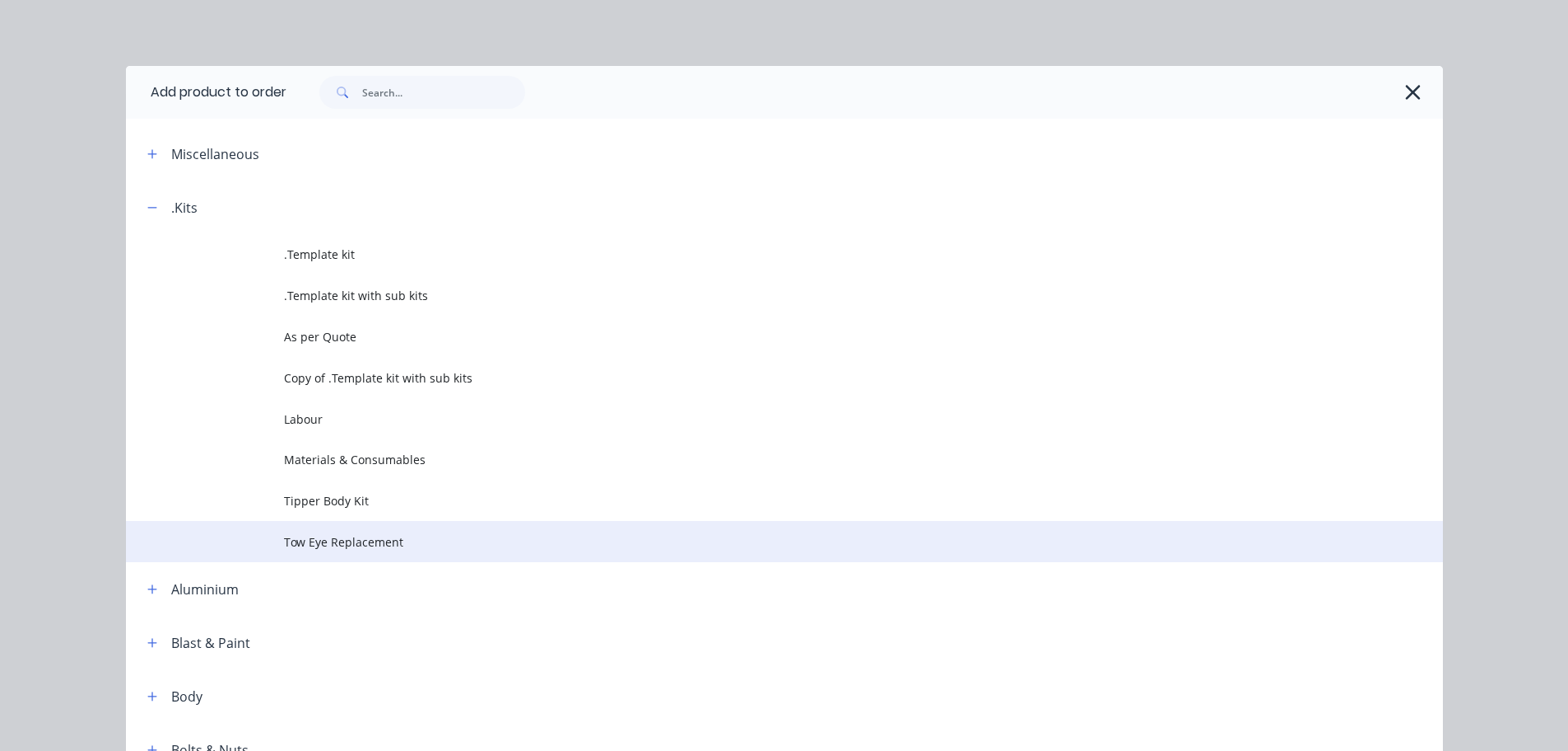
click at [330, 545] on span "Tow Eye Replacement" at bounding box center [748, 541] width 927 height 17
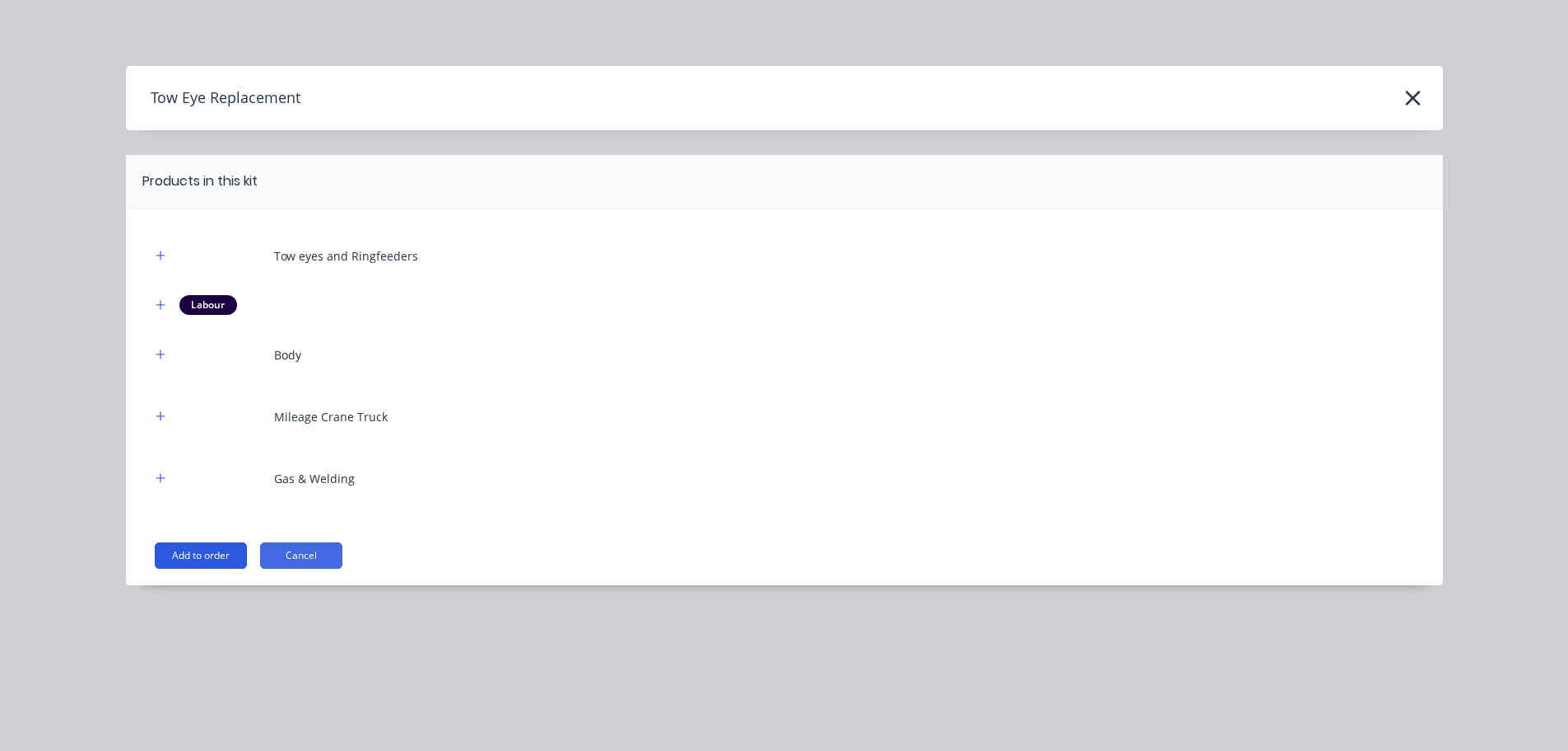
click at [209, 549] on button "Add to order" at bounding box center [201, 555] width 92 height 26
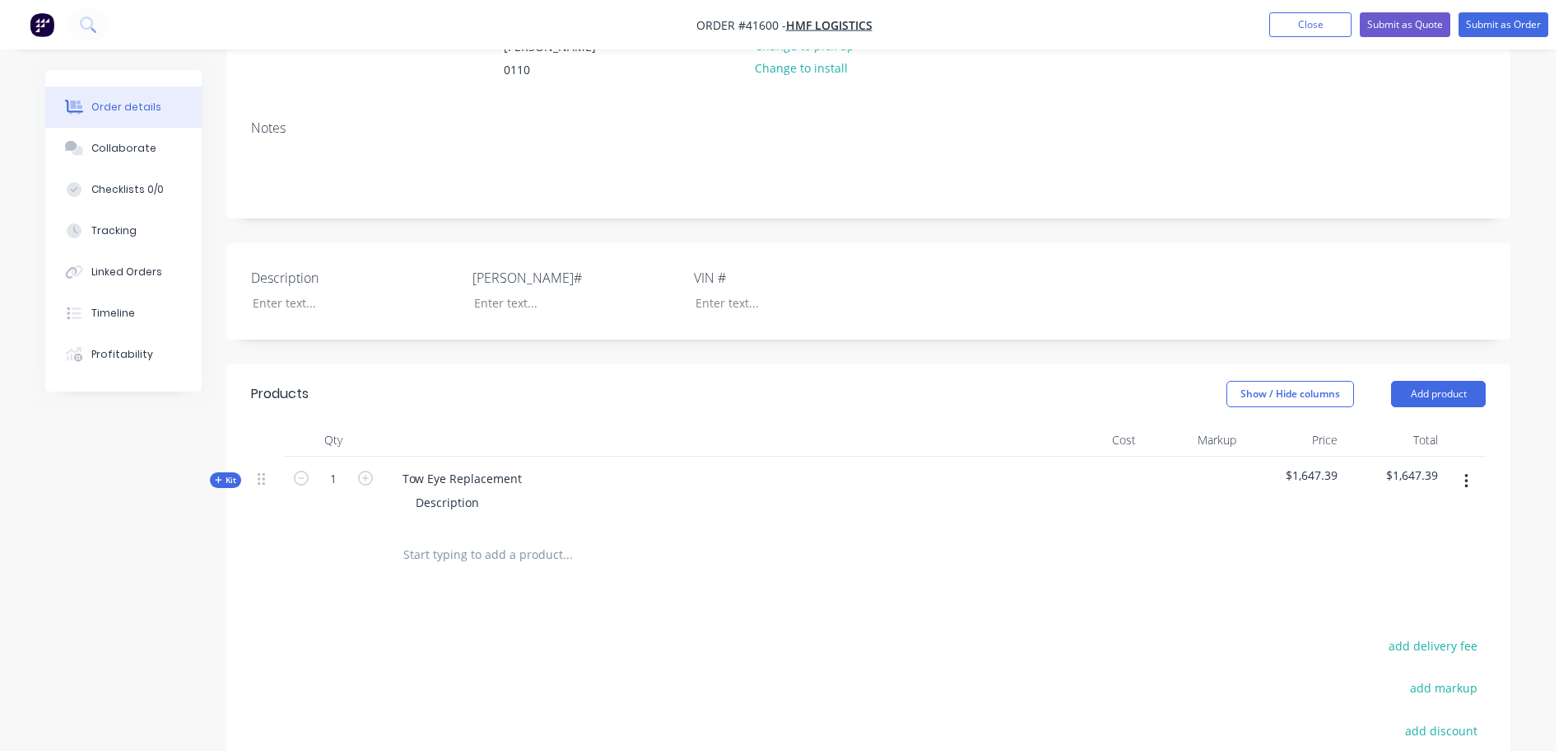
scroll to position [247, 0]
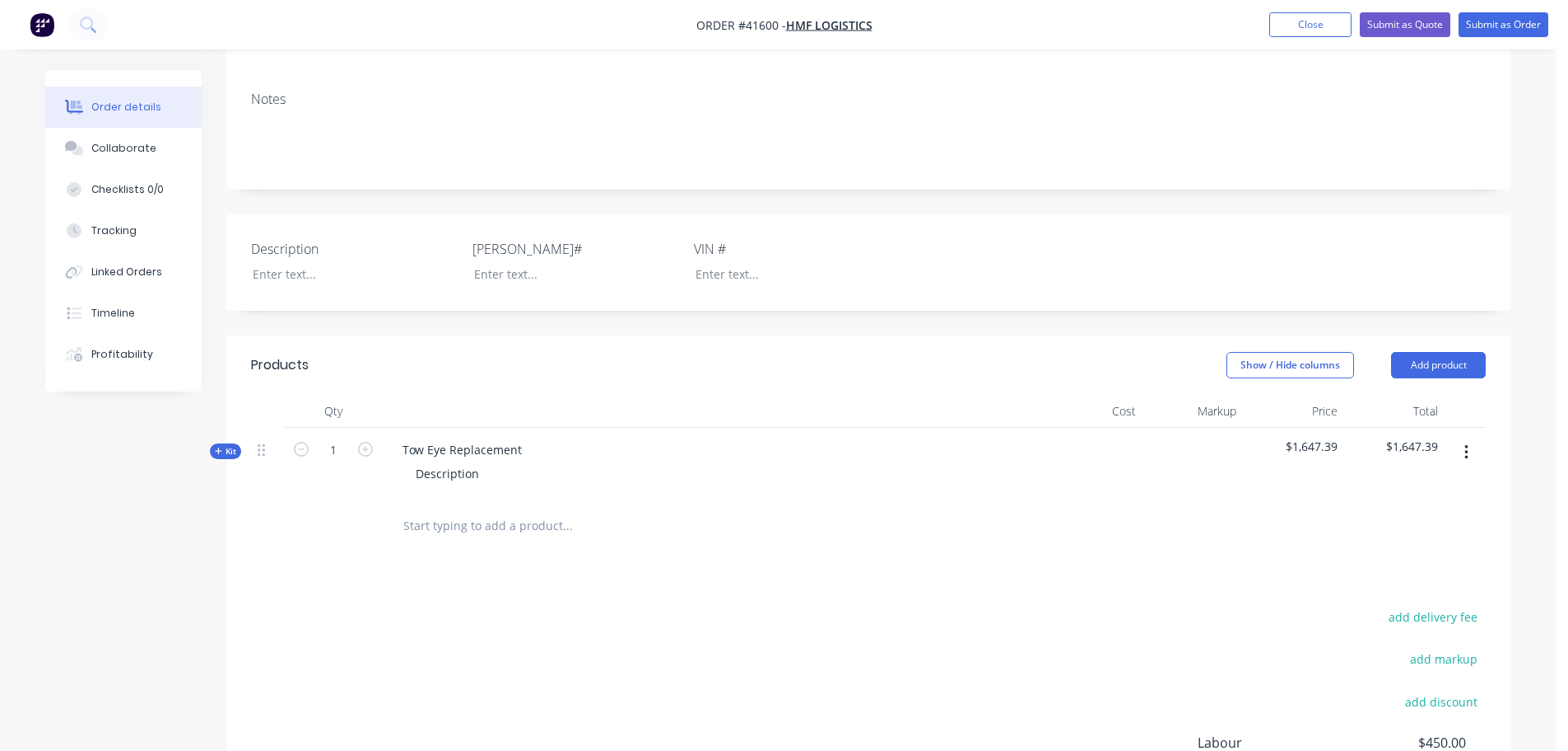
click at [224, 445] on span "Kit" at bounding box center [225, 451] width 21 height 12
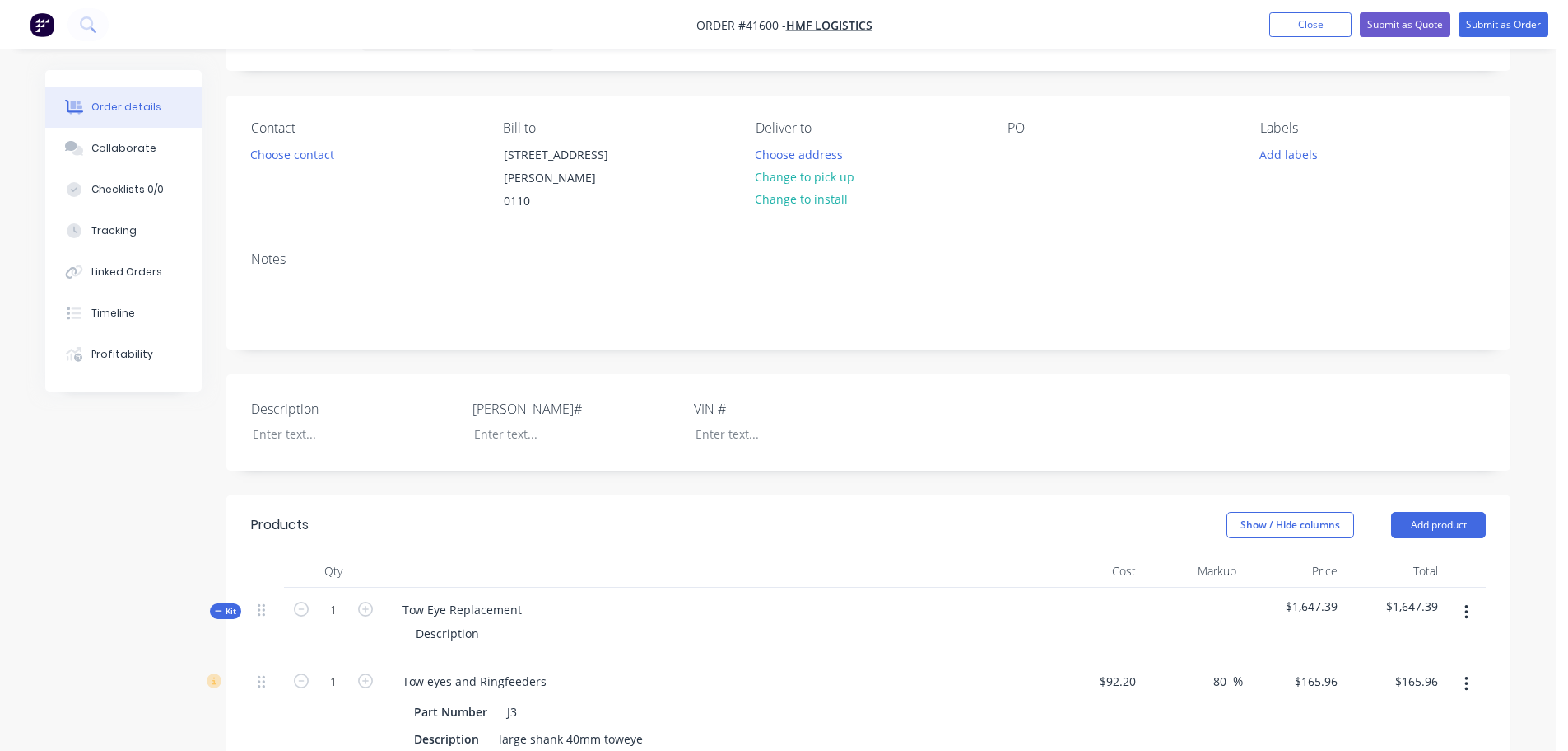
scroll to position [82, 0]
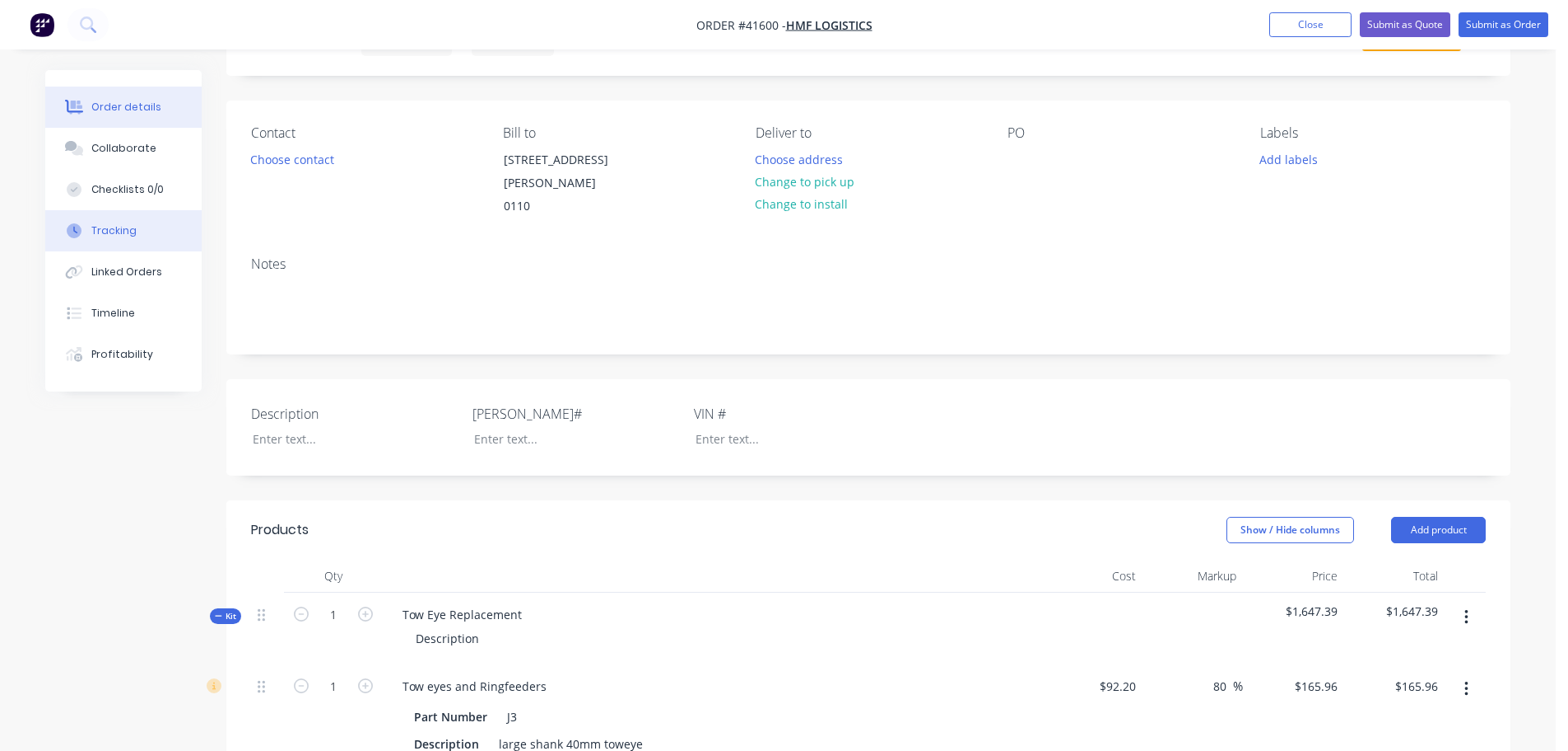
click at [124, 234] on div "Tracking" at bounding box center [113, 230] width 45 height 15
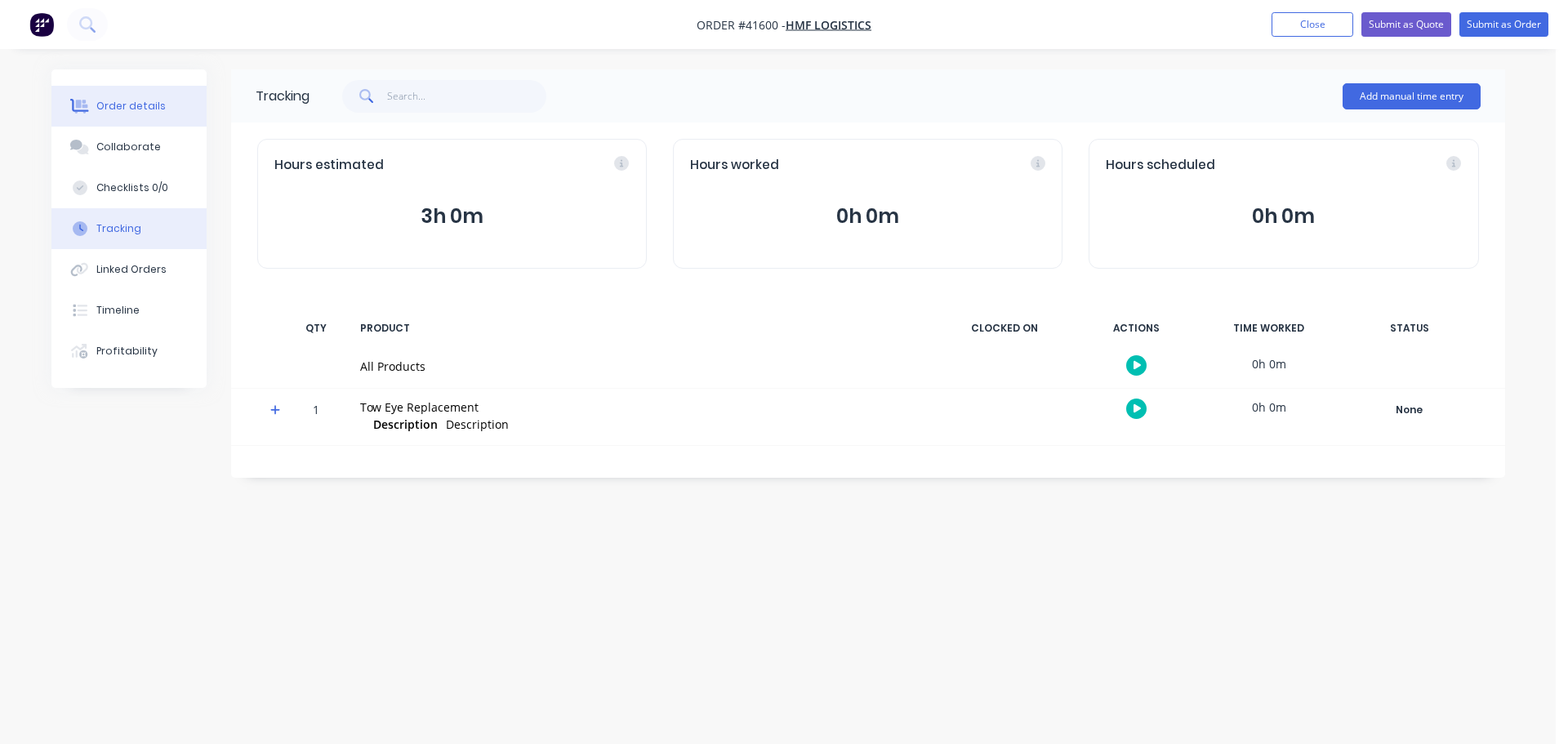
click at [135, 104] on div "Order details" at bounding box center [131, 106] width 69 height 15
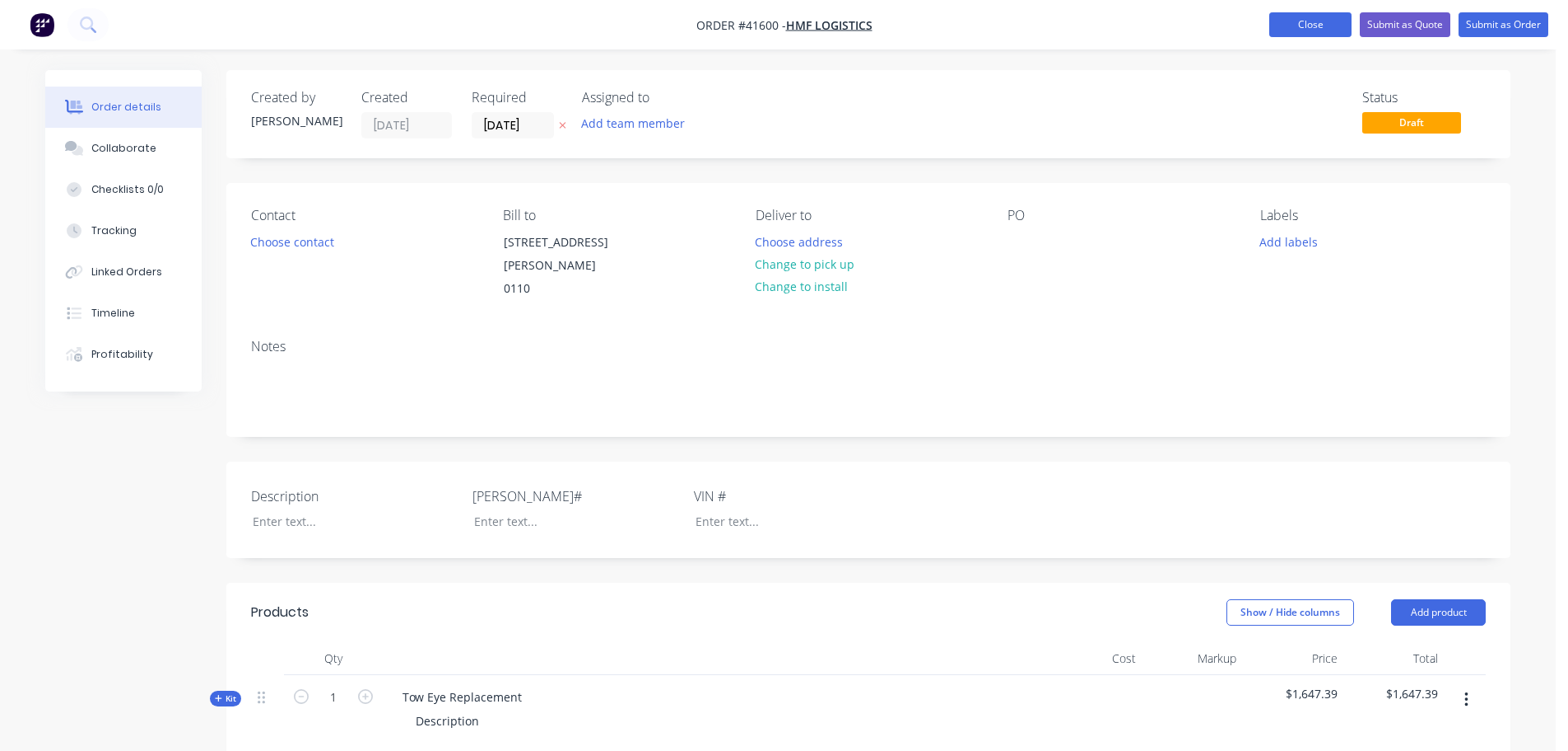
click at [1320, 16] on button "Close" at bounding box center [1310, 24] width 82 height 25
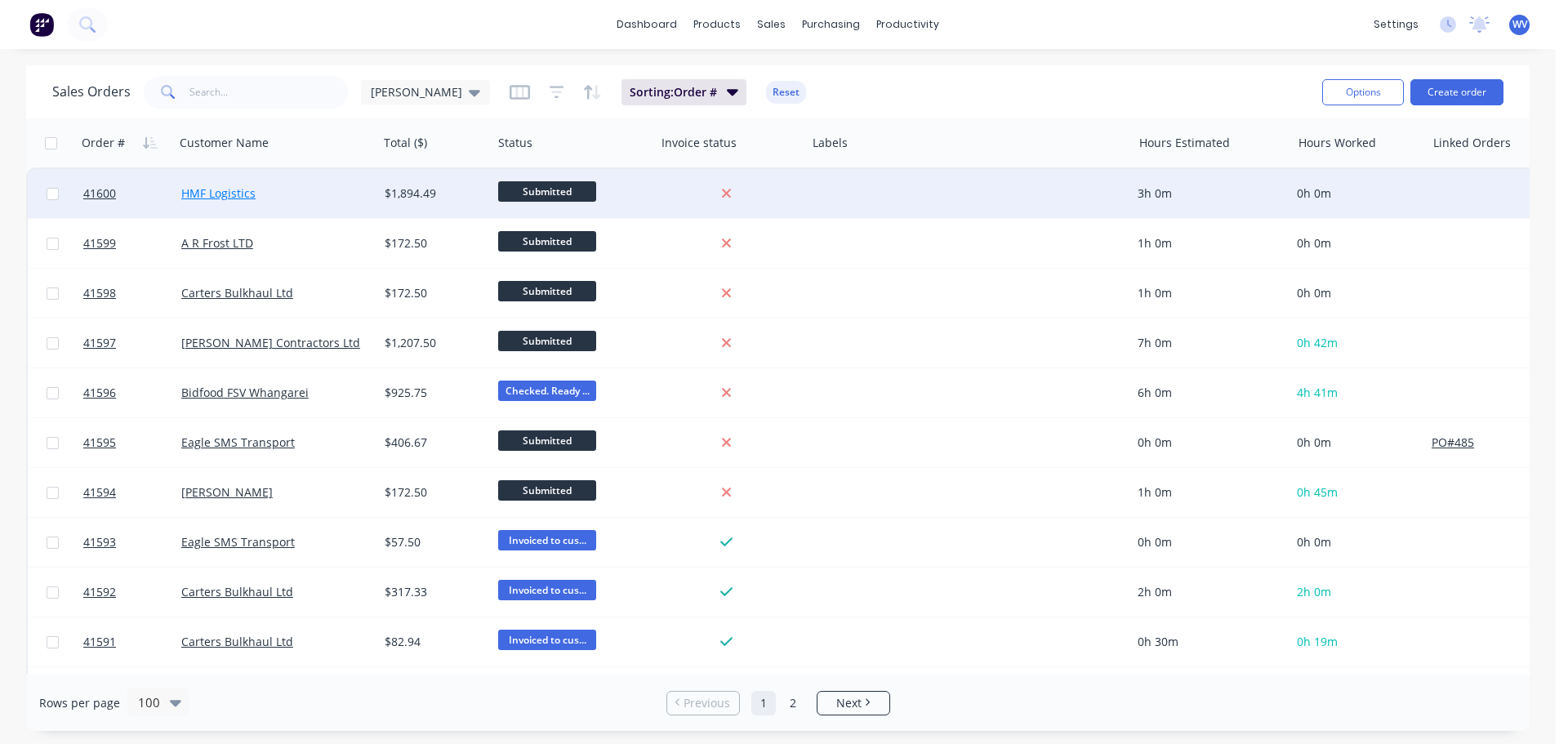
click at [214, 197] on link "HMF Logistics" at bounding box center [218, 193] width 74 height 16
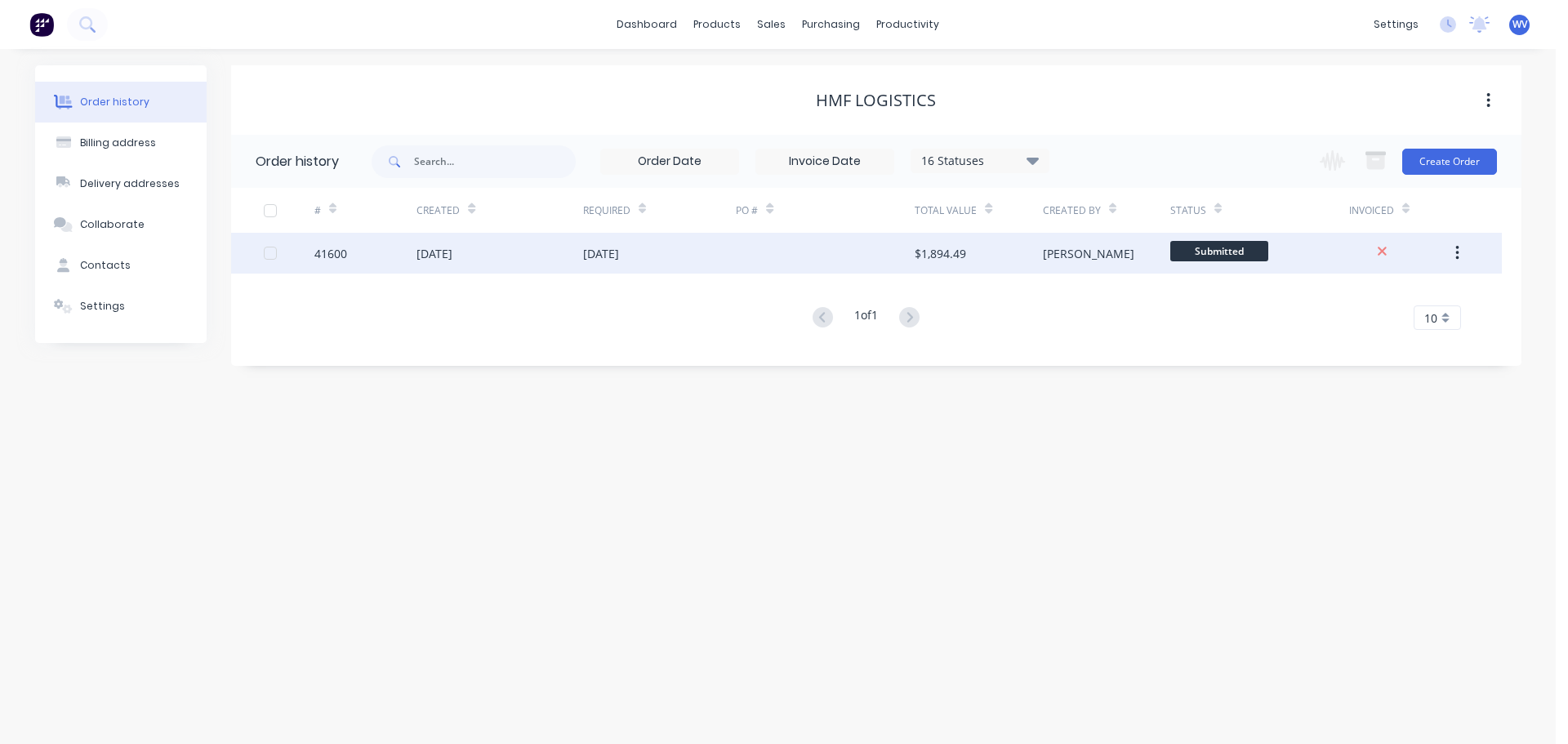
click at [452, 262] on div "[DATE]" at bounding box center [434, 253] width 36 height 17
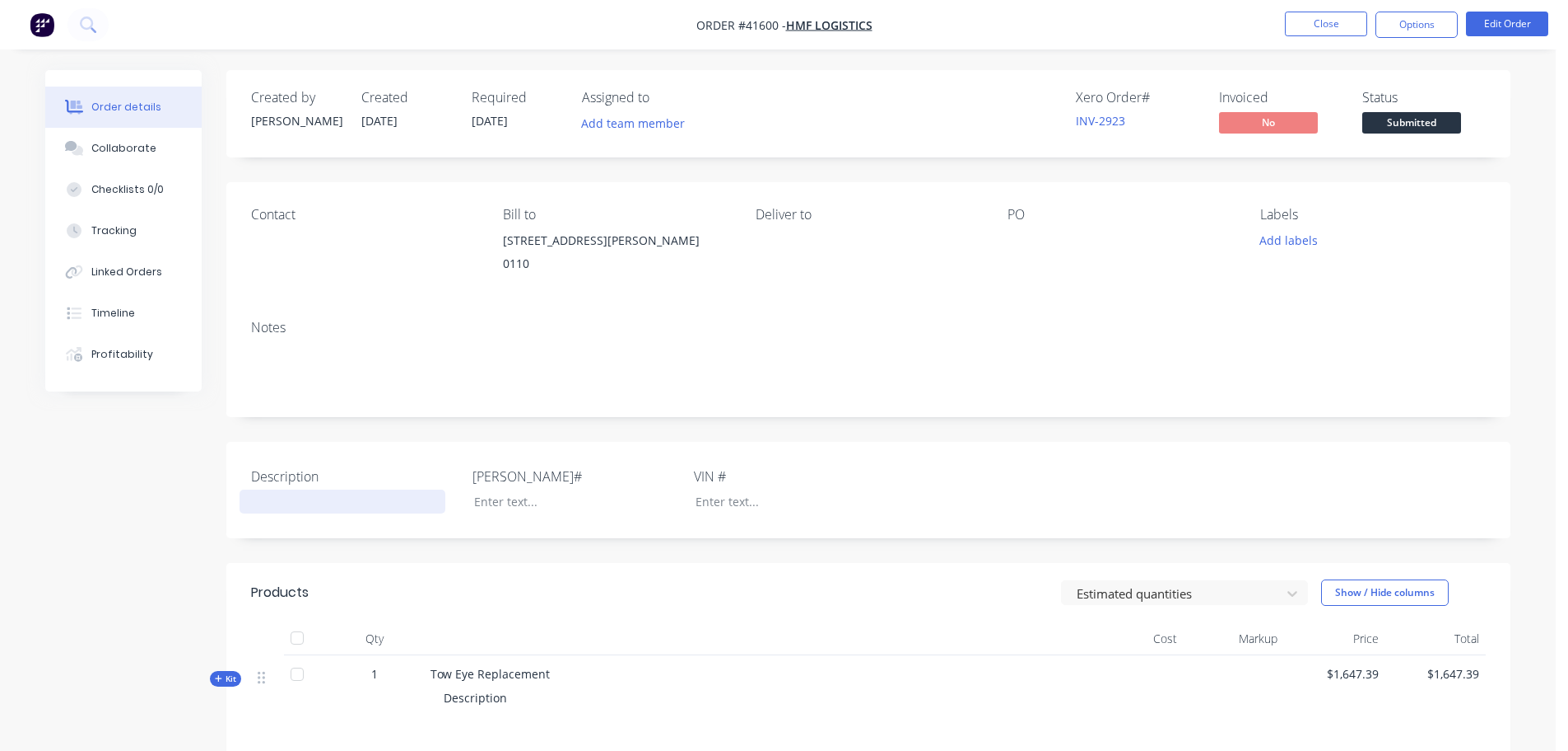
click at [276, 493] on div at bounding box center [343, 501] width 206 height 24
click at [1522, 15] on button "Edit Order" at bounding box center [1507, 24] width 82 height 25
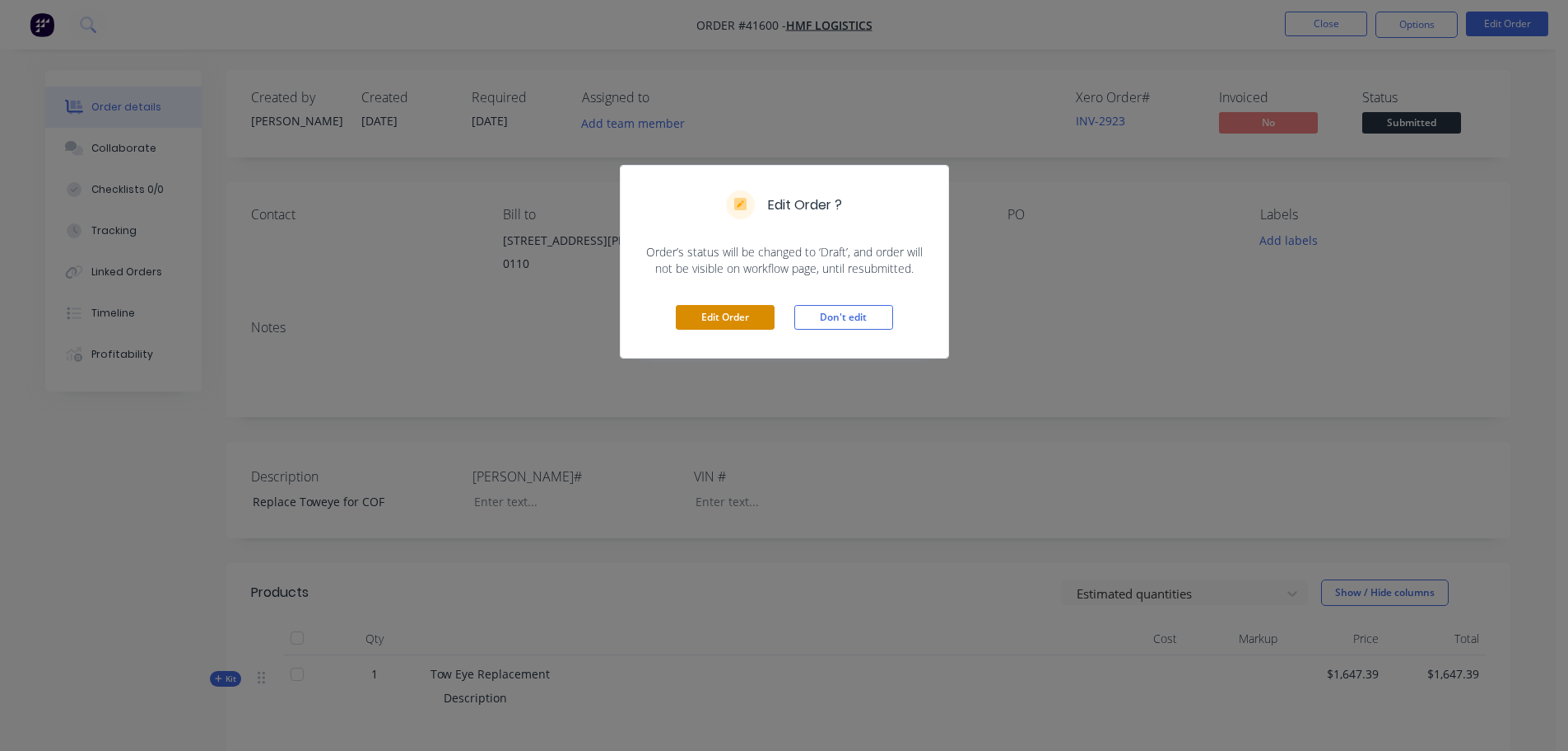
click at [735, 316] on button "Edit Order" at bounding box center [725, 317] width 99 height 25
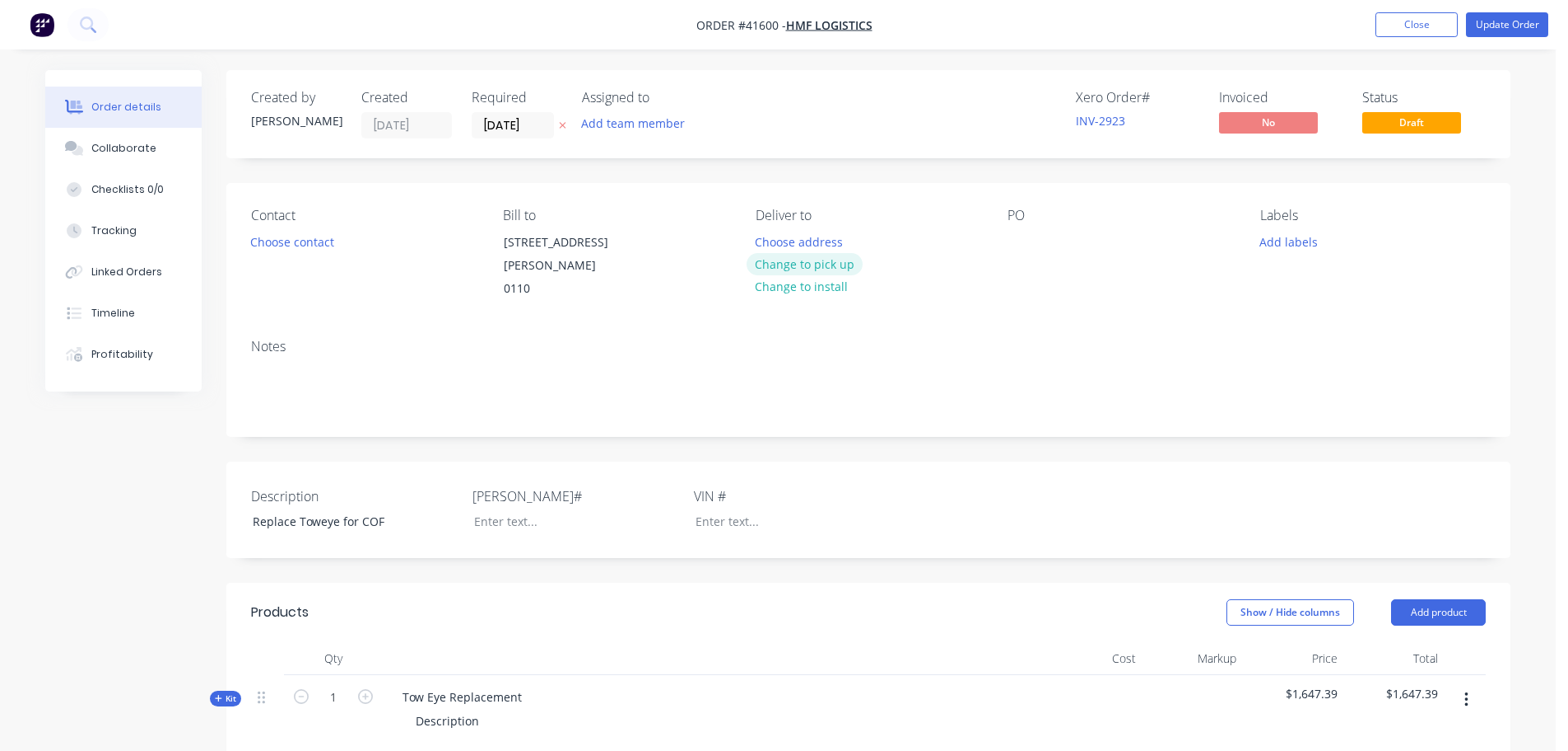
click at [820, 260] on button "Change to pick up" at bounding box center [804, 264] width 117 height 22
click at [771, 239] on div at bounding box center [769, 242] width 26 height 24
click at [532, 121] on input "[DATE]" at bounding box center [513, 125] width 81 height 25
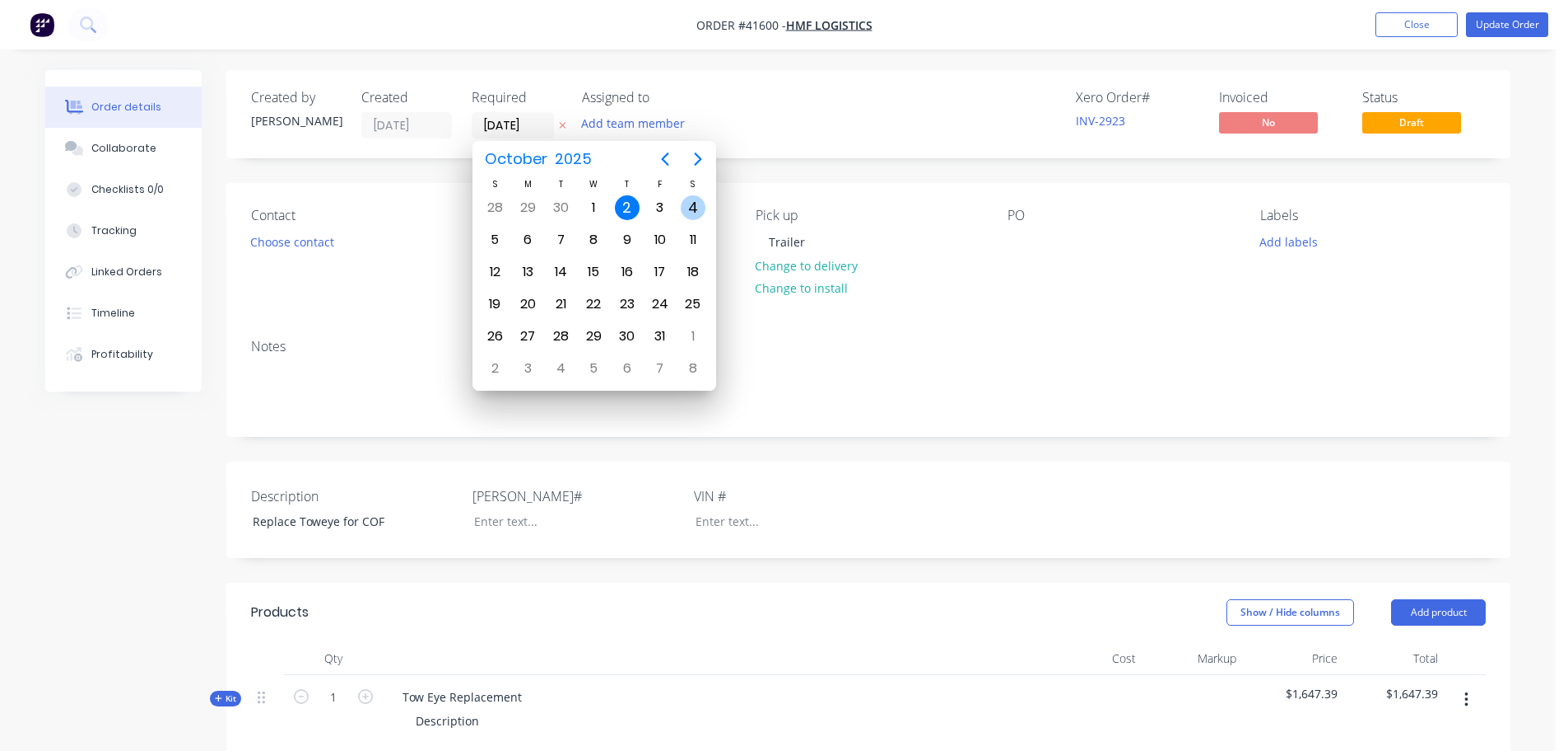
click at [670, 212] on div "3" at bounding box center [660, 207] width 25 height 25
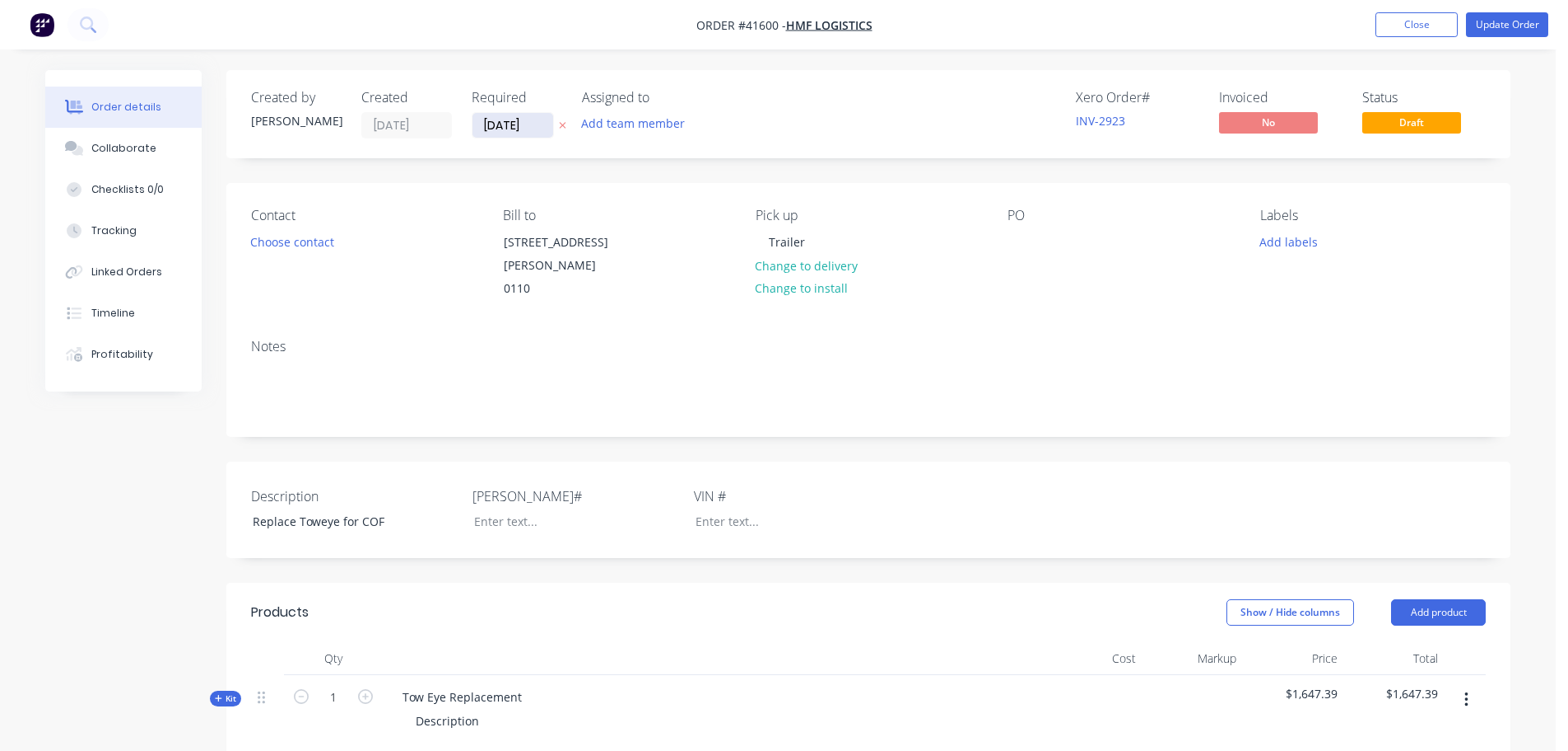
click at [500, 128] on input "03/10/25" at bounding box center [513, 125] width 81 height 25
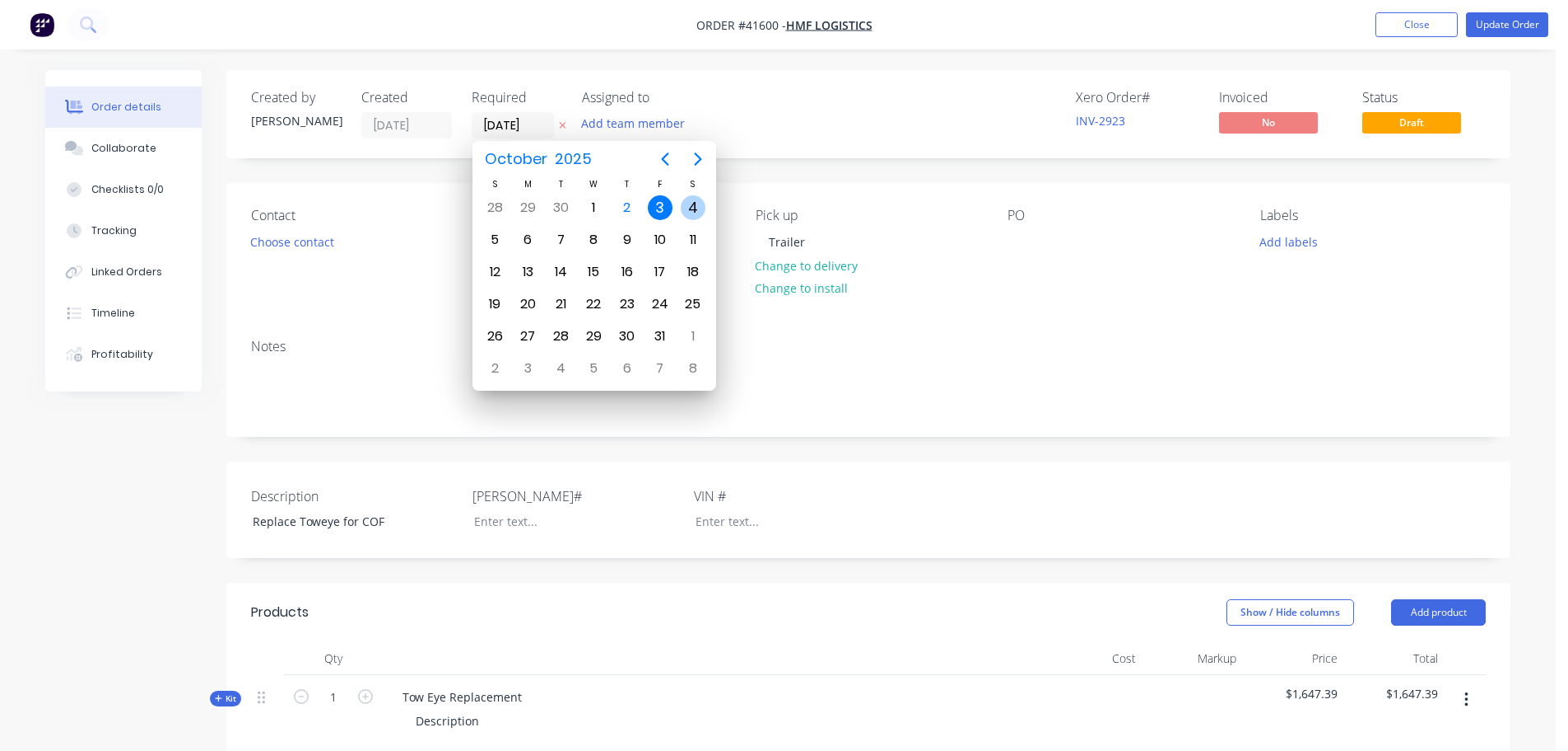
click at [699, 208] on div "4" at bounding box center [693, 207] width 25 height 25
type input "[DATE]"
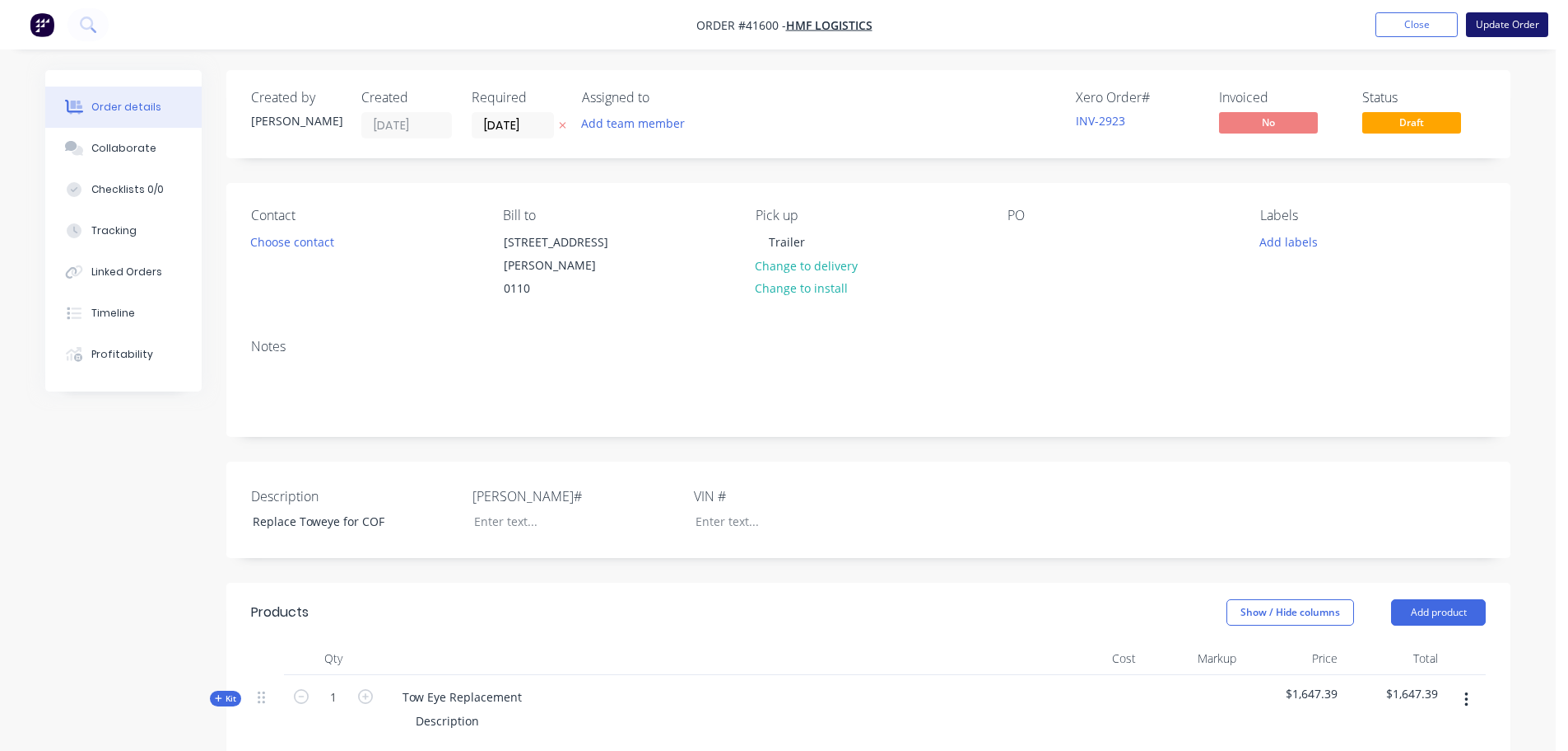
click at [1487, 22] on button "Update Order" at bounding box center [1507, 24] width 82 height 25
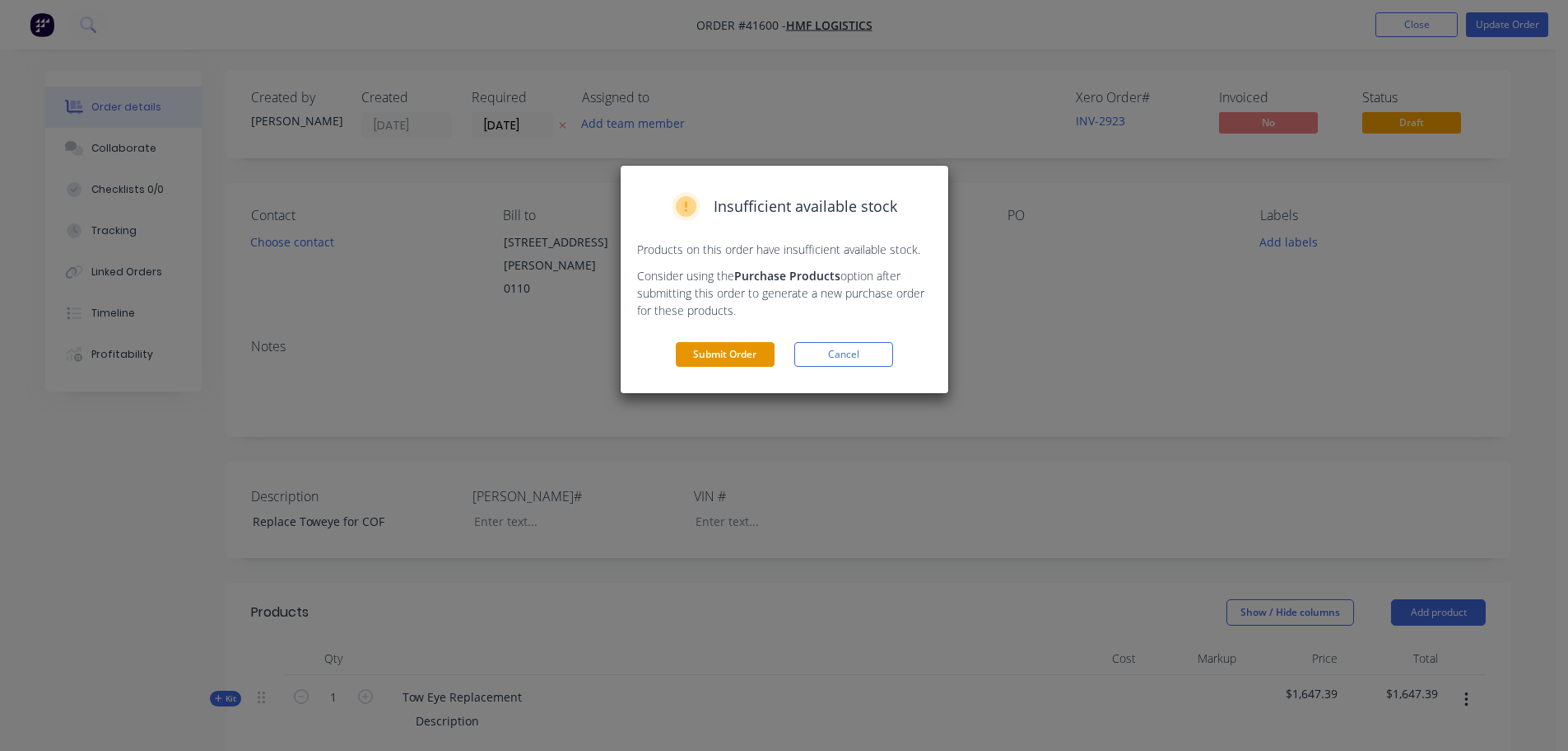
click at [740, 347] on button "Submit Order" at bounding box center [725, 354] width 99 height 25
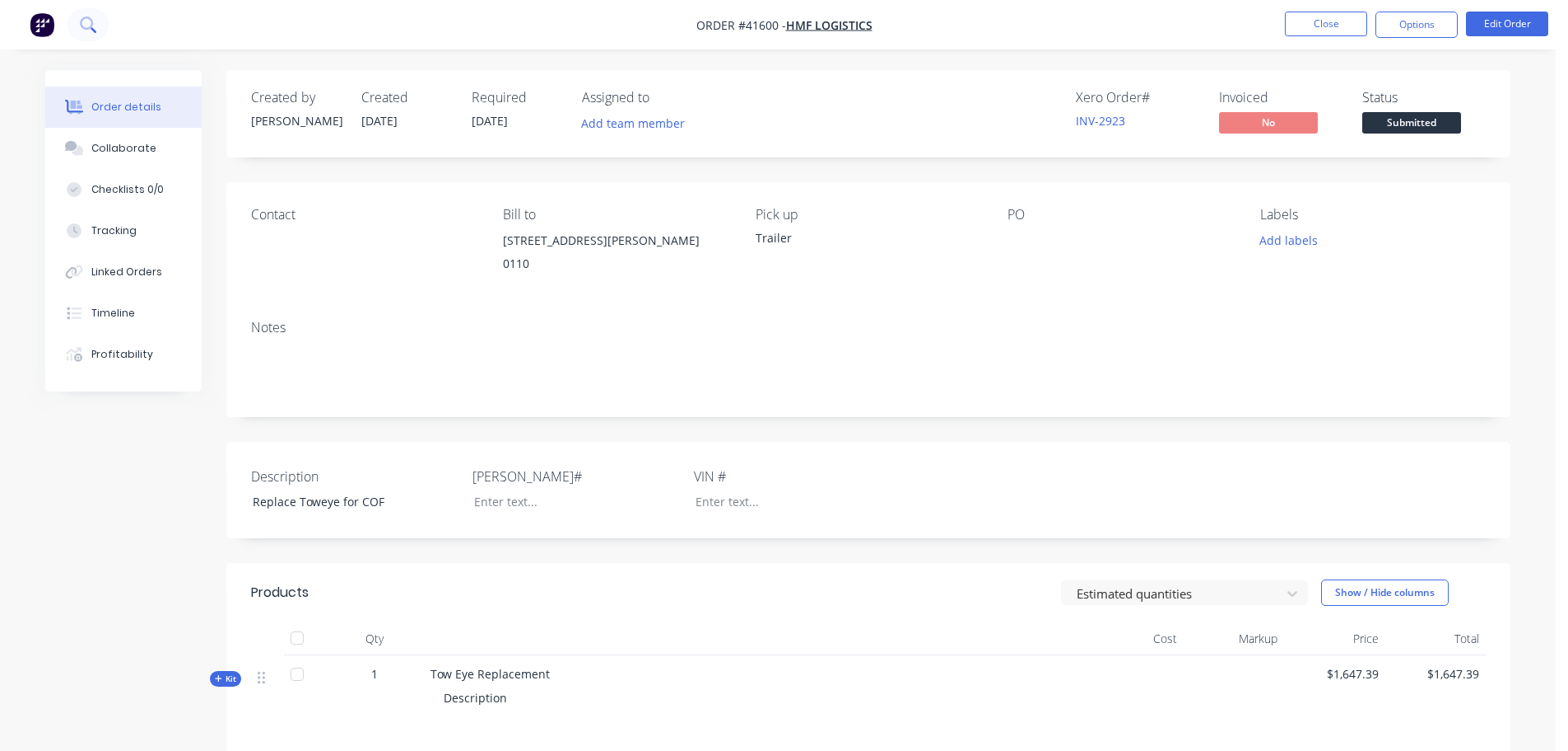
click at [95, 25] on icon at bounding box center [88, 24] width 16 height 16
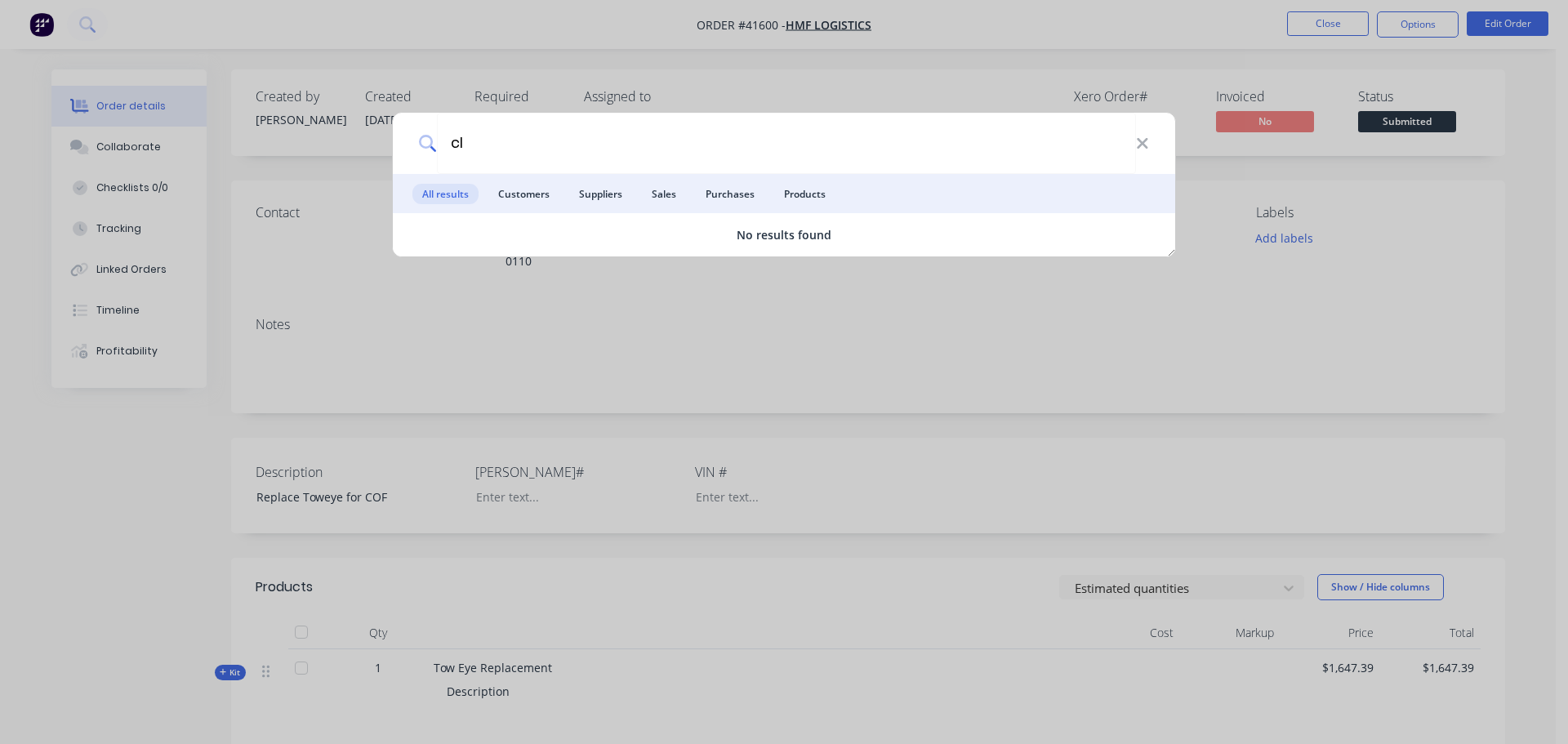
type input "c"
type input "dwg"
click at [483, 210] on ul "All results Customers Suppliers Sales Purchases Products" at bounding box center [783, 193] width 782 height 40
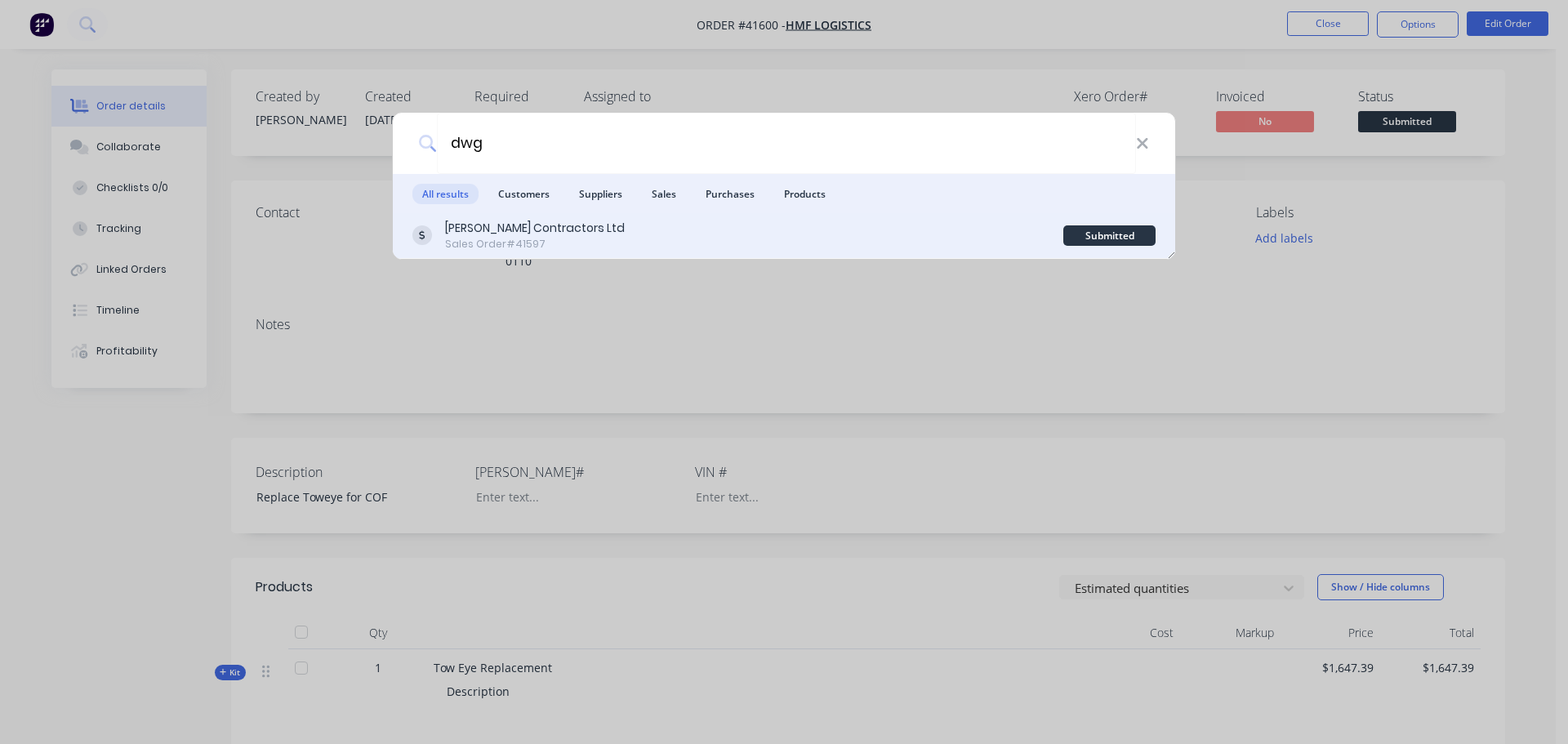
click at [488, 220] on div "[PERSON_NAME] Contractors Ltd" at bounding box center [534, 228] width 179 height 17
